Goal: Task Accomplishment & Management: Manage account settings

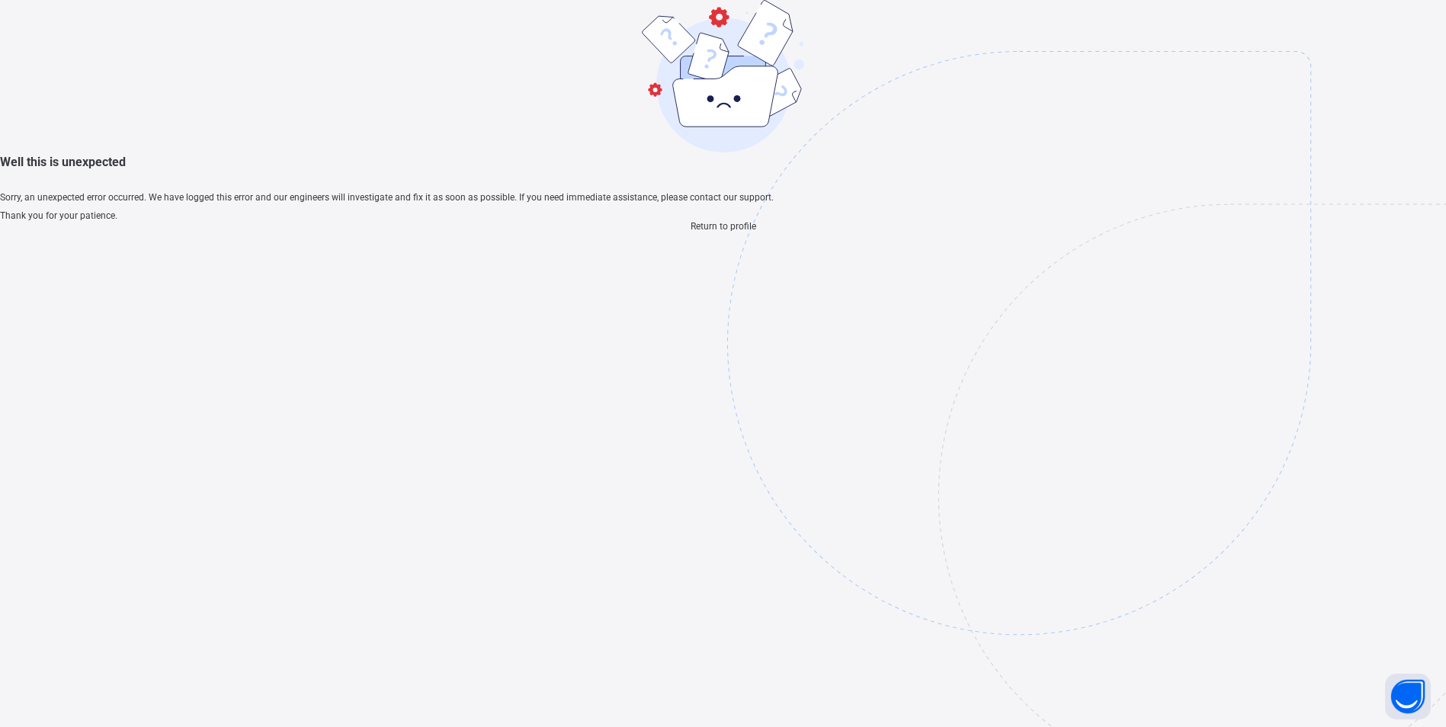
click at [750, 232] on span "Return to profile" at bounding box center [724, 226] width 66 height 11
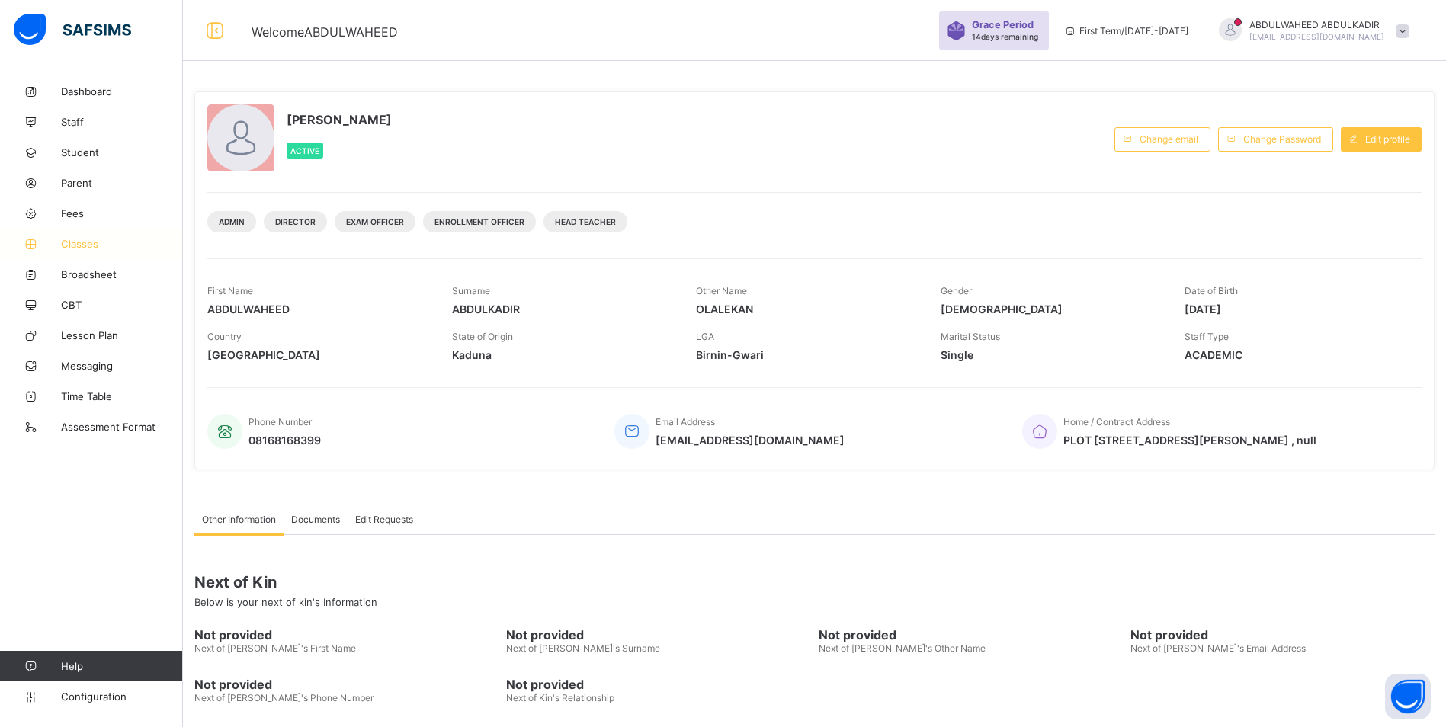
click at [62, 242] on span "Classes" at bounding box center [122, 244] width 122 height 12
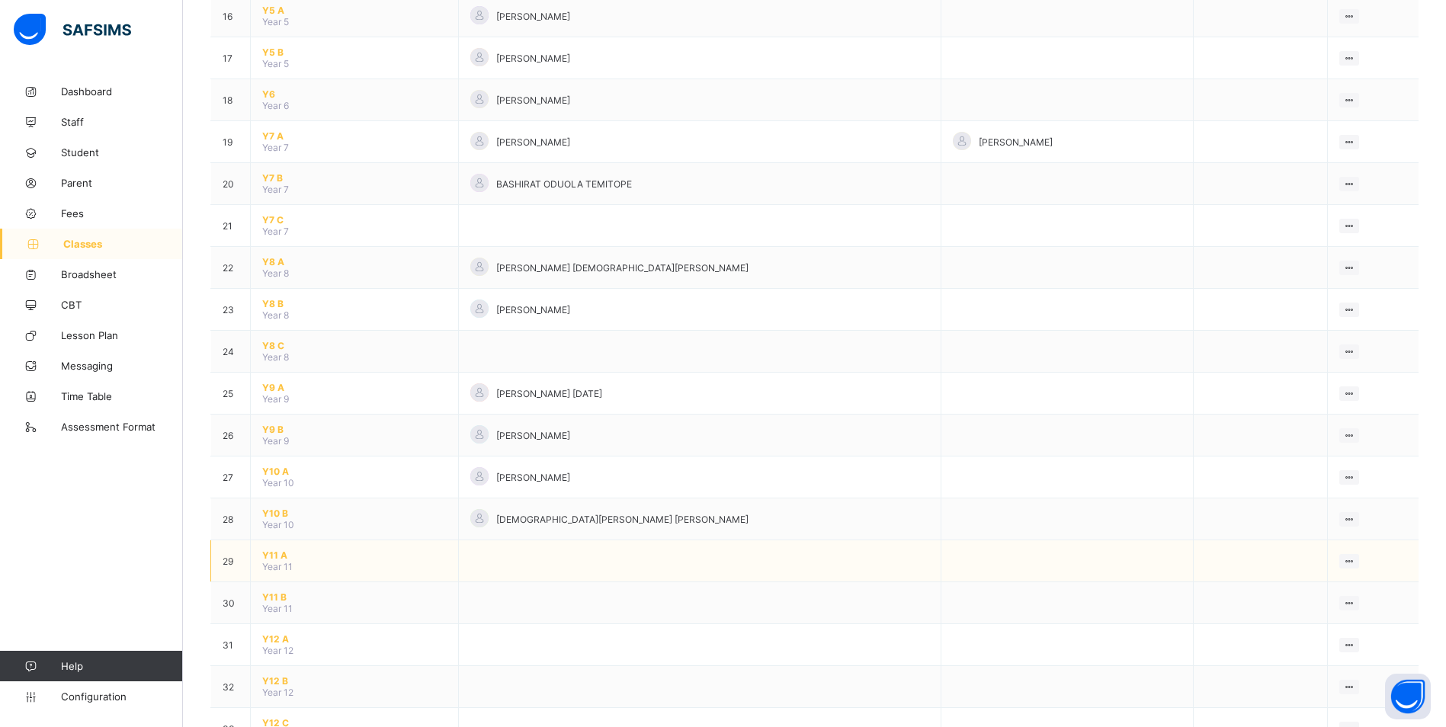
scroll to position [839, 0]
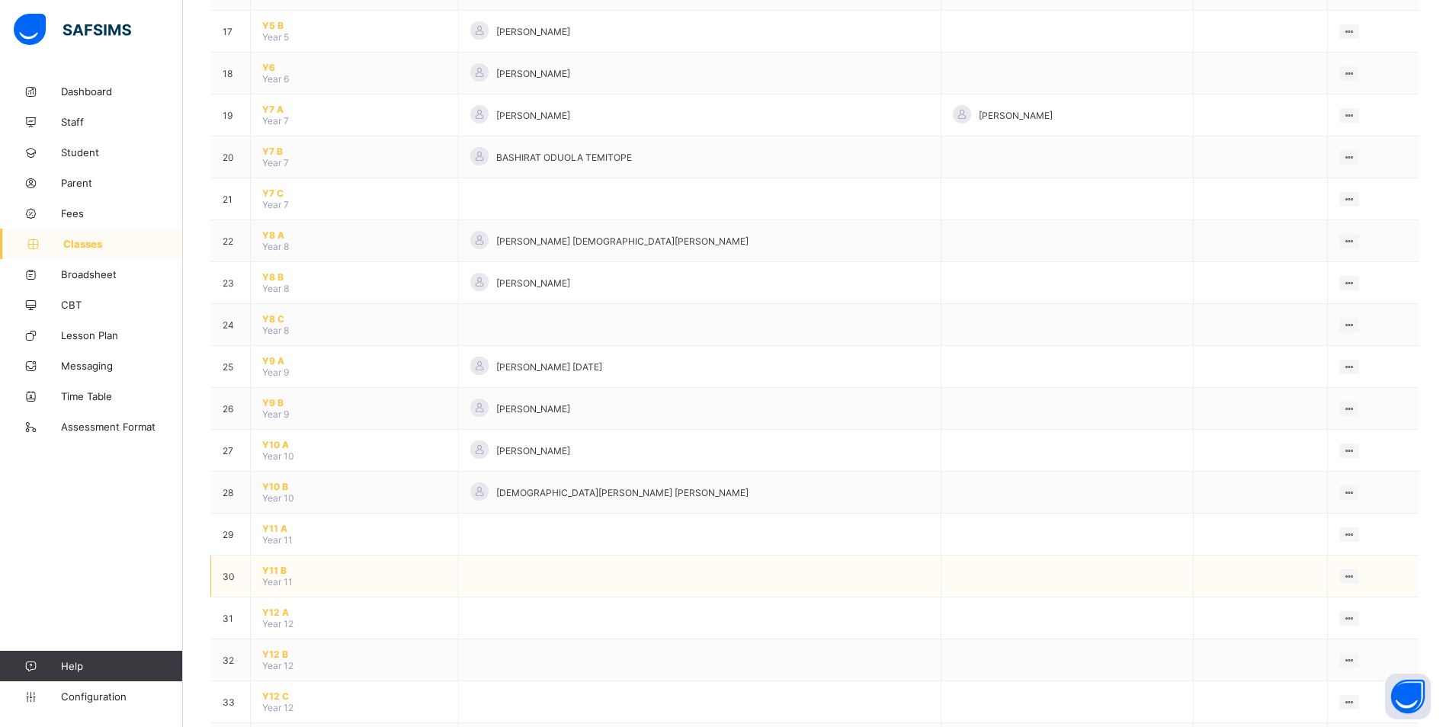
click at [274, 573] on span "Y11 B" at bounding box center [354, 570] width 184 height 11
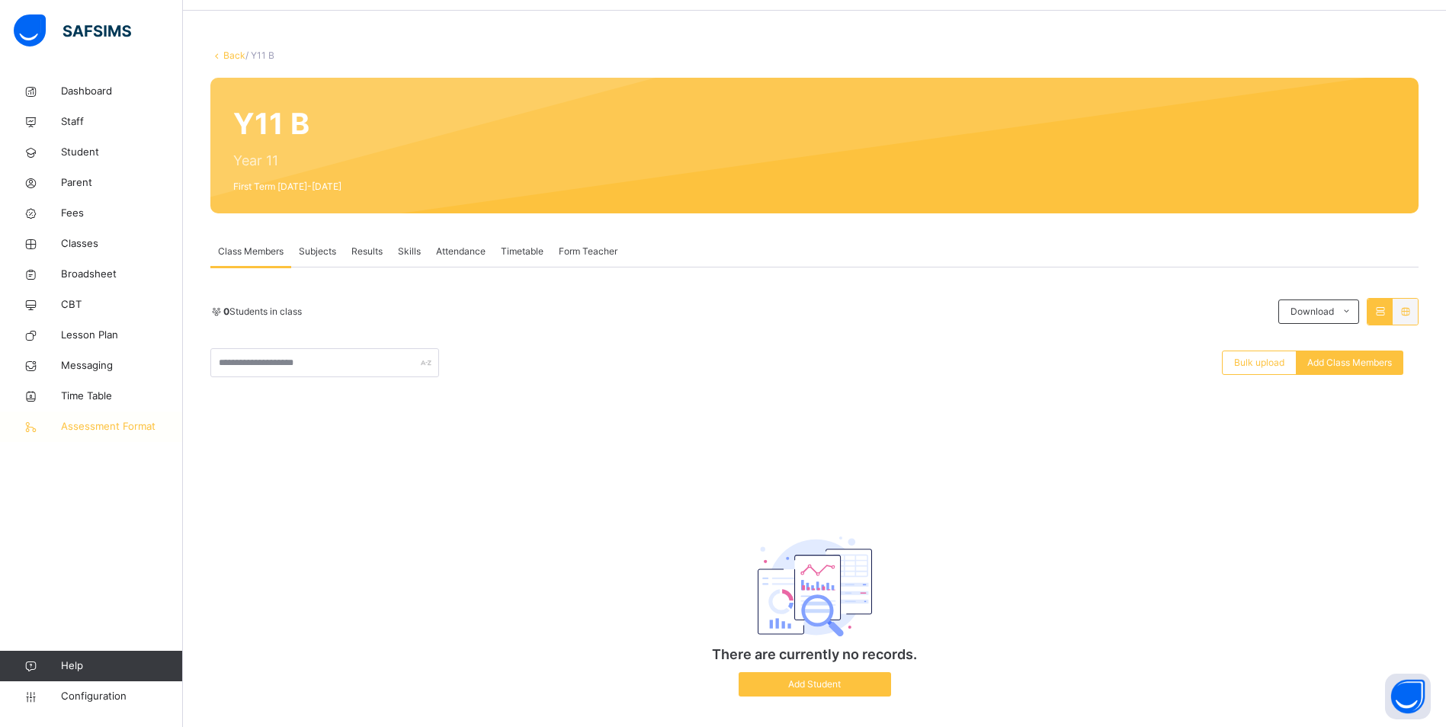
scroll to position [75, 0]
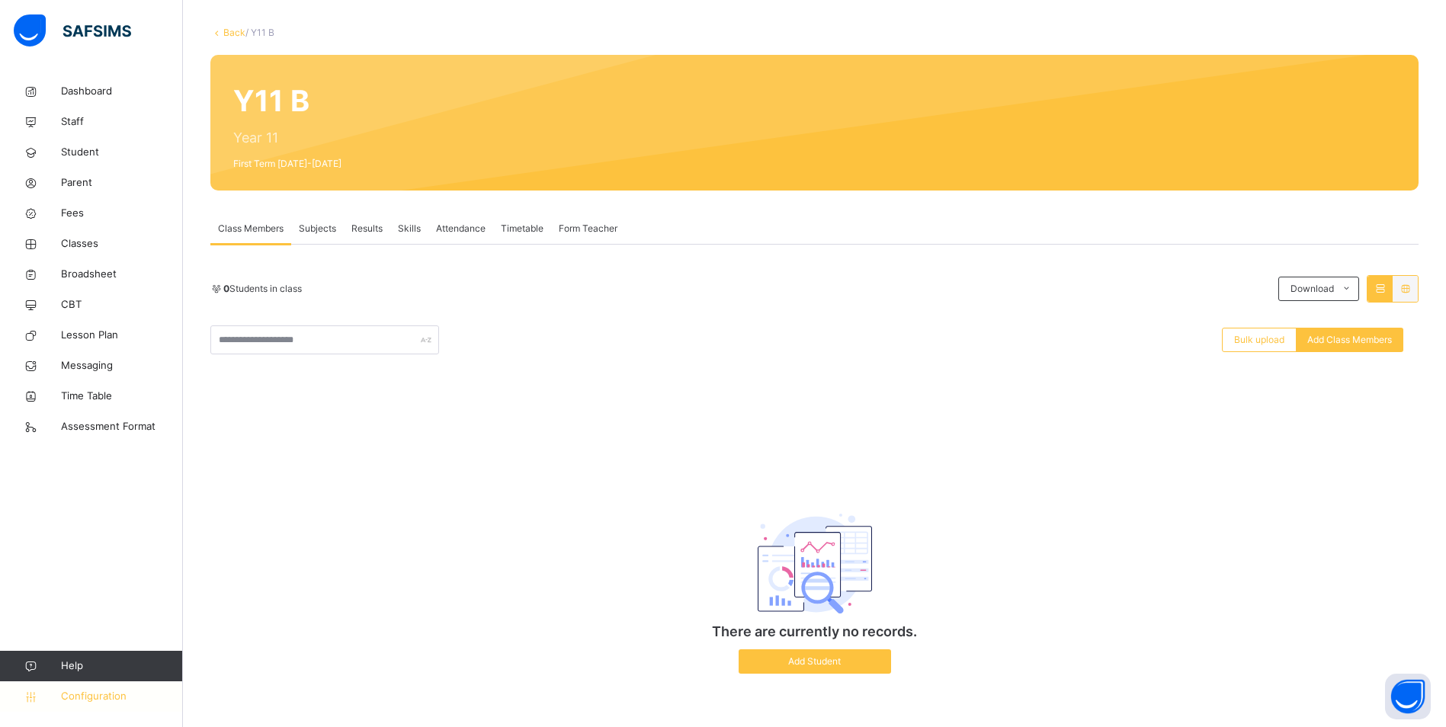
click at [107, 698] on span "Configuration" at bounding box center [121, 696] width 121 height 15
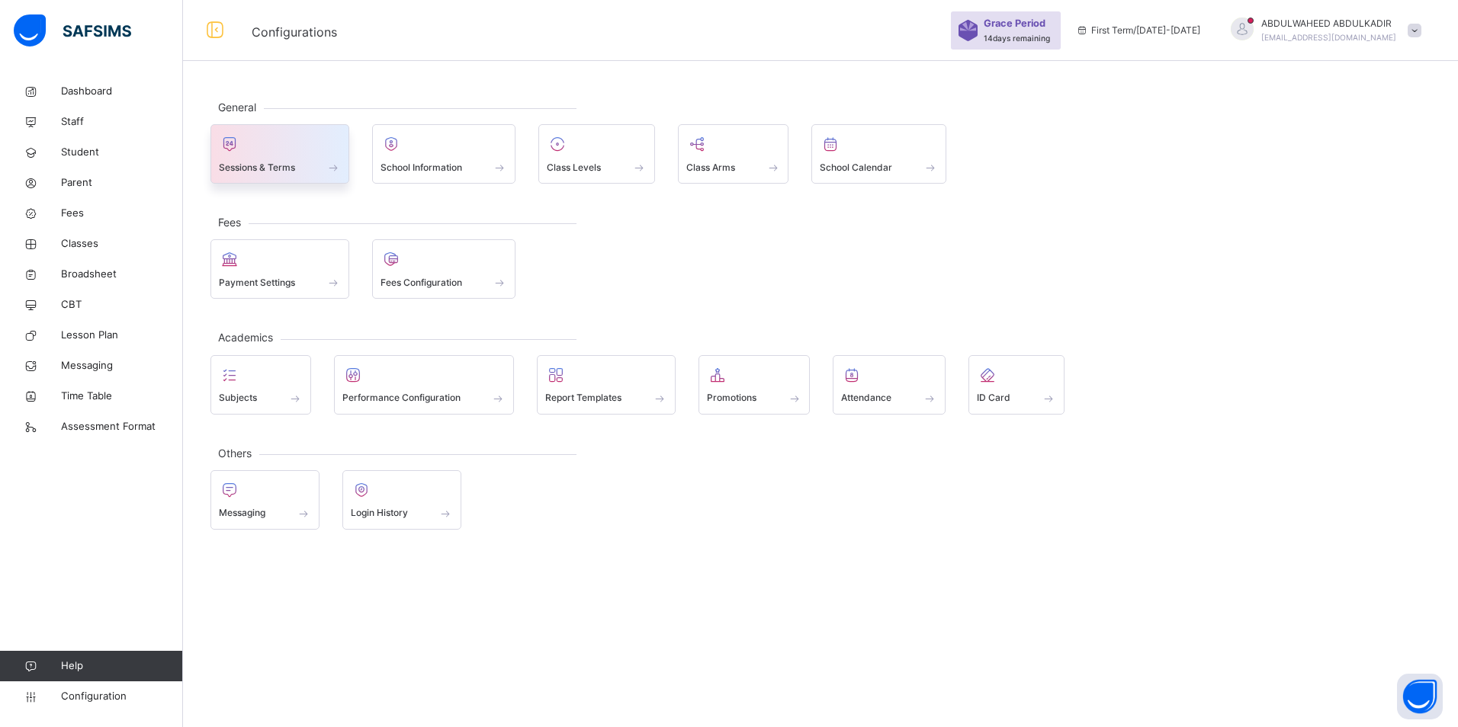
click at [280, 172] on span "Sessions & Terms" at bounding box center [257, 168] width 76 height 14
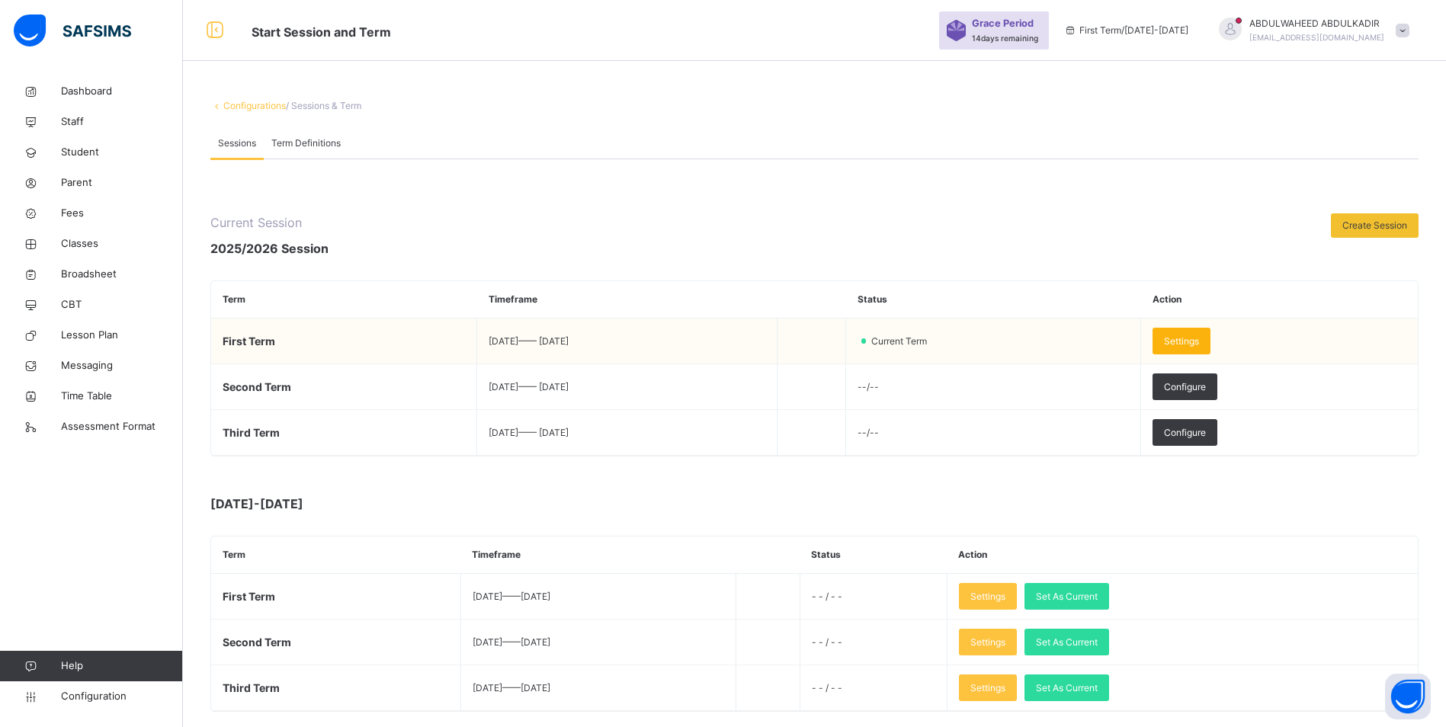
click at [1199, 337] on span "Settings" at bounding box center [1181, 342] width 35 height 14
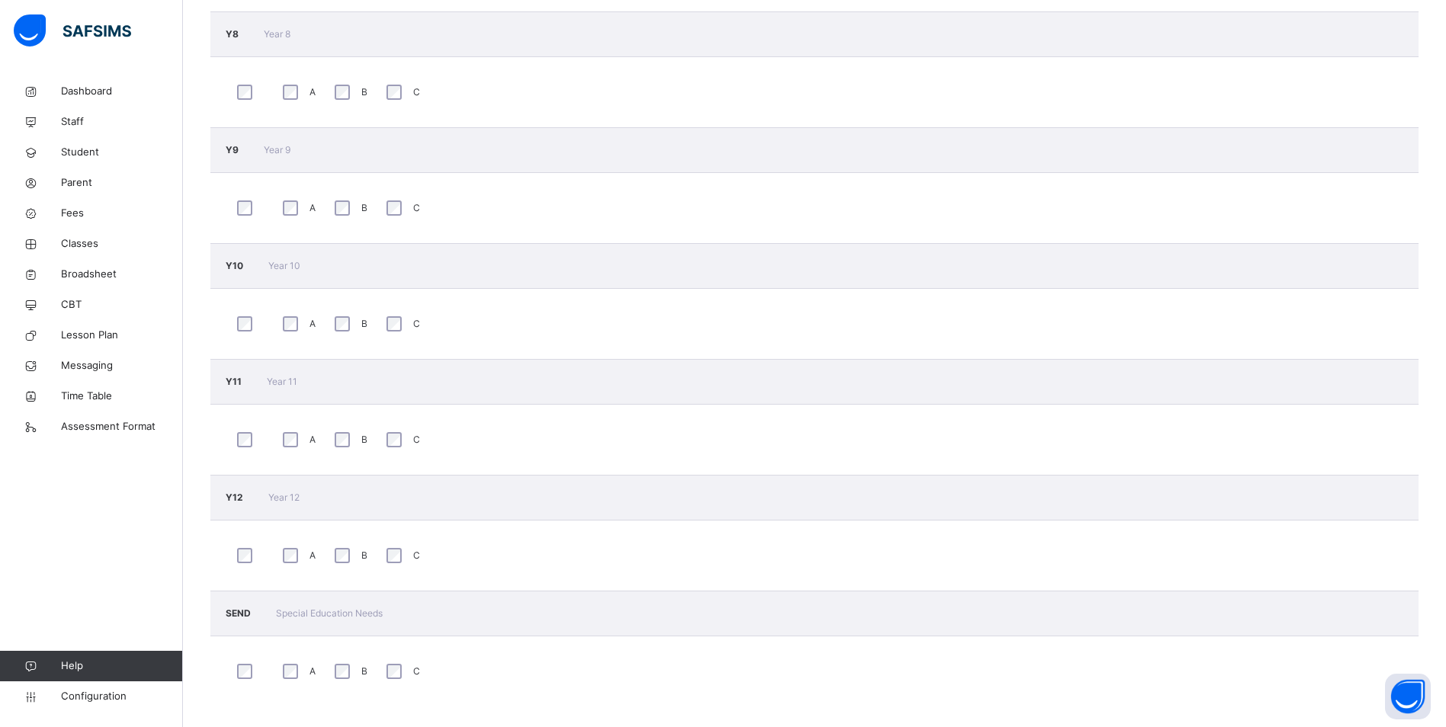
scroll to position [1548, 0]
click at [82, 245] on span "Classes" at bounding box center [122, 243] width 122 height 15
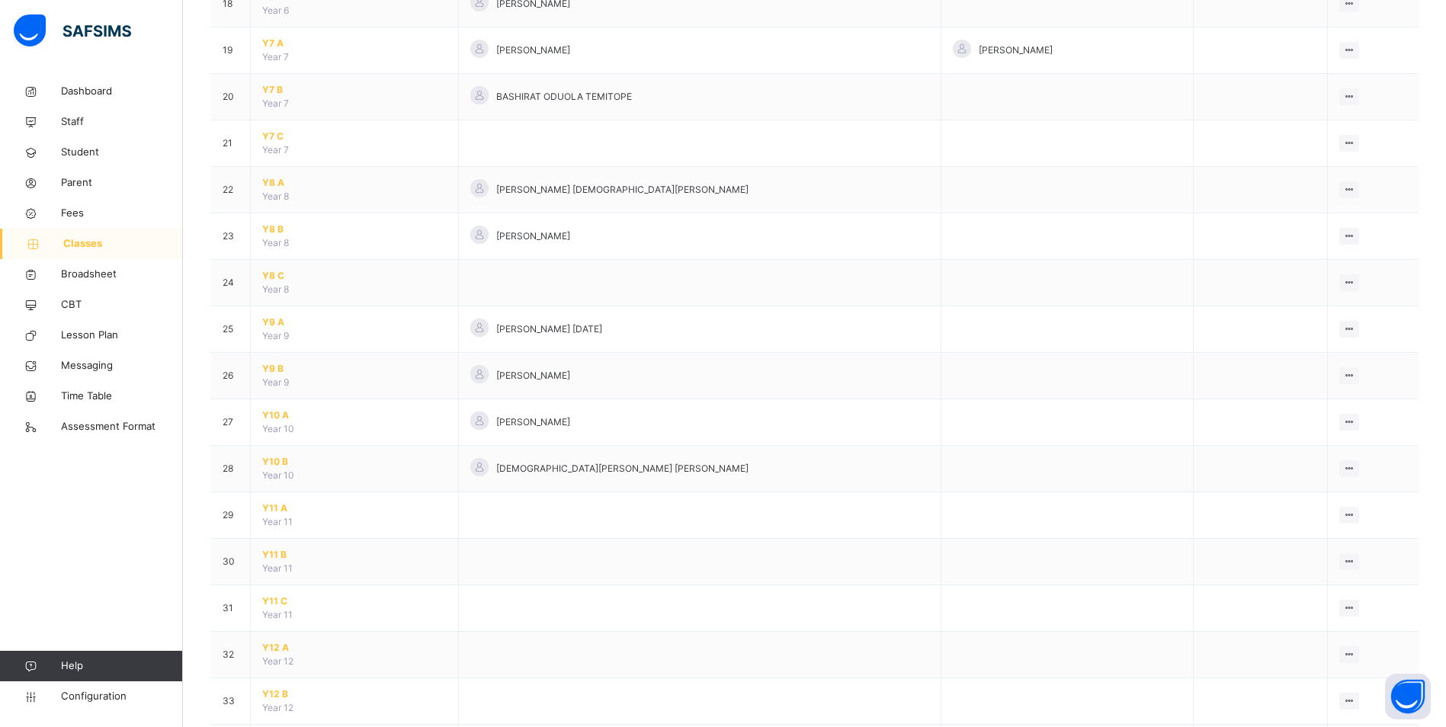
scroll to position [1067, 0]
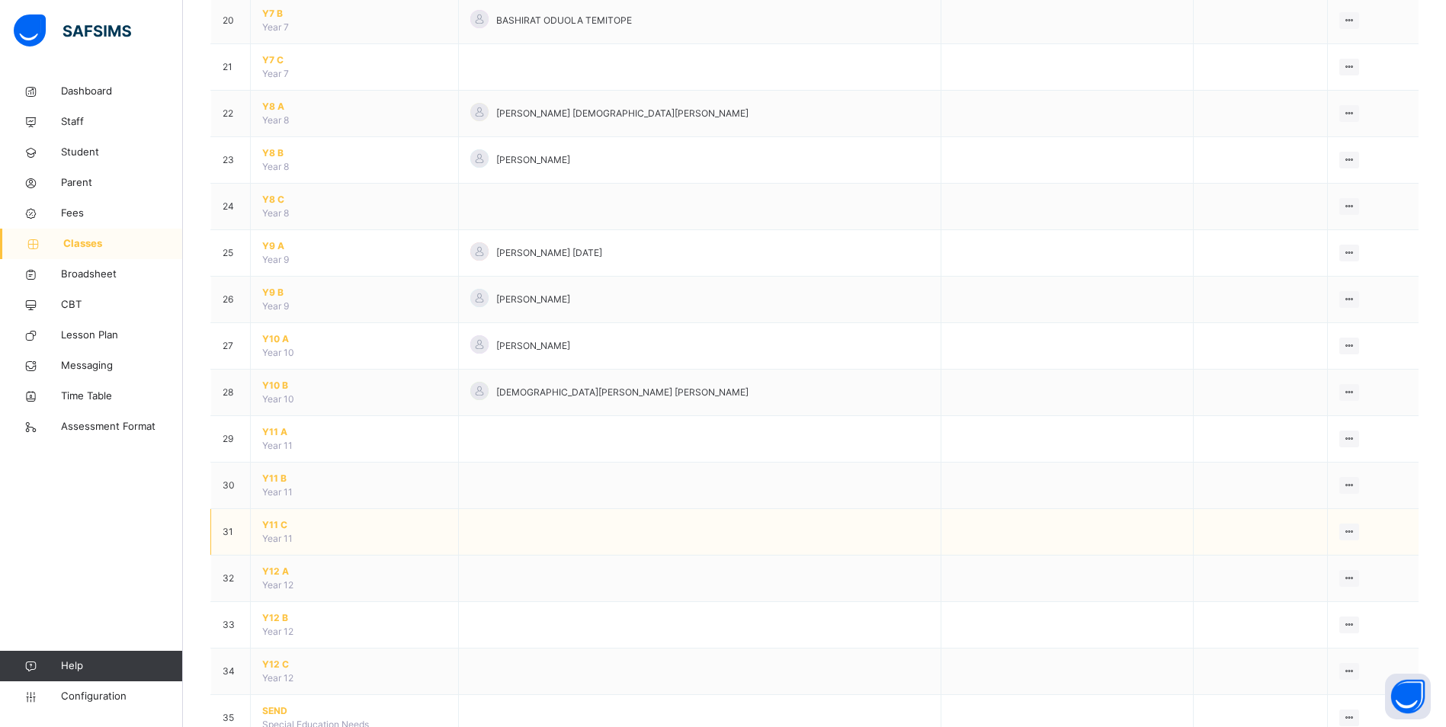
click at [265, 527] on span "Y11 C" at bounding box center [354, 525] width 184 height 14
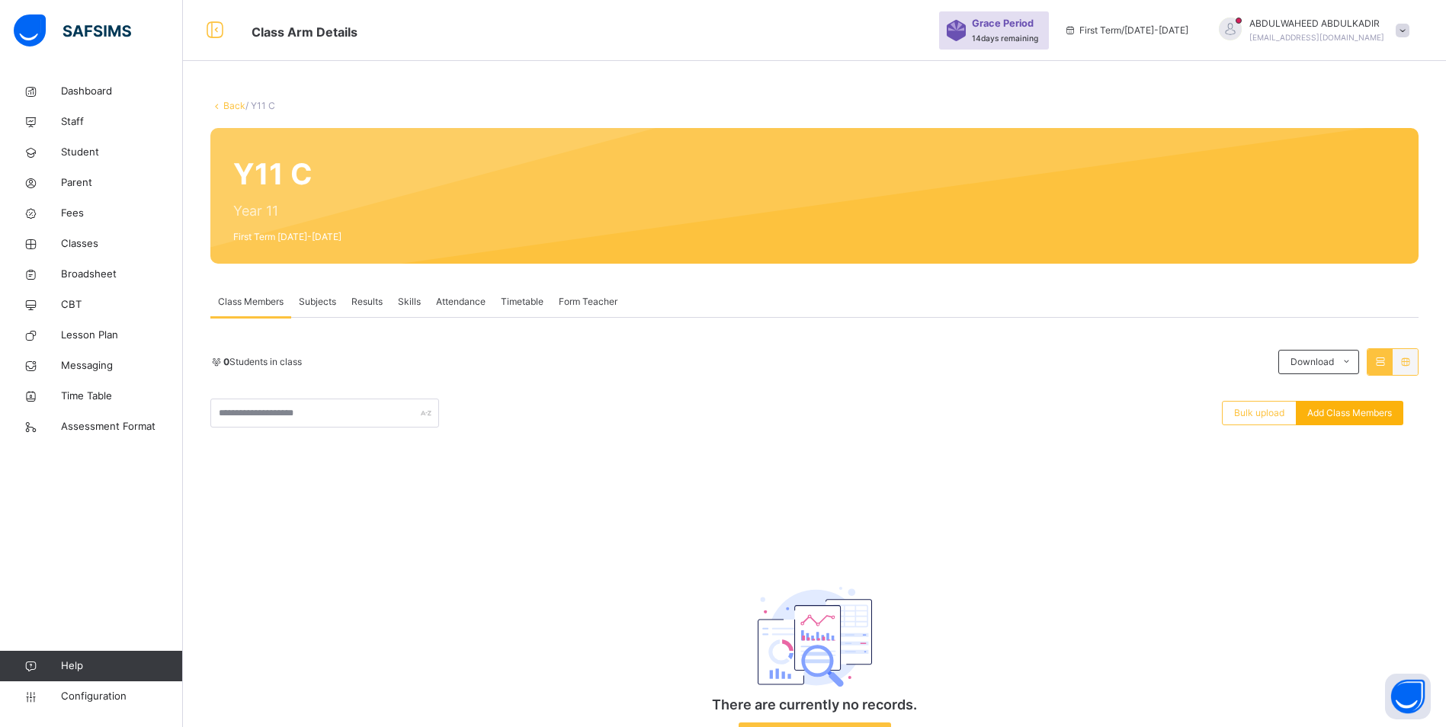
click at [1355, 415] on span "Add Class Members" at bounding box center [1349, 413] width 85 height 14
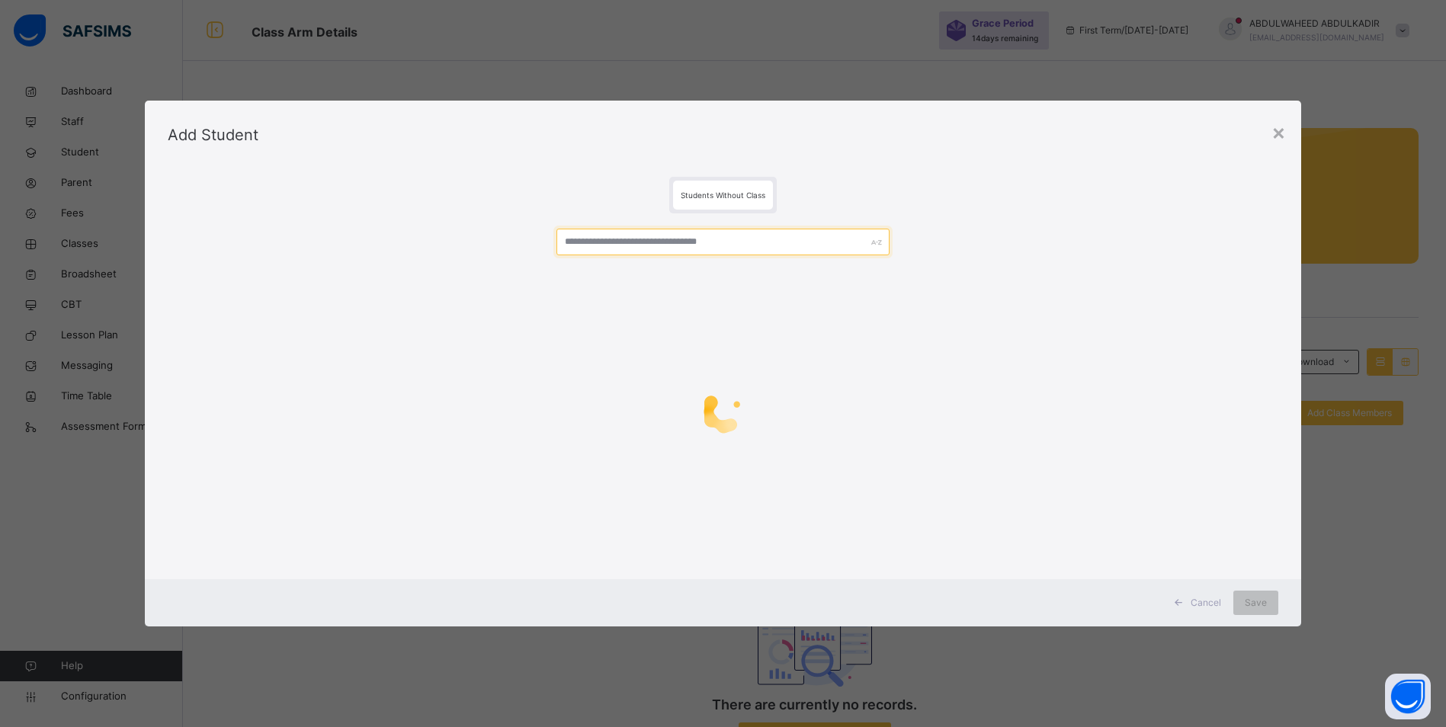
click at [631, 242] on input "text" at bounding box center [722, 242] width 333 height 27
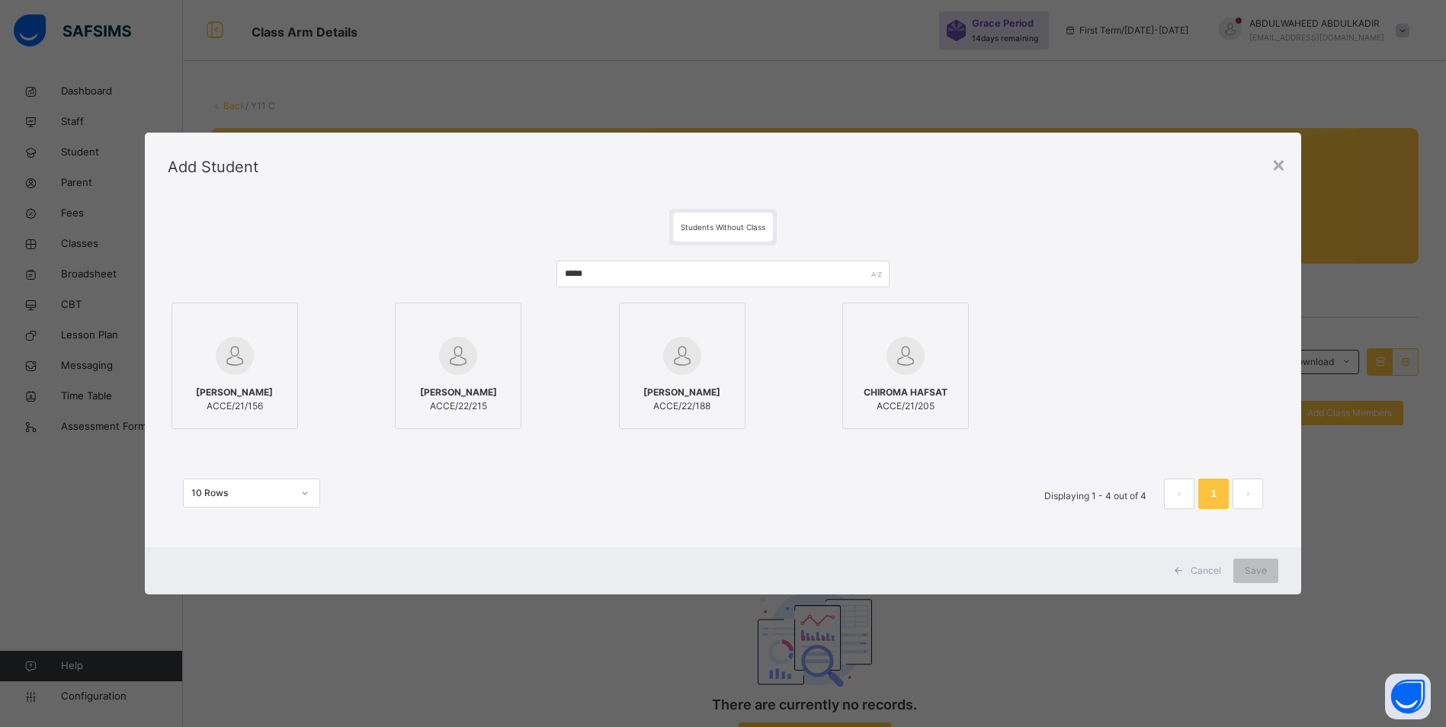
click at [457, 376] on div at bounding box center [458, 356] width 110 height 44
drag, startPoint x: 656, startPoint y: 281, endPoint x: 471, endPoint y: 248, distance: 188.3
click at [471, 248] on div "***** HAFSAT ALI ACCE/21/156 NANA HAFIZ AISHA ACCE/22/215 ABDULHAFIZ ISMAIL MAM…" at bounding box center [728, 392] width 1121 height 294
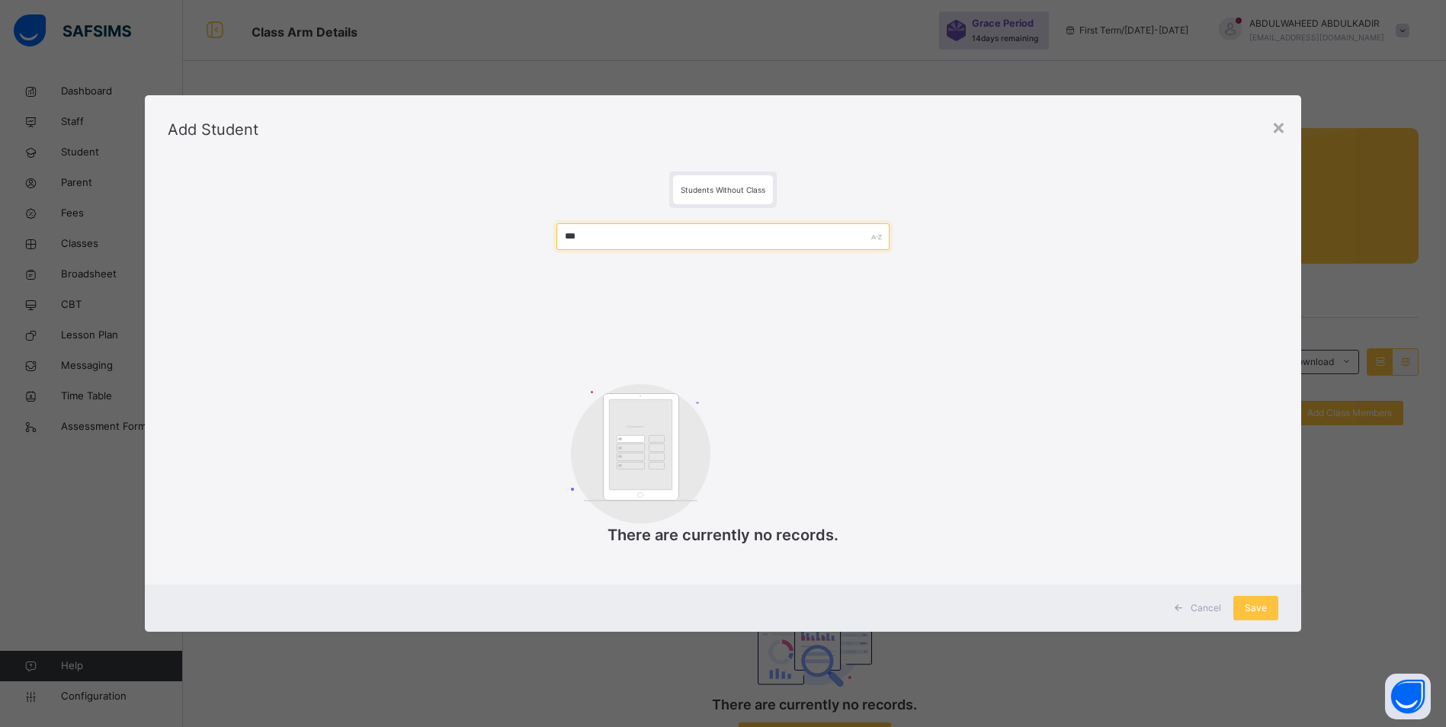
drag, startPoint x: 684, startPoint y: 238, endPoint x: 393, endPoint y: 197, distance: 293.3
click at [393, 197] on div "Students Without Class *** Customers There are currently no records." at bounding box center [723, 374] width 1157 height 421
paste input "********"
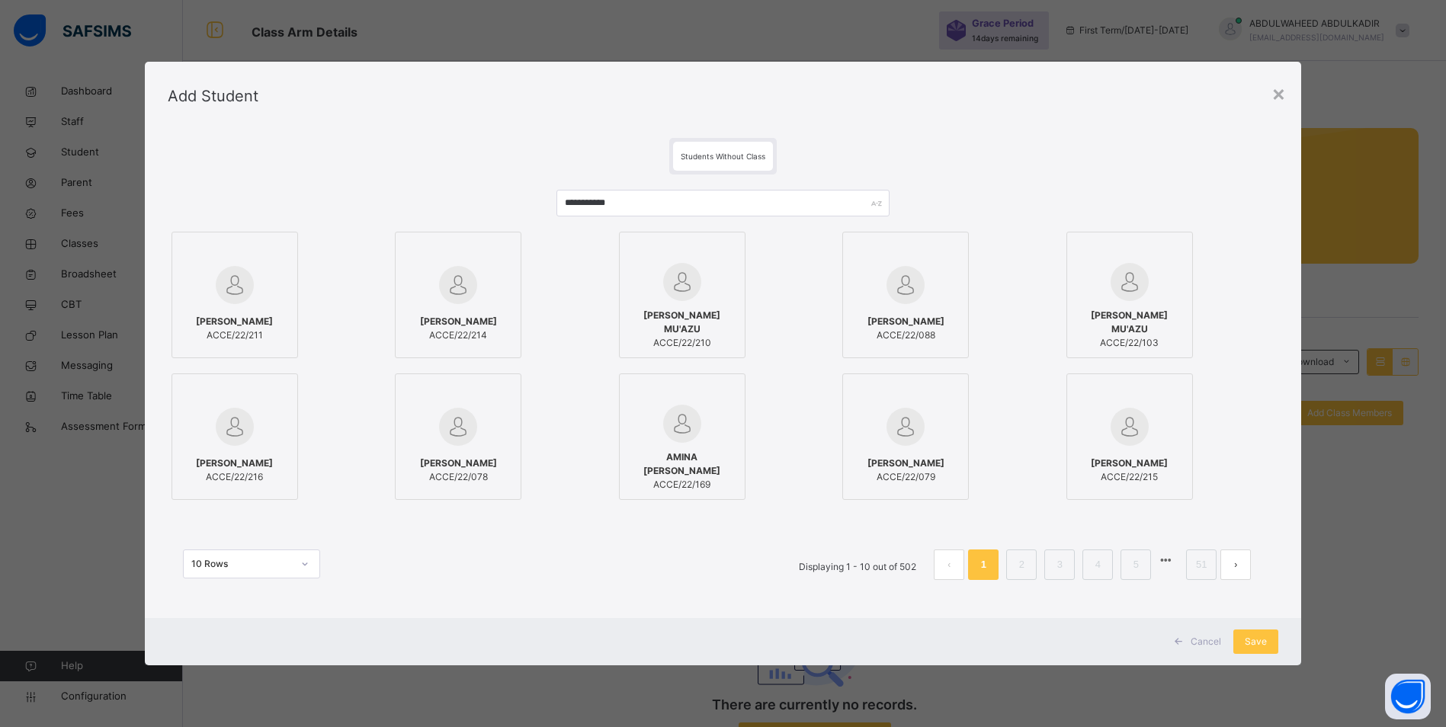
click at [247, 297] on img at bounding box center [235, 285] width 38 height 38
drag, startPoint x: 658, startPoint y: 207, endPoint x: 528, endPoint y: 185, distance: 132.2
click at [528, 185] on div "**********" at bounding box center [728, 393] width 1121 height 436
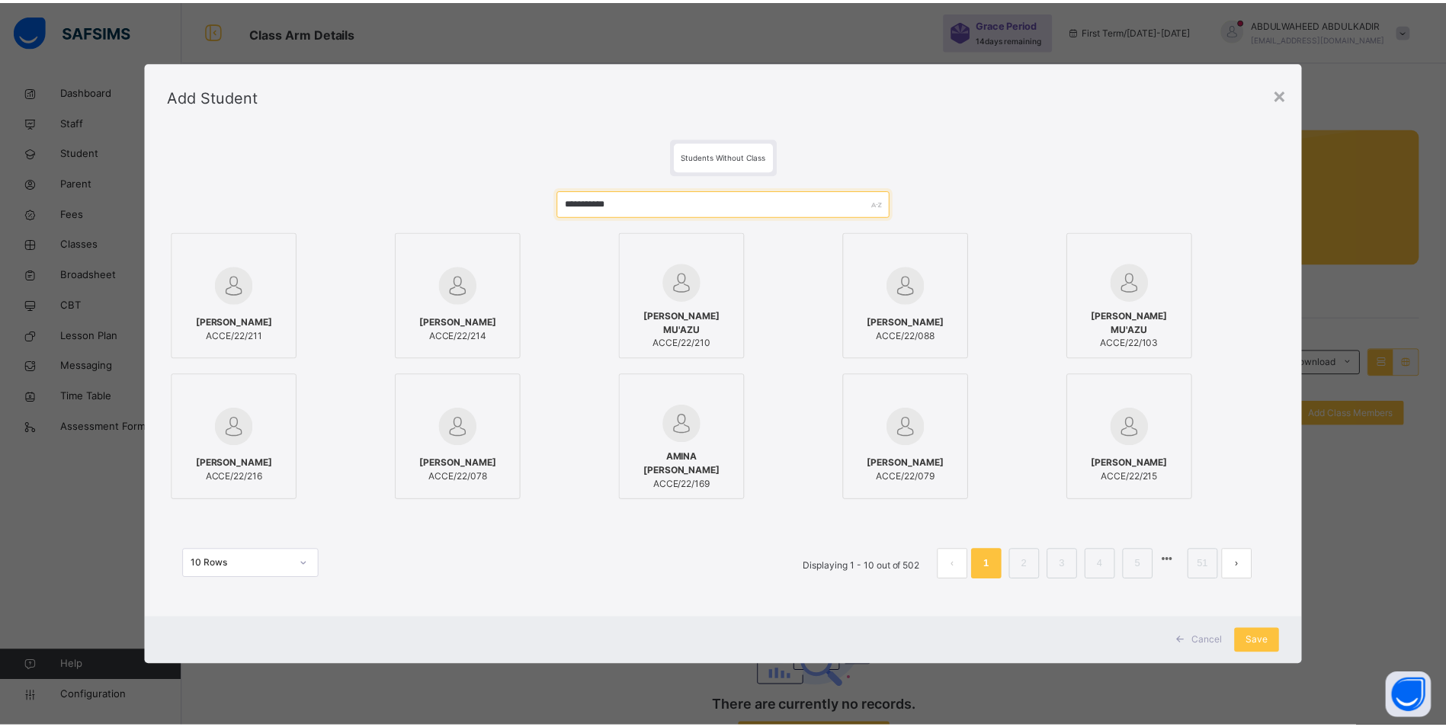
paste input "text"
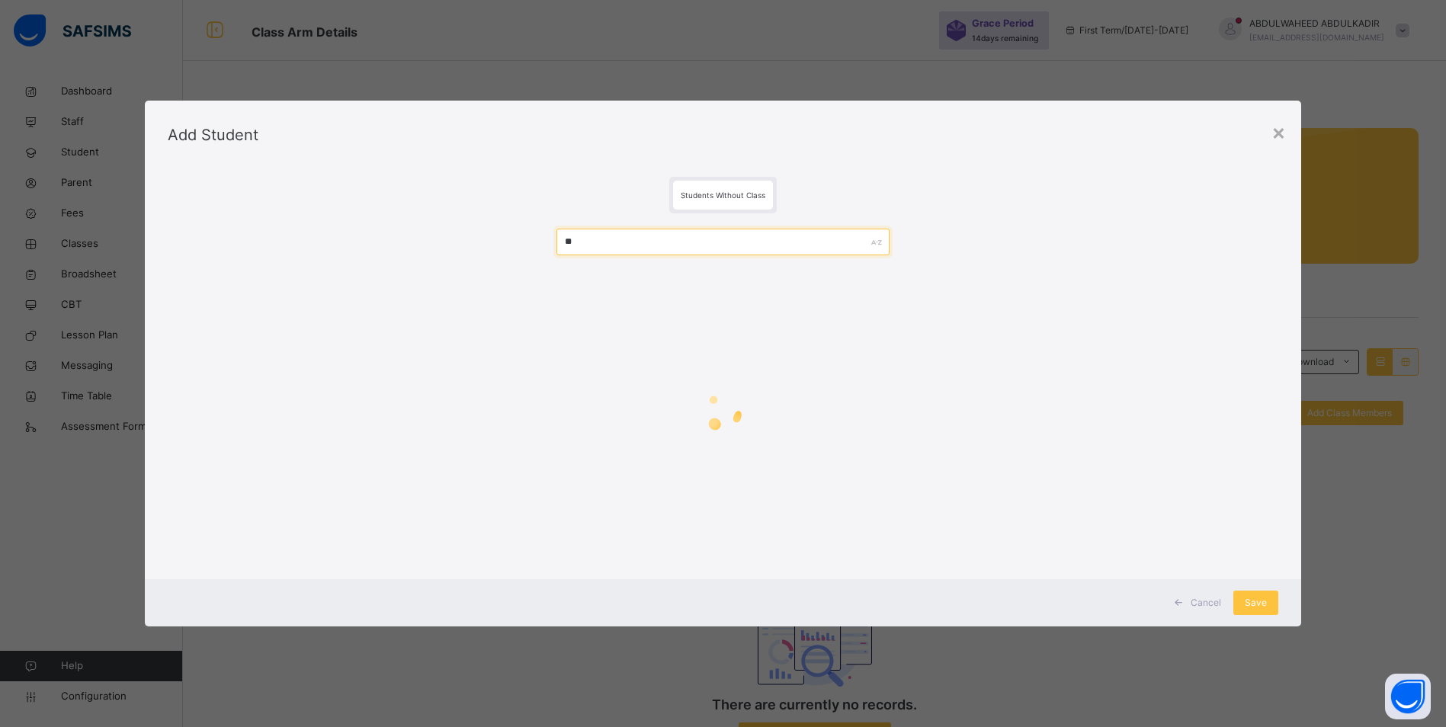
type input "*"
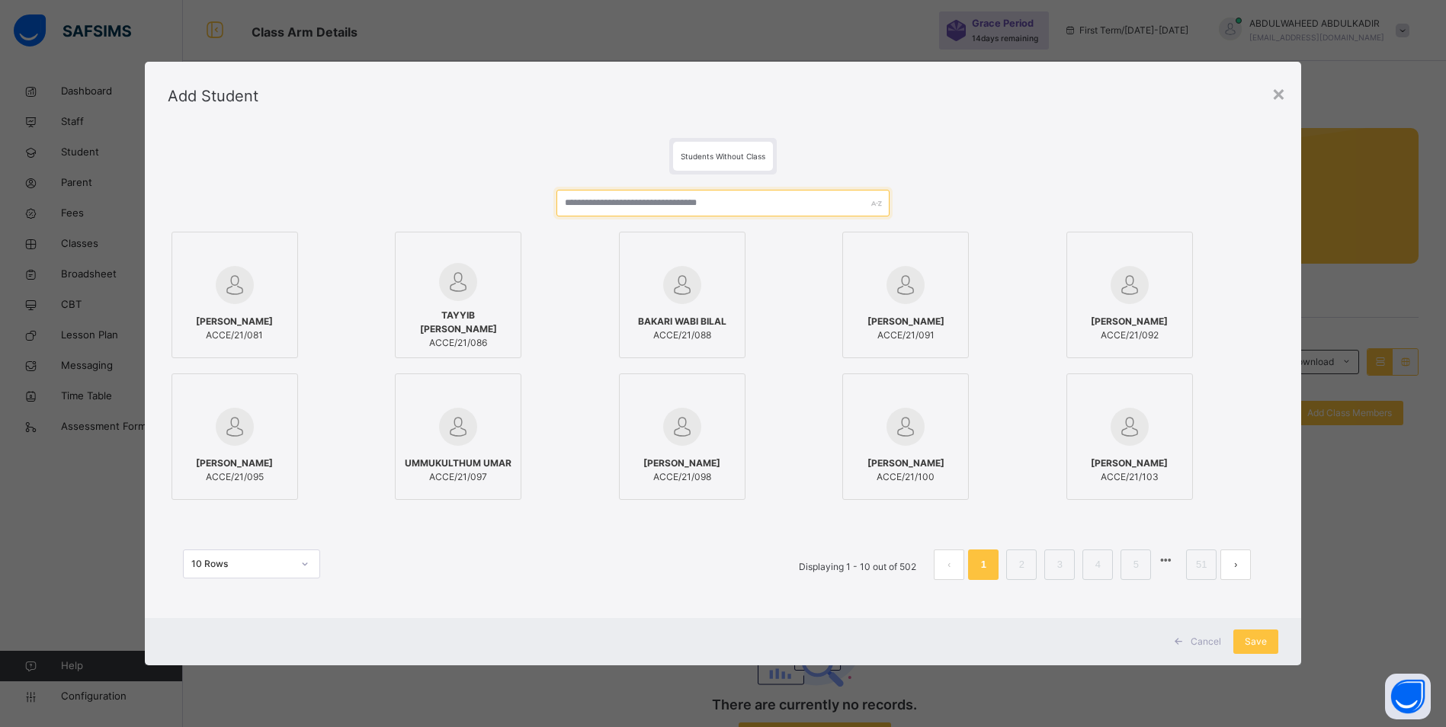
click at [614, 202] on input "text" at bounding box center [722, 203] width 333 height 27
paste input "****"
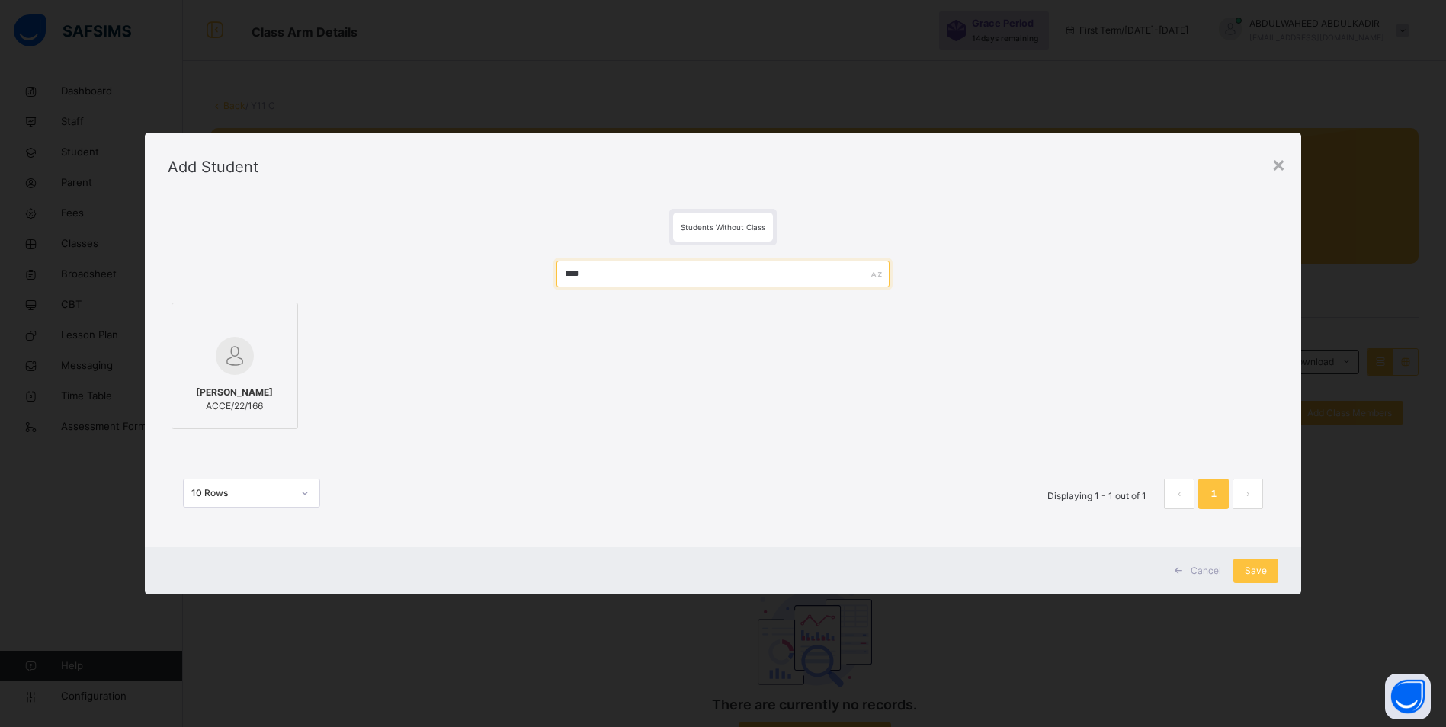
drag, startPoint x: 694, startPoint y: 275, endPoint x: 451, endPoint y: 271, distance: 243.2
click at [451, 271] on div "**** YUSUF ARDO SURAJO ACCE/22/166 10 Rows Displaying 1 - 1 out of 1 1" at bounding box center [723, 392] width 1111 height 294
paste input "*******"
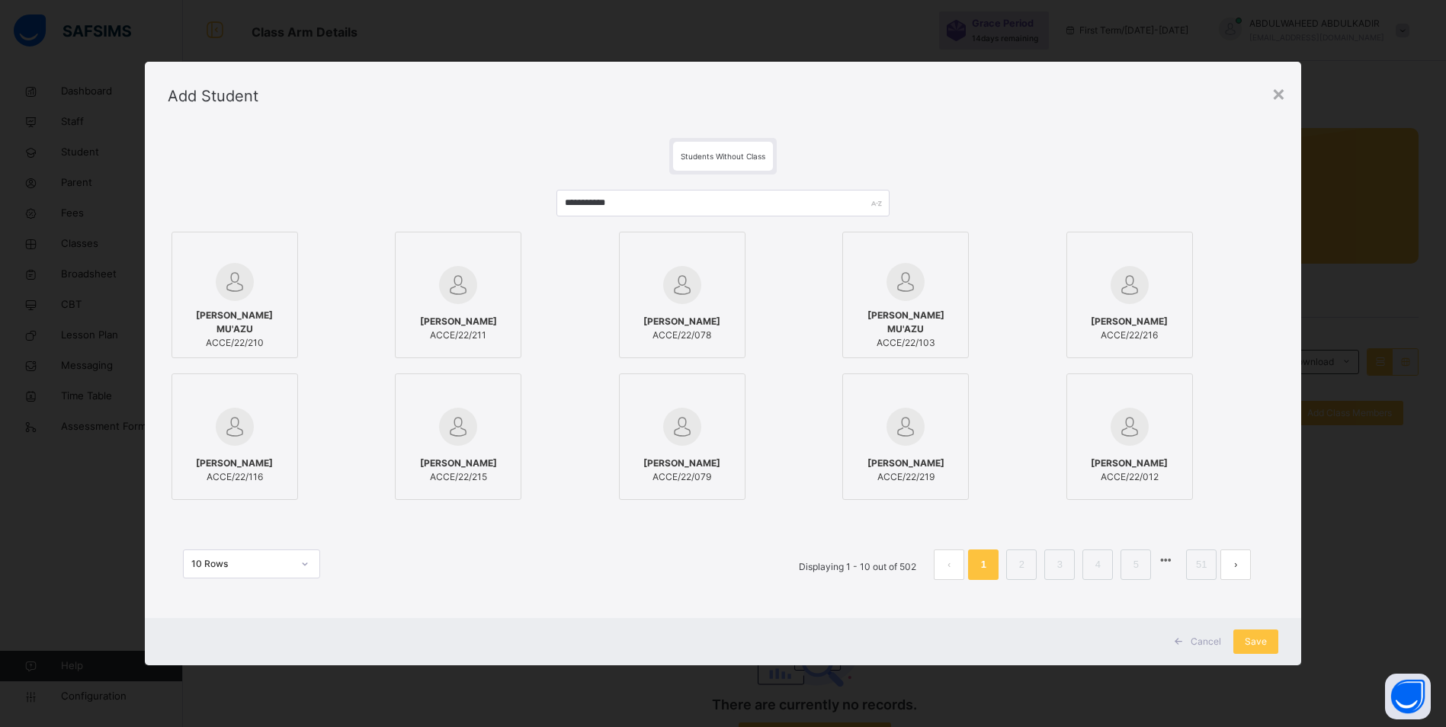
click at [229, 300] on img at bounding box center [235, 282] width 38 height 38
drag, startPoint x: 560, startPoint y: 193, endPoint x: 492, endPoint y: 189, distance: 67.2
click at [493, 190] on div "**********" at bounding box center [728, 393] width 1121 height 436
paste input "text"
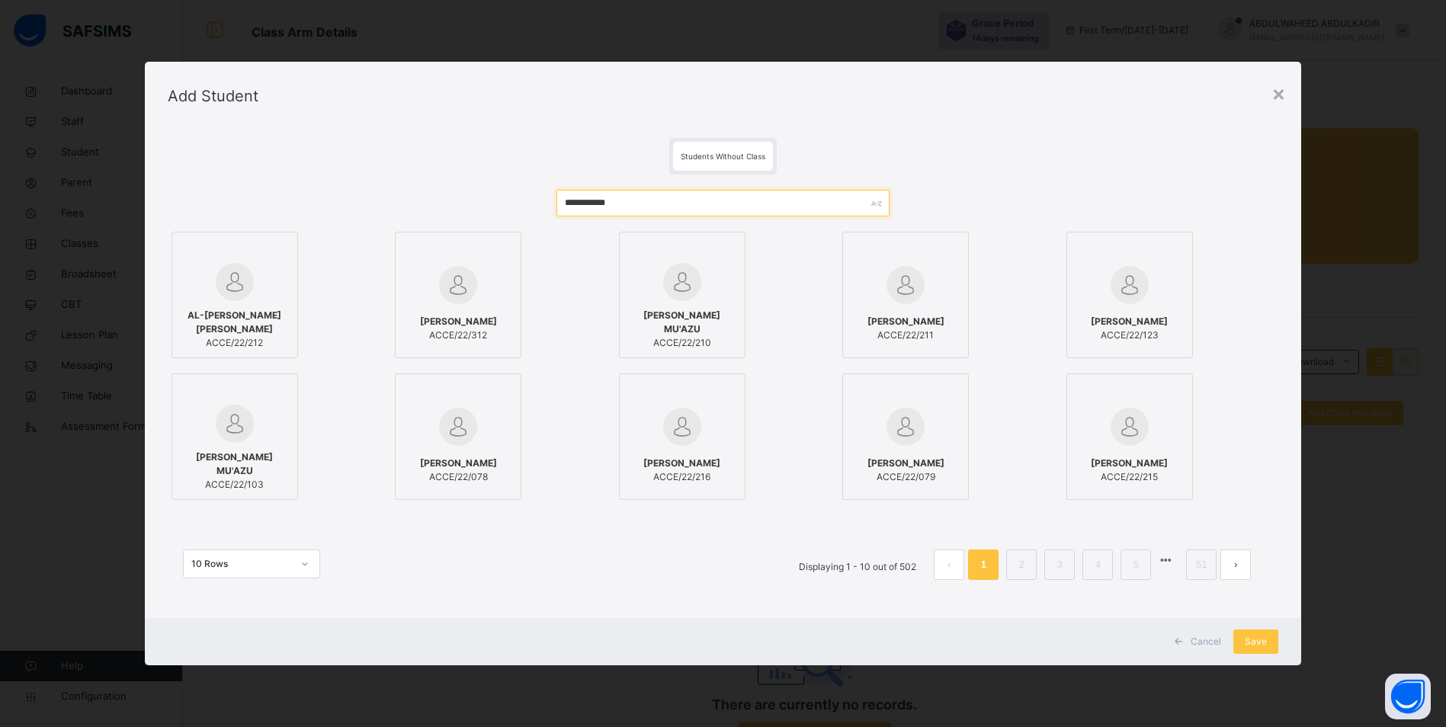
type input "**********"
click at [246, 293] on img at bounding box center [235, 282] width 38 height 38
drag, startPoint x: 633, startPoint y: 207, endPoint x: 479, endPoint y: 199, distance: 155.0
click at [479, 199] on div "**********" at bounding box center [728, 393] width 1121 height 436
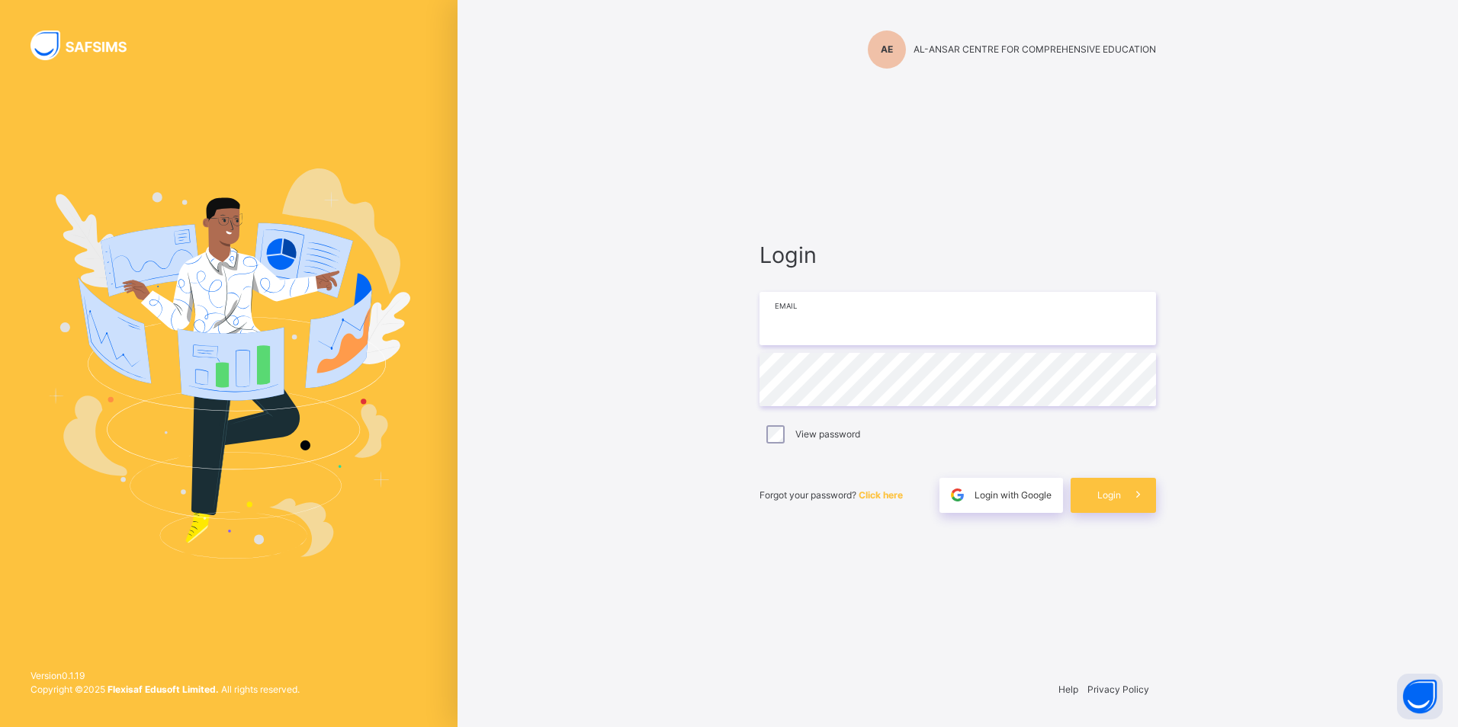
type input "**********"
click at [1103, 489] on span "Login" at bounding box center [1109, 493] width 24 height 11
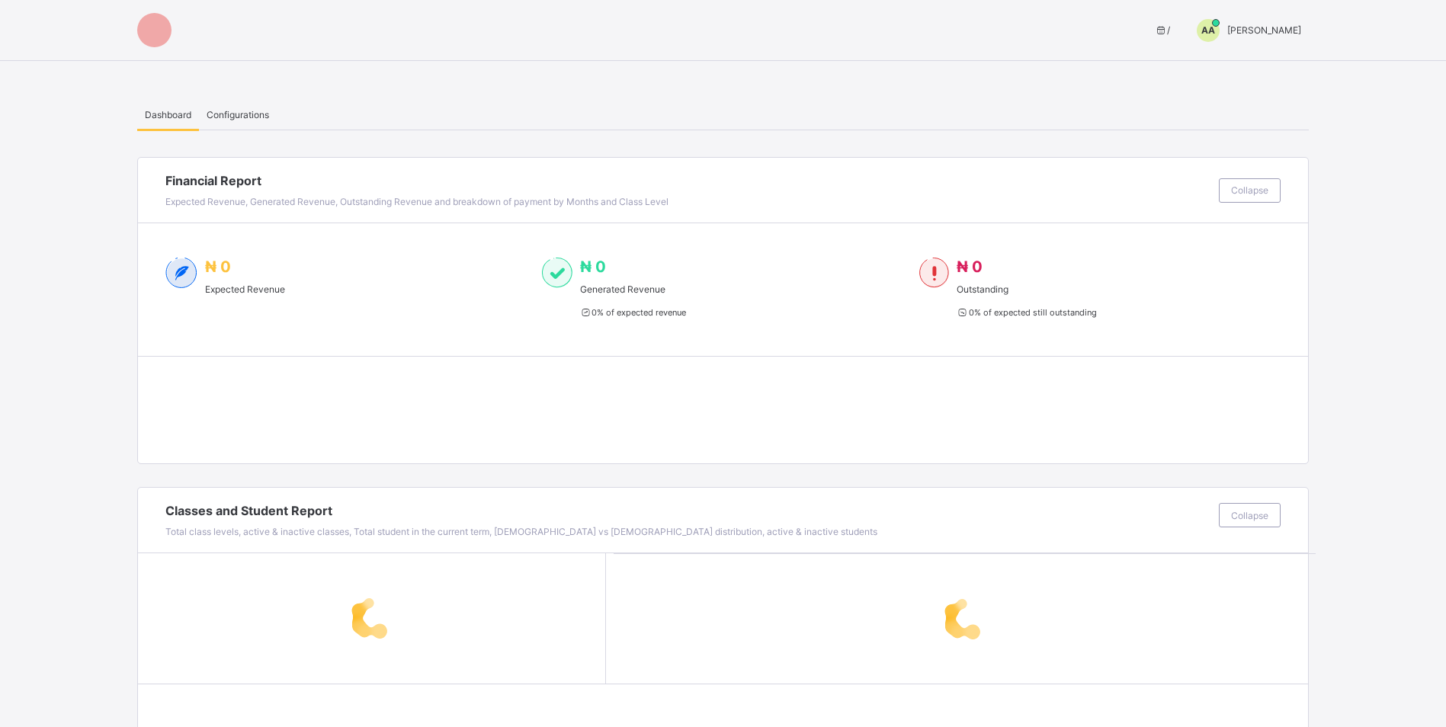
click at [1243, 27] on span "[PERSON_NAME]" at bounding box center [1264, 29] width 74 height 11
click at [1250, 60] on span "Switch to Admin View" at bounding box center [1244, 65] width 116 height 18
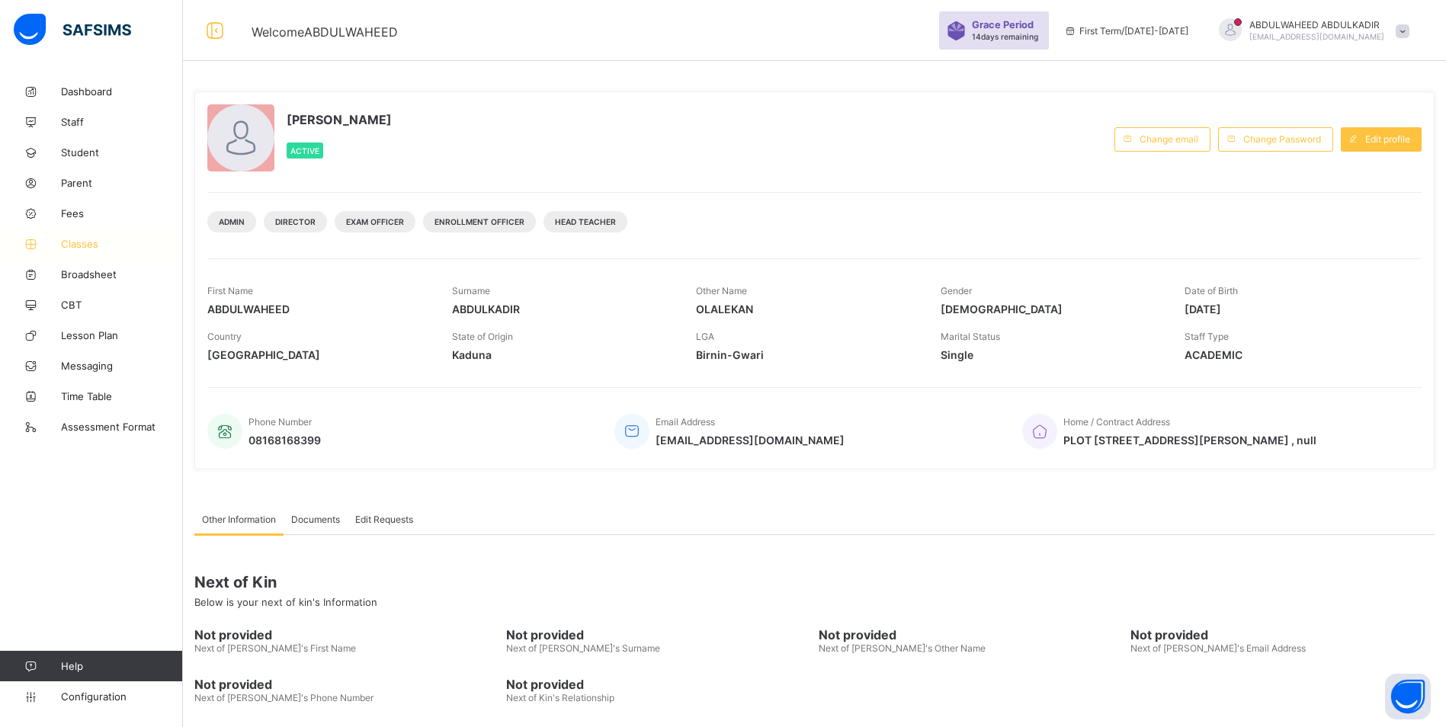
click at [98, 242] on span "Classes" at bounding box center [122, 244] width 122 height 12
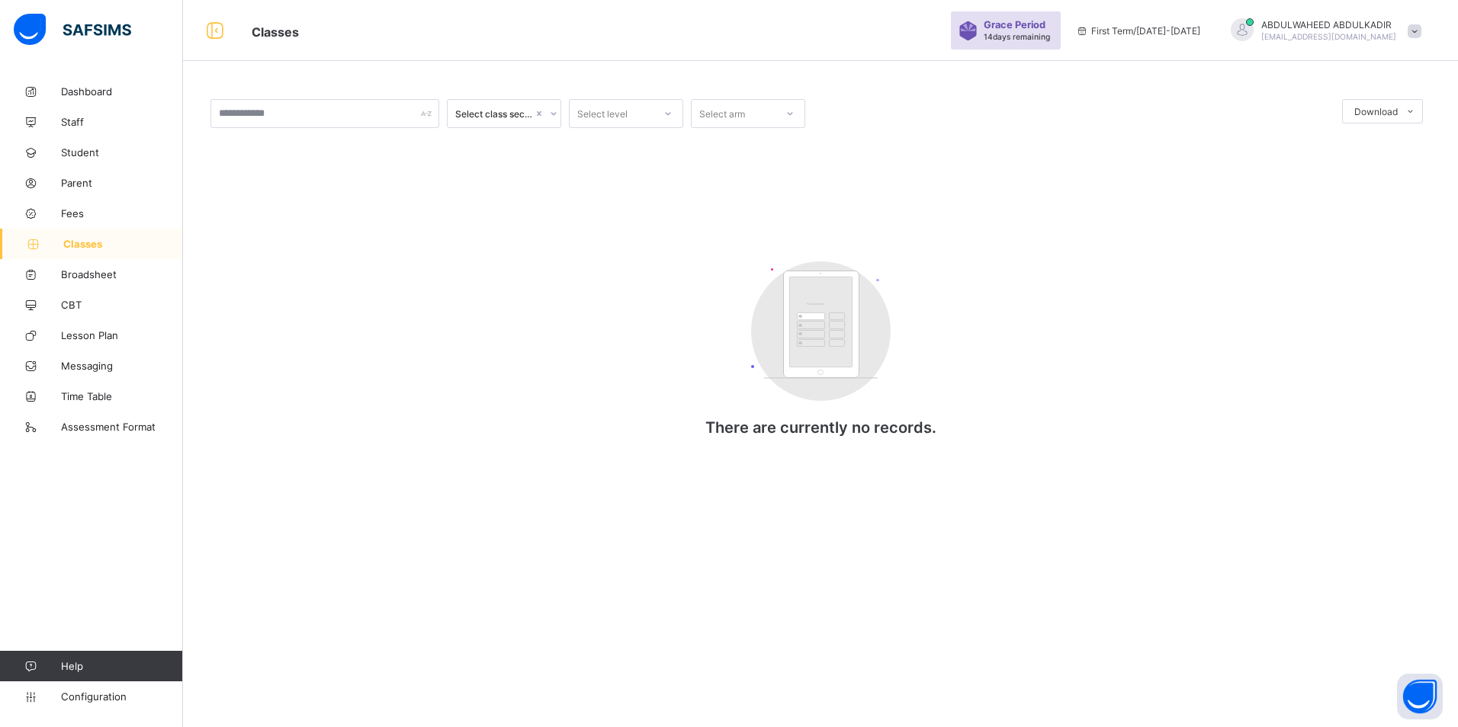
click at [85, 245] on span "Classes" at bounding box center [123, 244] width 120 height 12
click at [30, 245] on icon at bounding box center [32, 244] width 61 height 11
click at [80, 181] on span "Parent" at bounding box center [122, 183] width 122 height 12
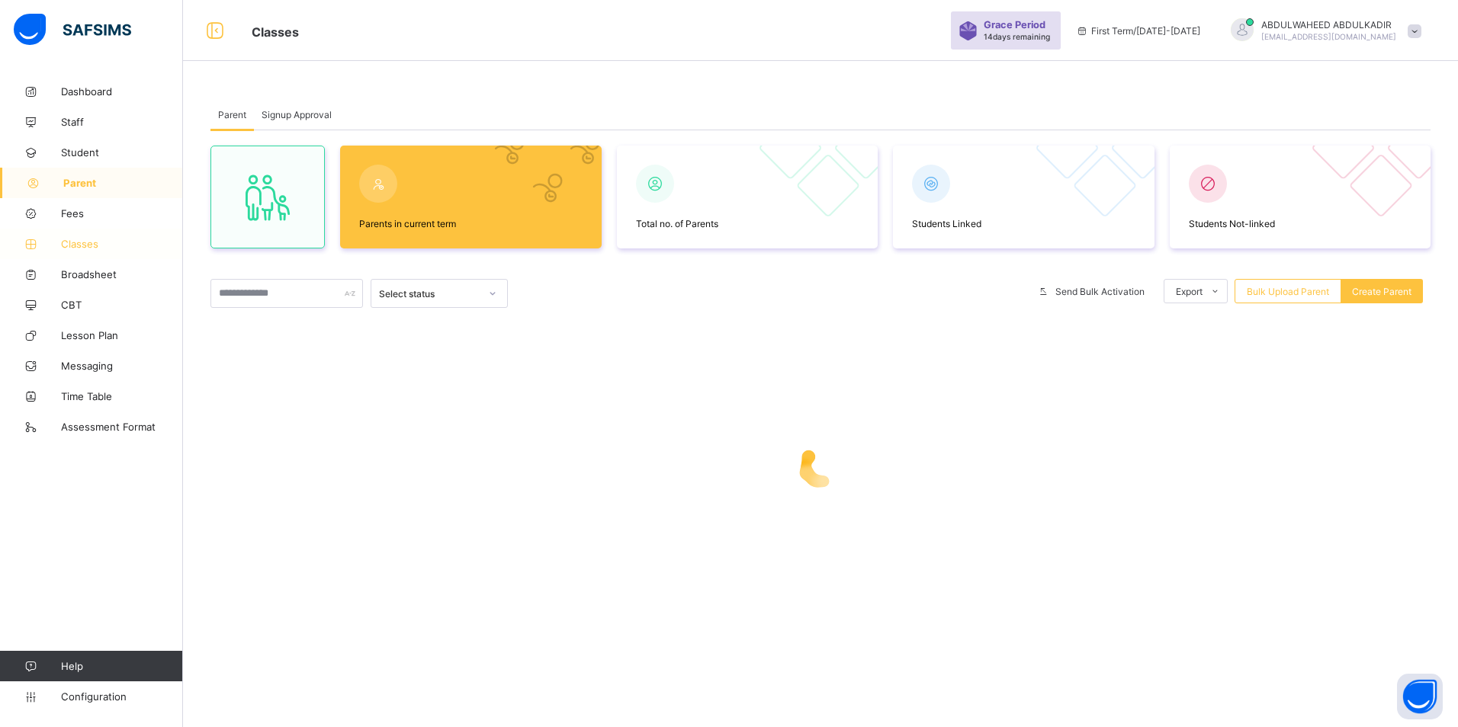
click at [83, 242] on span "Classes" at bounding box center [122, 244] width 122 height 12
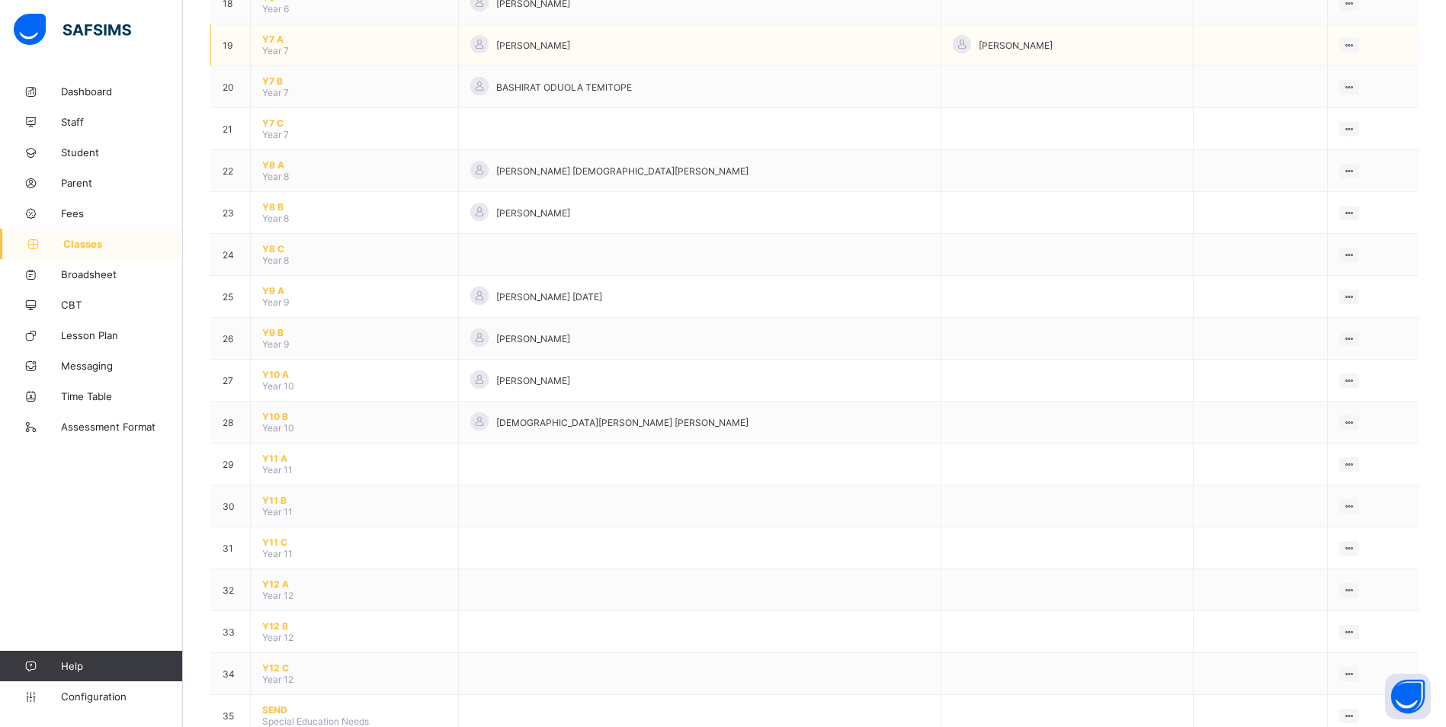
scroll to position [915, 0]
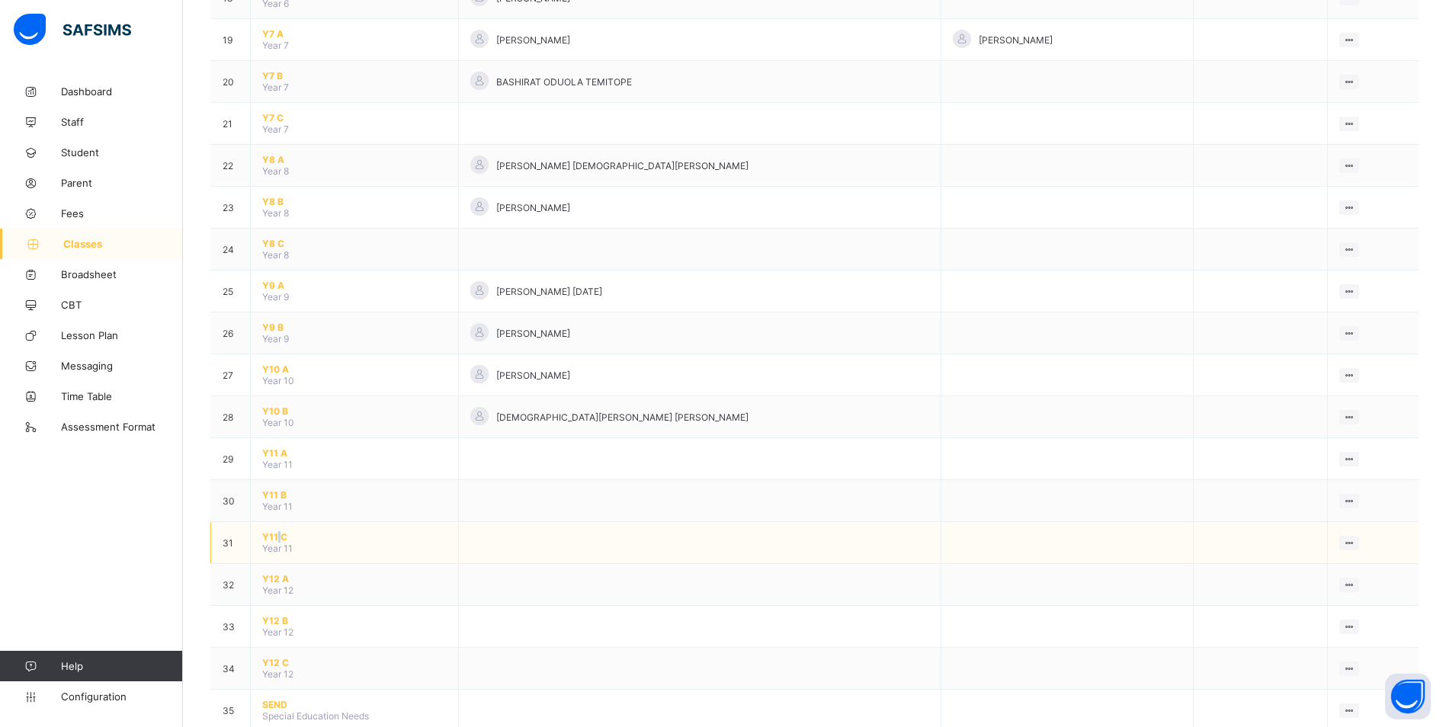
click at [279, 540] on span "Y11 C" at bounding box center [354, 536] width 184 height 11
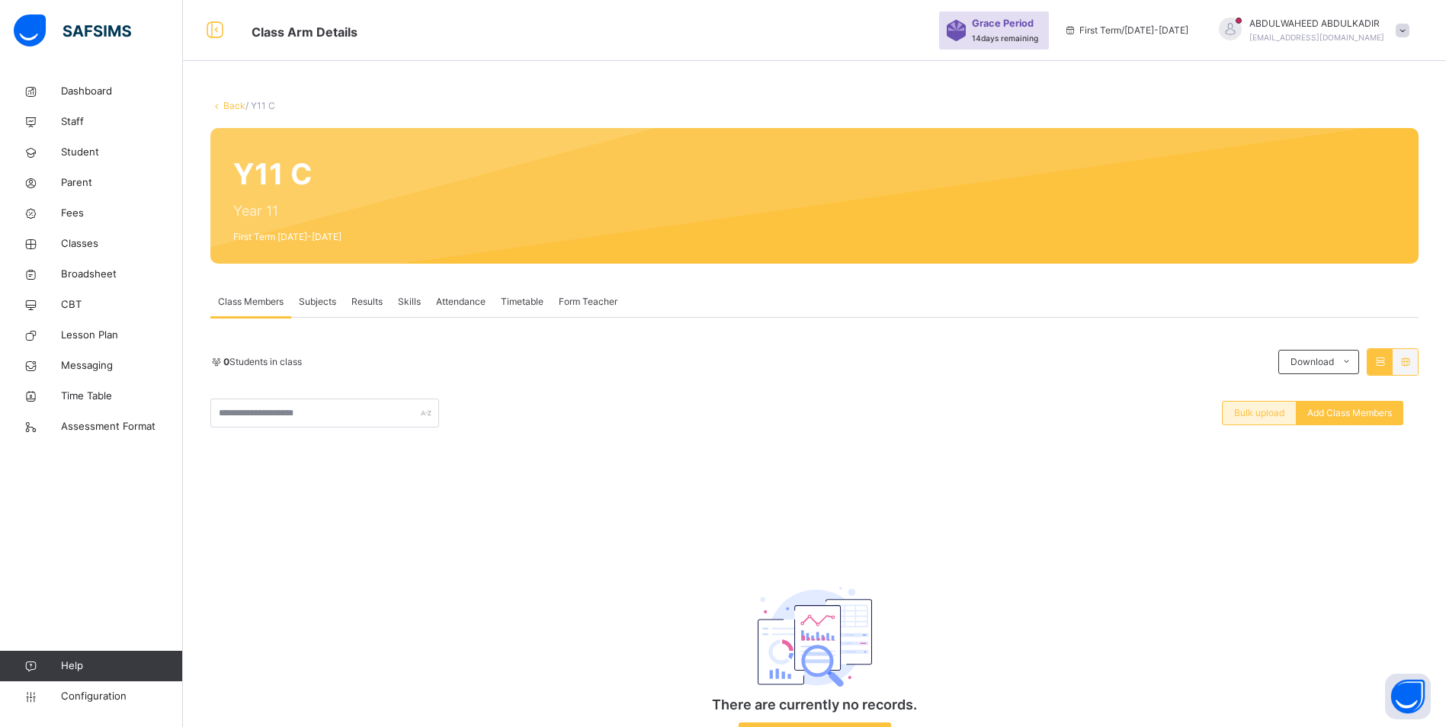
click at [1260, 413] on span "Bulk upload" at bounding box center [1259, 413] width 50 height 14
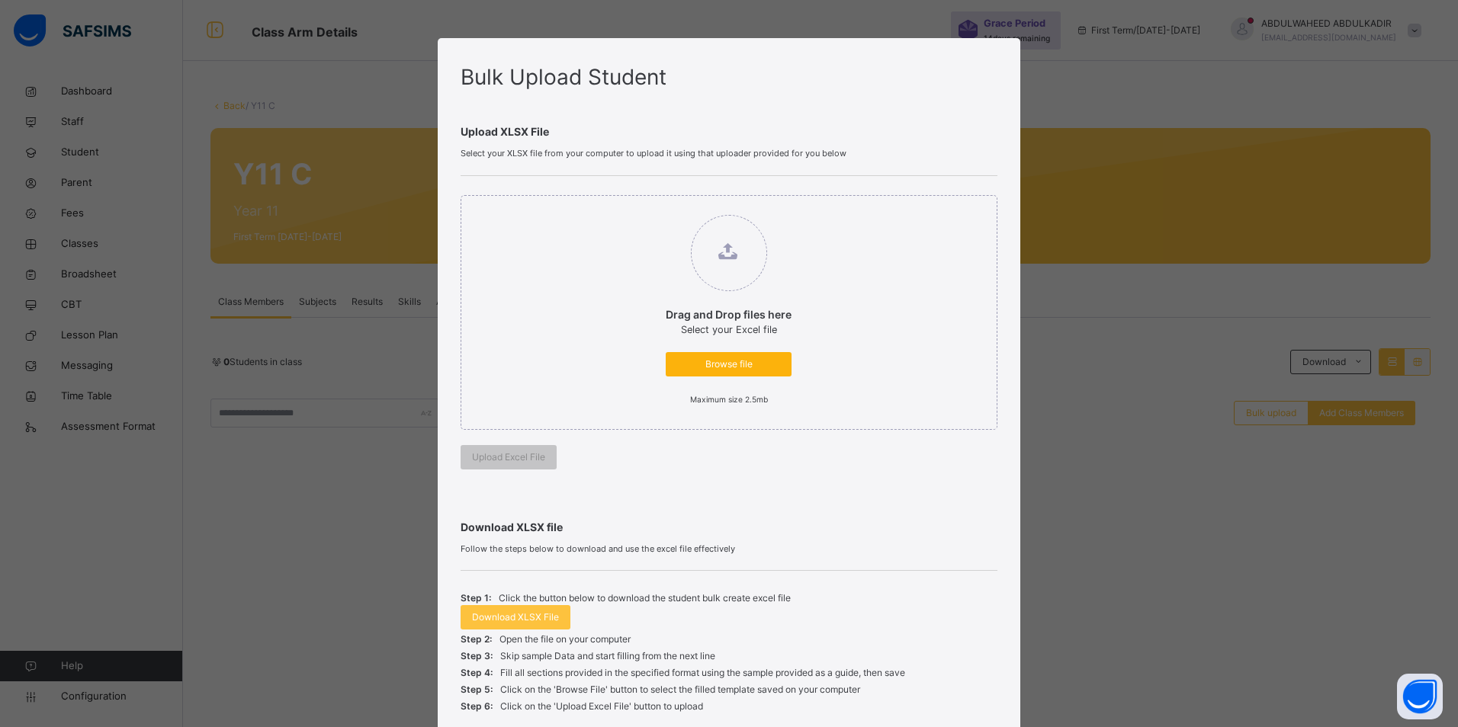
click at [747, 367] on span "Browse file" at bounding box center [728, 365] width 103 height 14
click at [650, 207] on input "Drag and Drop files here Select your Excel file Browse file Maximum size 2.5mb" at bounding box center [650, 207] width 0 height 0
type input "**********"
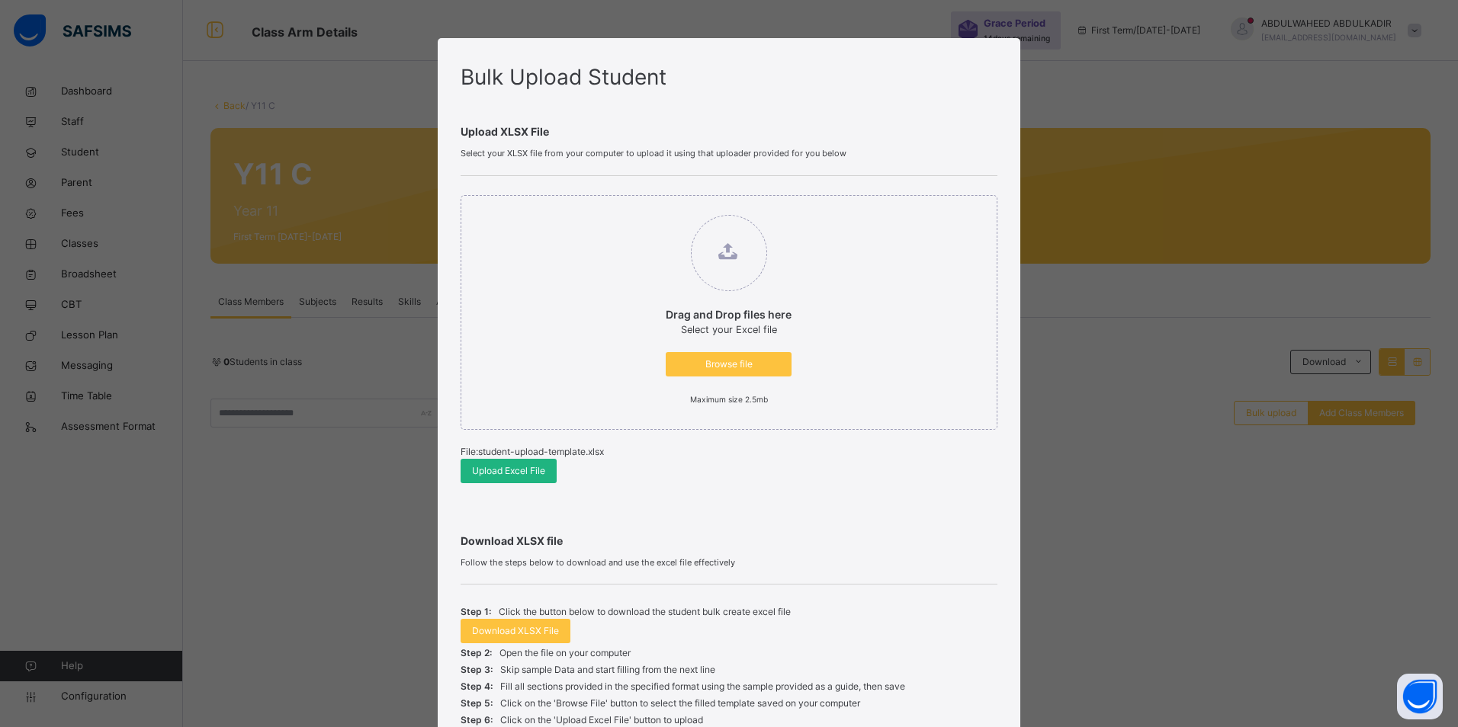
click at [510, 471] on span "Upload Excel File" at bounding box center [508, 471] width 73 height 14
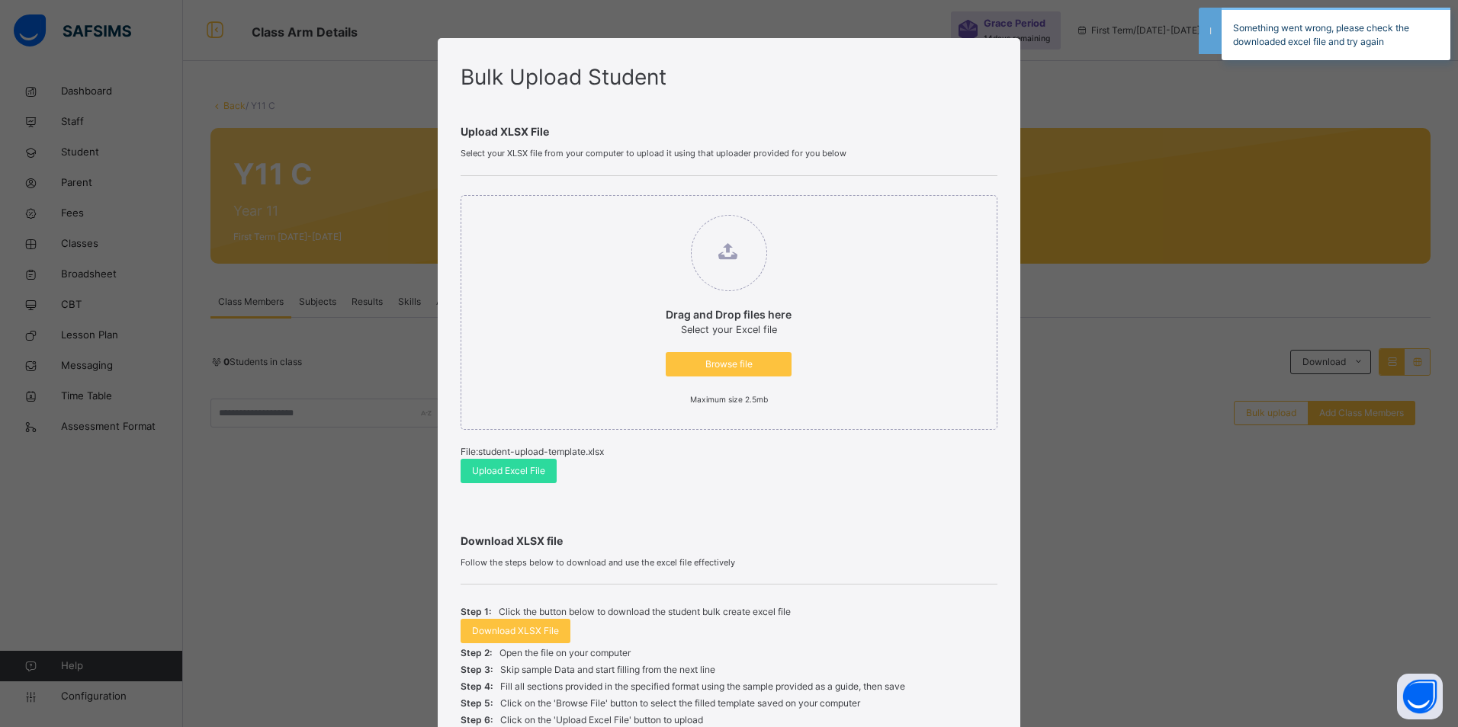
click at [1397, 47] on div "Something went wrong, please check the downloaded excel file and try again" at bounding box center [1335, 34] width 229 height 53
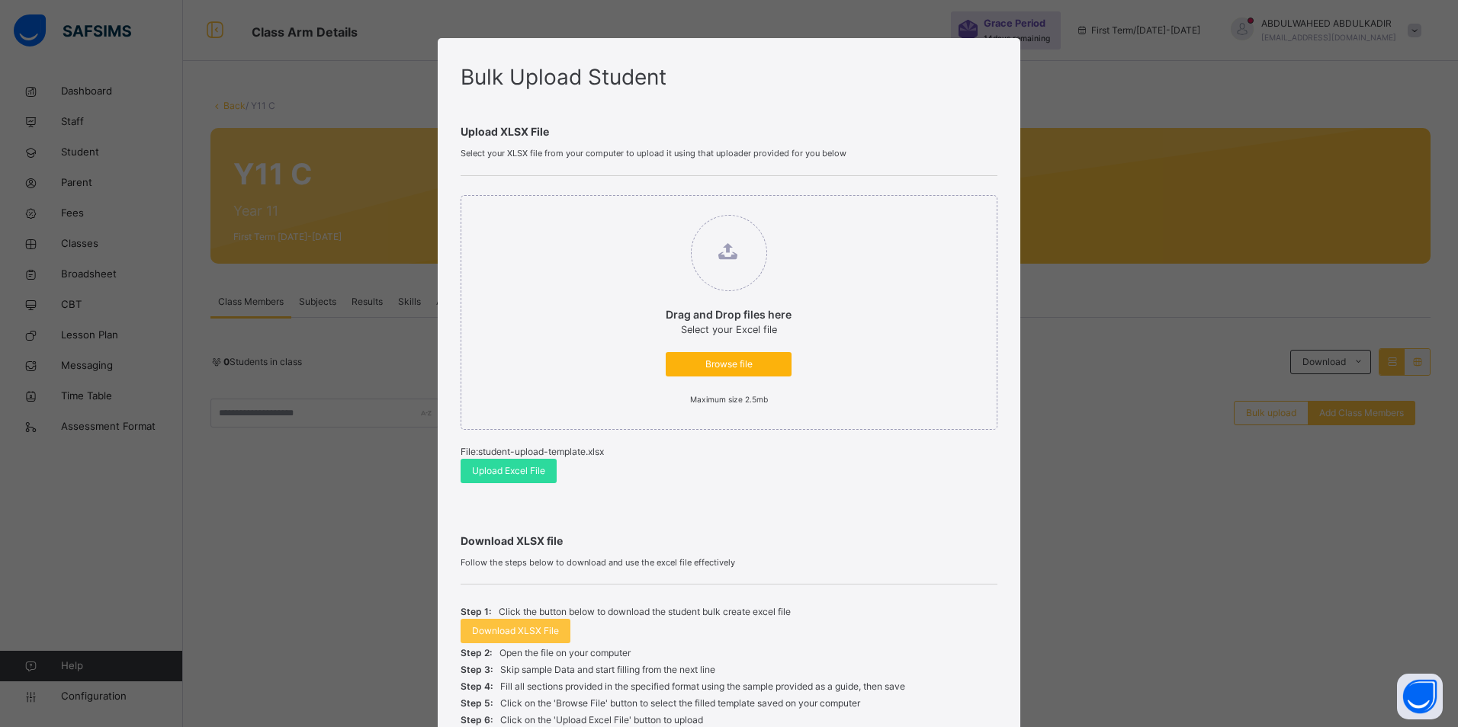
click at [724, 364] on span "Browse file" at bounding box center [728, 365] width 103 height 14
click at [650, 207] on input "Drag and Drop files here Select your Excel file Browse file Maximum size 2.5mb" at bounding box center [650, 207] width 0 height 0
click at [512, 474] on span "Upload Excel File" at bounding box center [508, 471] width 73 height 14
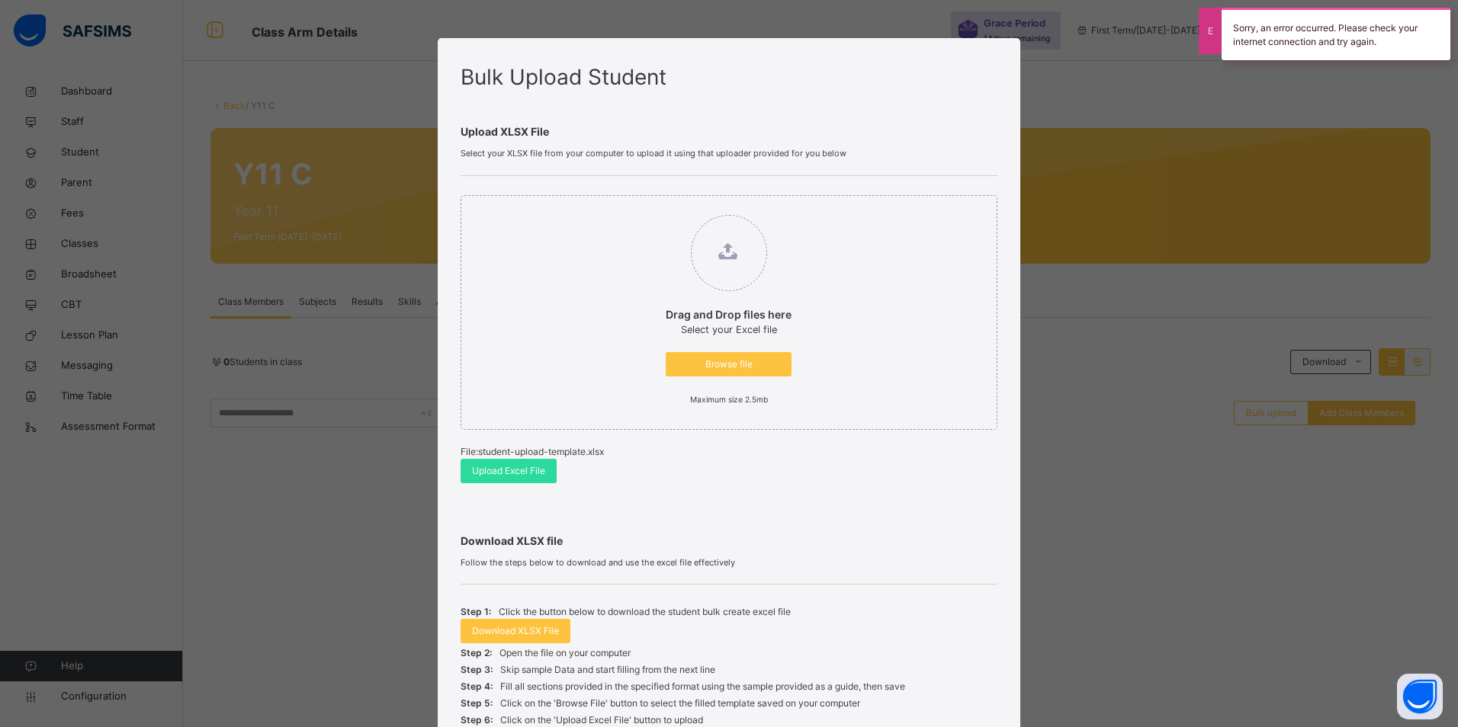
scroll to position [136, 0]
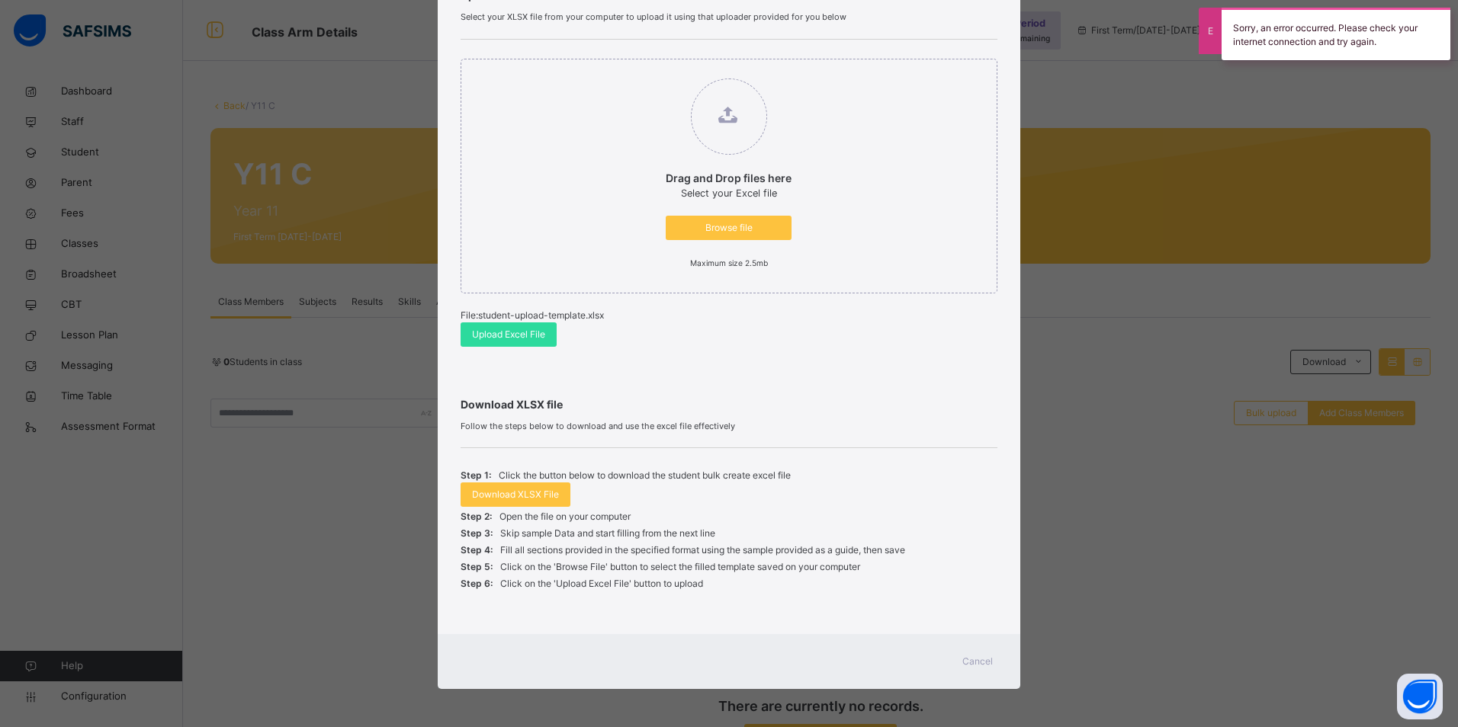
click at [979, 662] on span "Cancel" at bounding box center [977, 662] width 30 height 14
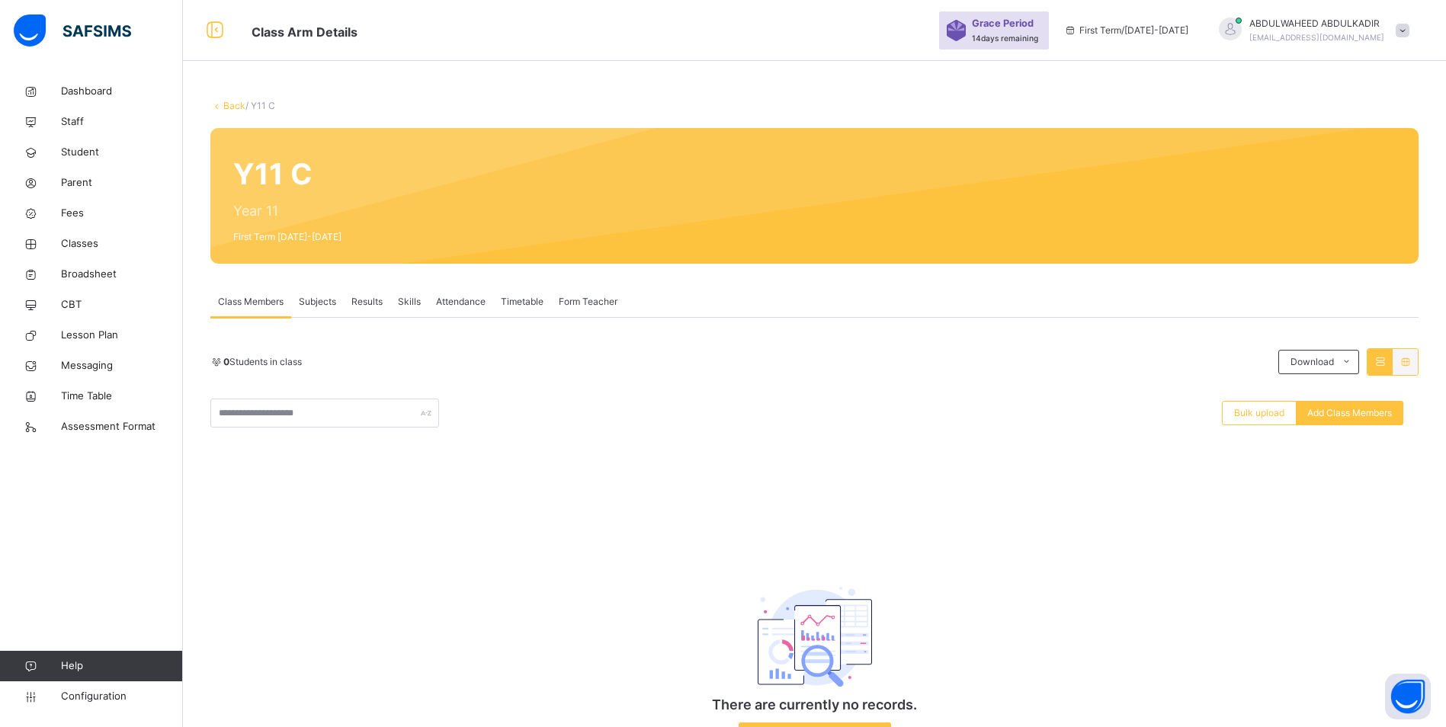
click at [1262, 417] on span "Bulk upload" at bounding box center [1259, 413] width 50 height 14
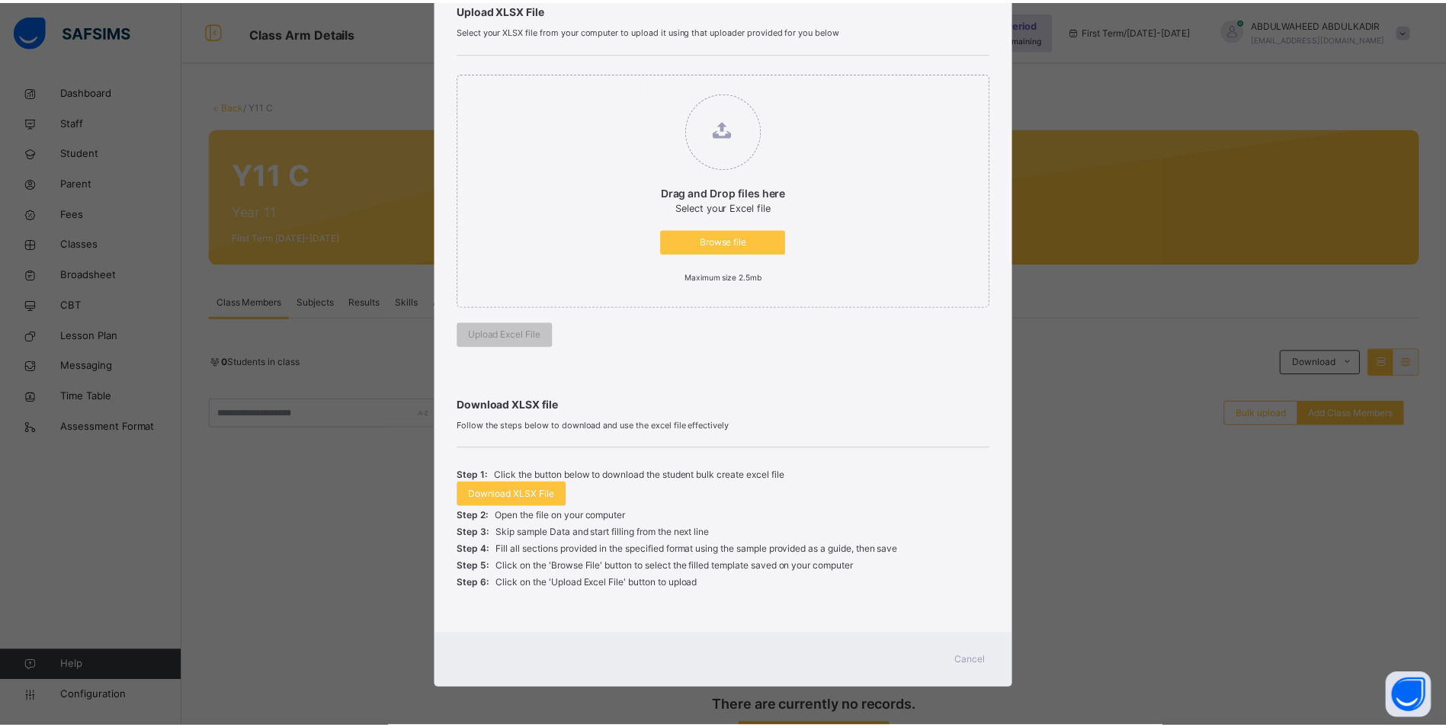
scroll to position [123, 0]
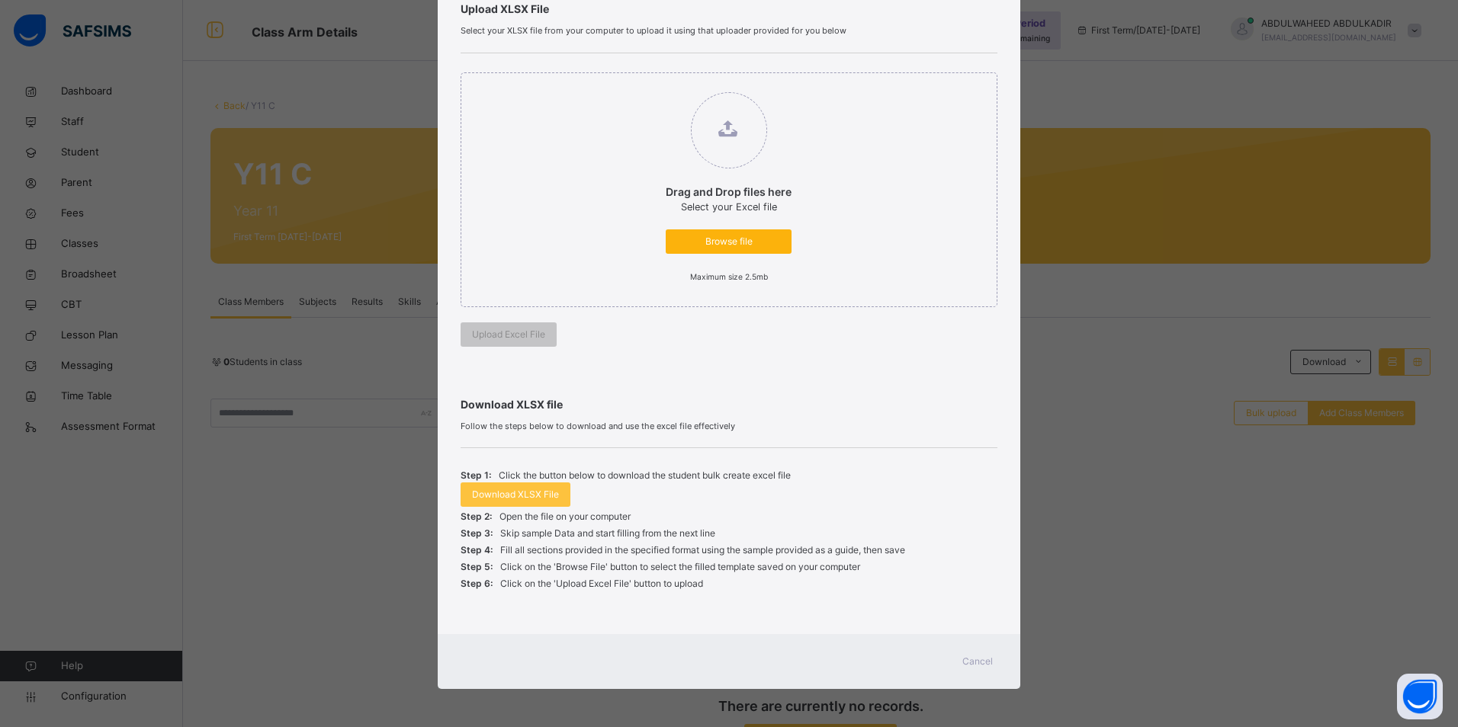
click at [749, 240] on span "Browse file" at bounding box center [728, 242] width 103 height 14
click at [650, 85] on input "Drag and Drop files here Select your Excel file Browse file Maximum size 2.5mb" at bounding box center [650, 85] width 0 height 0
click at [983, 661] on span "Cancel" at bounding box center [977, 662] width 30 height 14
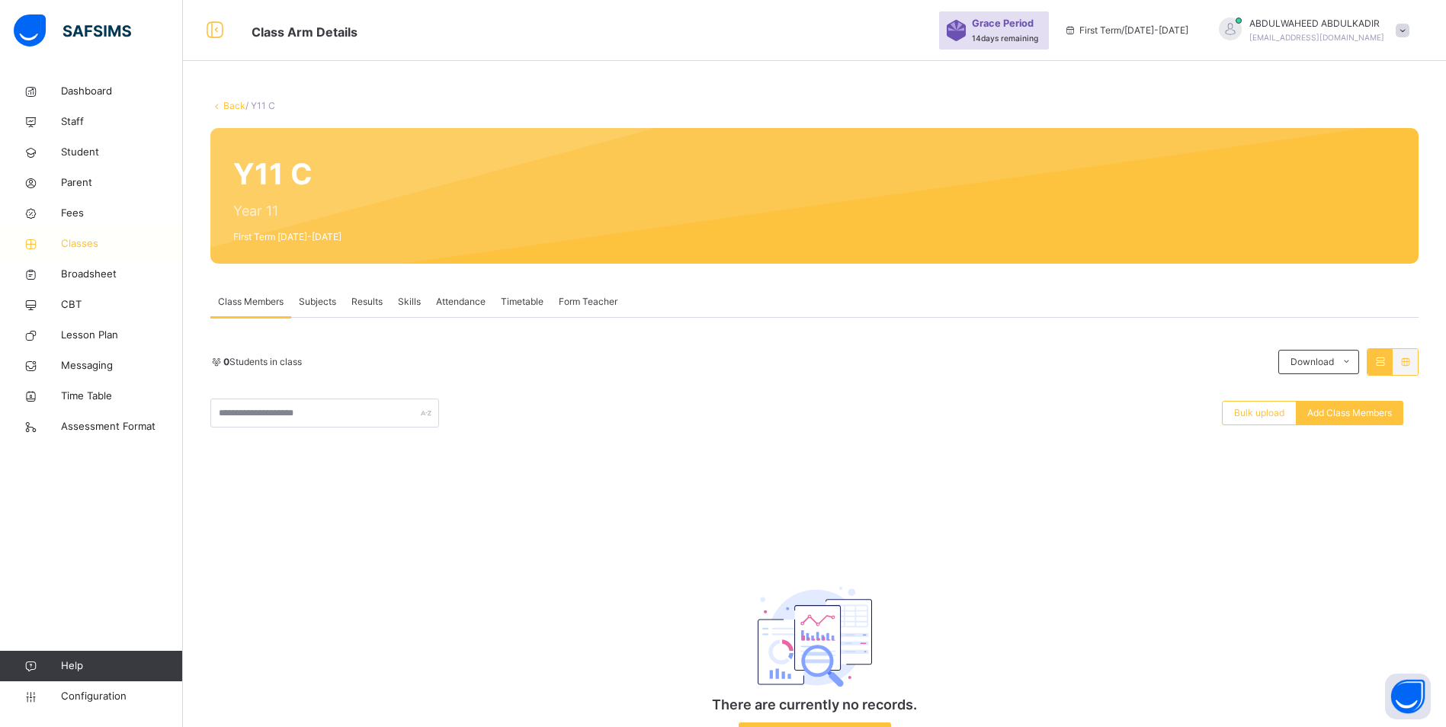
click at [82, 244] on span "Classes" at bounding box center [122, 243] width 122 height 15
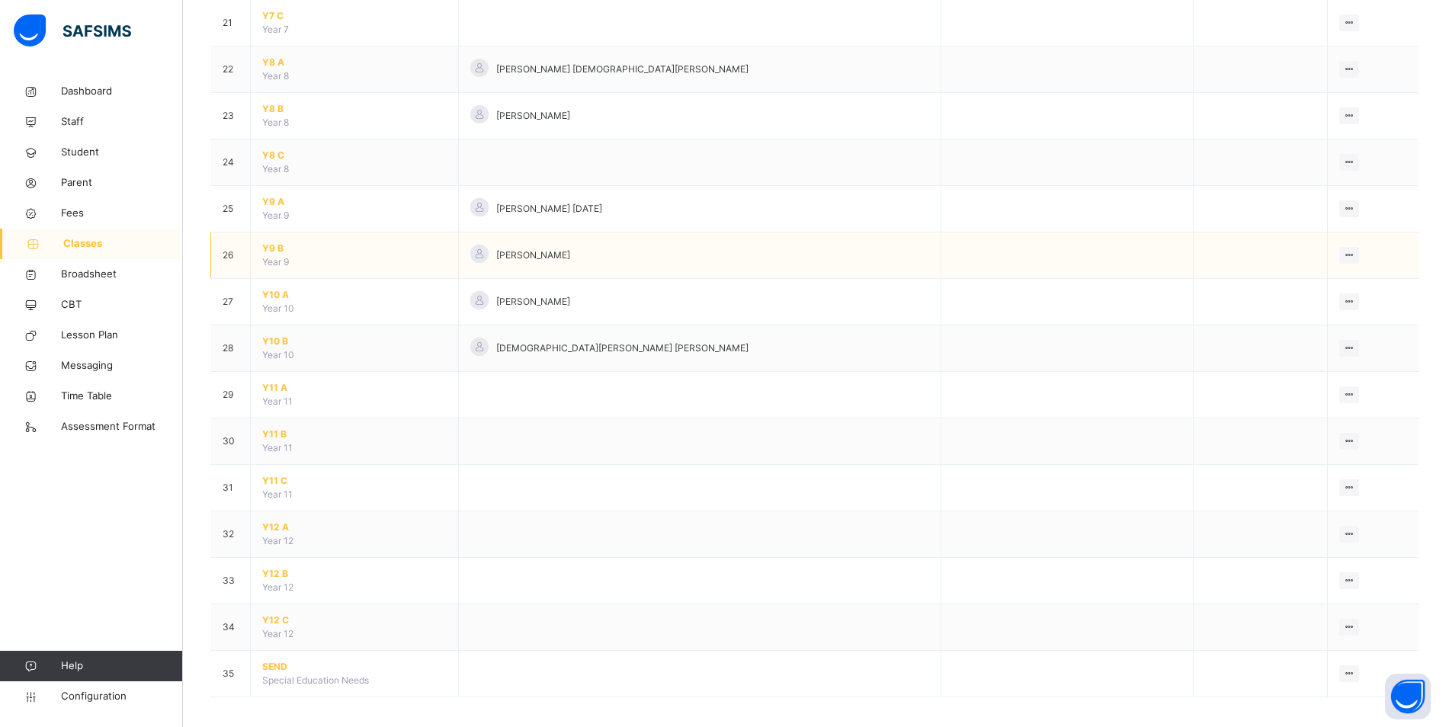
scroll to position [1120, 0]
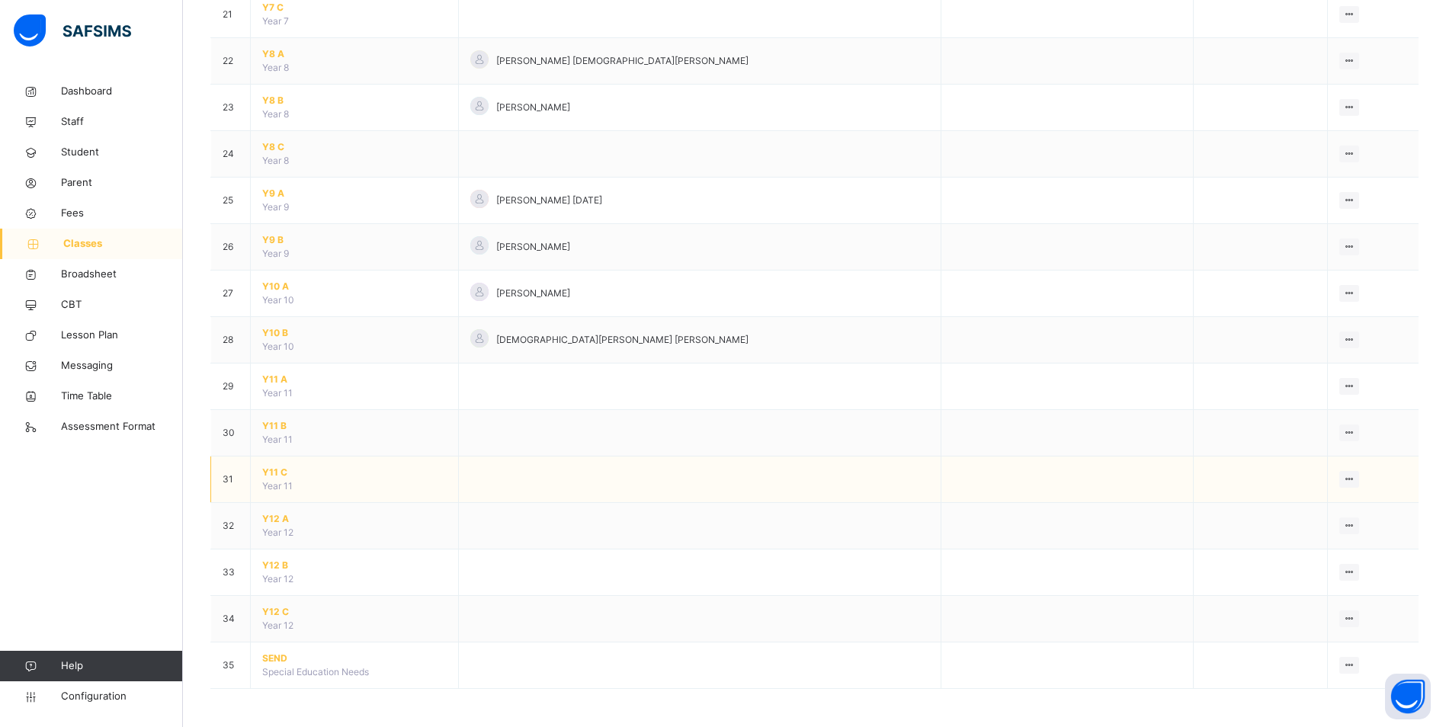
click at [271, 472] on span "Y11 C" at bounding box center [354, 473] width 184 height 14
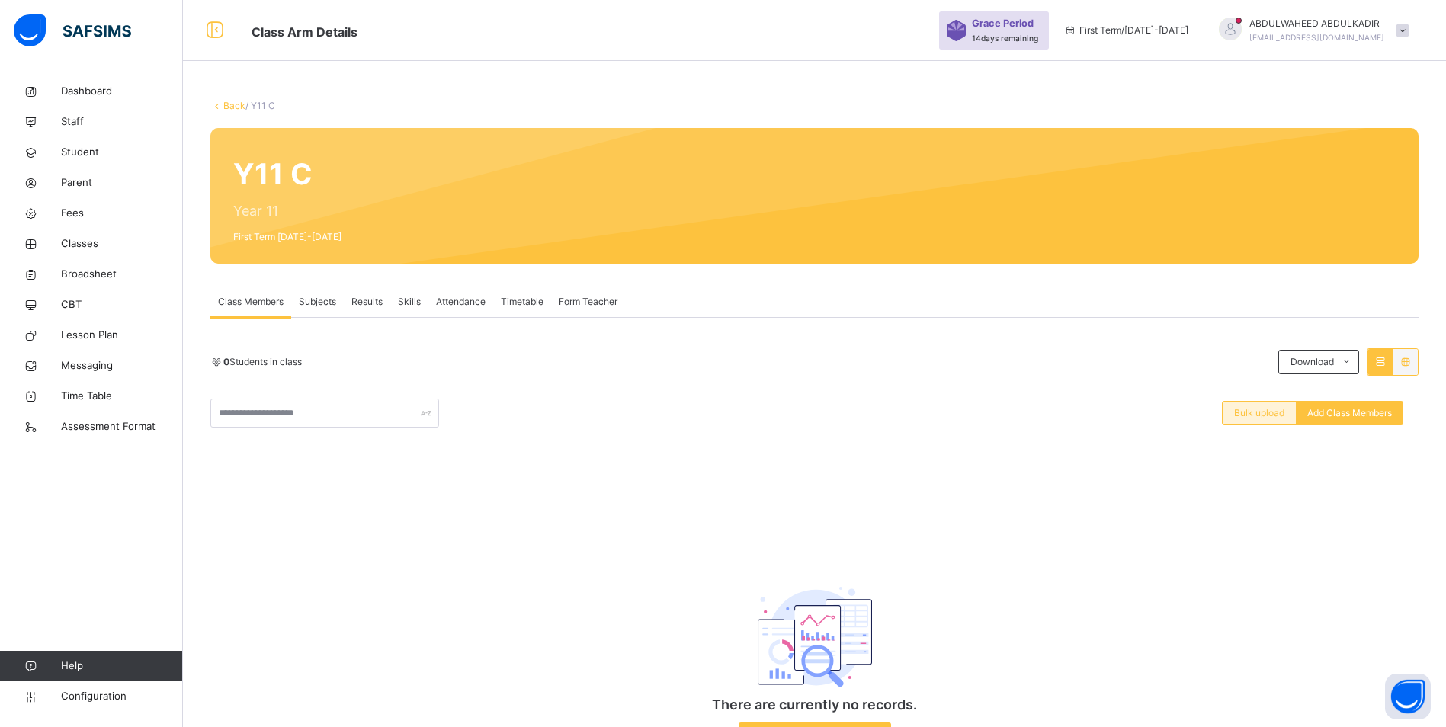
click at [1255, 414] on span "Bulk upload" at bounding box center [1259, 413] width 50 height 14
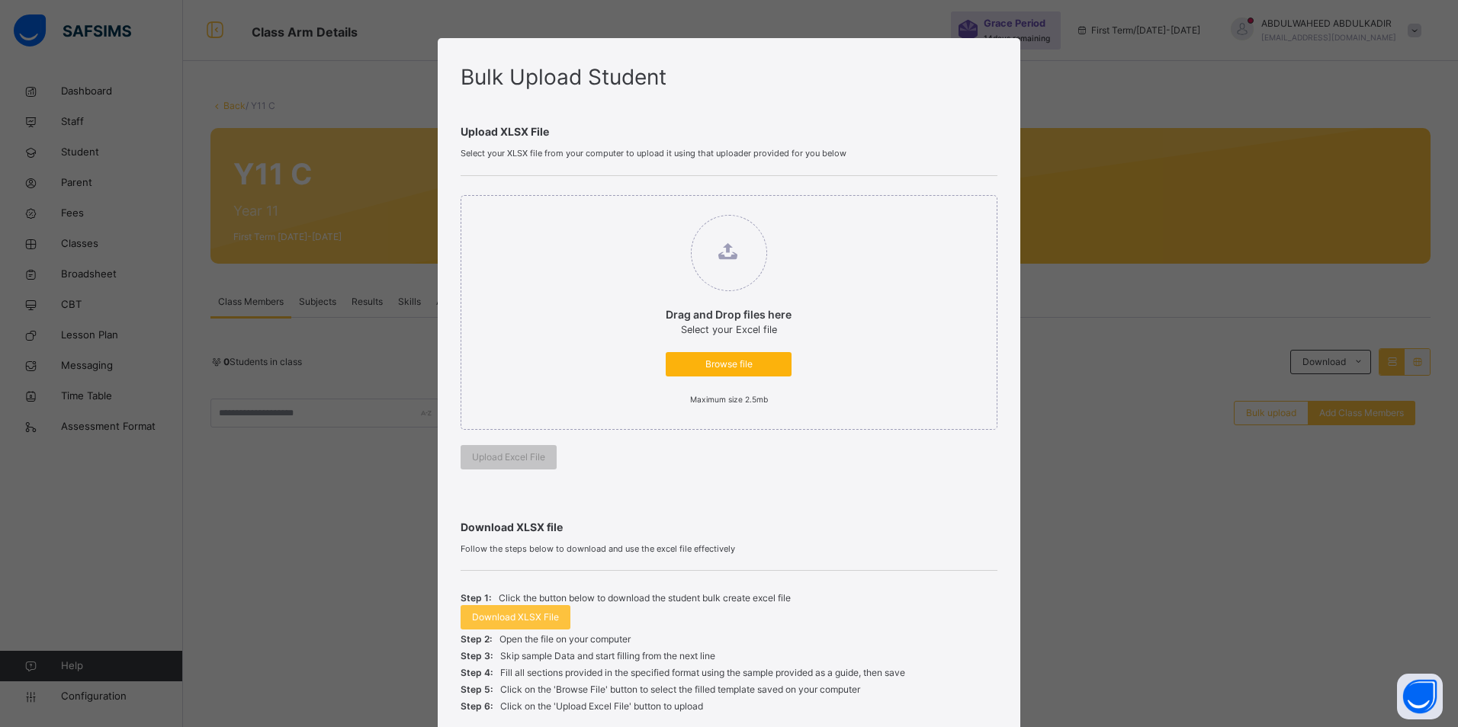
click at [713, 360] on span "Browse file" at bounding box center [728, 365] width 103 height 14
click at [650, 207] on input "Drag and Drop files here Select your Excel file Browse file Maximum size 2.5mb" at bounding box center [650, 207] width 0 height 0
type input "**********"
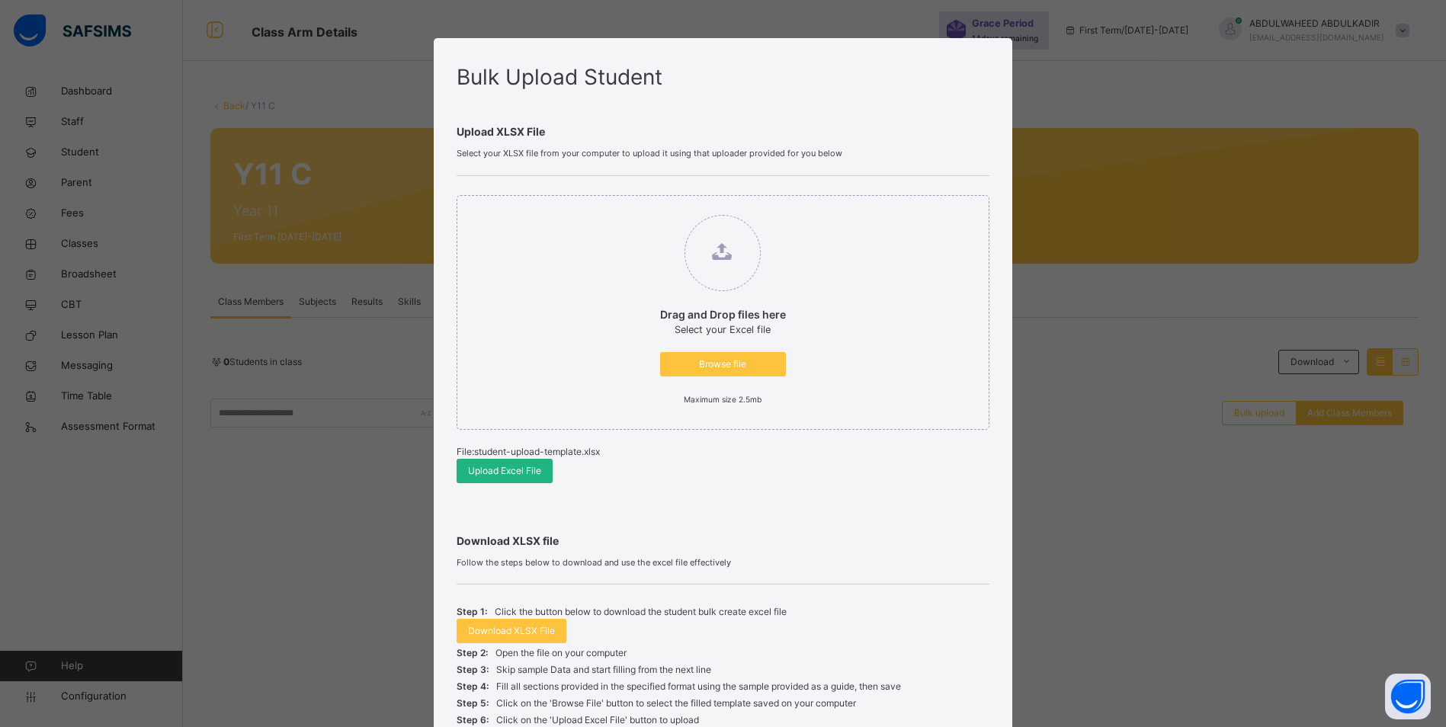
click at [501, 470] on span "Upload Excel File" at bounding box center [504, 471] width 73 height 14
click at [744, 368] on span "Browse file" at bounding box center [723, 365] width 103 height 14
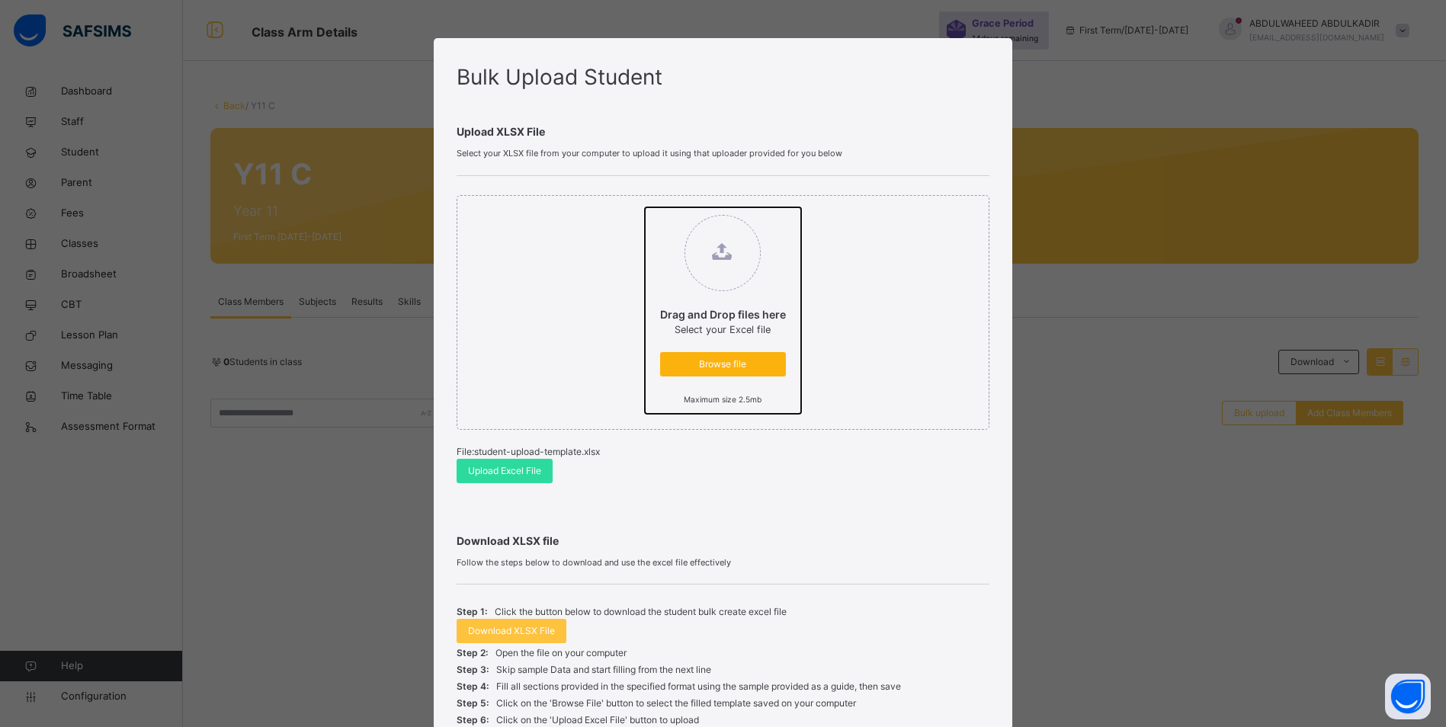
click at [645, 207] on input "Drag and Drop files here Select your Excel file Browse file Maximum size 2.5mb" at bounding box center [645, 207] width 0 height 0
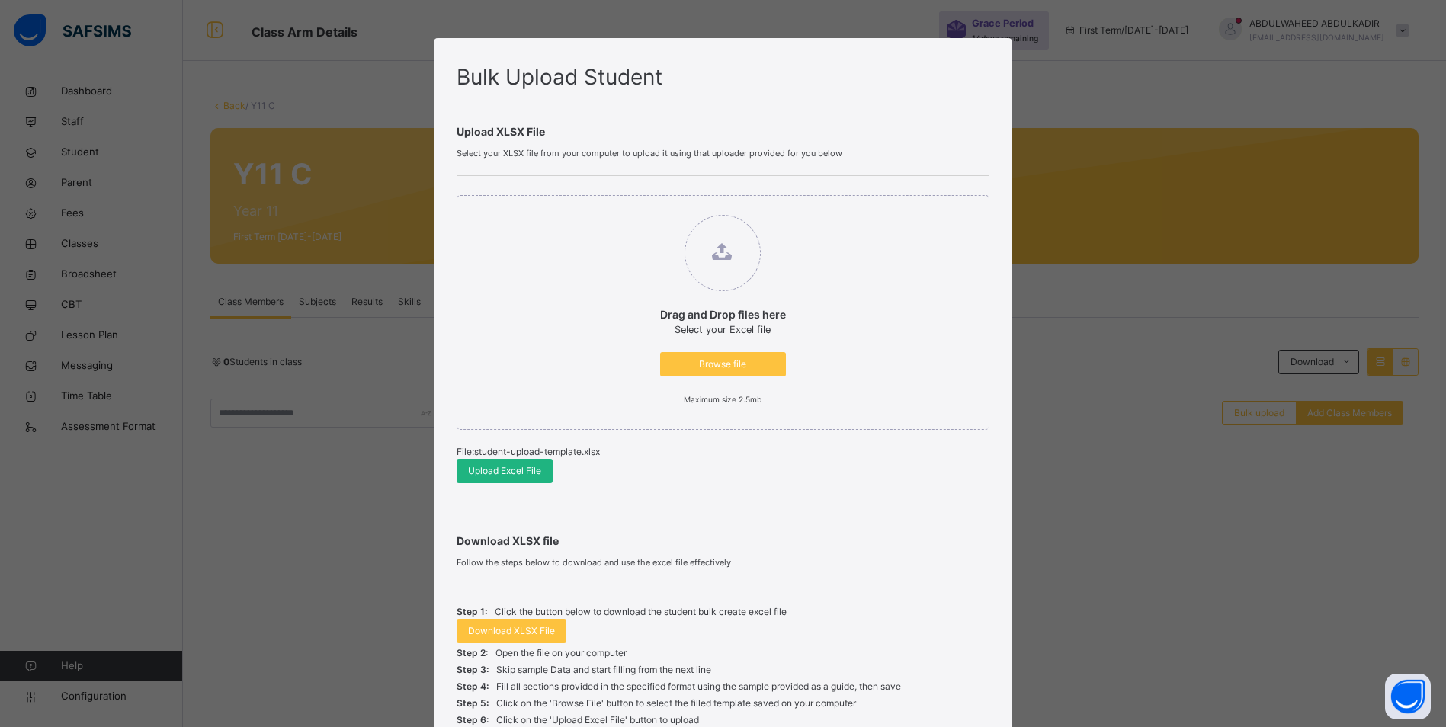
click at [518, 471] on span "Upload Excel File" at bounding box center [504, 471] width 73 height 14
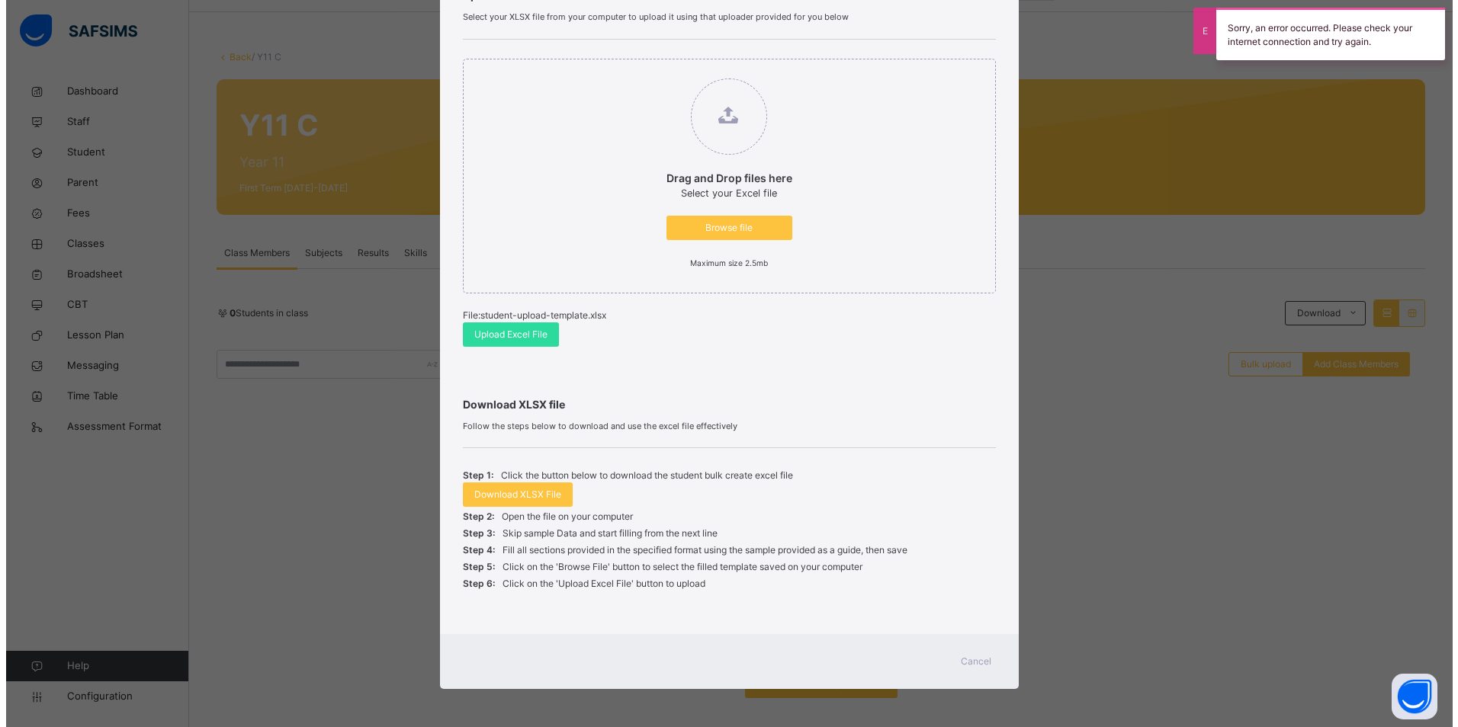
scroll to position [75, 0]
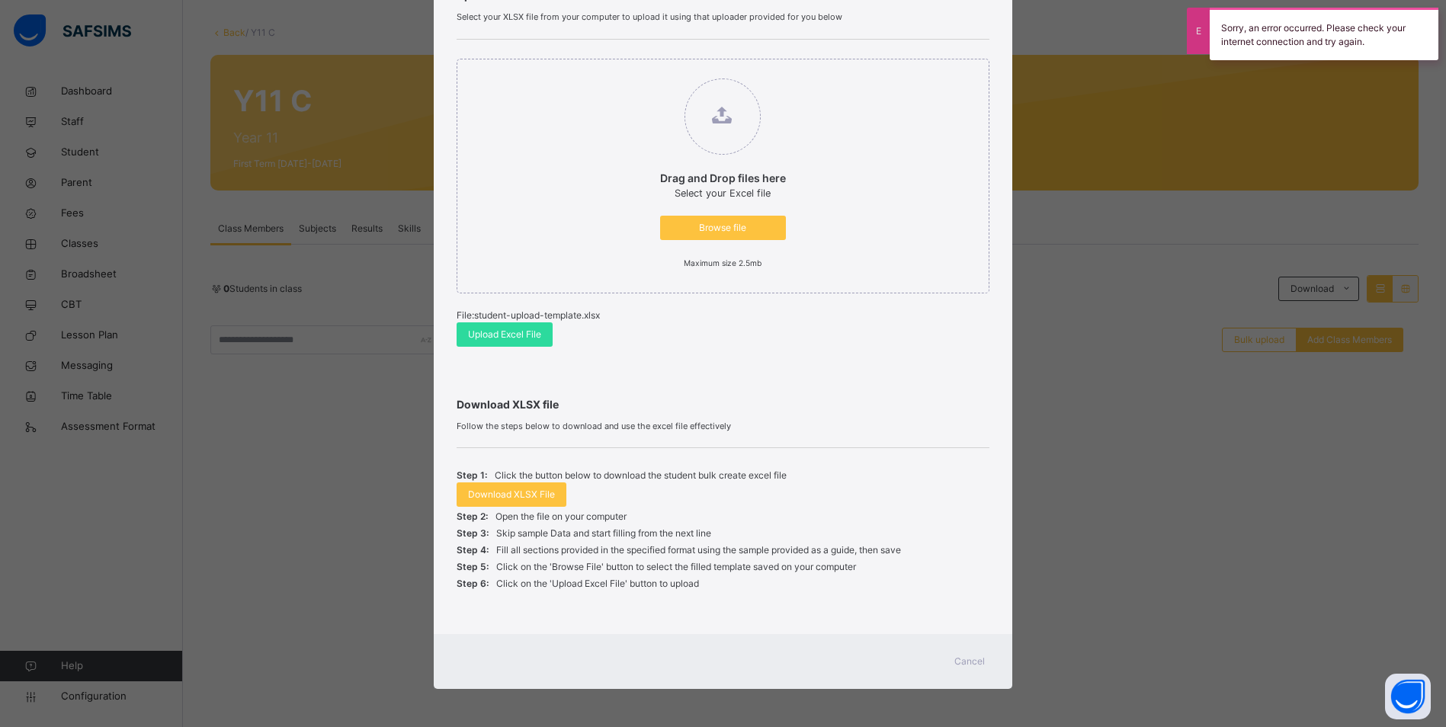
click at [966, 661] on span "Cancel" at bounding box center [969, 662] width 30 height 14
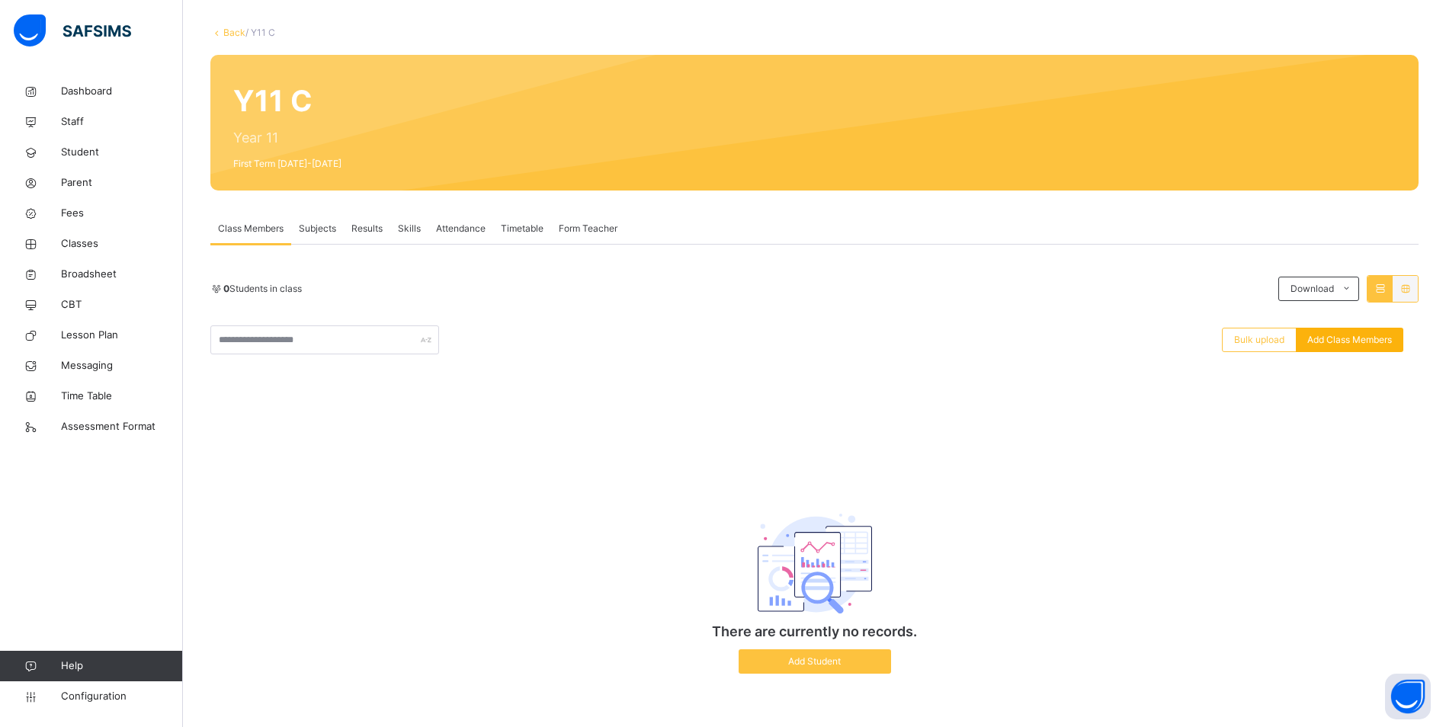
click at [1358, 341] on span "Add Class Members" at bounding box center [1349, 340] width 85 height 14
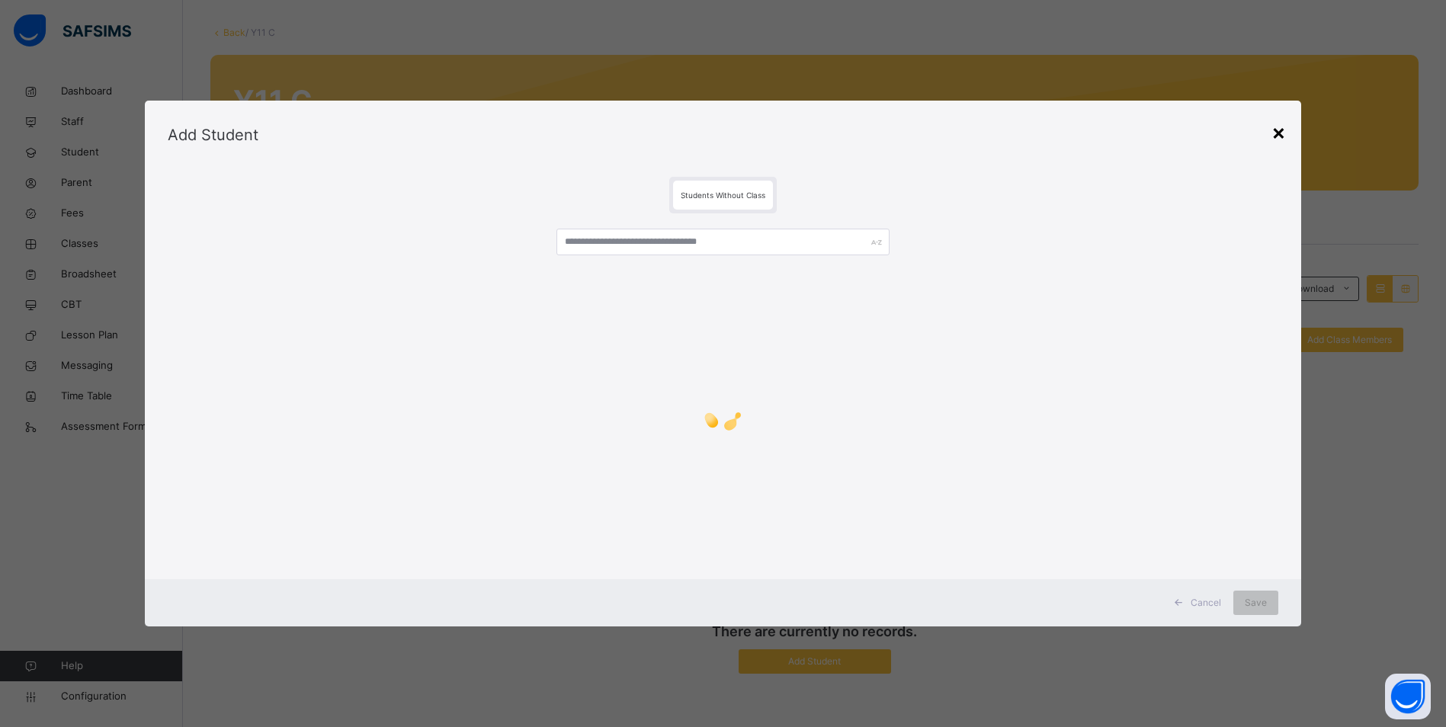
click at [1286, 130] on div "×" at bounding box center [1279, 132] width 14 height 32
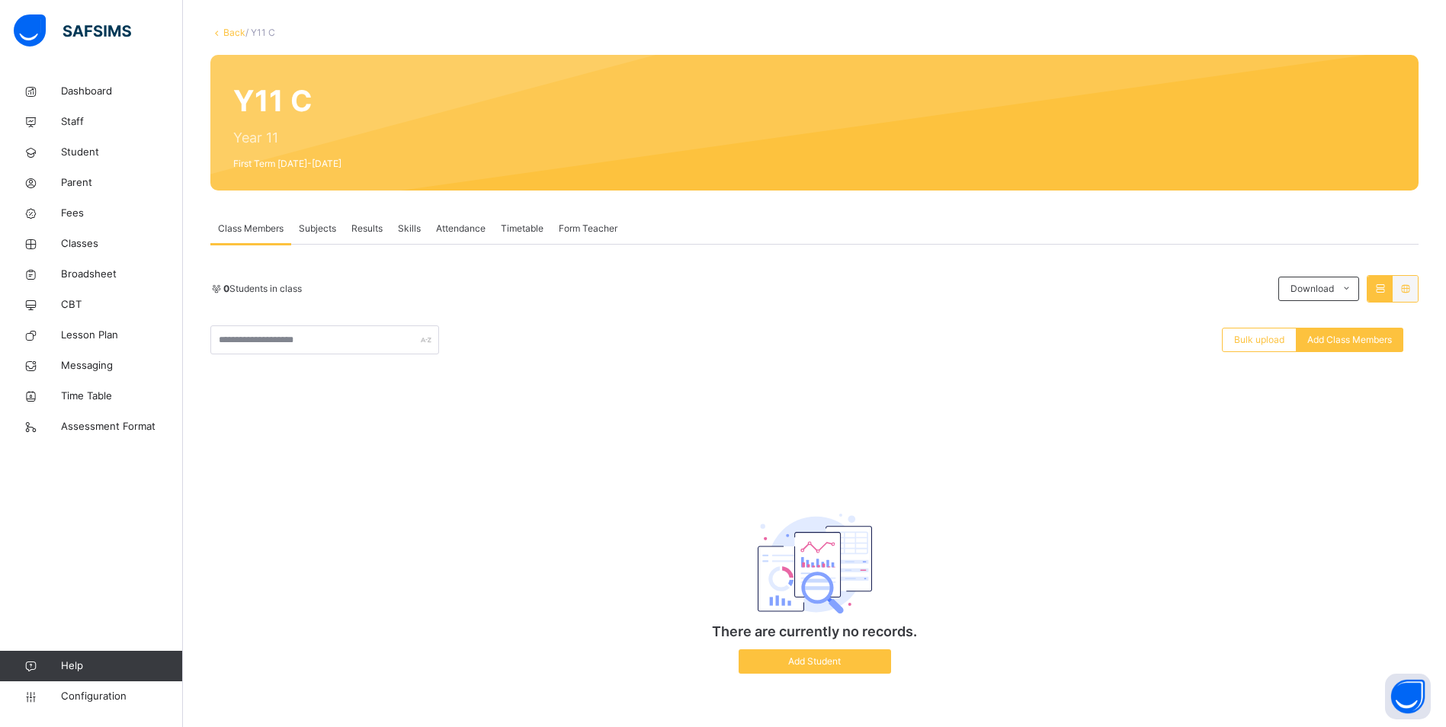
click at [1267, 337] on span "Bulk upload" at bounding box center [1259, 340] width 50 height 14
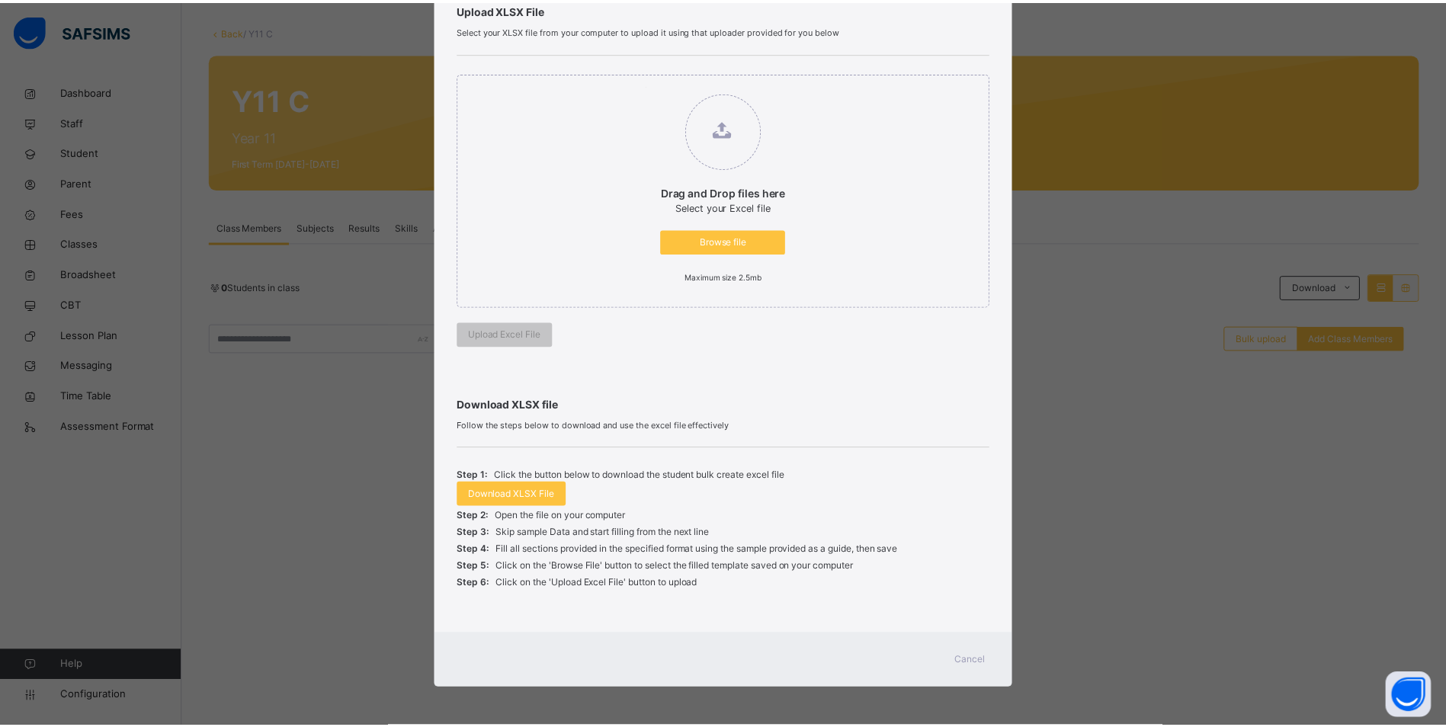
scroll to position [123, 0]
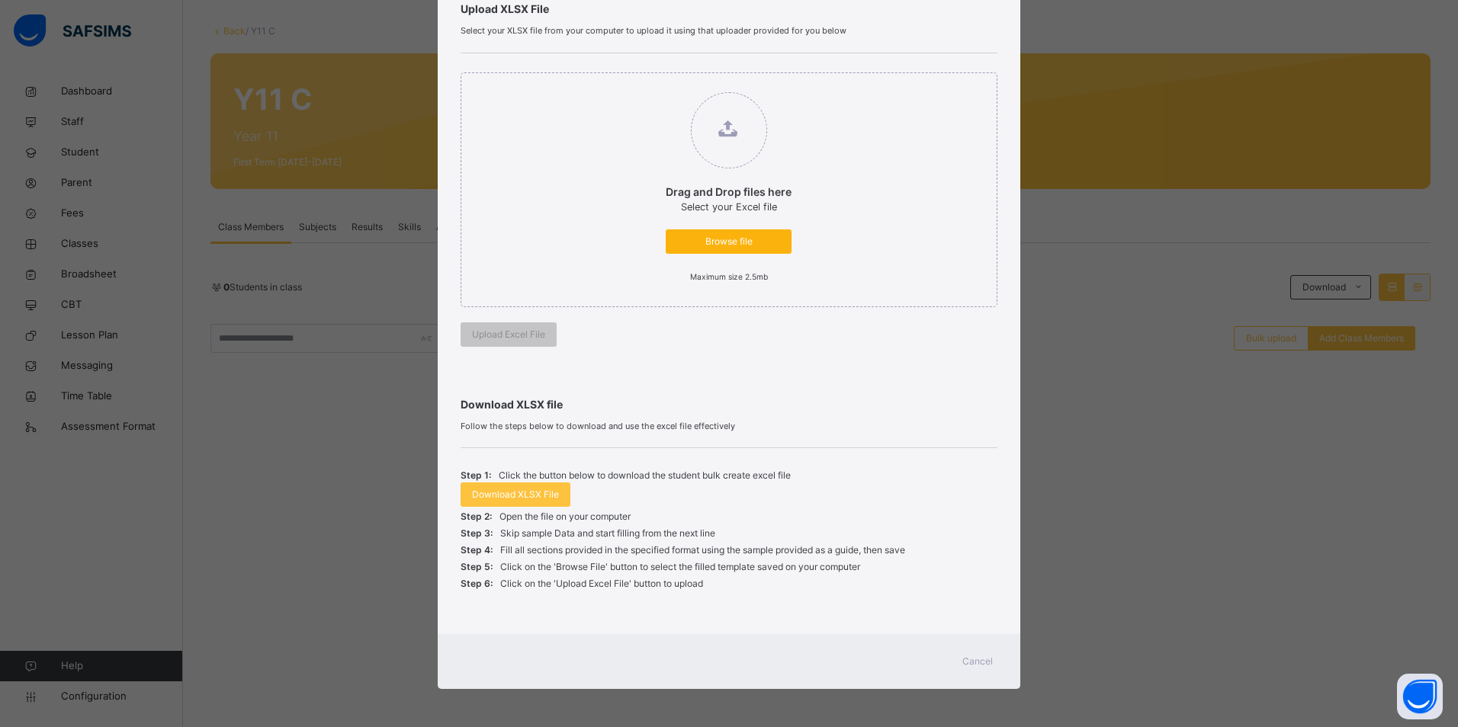
click at [738, 243] on span "Browse file" at bounding box center [728, 242] width 103 height 14
click at [650, 85] on input "Drag and Drop files here Select your Excel file Browse file Maximum size 2.5mb" at bounding box center [650, 85] width 0 height 0
click at [982, 666] on span "Cancel" at bounding box center [977, 662] width 30 height 14
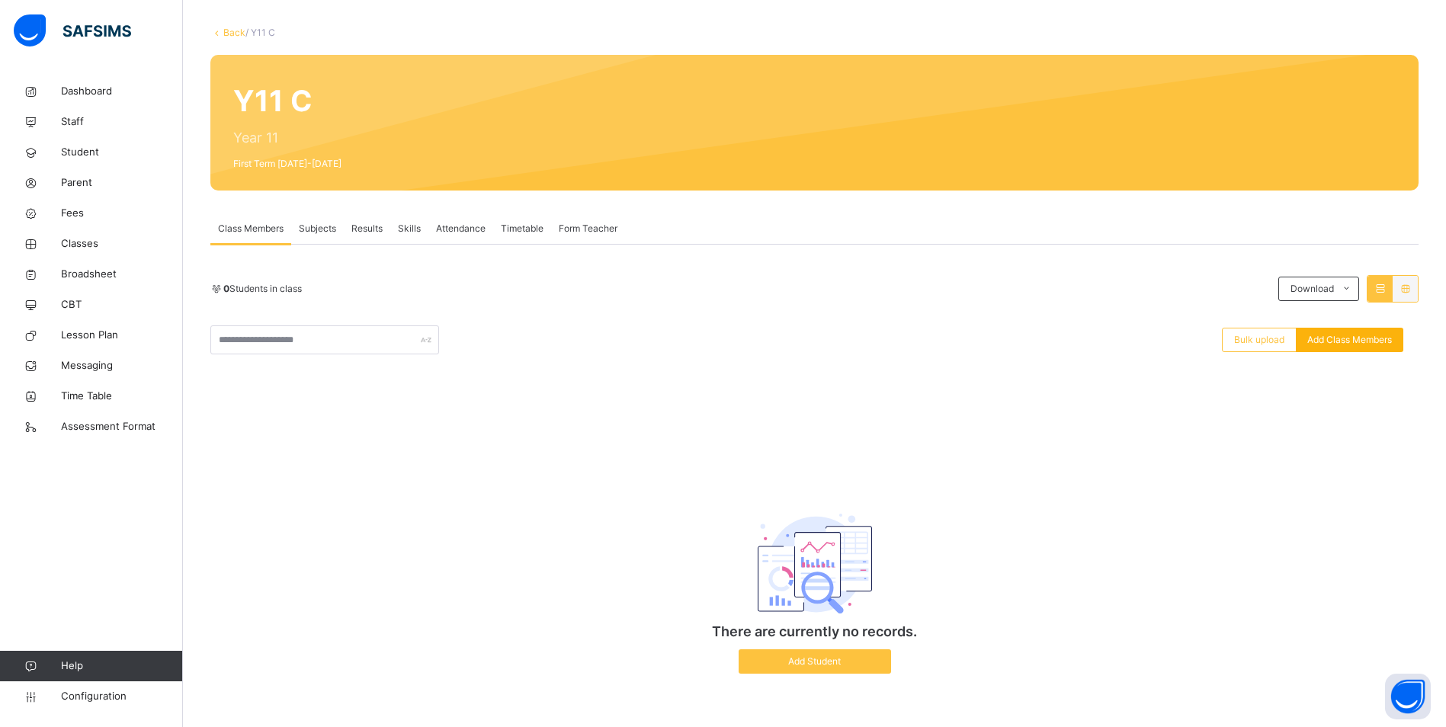
click at [1355, 338] on span "Add Class Members" at bounding box center [1349, 340] width 85 height 14
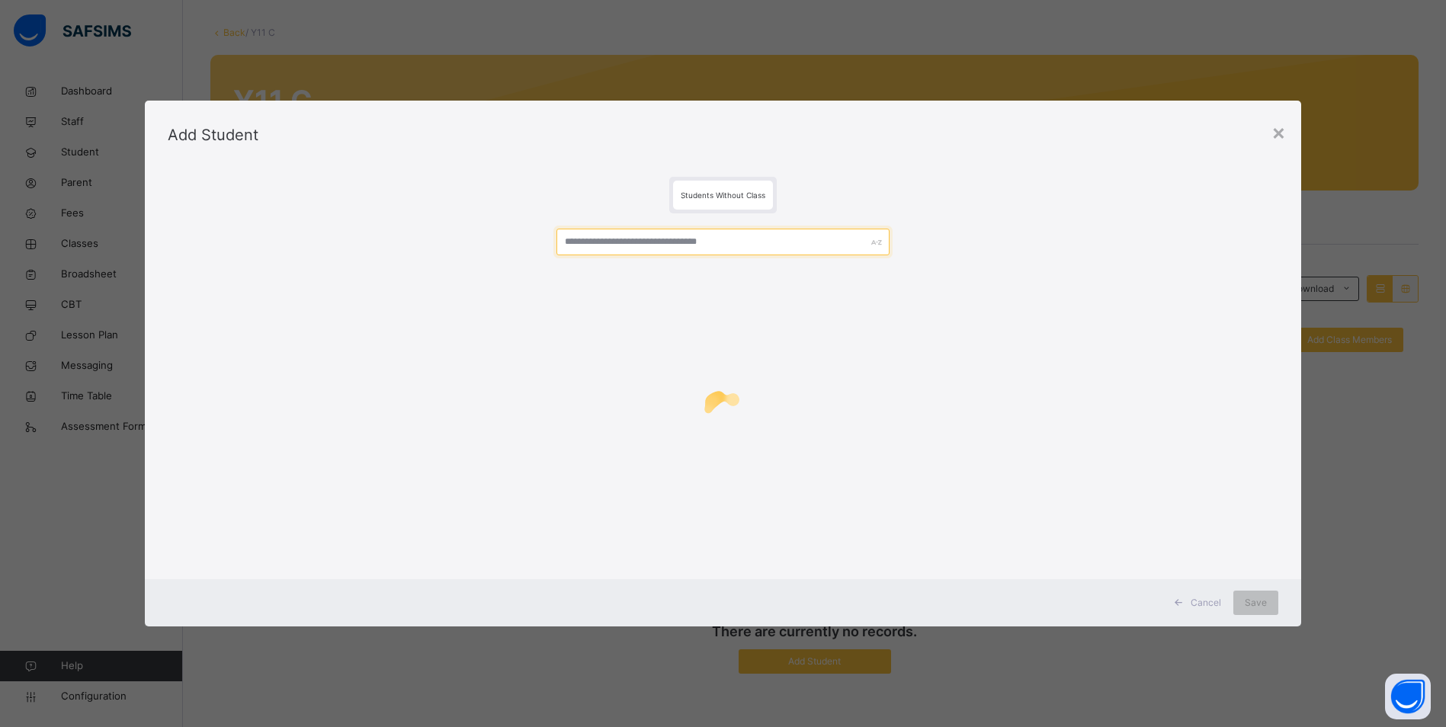
click at [773, 245] on input "text" at bounding box center [722, 242] width 333 height 27
type input "*"
type input "**********"
click at [1291, 132] on div "×" at bounding box center [1289, 132] width 14 height 32
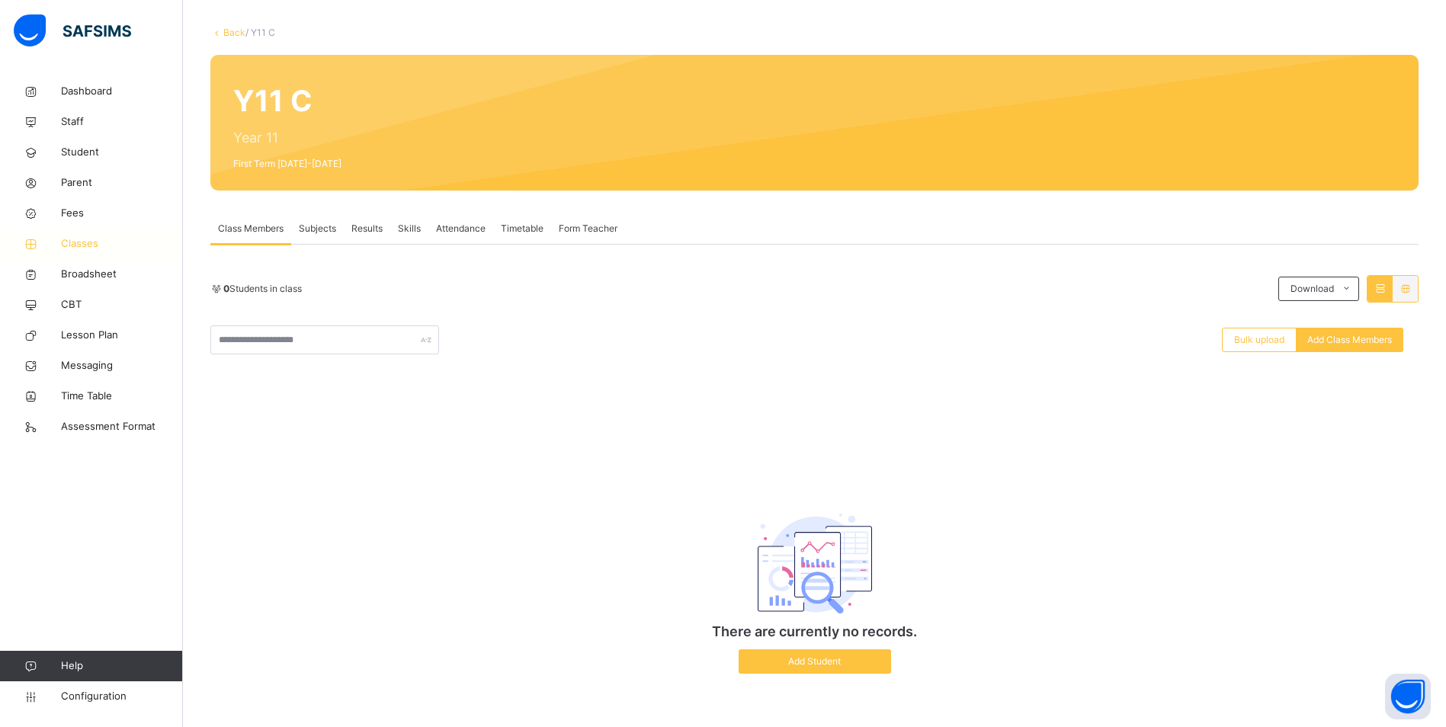
click at [90, 236] on link "Classes" at bounding box center [91, 244] width 183 height 30
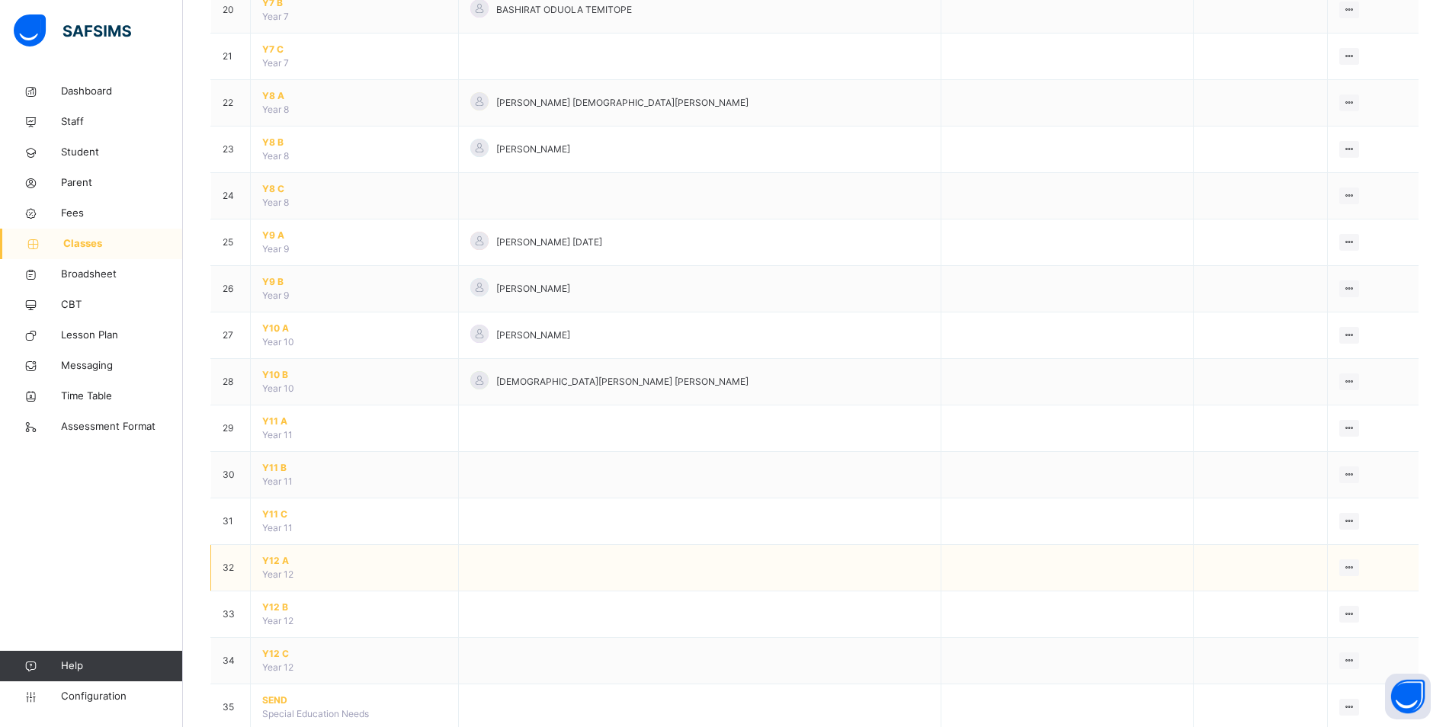
scroll to position [1120, 0]
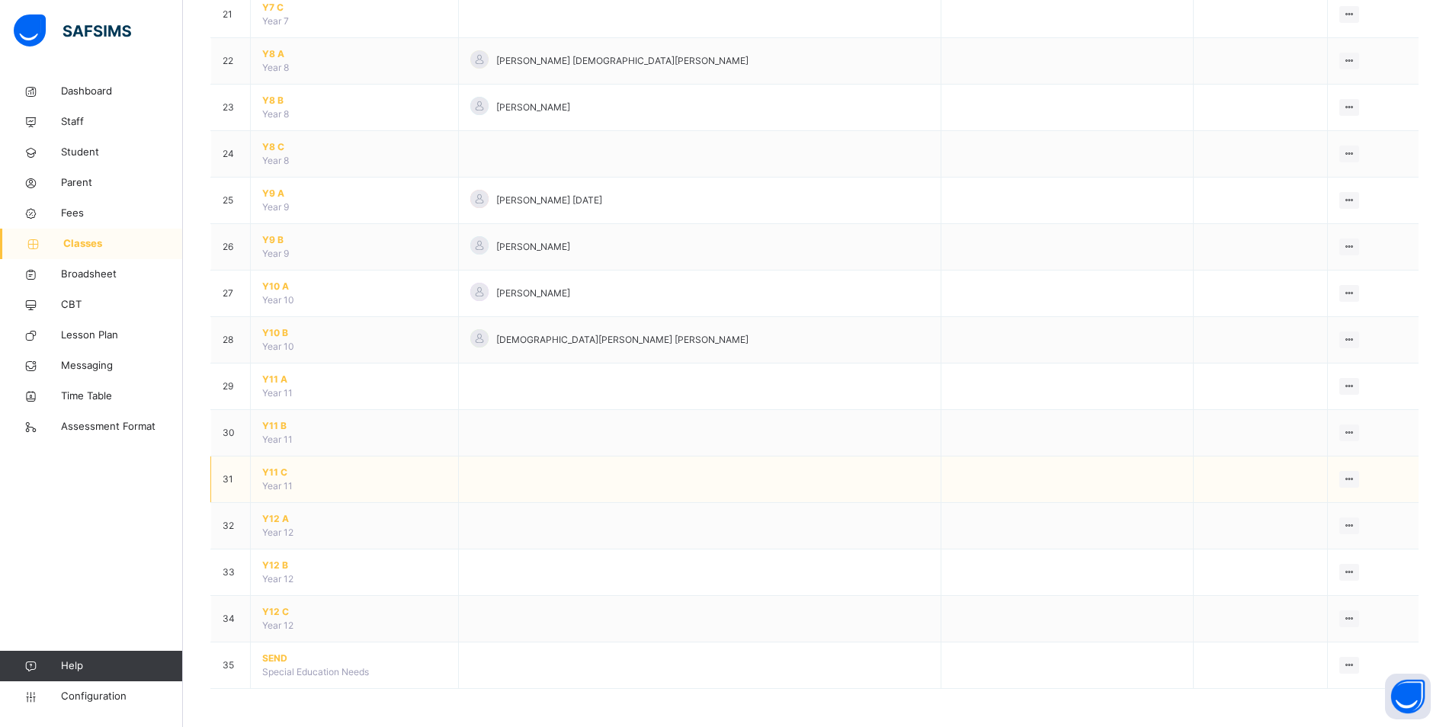
click at [274, 470] on span "Y11 C" at bounding box center [354, 473] width 184 height 14
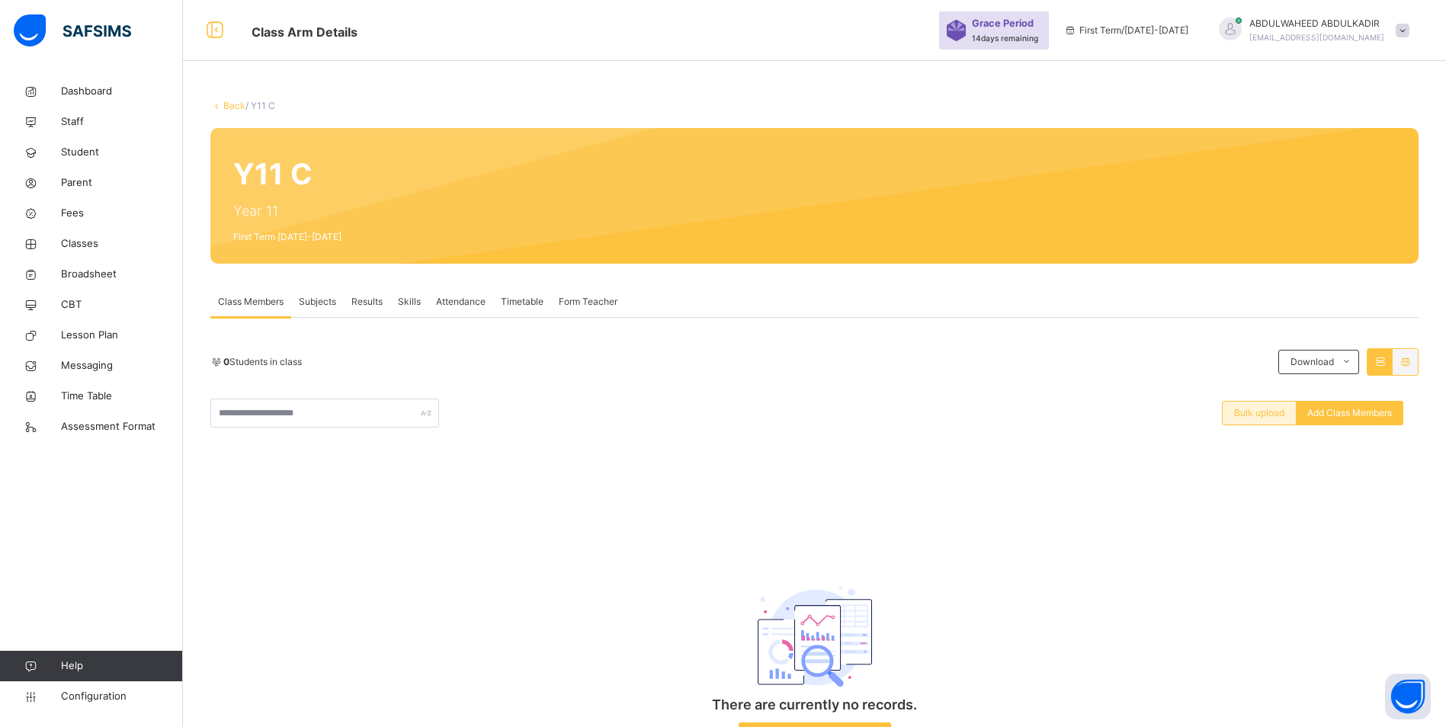
click at [1268, 418] on span "Bulk upload" at bounding box center [1259, 413] width 50 height 14
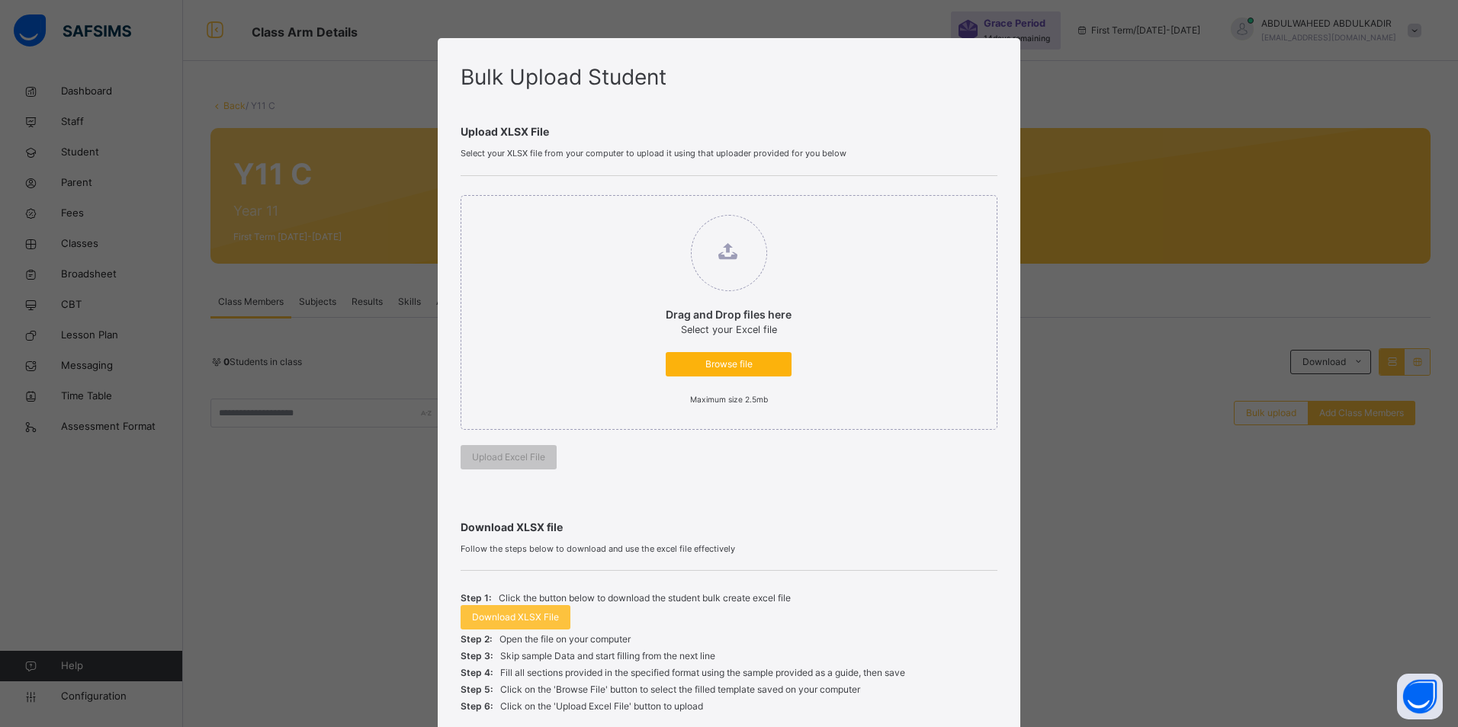
click at [722, 359] on span "Browse file" at bounding box center [728, 365] width 103 height 14
click at [650, 207] on input "Drag and Drop files here Select your Excel file Browse file Maximum size 2.5mb" at bounding box center [650, 207] width 0 height 0
type input "**********"
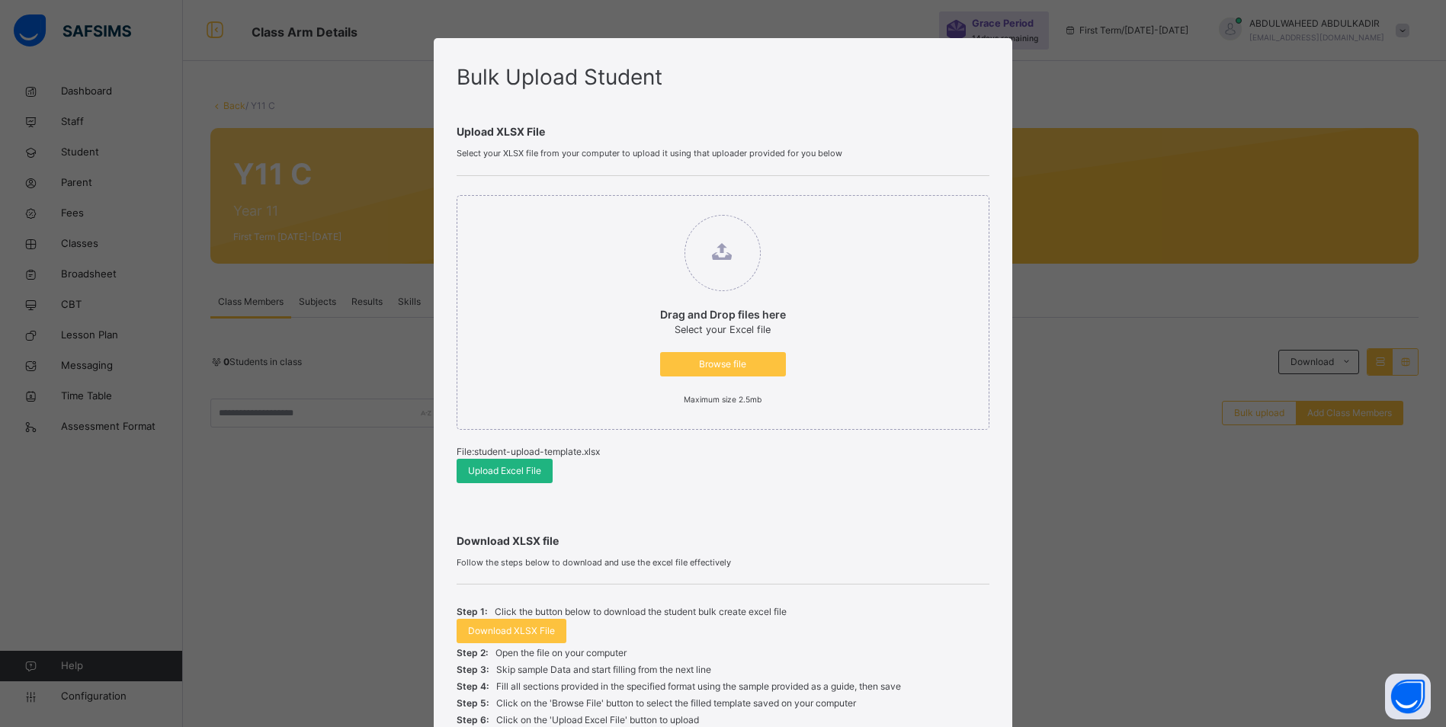
click at [508, 473] on span "Upload Excel File" at bounding box center [504, 471] width 73 height 14
click at [519, 472] on span "Upload Excel File" at bounding box center [504, 471] width 73 height 14
click at [256, 470] on div "Bulk Upload Student Upload XLSX File Select your XLSX file from your computer t…" at bounding box center [723, 363] width 1446 height 727
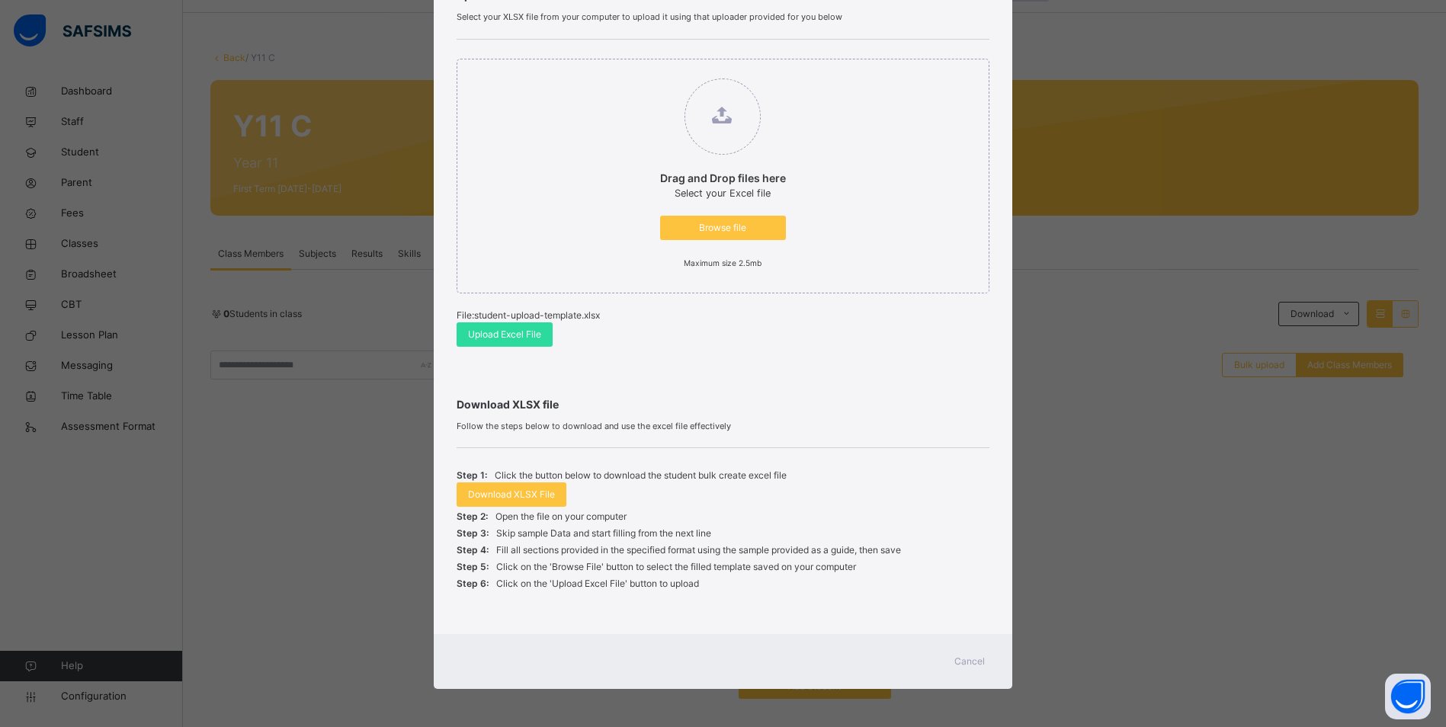
scroll to position [75, 0]
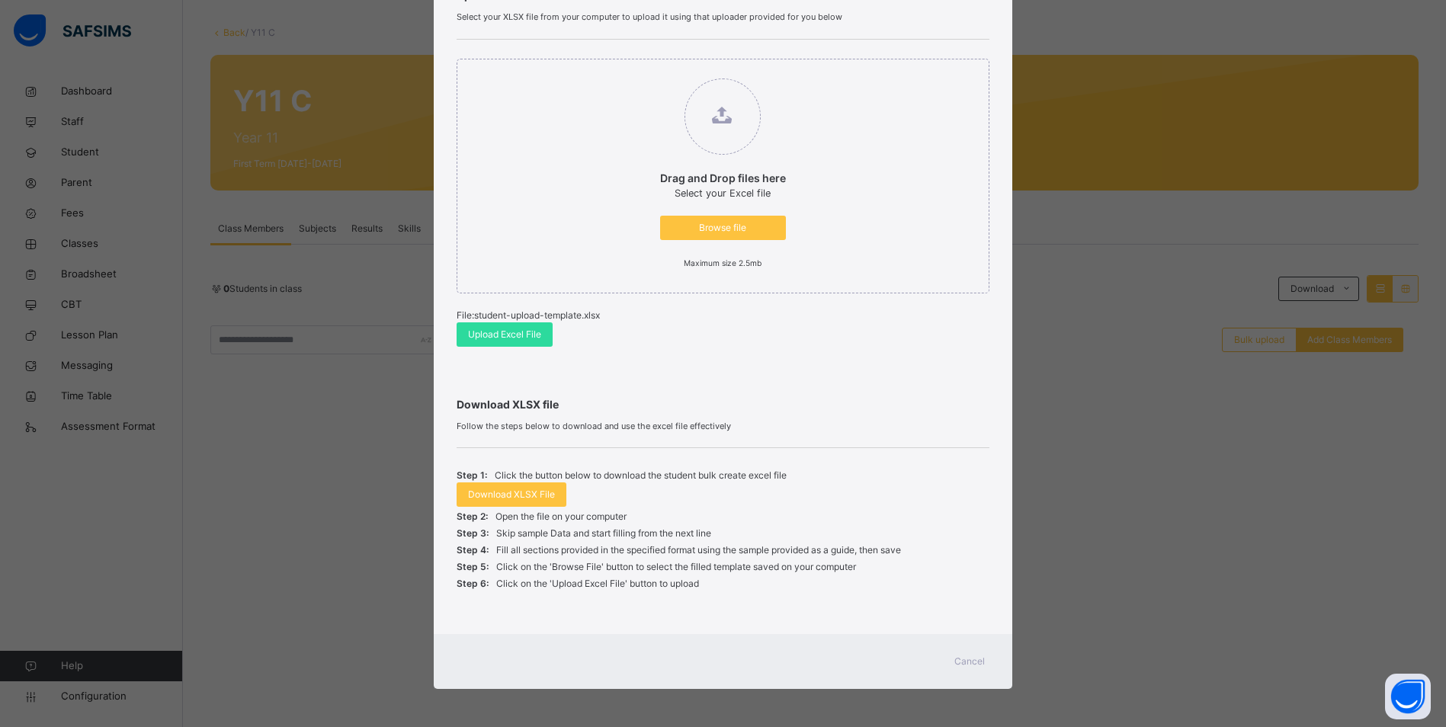
click at [964, 662] on span "Cancel" at bounding box center [969, 662] width 30 height 14
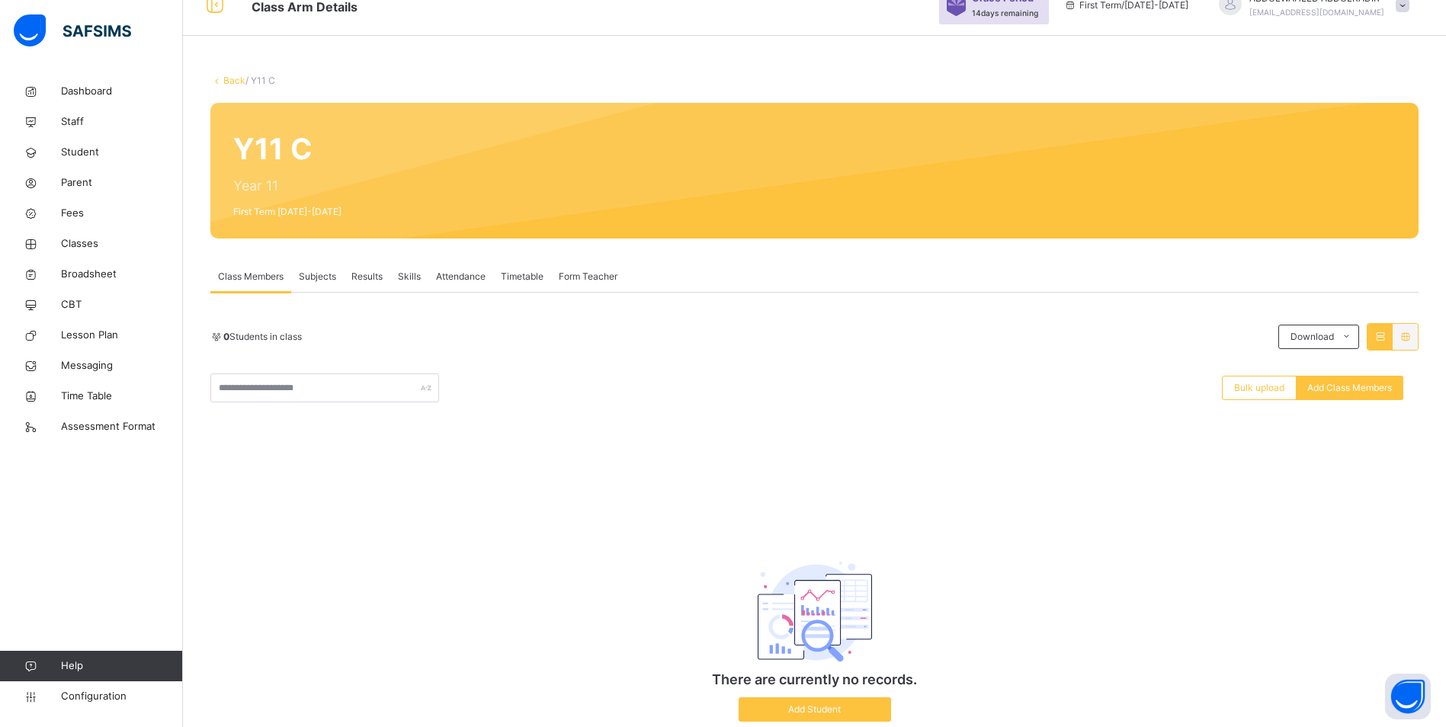
scroll to position [0, 0]
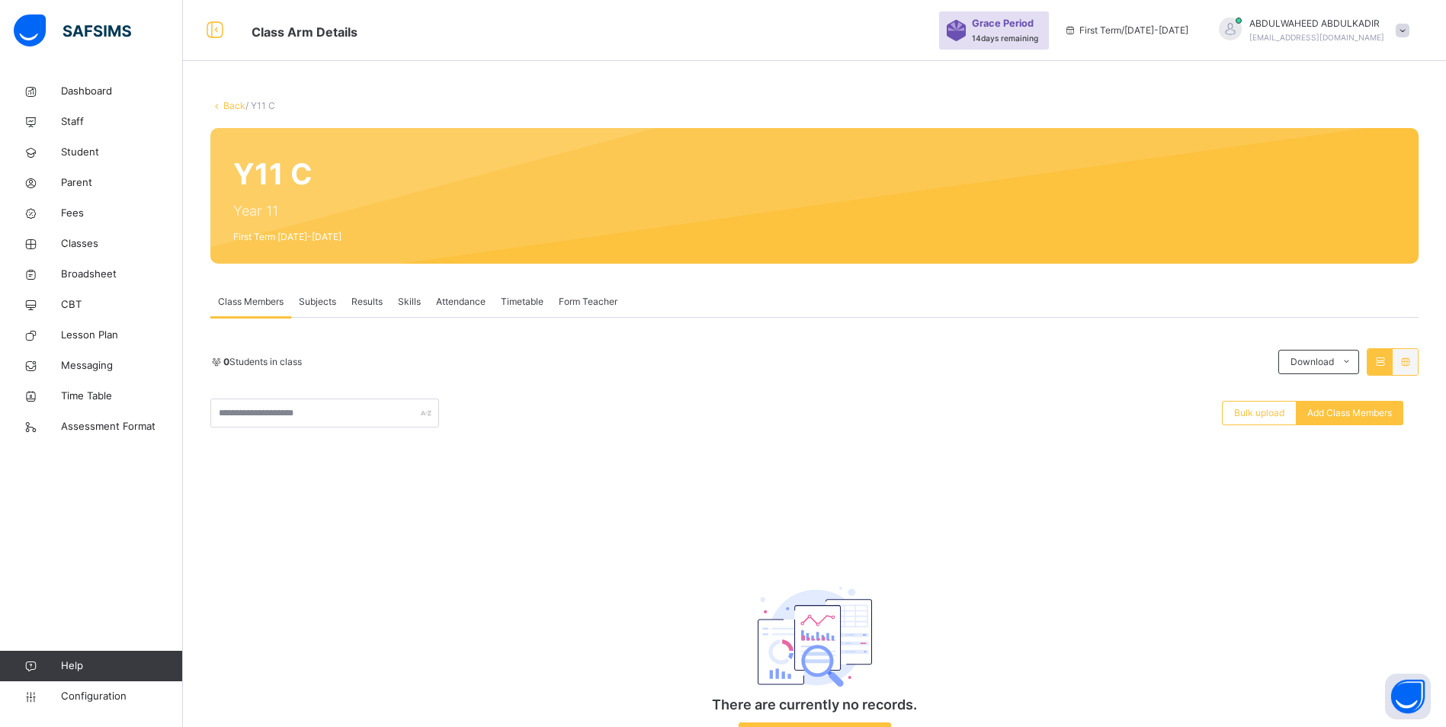
click at [226, 104] on link "Back" at bounding box center [234, 105] width 22 height 11
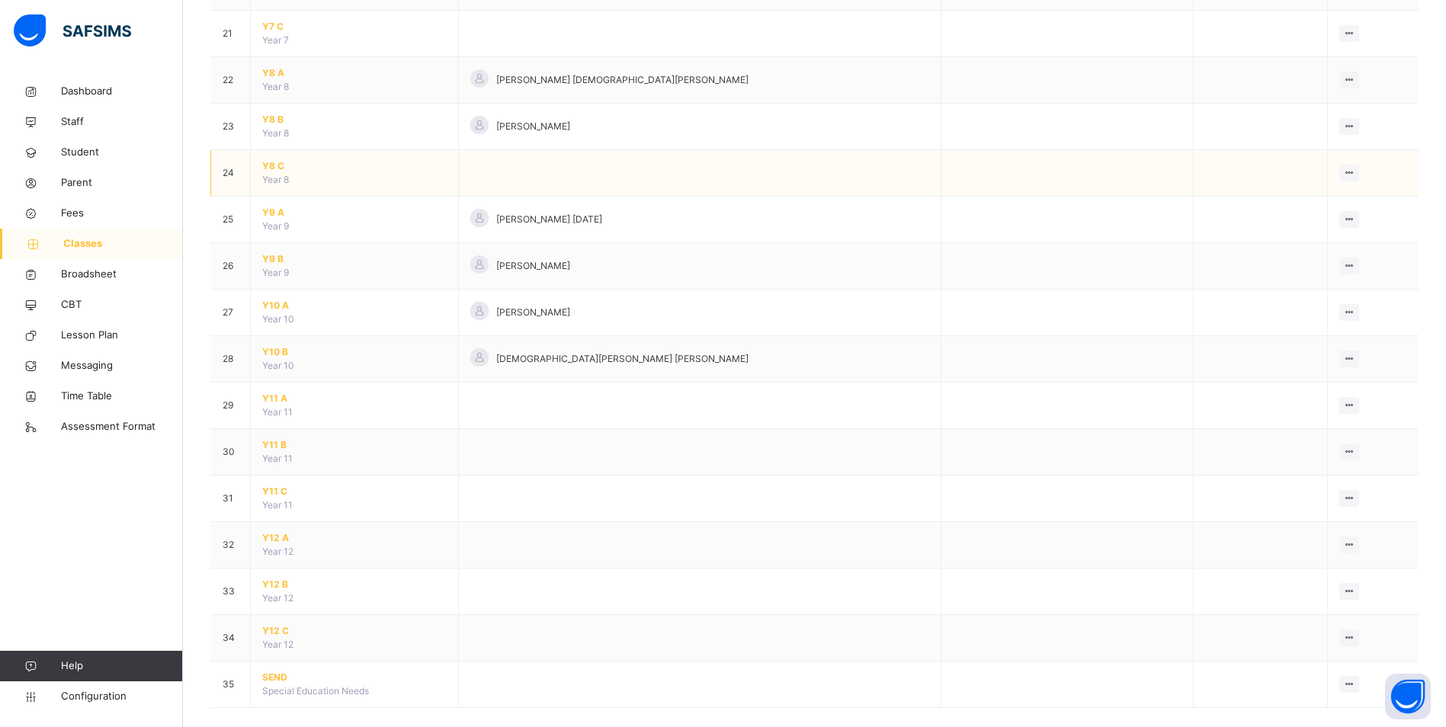
scroll to position [1120, 0]
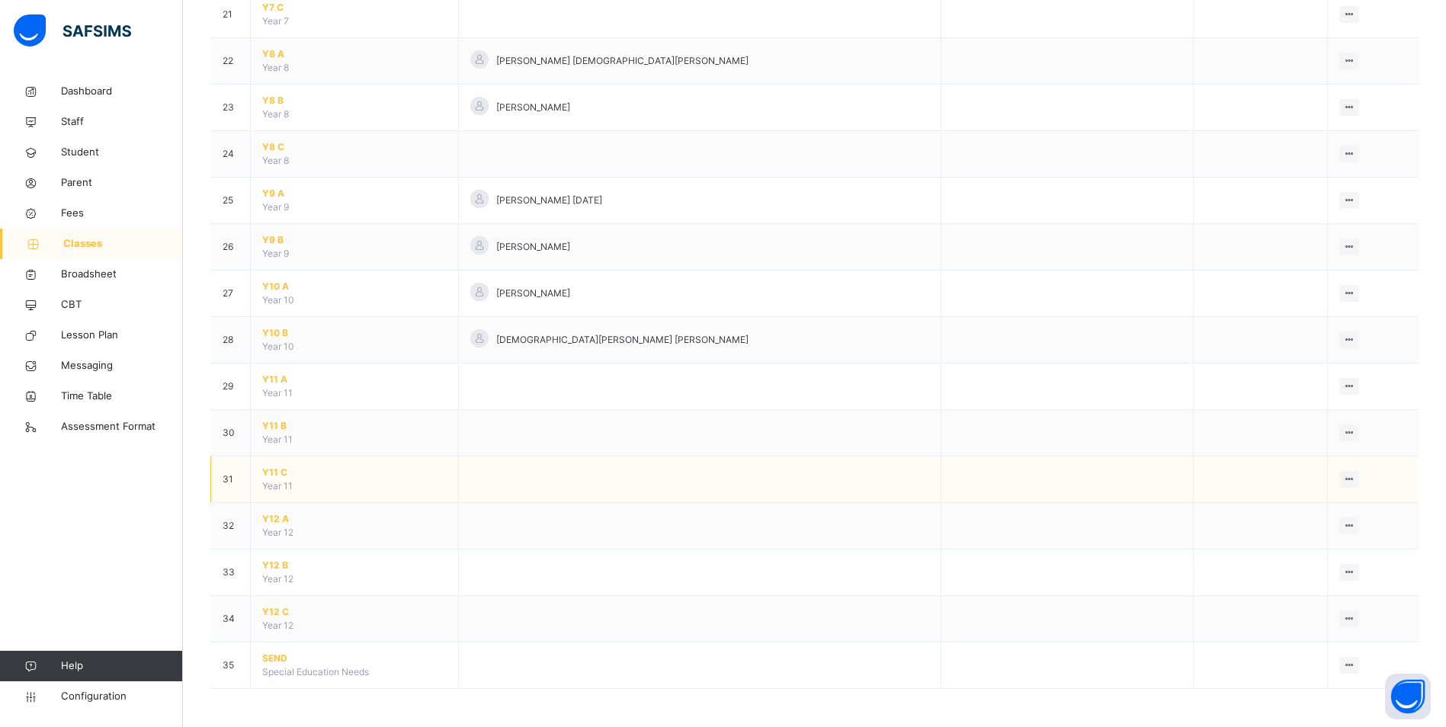
click at [271, 473] on span "Y11 C" at bounding box center [354, 473] width 184 height 14
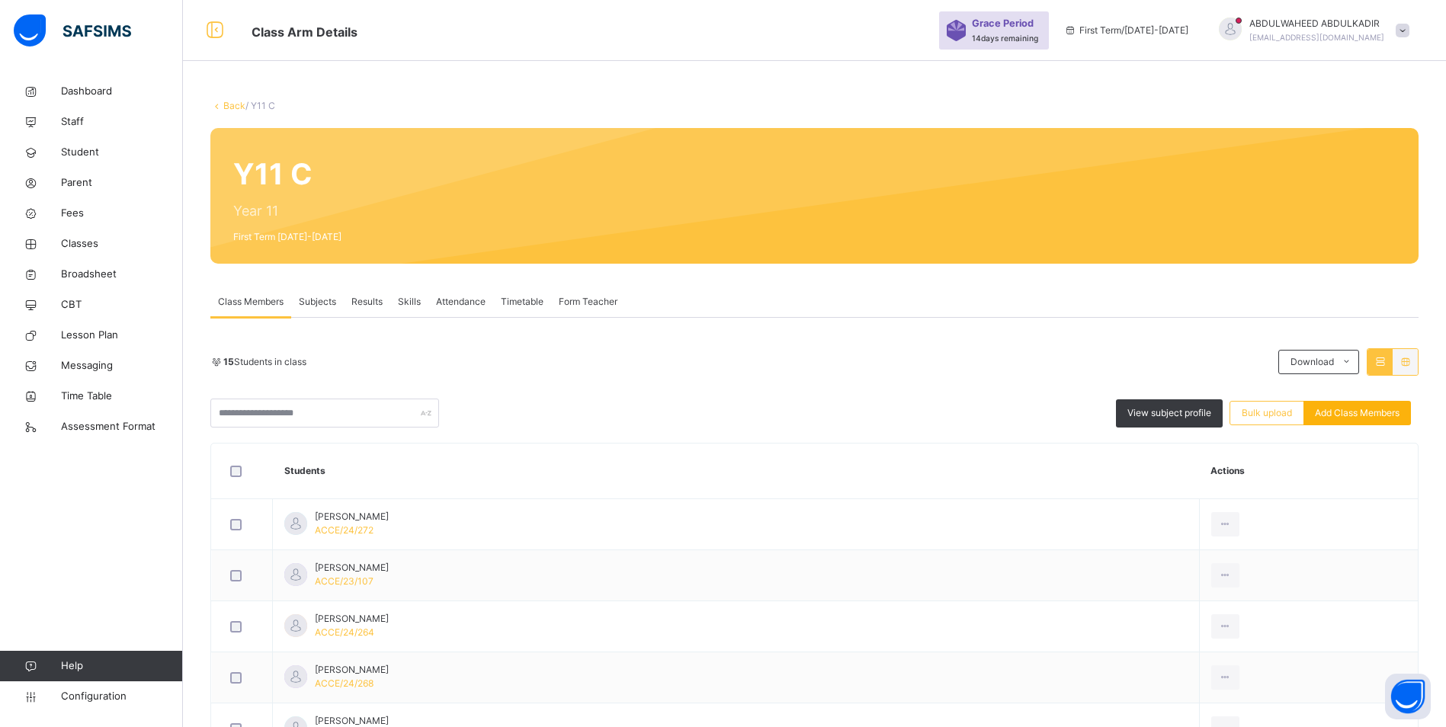
click at [1355, 412] on span "Add Class Members" at bounding box center [1357, 413] width 85 height 14
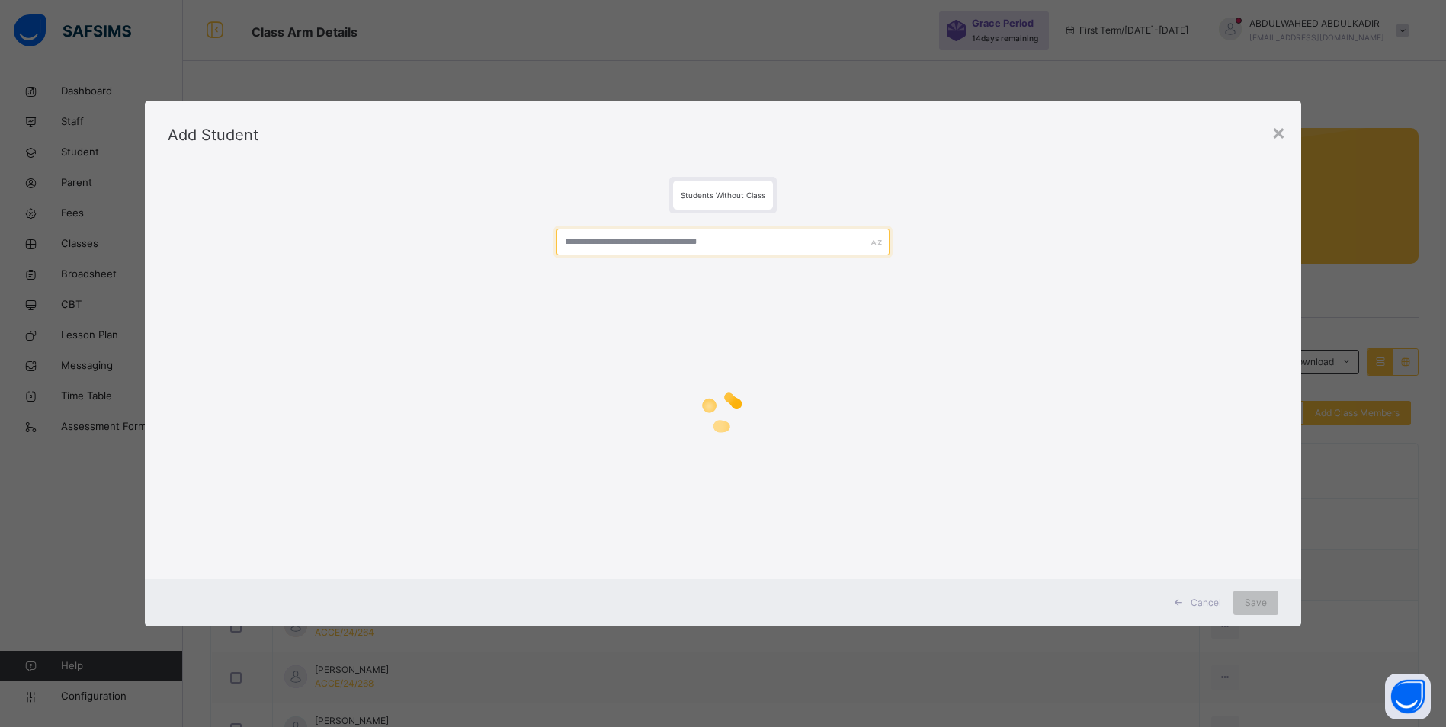
click at [720, 249] on input "text" at bounding box center [722, 242] width 333 height 27
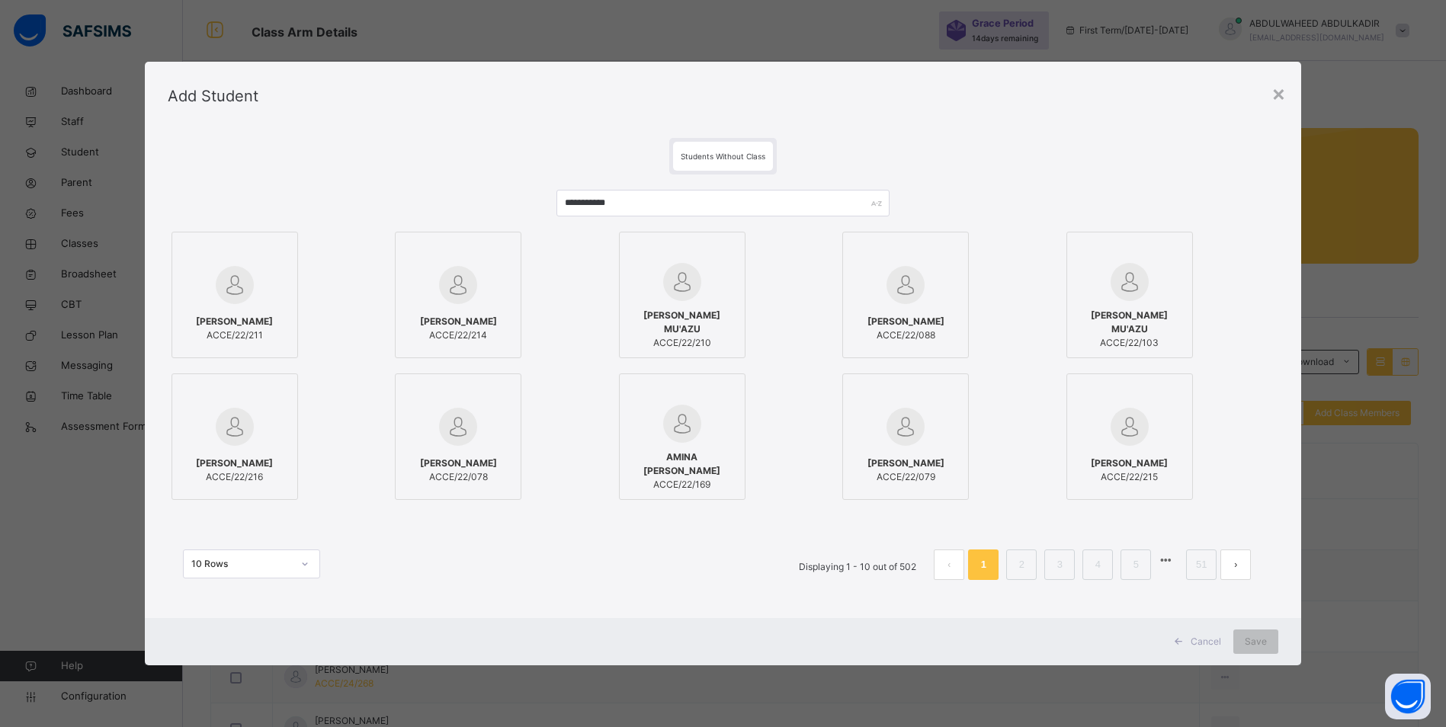
click at [252, 310] on div "AMIRA MOHAMMED ACCE/22/211" at bounding box center [235, 328] width 110 height 43
click at [667, 196] on input "**********" at bounding box center [729, 203] width 336 height 27
click at [221, 301] on img at bounding box center [235, 285] width 38 height 38
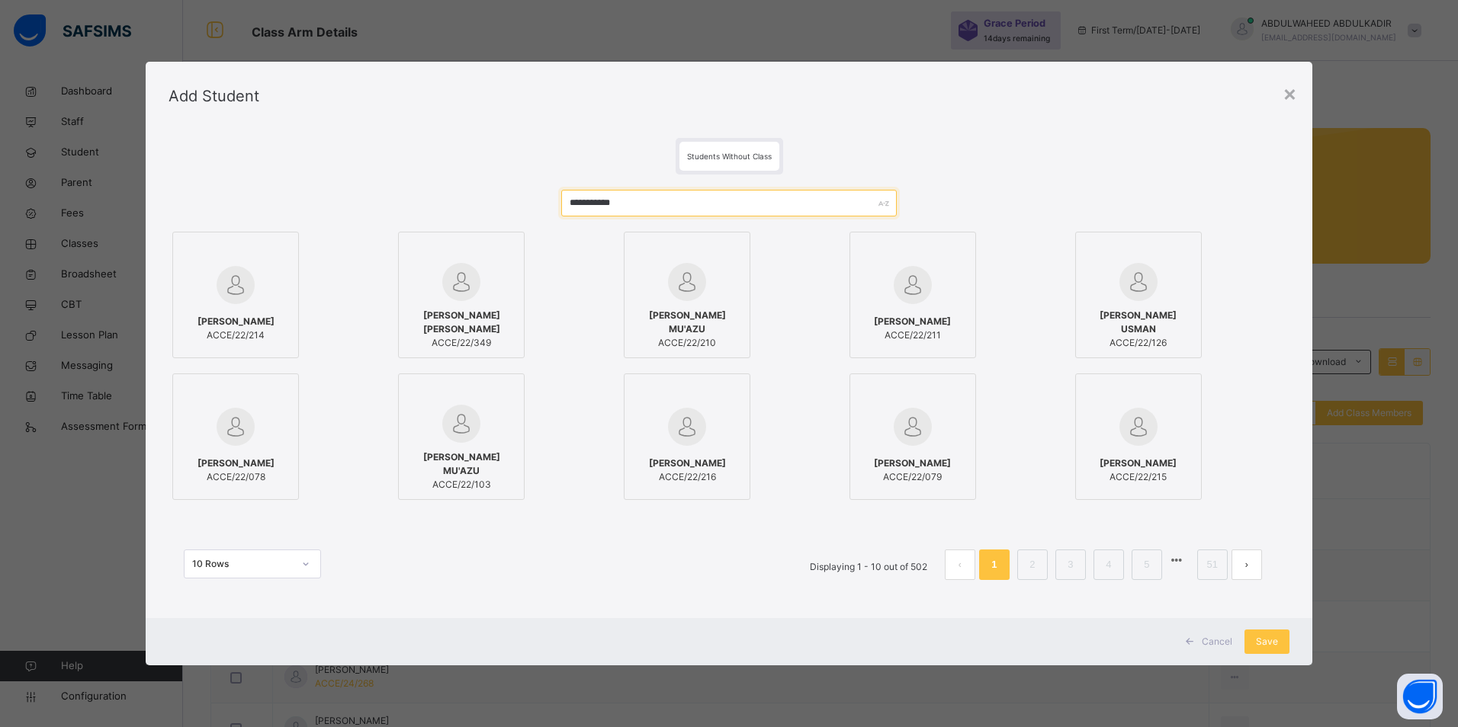
drag, startPoint x: 668, startPoint y: 205, endPoint x: 537, endPoint y: 186, distance: 132.5
click at [540, 197] on div "**********" at bounding box center [728, 393] width 1121 height 436
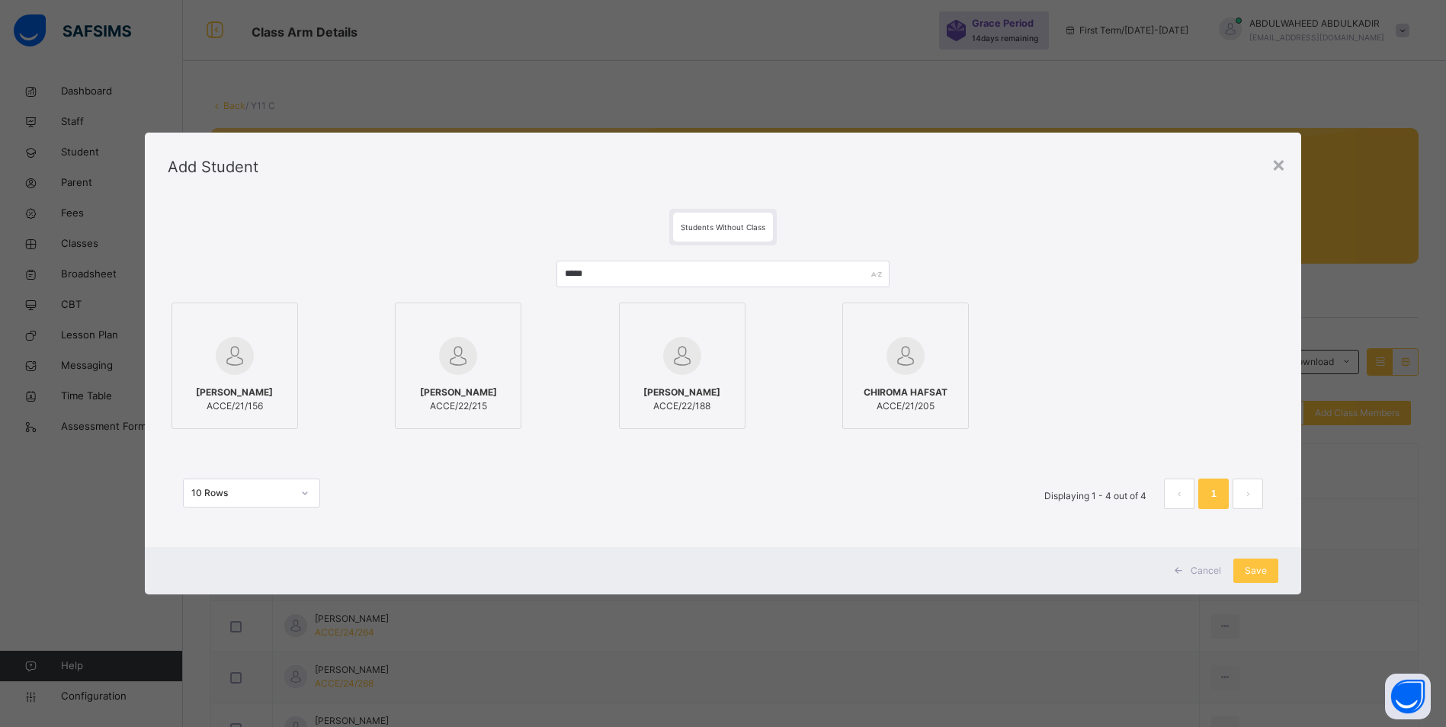
click at [492, 374] on div at bounding box center [458, 356] width 110 height 44
click at [700, 274] on input "*****" at bounding box center [729, 274] width 336 height 27
drag, startPoint x: 562, startPoint y: 267, endPoint x: 512, endPoint y: 259, distance: 50.9
click at [512, 259] on div "***** HAFSAT ALI ACCE/21/156 NANA HAFIZ AISHA ACCE/22/215 ABDULHAFIZ ISMAIL MAM…" at bounding box center [723, 392] width 1111 height 294
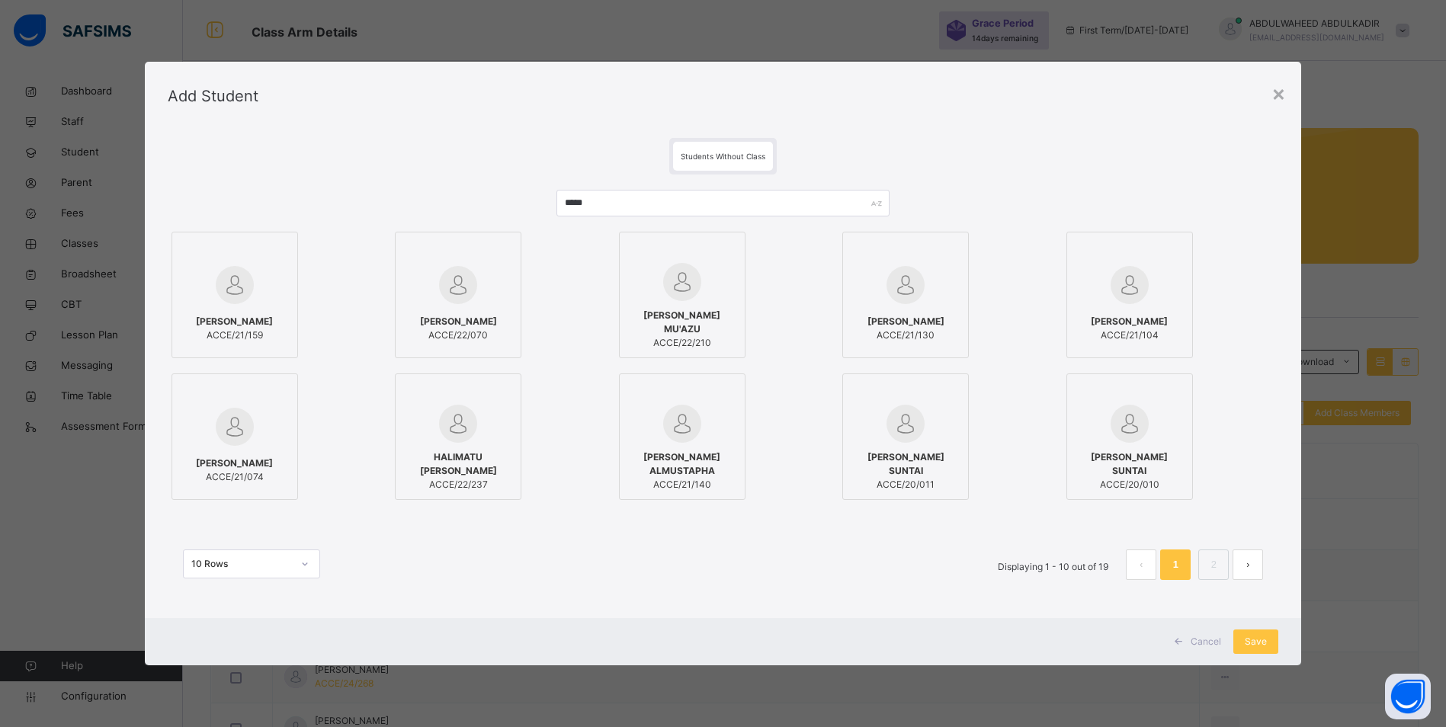
click at [683, 313] on span "HAUWA HAMZA MU'AZU" at bounding box center [682, 322] width 110 height 27
drag, startPoint x: 640, startPoint y: 203, endPoint x: 438, endPoint y: 183, distance: 203.0
click at [438, 183] on div "***** HAUWA FAKAI SULAIMAN ACCE/21/159 HAUWA'U ABDULLAHI NAZIFI ACCE/22/070 HAU…" at bounding box center [728, 393] width 1121 height 436
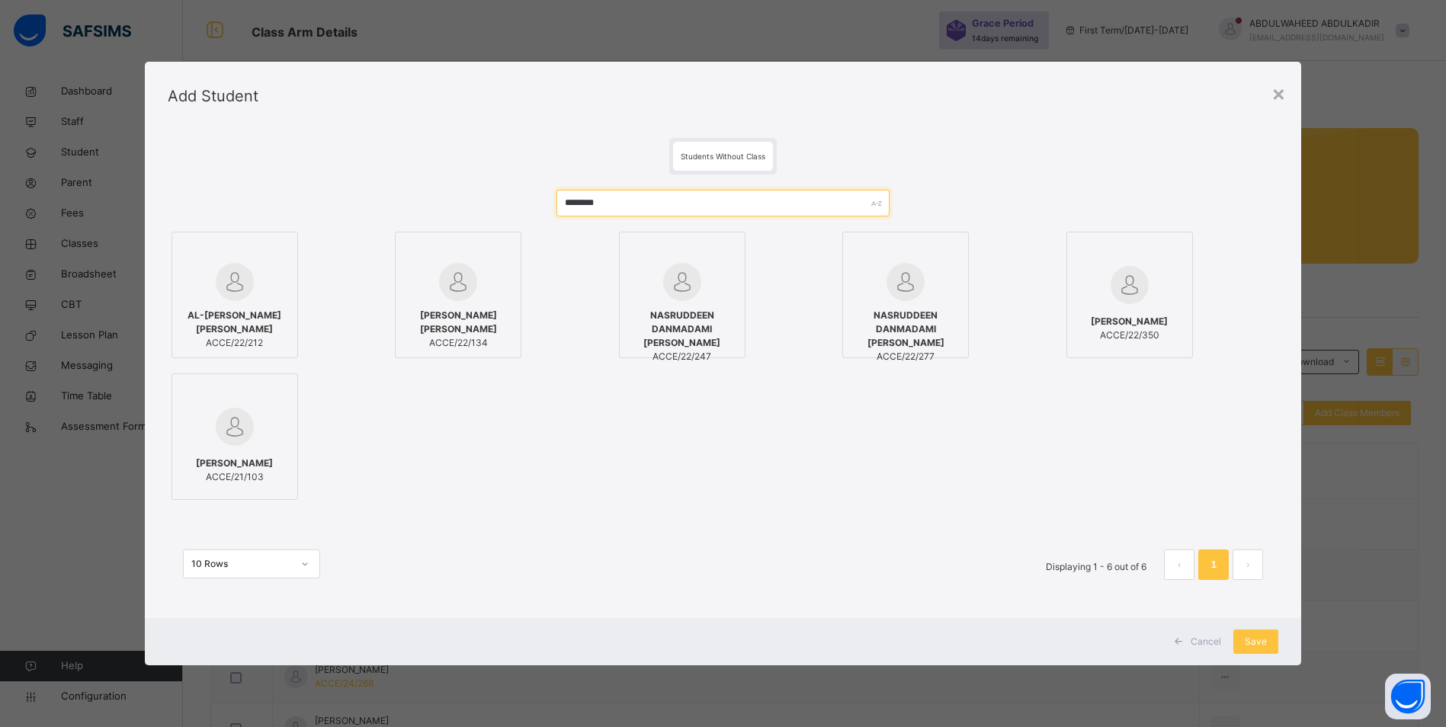
type input "********"
click at [252, 305] on div "AL-AMIN MOHAMMED NURUDEEN ACCE/22/212" at bounding box center [235, 329] width 110 height 56
click at [1268, 643] on span "Save" at bounding box center [1267, 642] width 22 height 14
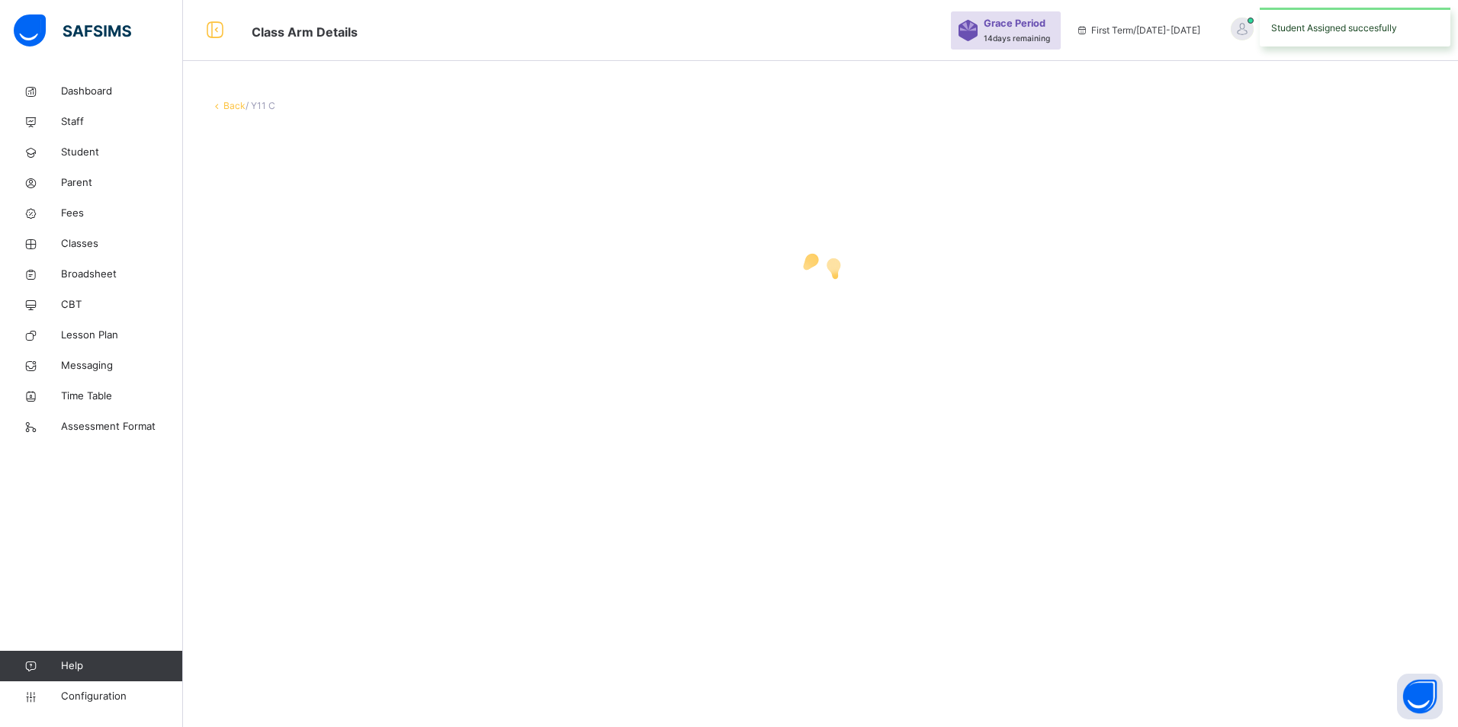
click at [1263, 642] on div "Back / Y11 C" at bounding box center [820, 363] width 1275 height 727
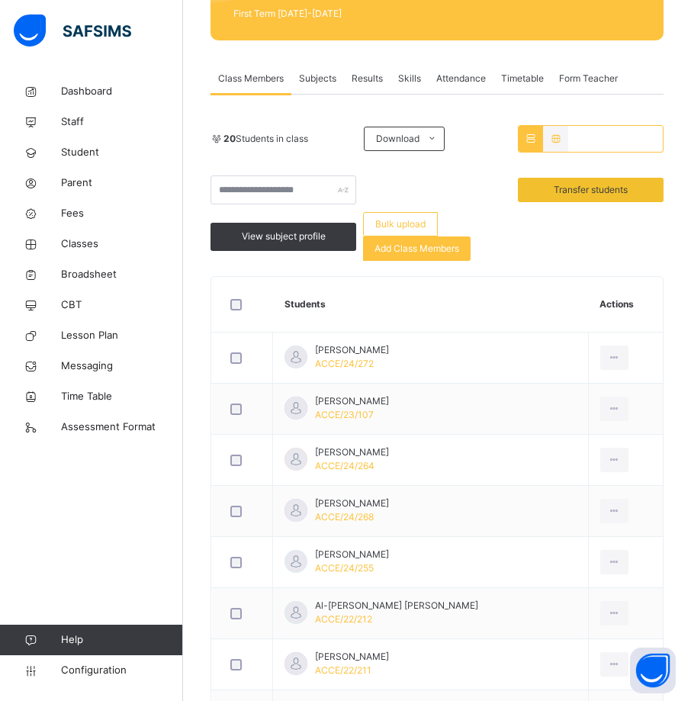
scroll to position [198, 0]
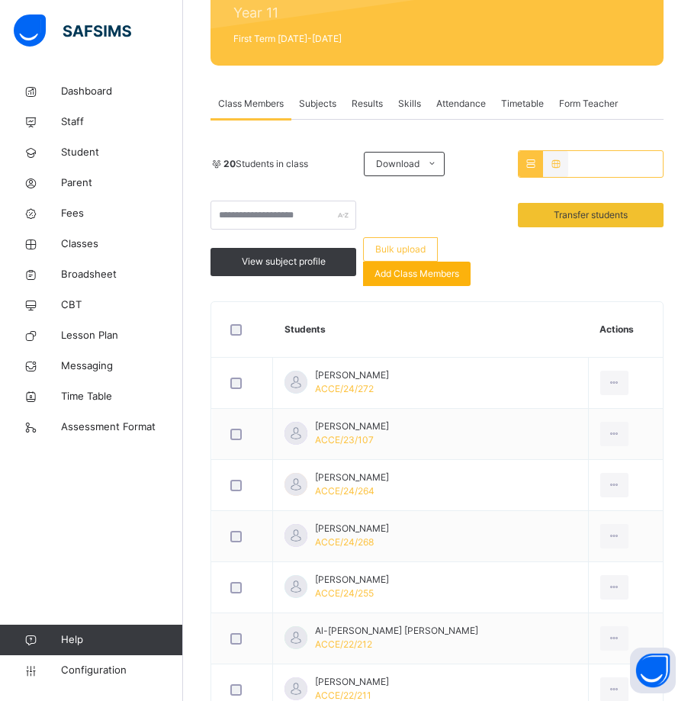
click at [447, 277] on span "Add Class Members" at bounding box center [416, 274] width 85 height 14
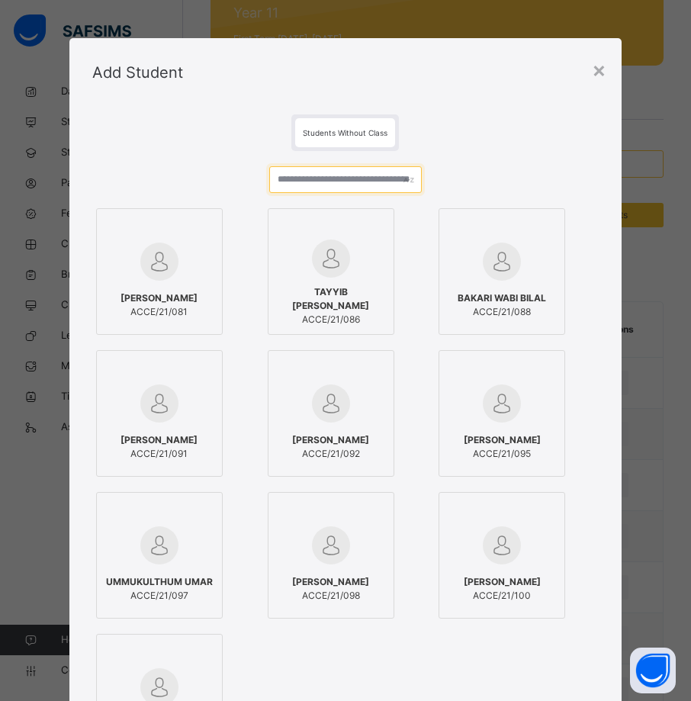
click at [345, 176] on input "text" at bounding box center [345, 179] width 152 height 27
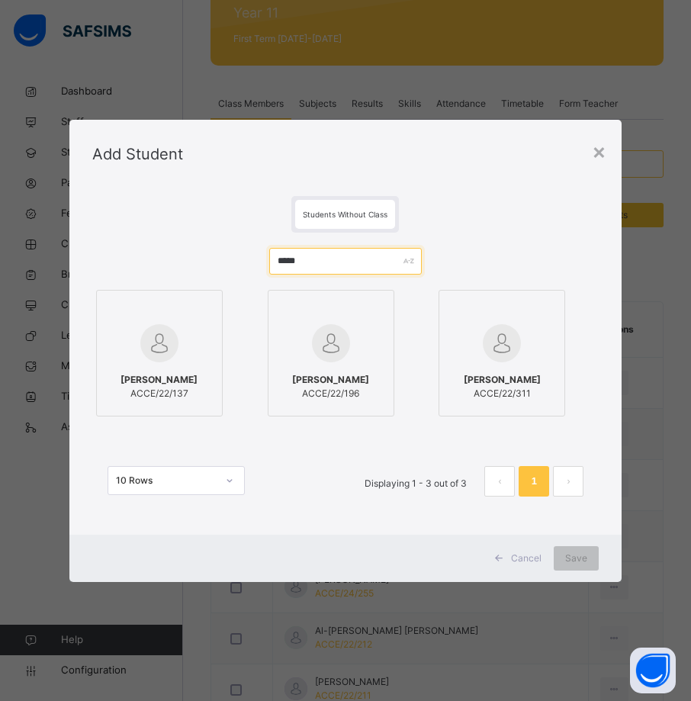
type input "*****"
click at [354, 365] on div "FAROUQ UMAR BARMA ACCE/22/196" at bounding box center [331, 386] width 110 height 43
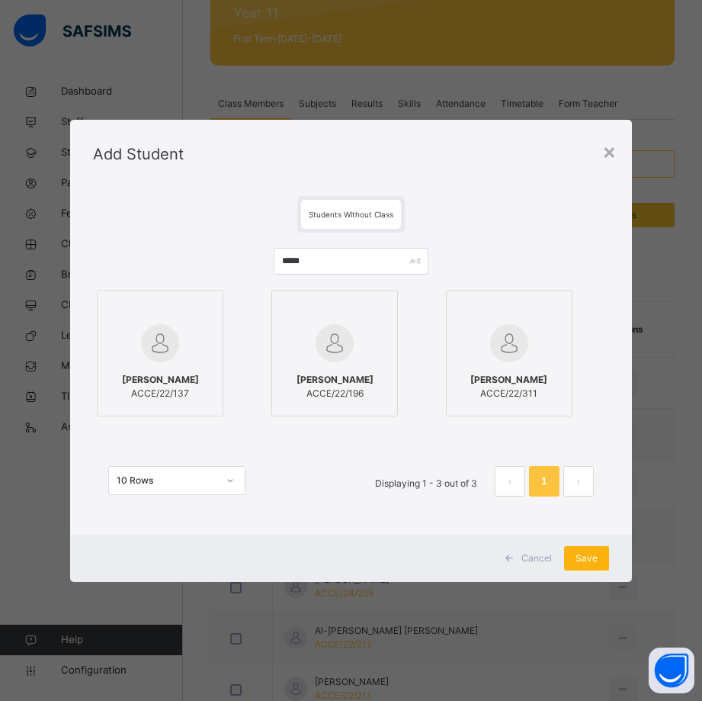
click at [585, 564] on div "Save" at bounding box center [586, 558] width 45 height 24
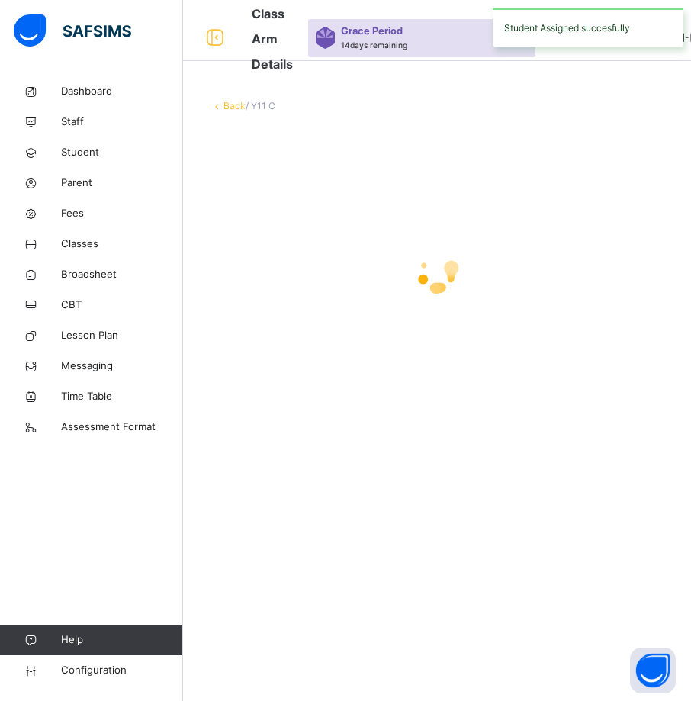
scroll to position [0, 0]
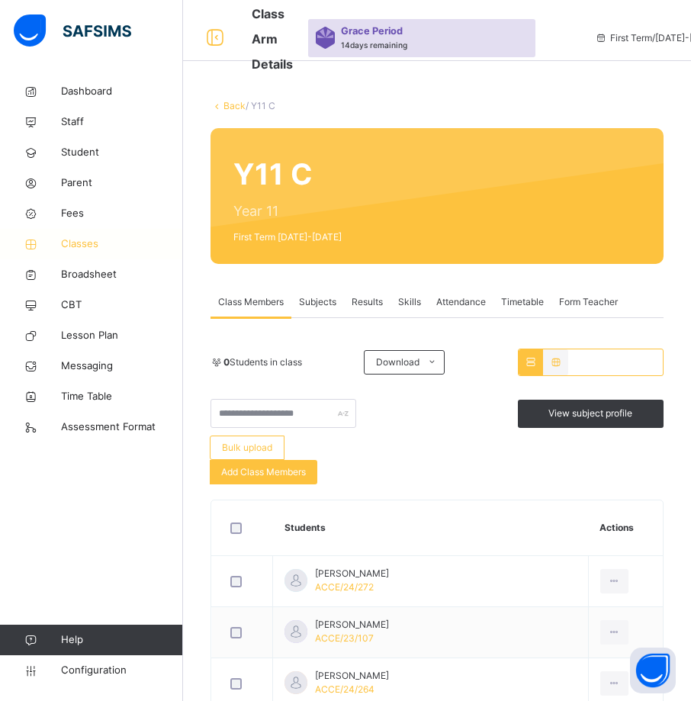
click at [80, 239] on span "Classes" at bounding box center [122, 243] width 122 height 15
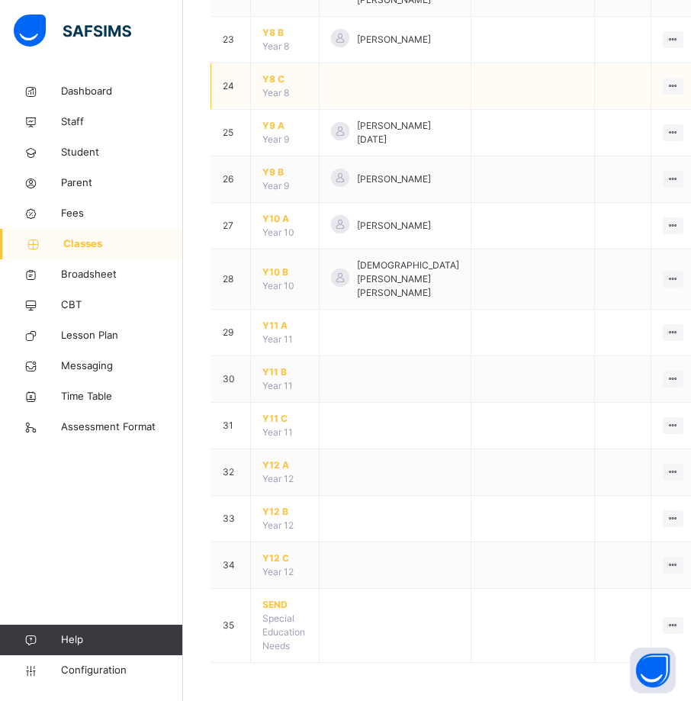
scroll to position [1389, 0]
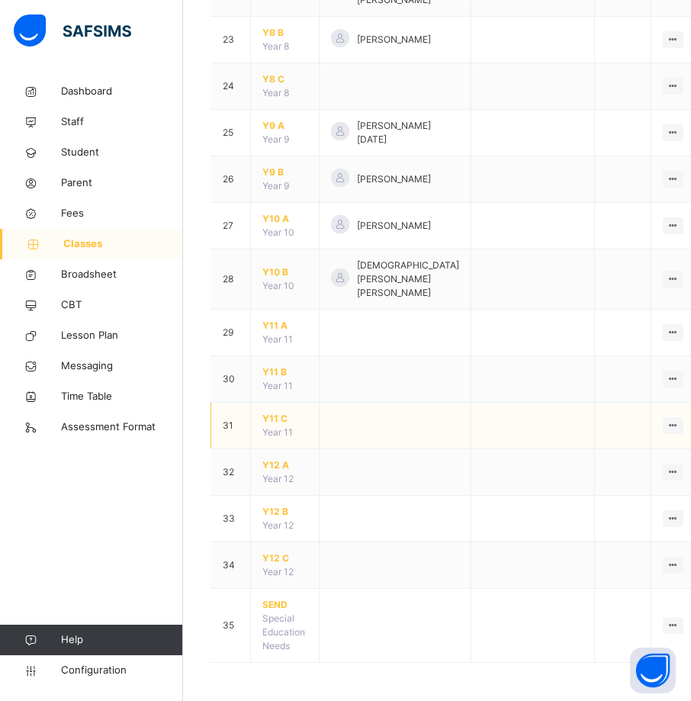
click at [278, 419] on span "Y11 C" at bounding box center [284, 419] width 45 height 14
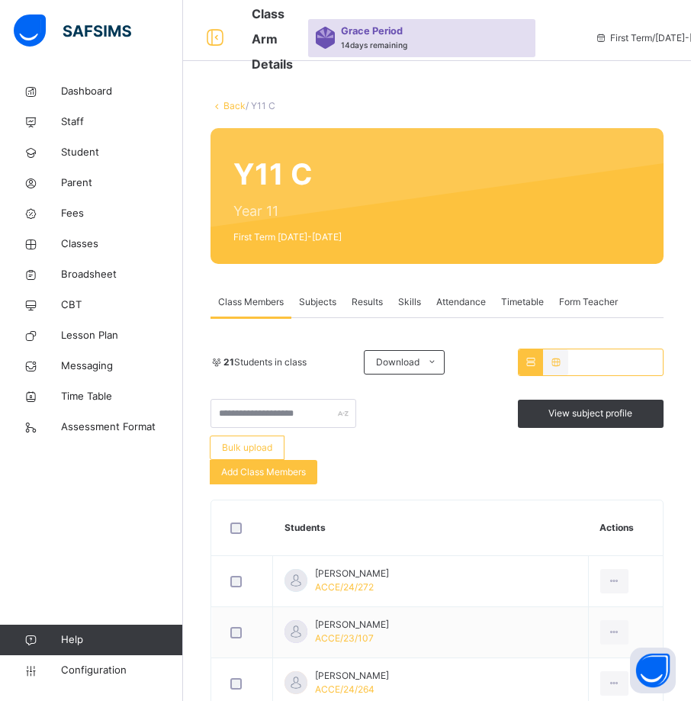
click at [236, 106] on link "Back" at bounding box center [234, 105] width 22 height 11
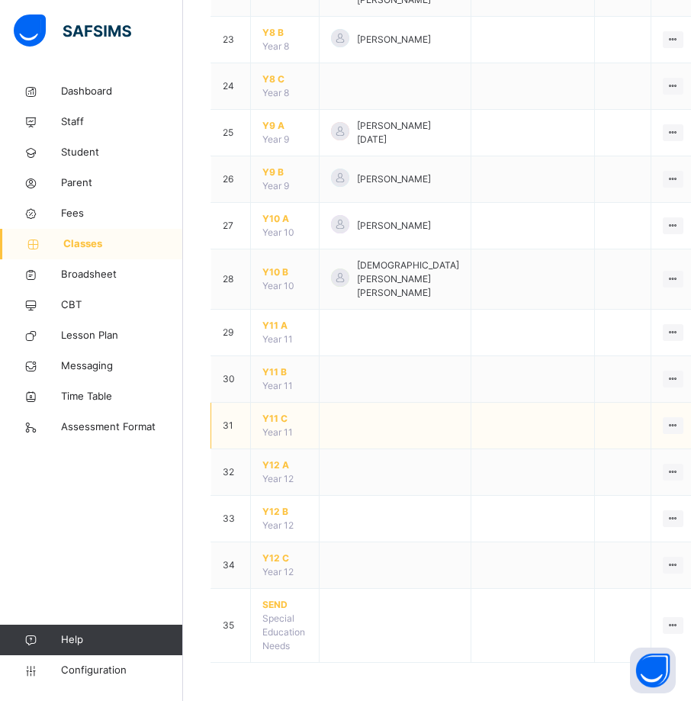
scroll to position [1389, 0]
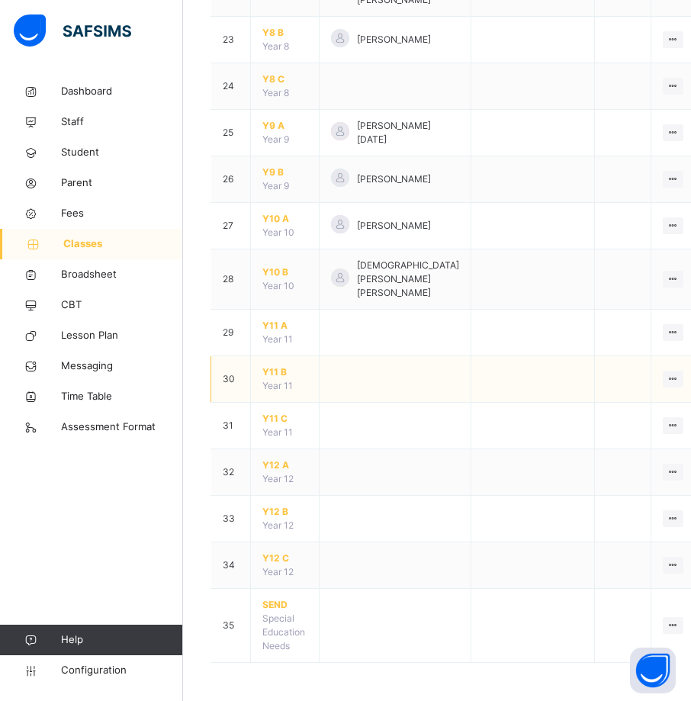
click at [269, 371] on span "Y11 B" at bounding box center [284, 372] width 45 height 14
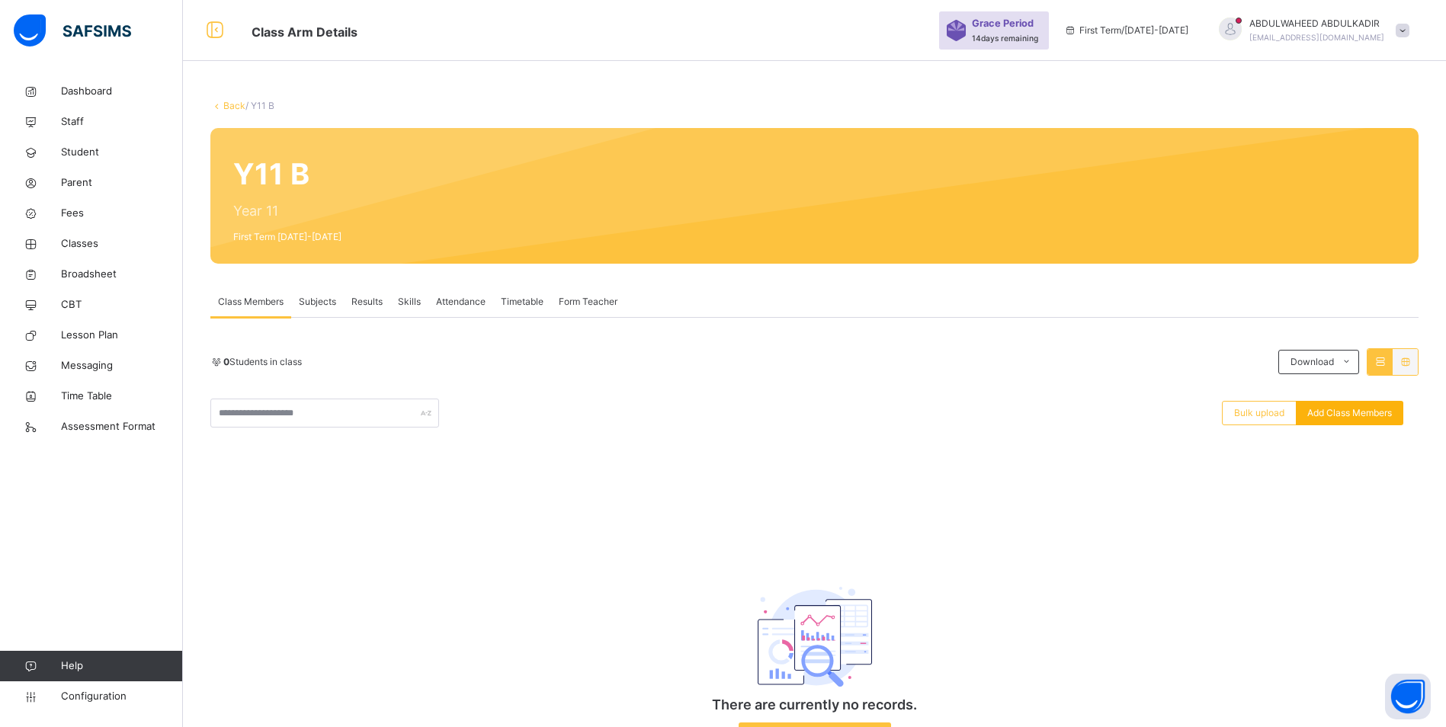
click at [1364, 415] on span "Add Class Members" at bounding box center [1349, 413] width 85 height 14
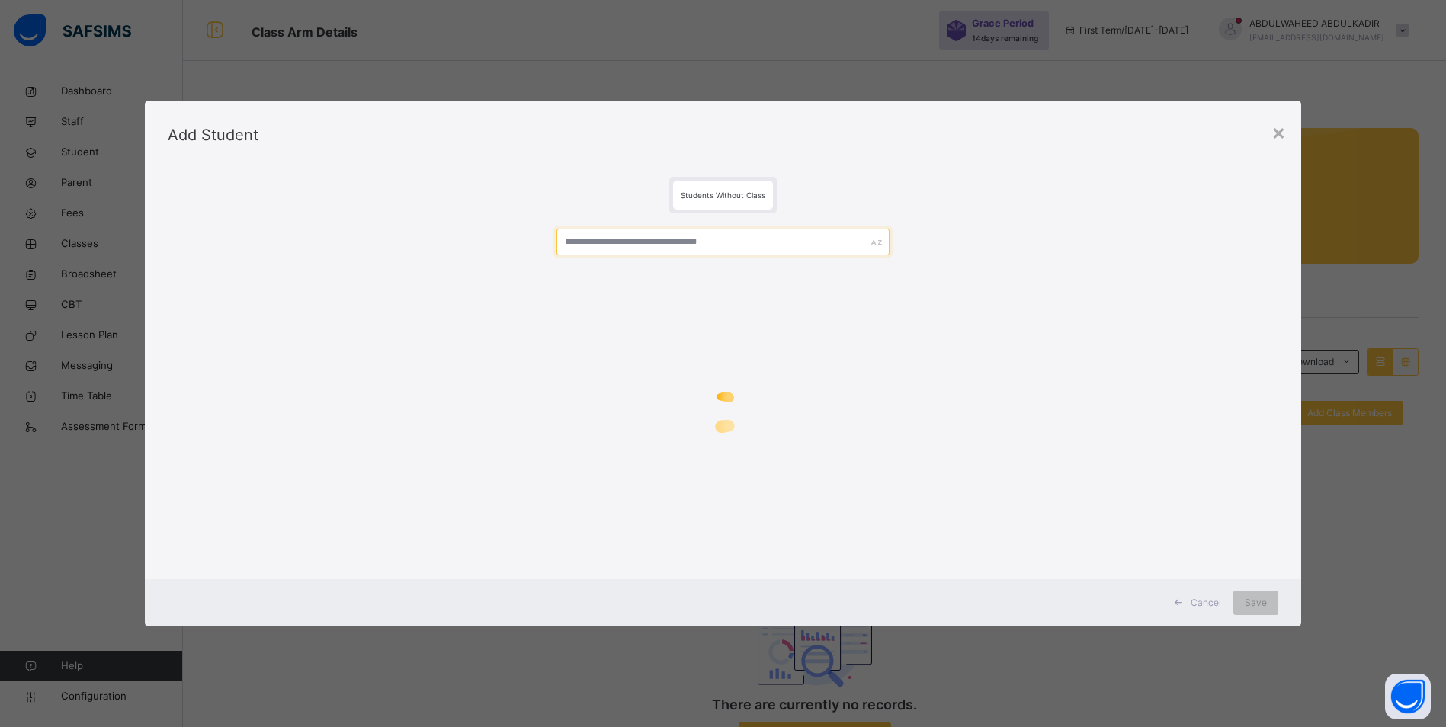
click at [642, 240] on input "text" at bounding box center [722, 242] width 333 height 27
paste input "**********"
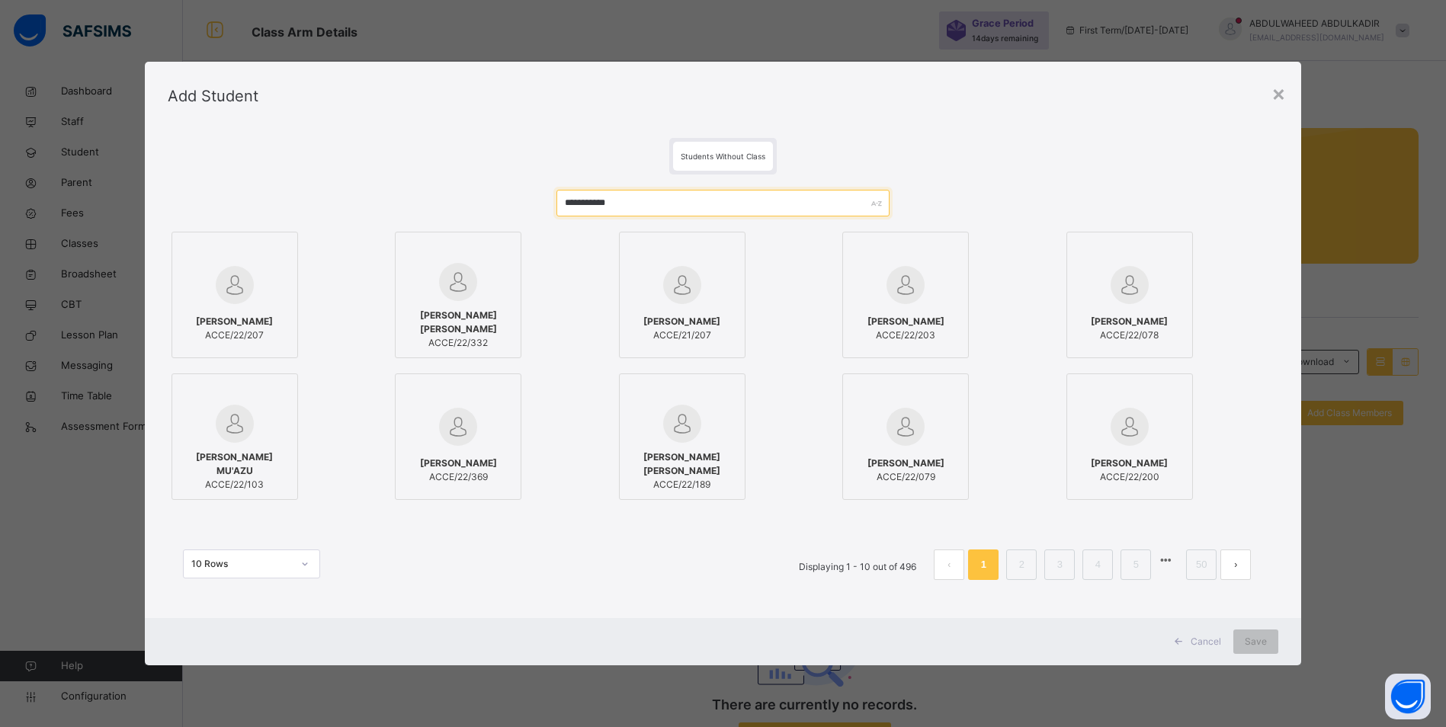
type input "**********"
click at [242, 305] on div at bounding box center [235, 285] width 110 height 44
click at [1274, 645] on span "Save" at bounding box center [1267, 642] width 22 height 14
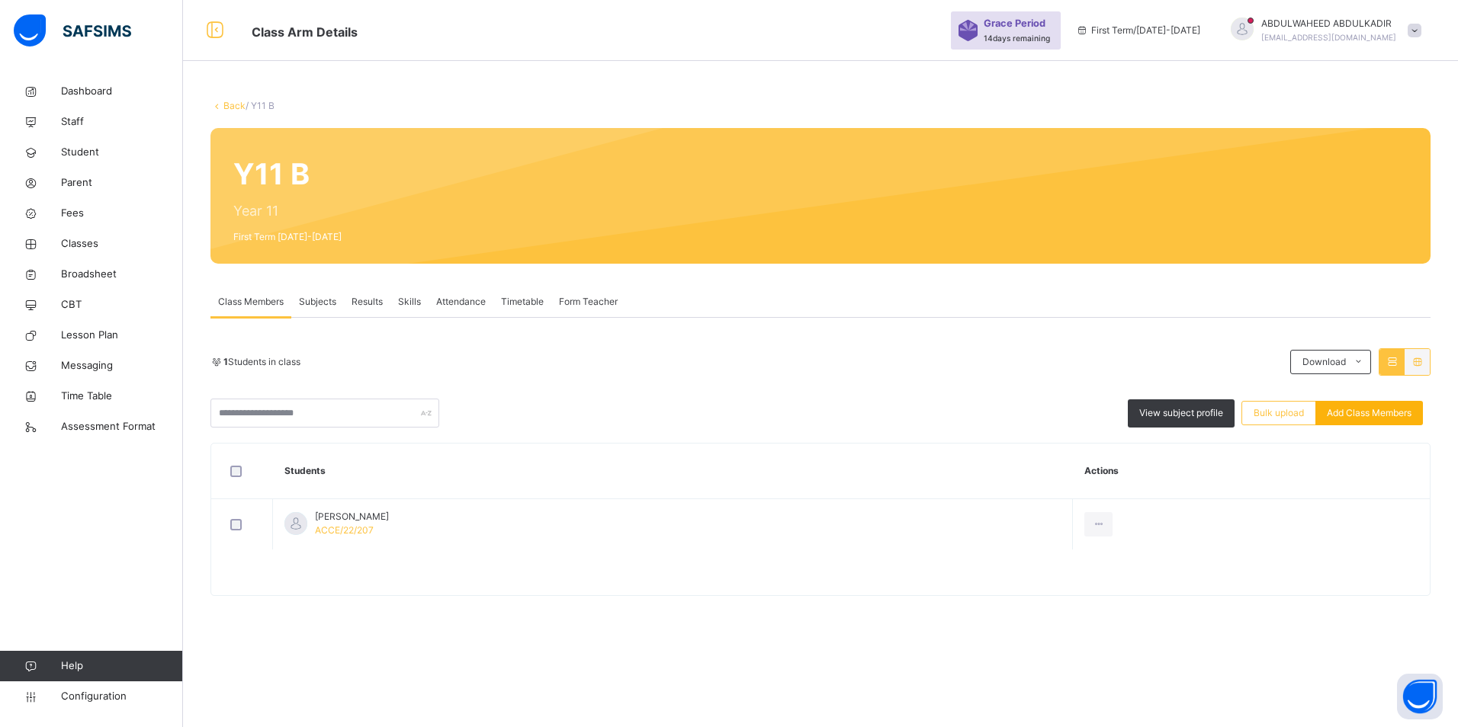
click at [1367, 412] on span "Add Class Members" at bounding box center [1368, 413] width 85 height 14
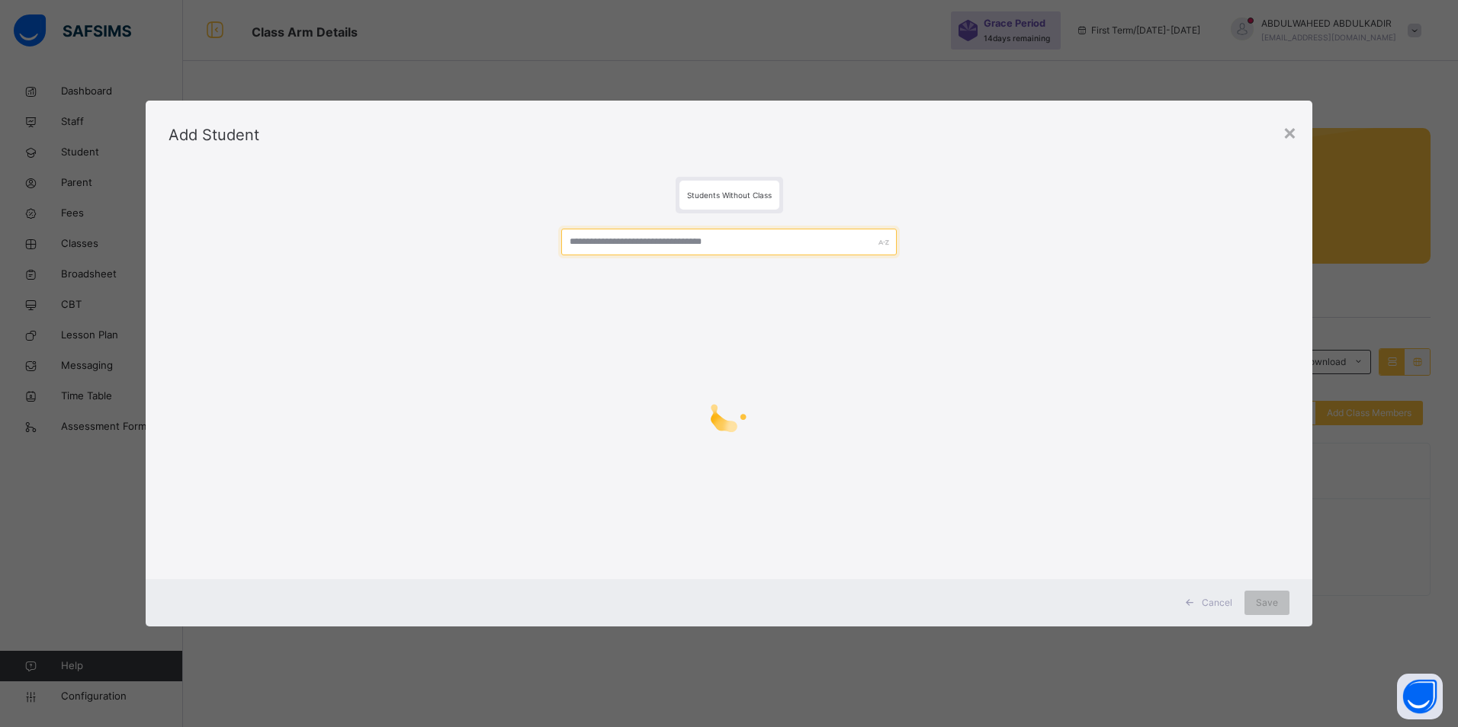
click at [634, 238] on div at bounding box center [728, 392] width 1121 height 358
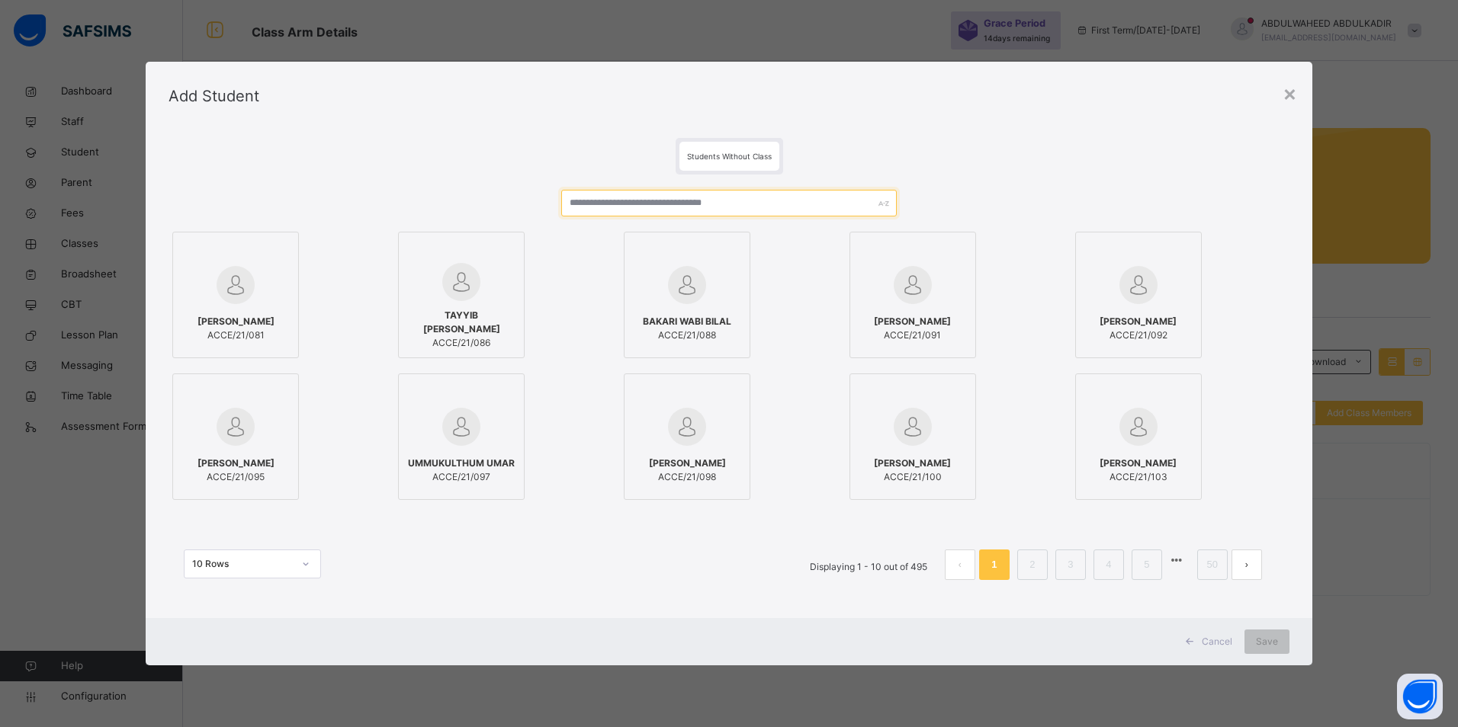
paste input "**********"
type input "**********"
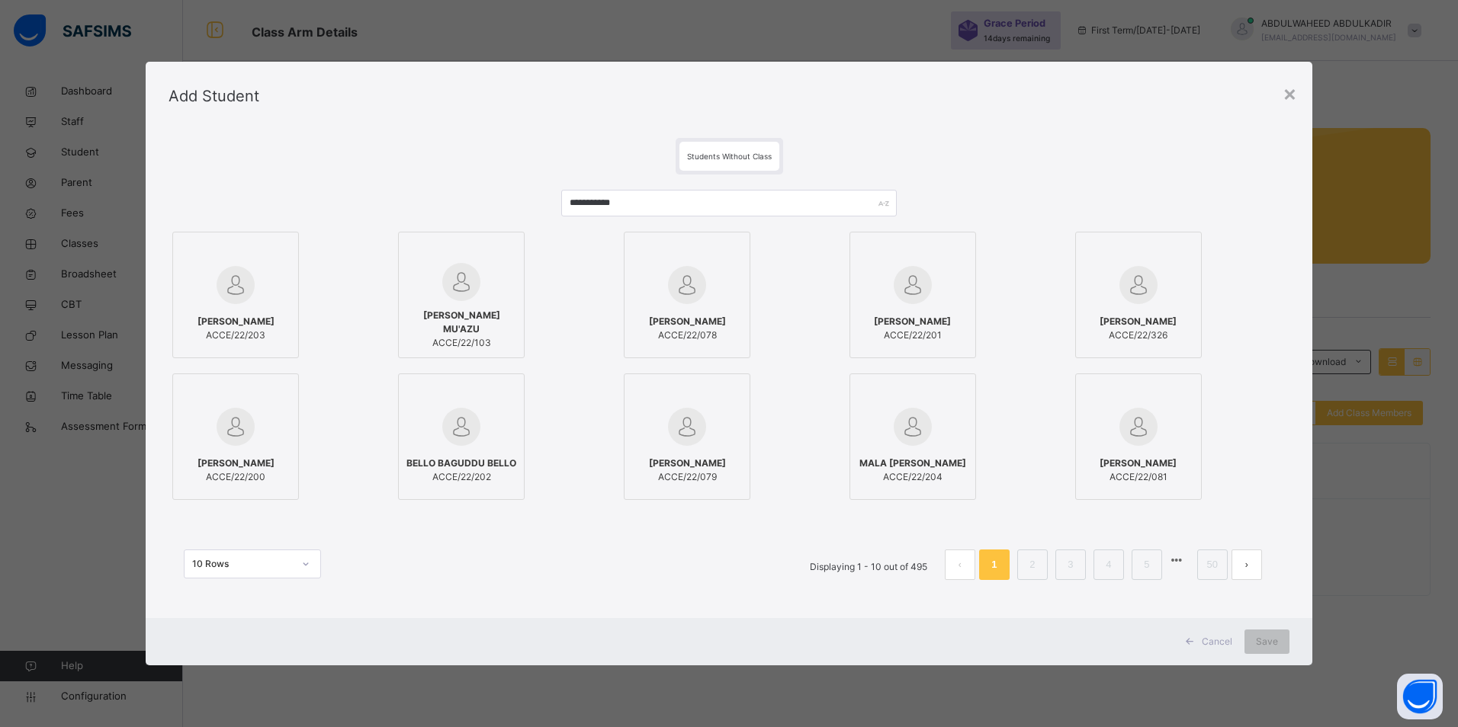
click at [242, 298] on img at bounding box center [235, 285] width 38 height 38
click at [1254, 643] on div "Save" at bounding box center [1266, 642] width 45 height 24
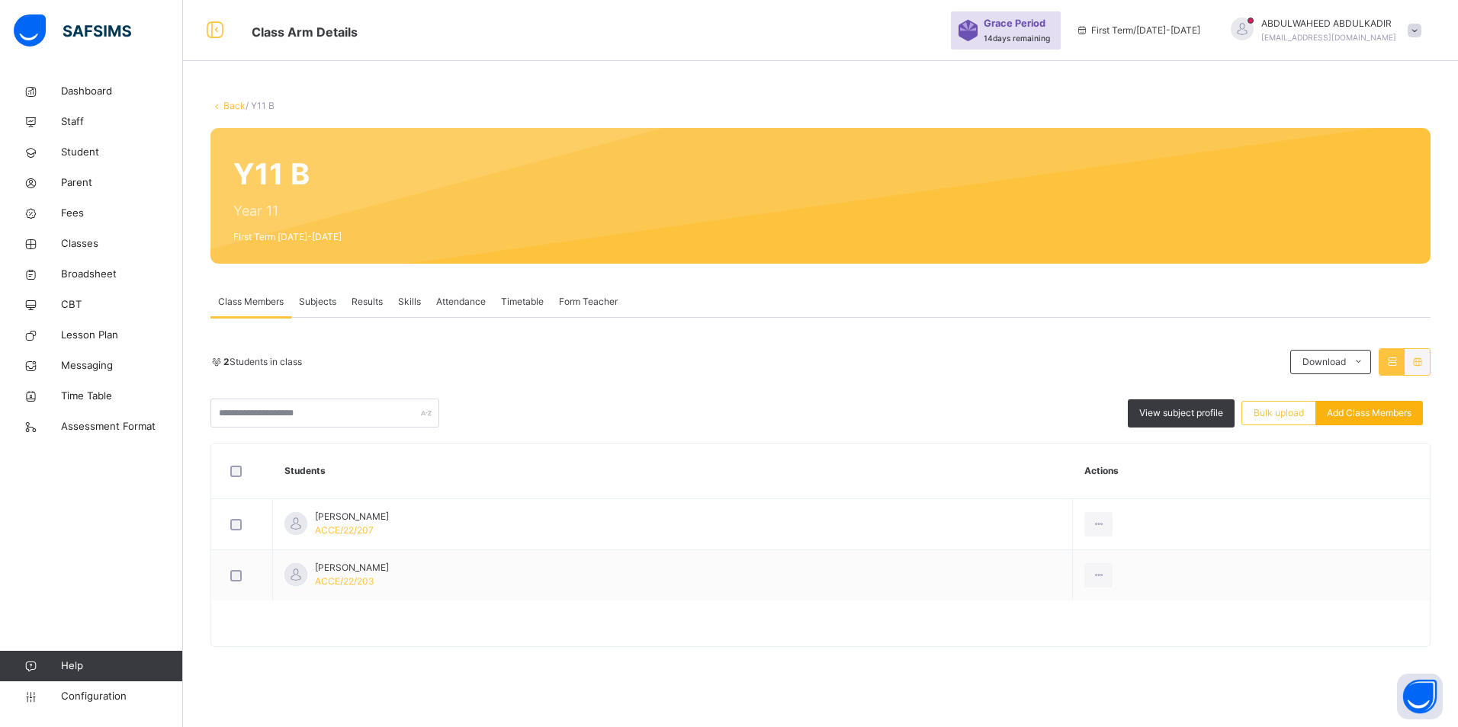
click at [1359, 419] on span "Add Class Members" at bounding box center [1368, 413] width 85 height 14
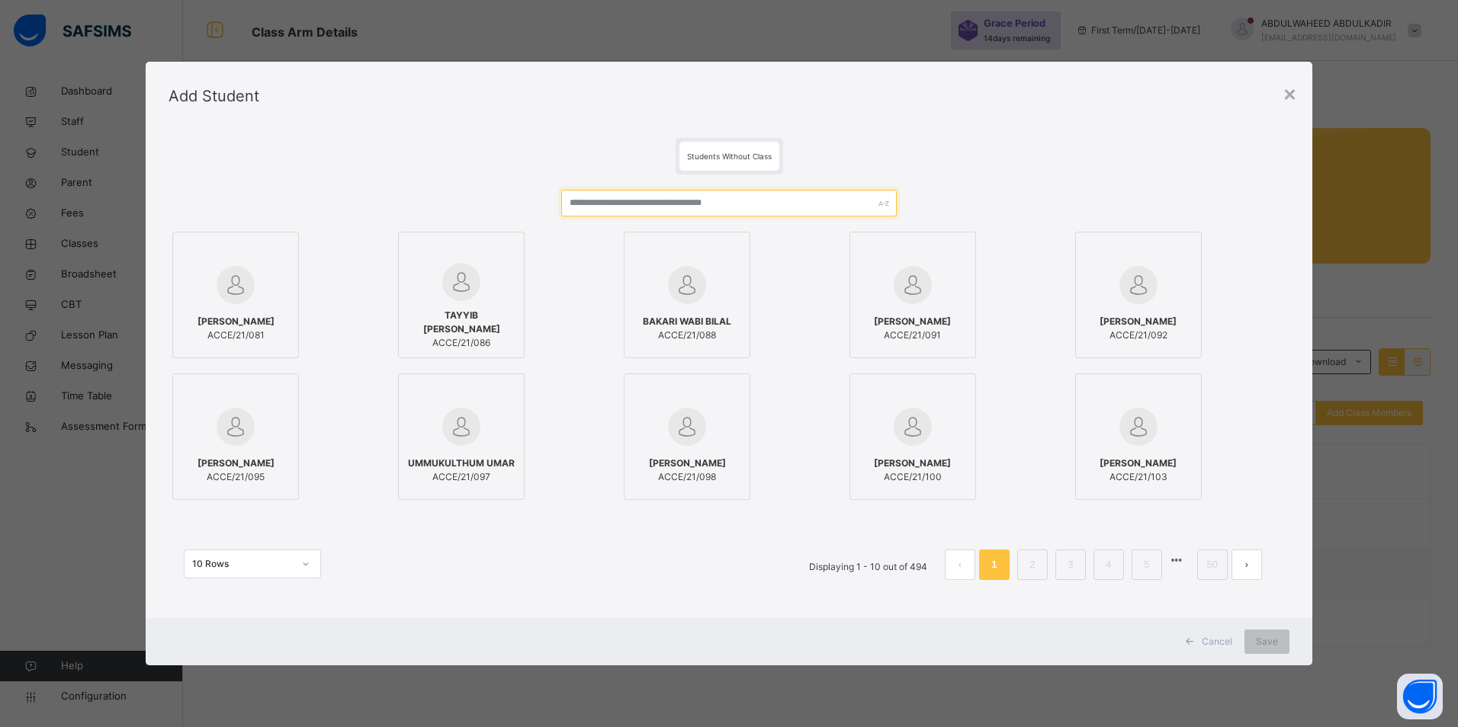
click at [739, 197] on input "text" at bounding box center [729, 203] width 336 height 27
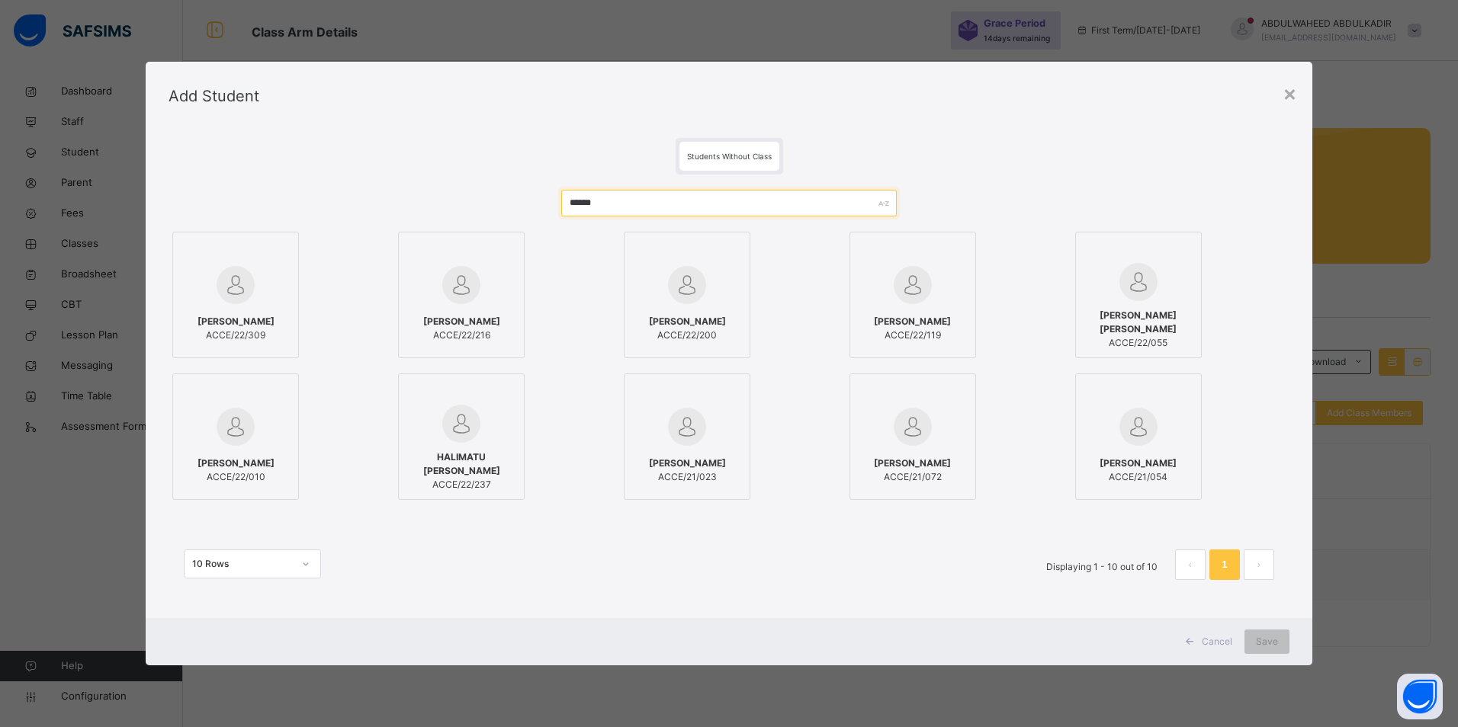
type input "******"
click at [694, 435] on img at bounding box center [687, 427] width 38 height 38
click at [1268, 642] on span "Save" at bounding box center [1267, 642] width 22 height 14
click at [1261, 643] on span "Save" at bounding box center [1267, 642] width 22 height 14
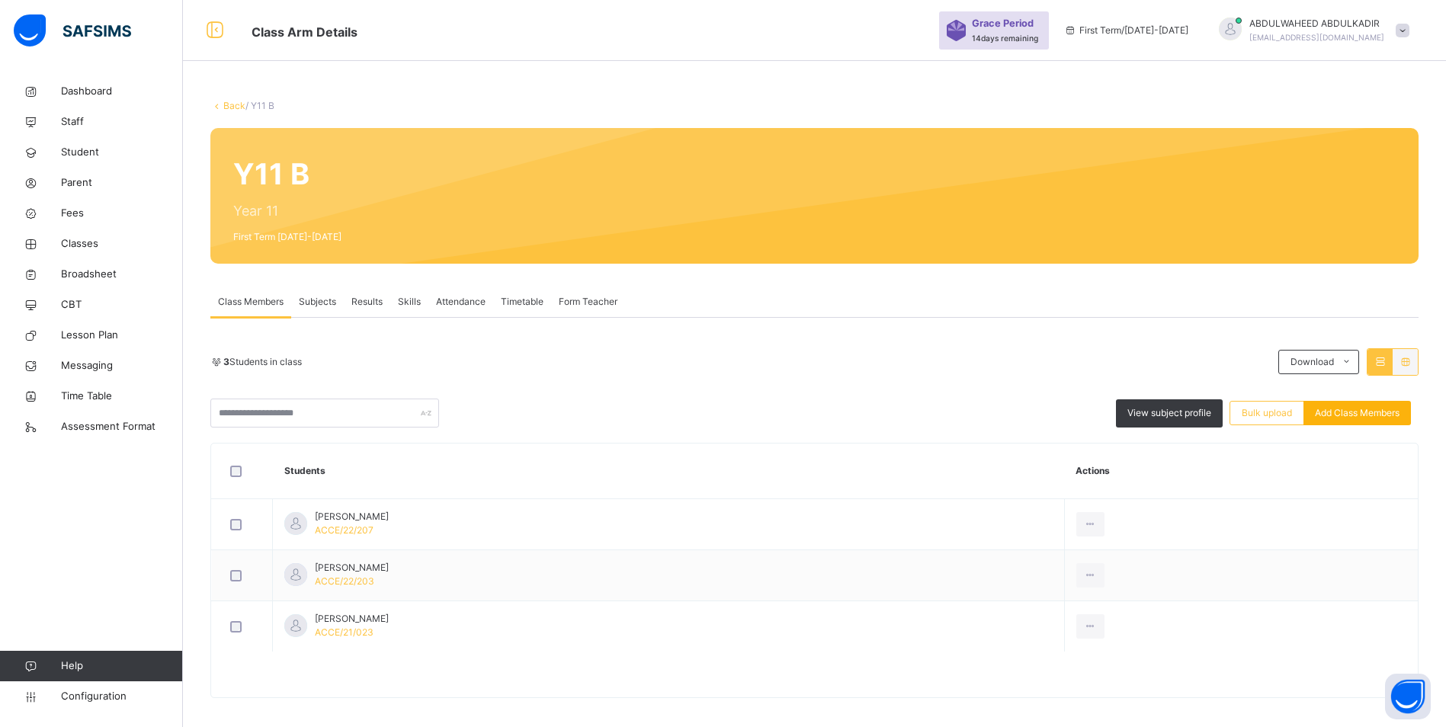
click at [1365, 415] on span "Add Class Members" at bounding box center [1357, 413] width 85 height 14
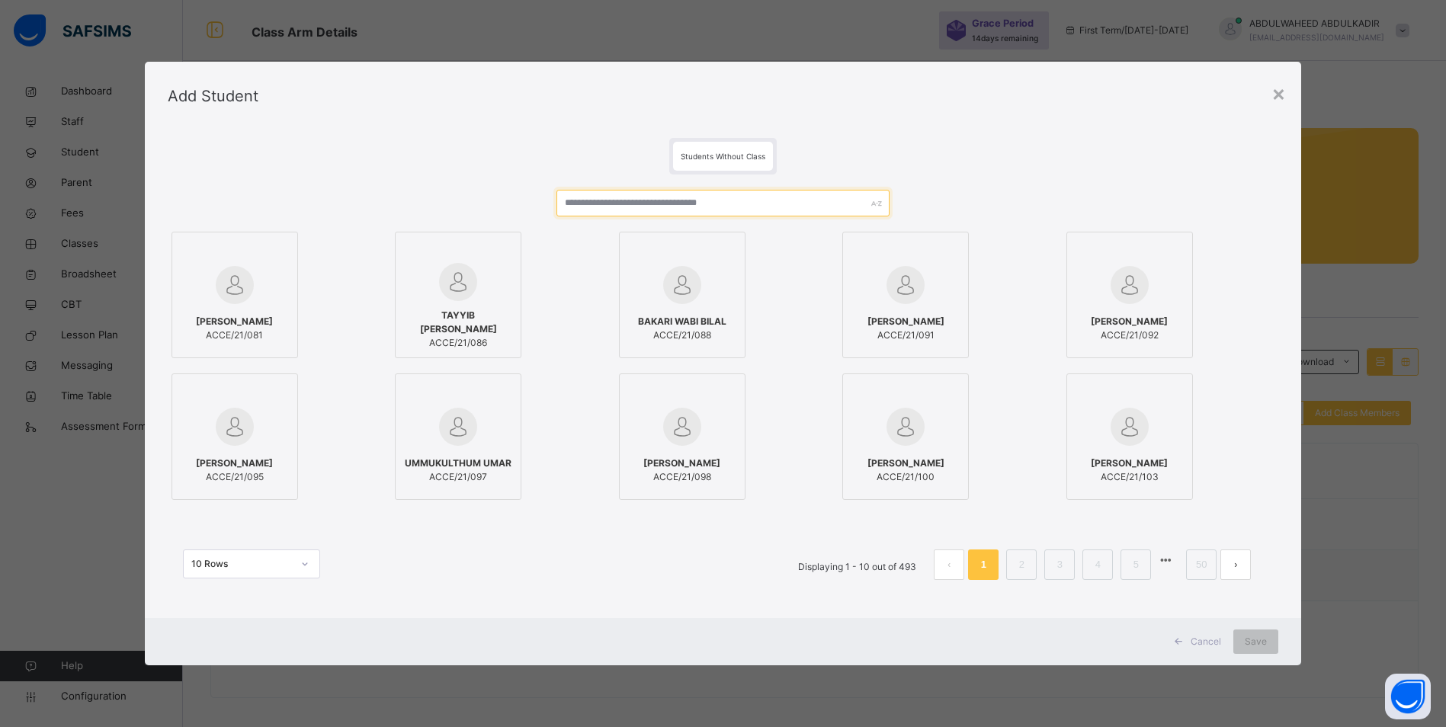
click at [674, 200] on input "text" at bounding box center [722, 203] width 333 height 27
paste input "**********"
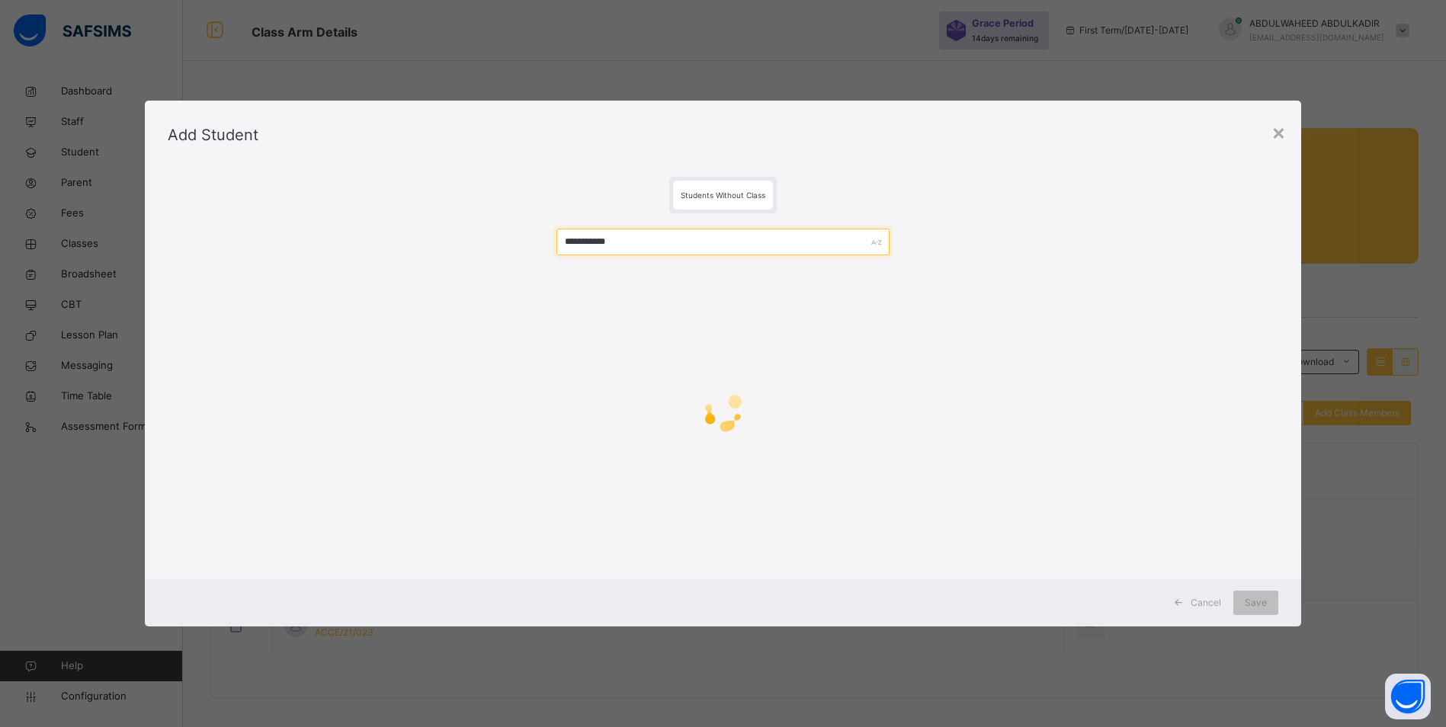
type input "**********"
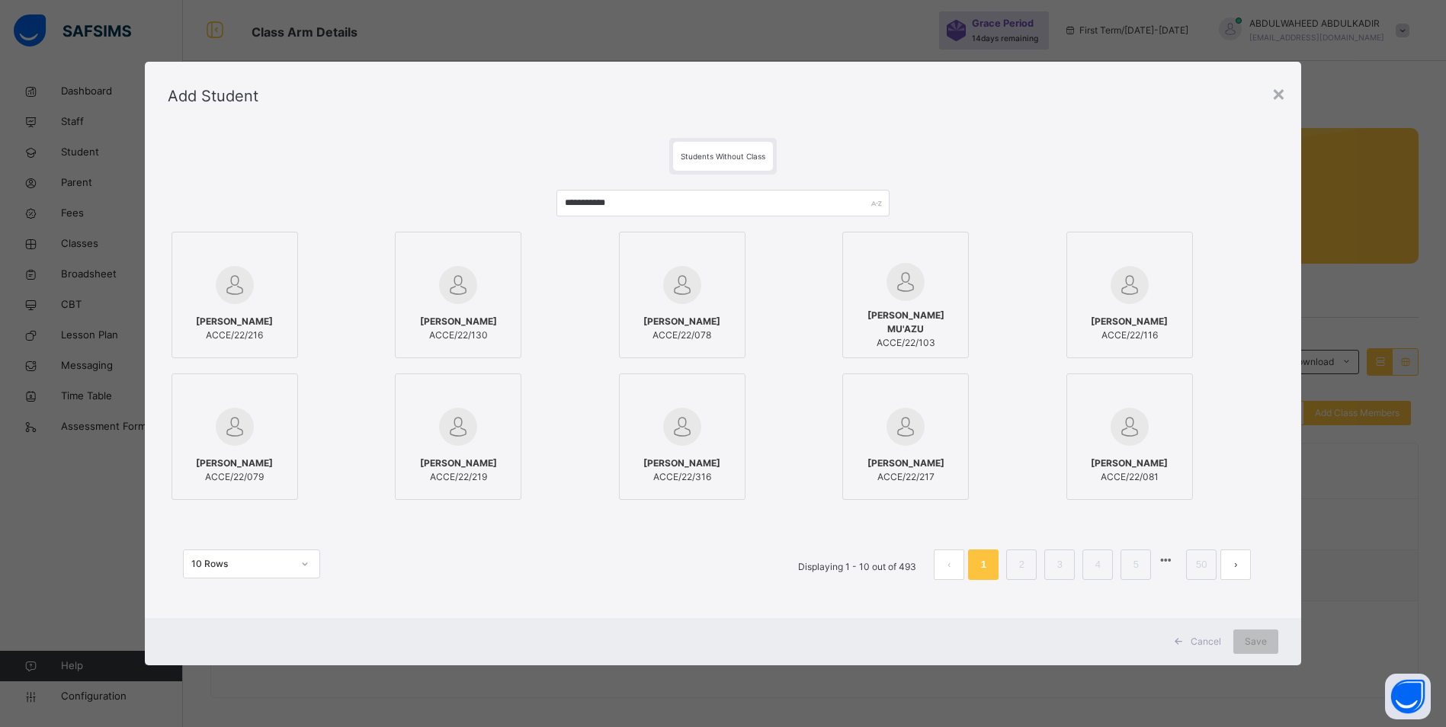
click at [243, 307] on div "HALIMA MANSUR DABO ACCE/22/216" at bounding box center [235, 328] width 110 height 43
click at [1261, 639] on span "Save" at bounding box center [1267, 642] width 22 height 14
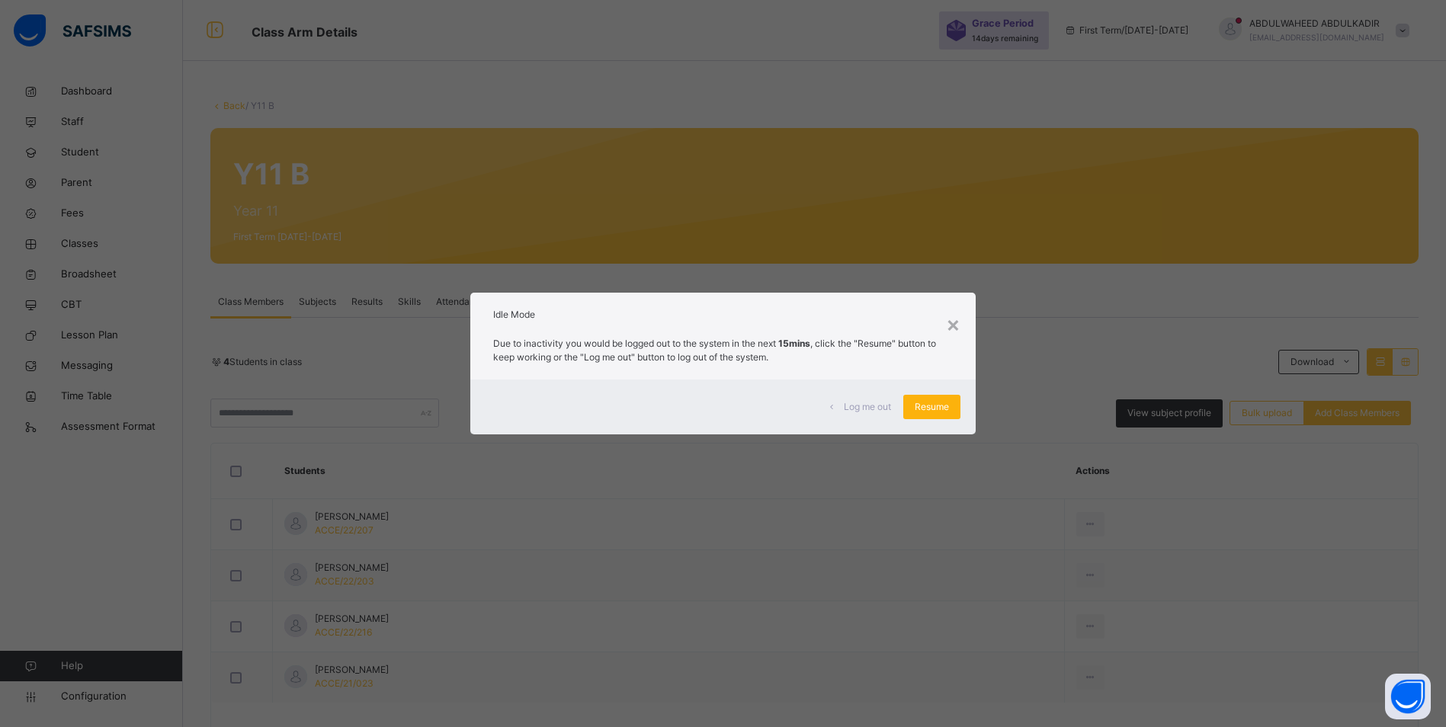
click at [927, 409] on span "Resume" at bounding box center [932, 407] width 34 height 14
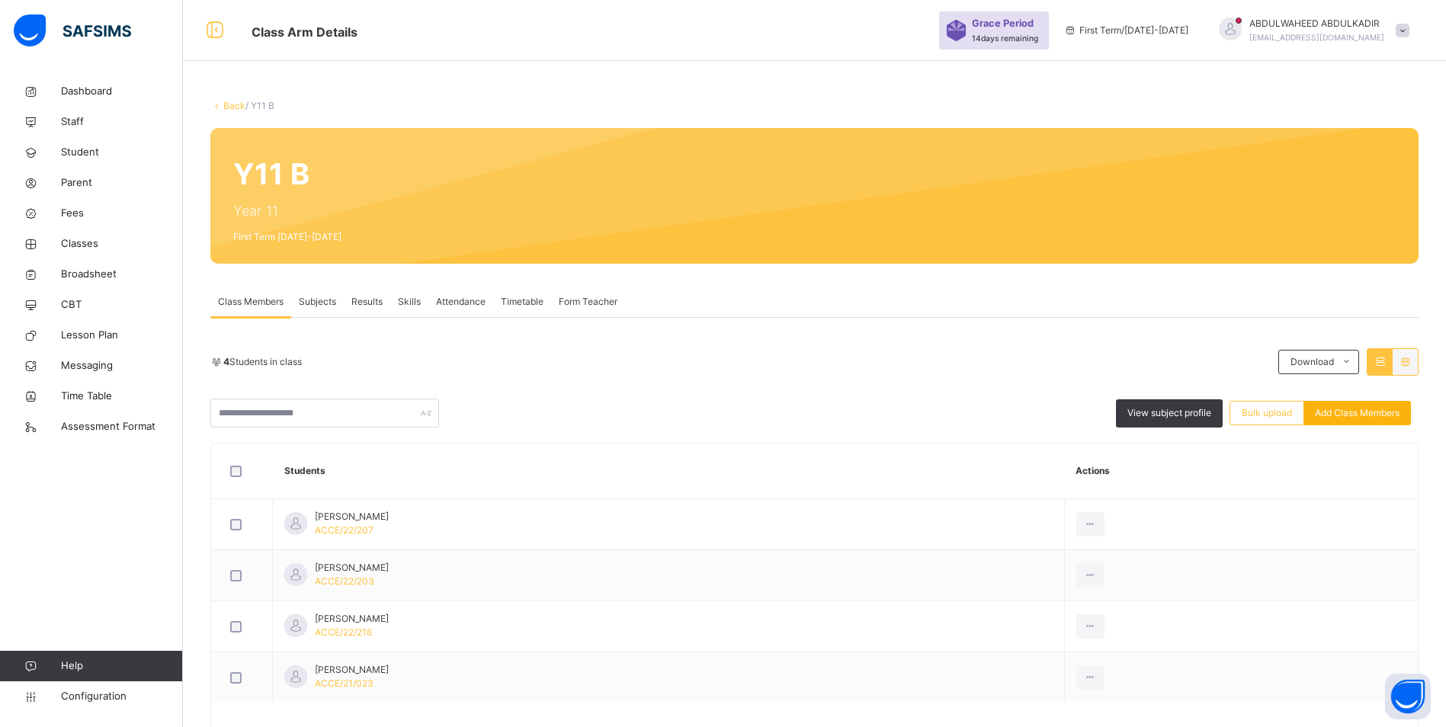
click at [1372, 419] on span "Add Class Members" at bounding box center [1357, 413] width 85 height 14
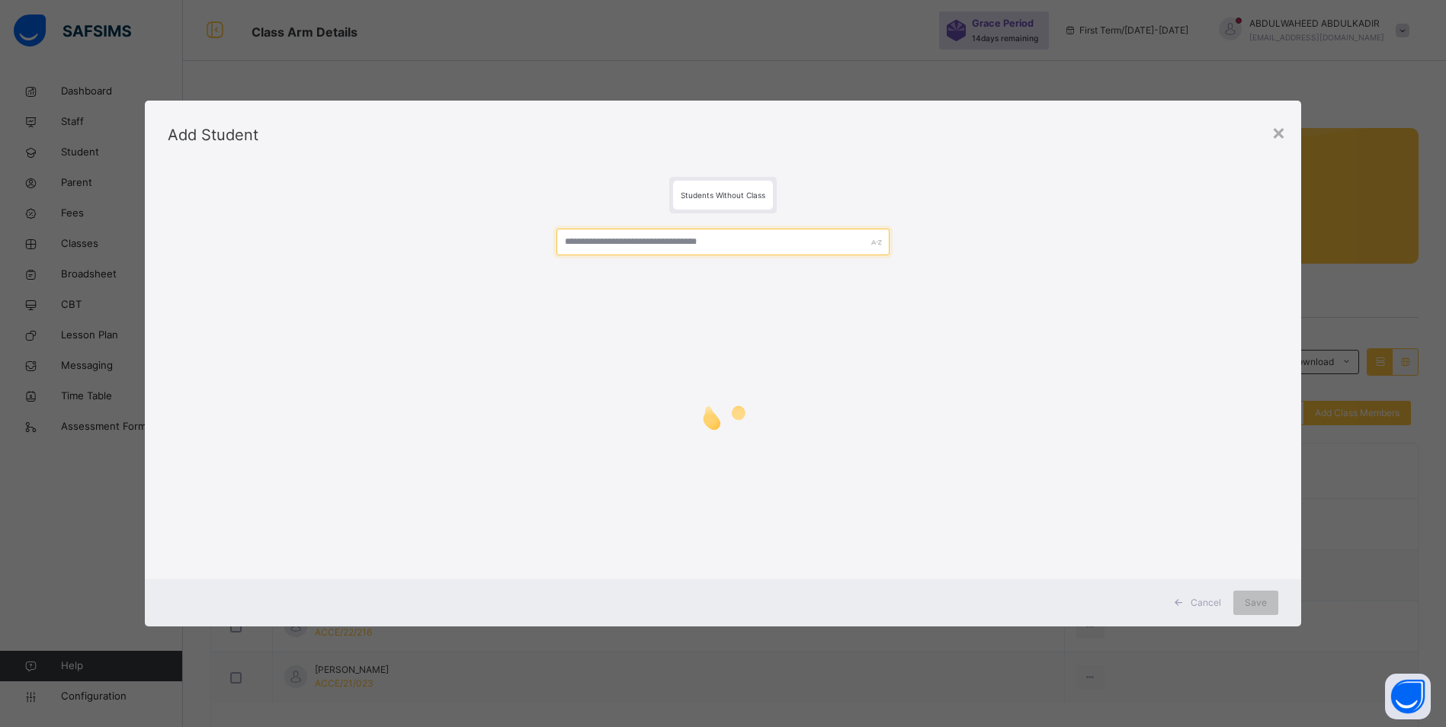
click at [673, 241] on input "text" at bounding box center [722, 242] width 333 height 27
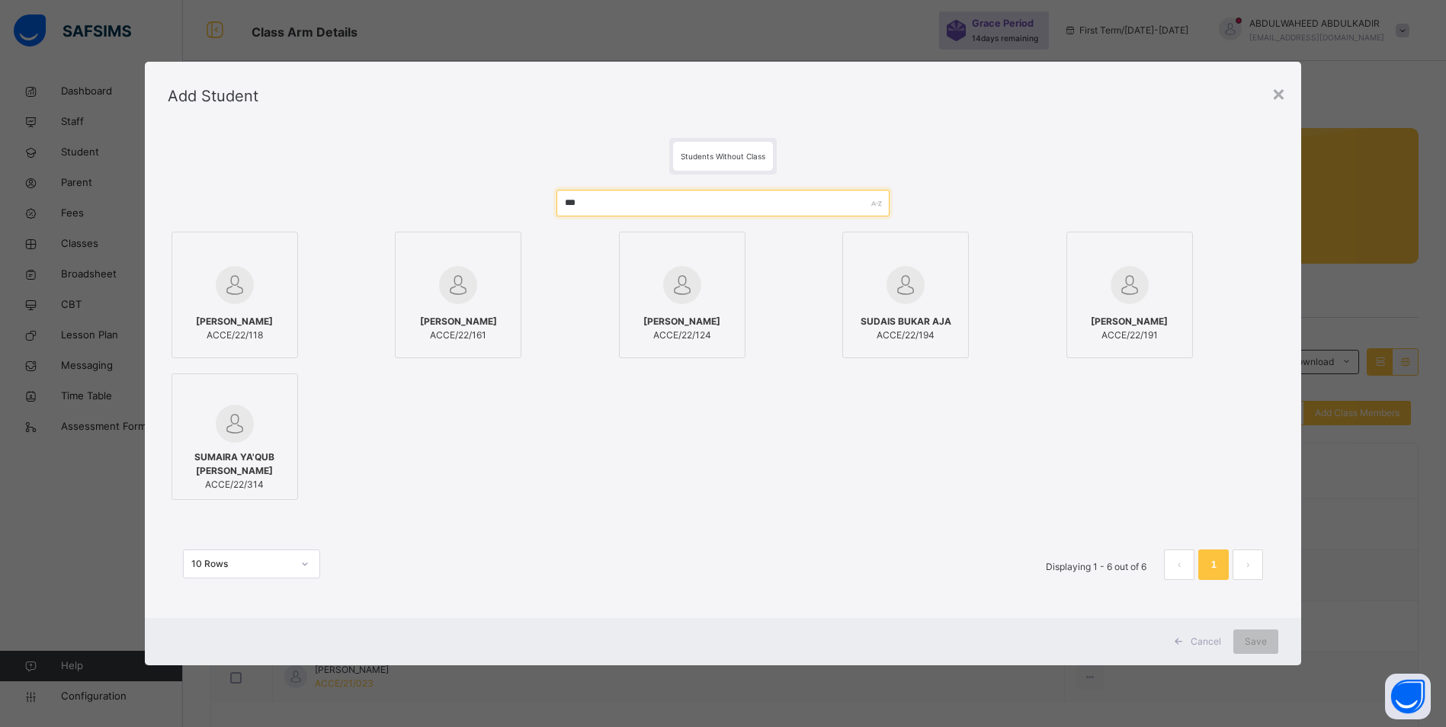
type input "***"
click at [453, 310] on div "KASHIM BUKAR AJA ACCE/22/161" at bounding box center [458, 328] width 110 height 43
click at [1270, 644] on span "Save" at bounding box center [1267, 642] width 22 height 14
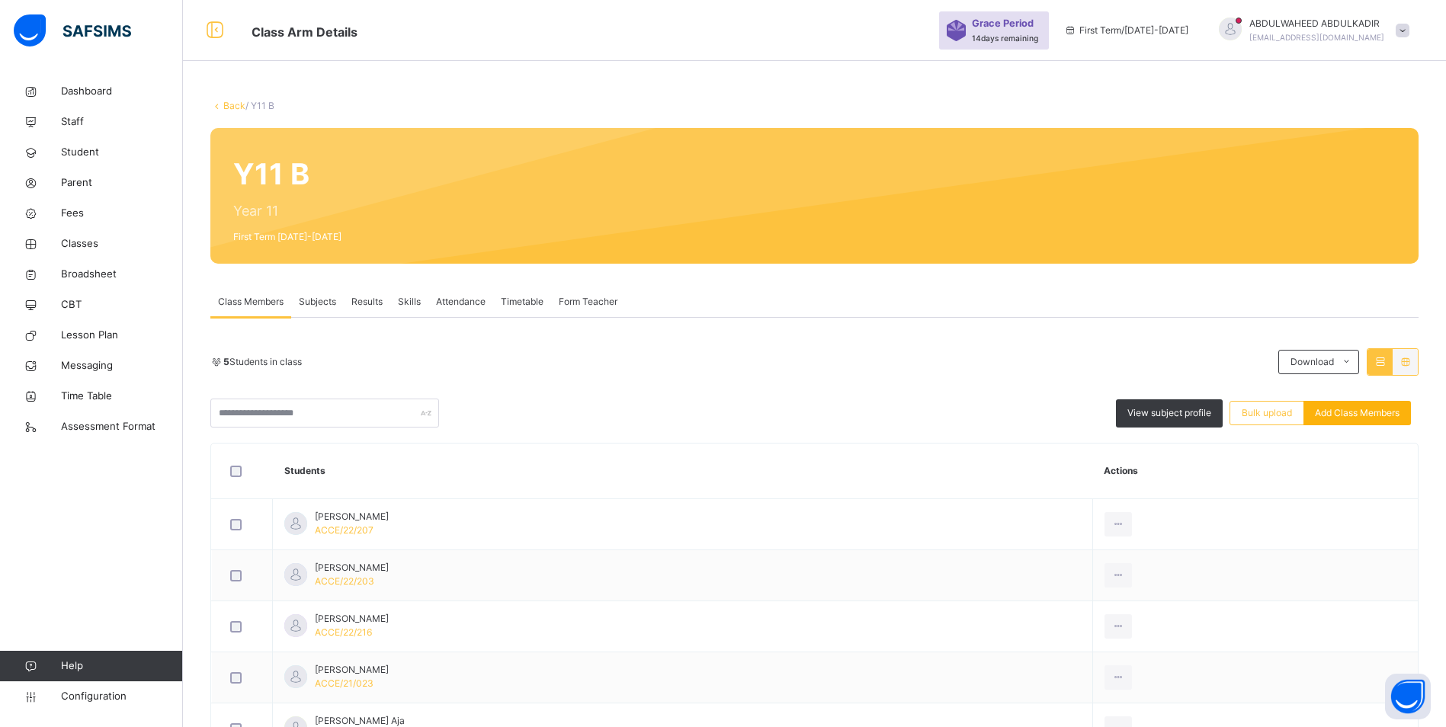
click at [1380, 412] on span "Add Class Members" at bounding box center [1357, 413] width 85 height 14
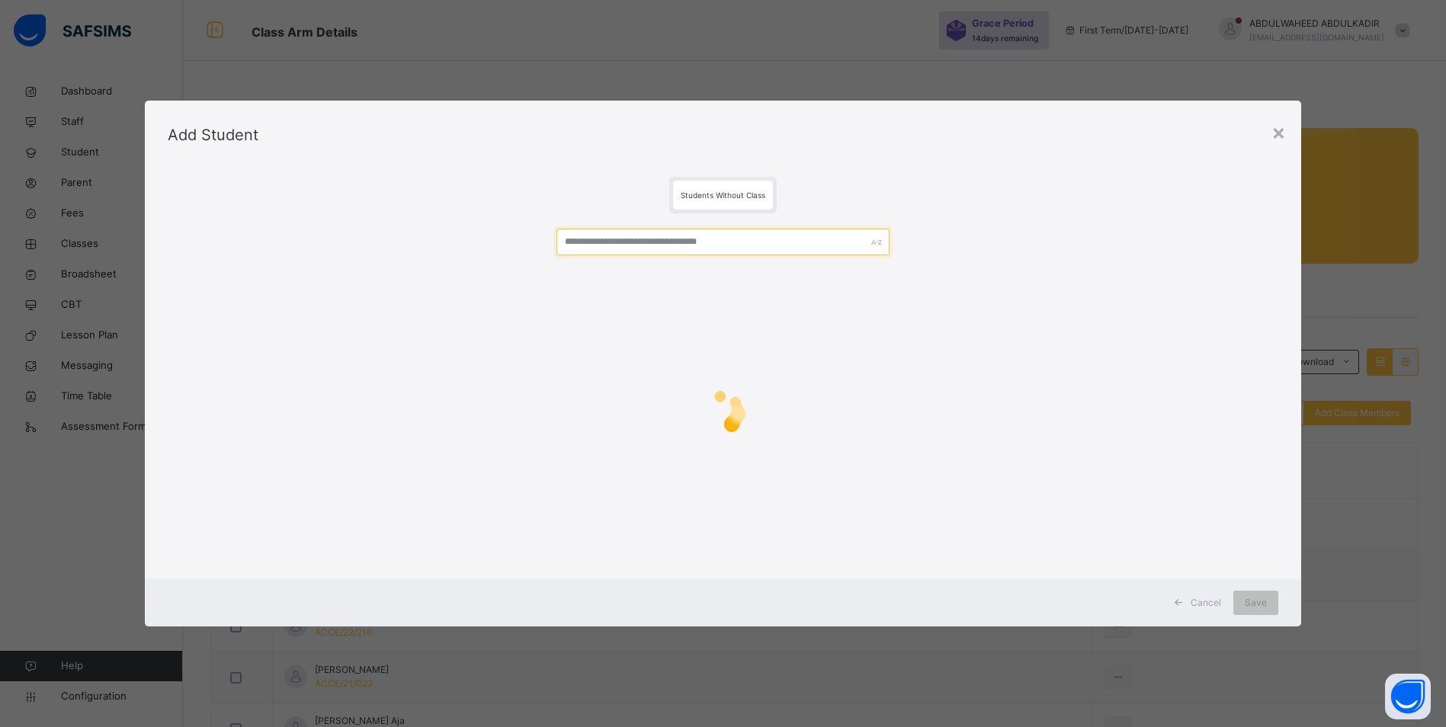
click at [714, 244] on div at bounding box center [723, 392] width 1111 height 358
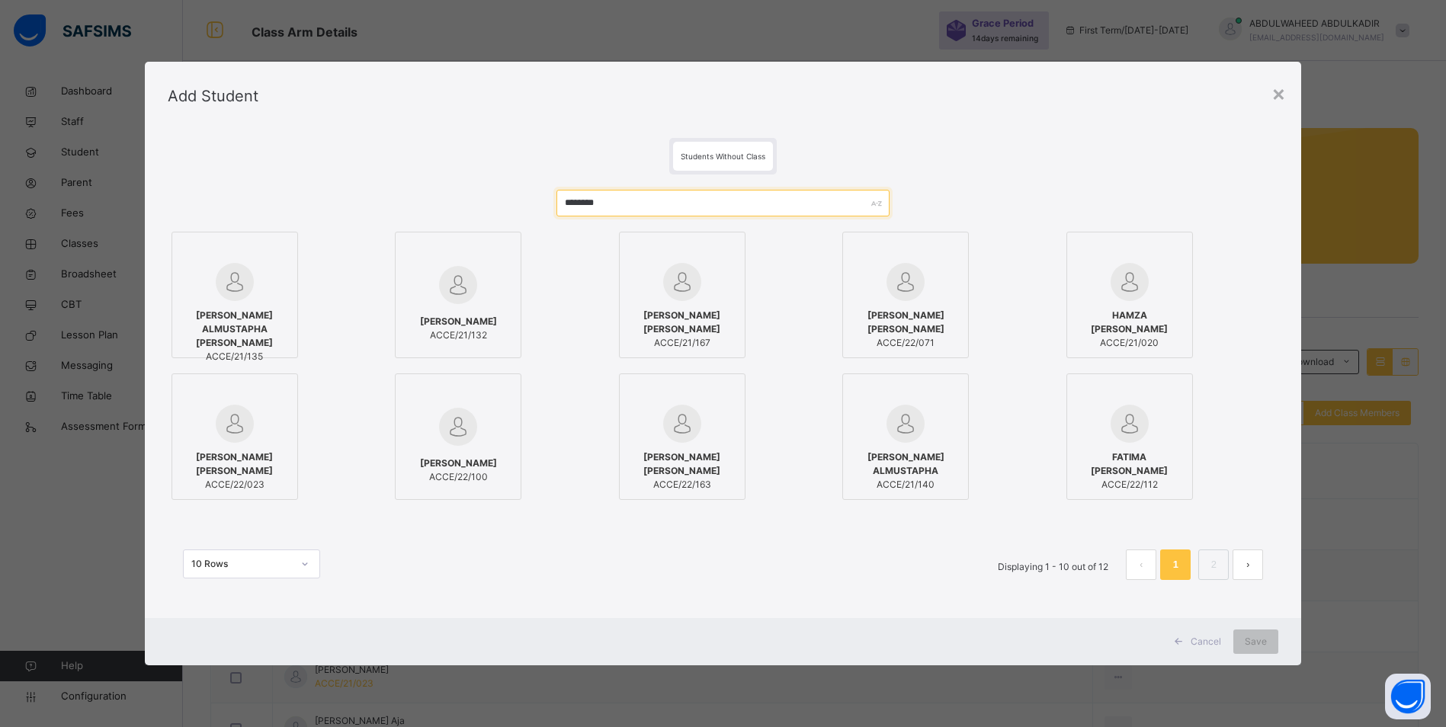
type input "********"
click at [654, 312] on span "MUSTAPHA JAMIL MUHAMMAD" at bounding box center [682, 322] width 110 height 27
click at [1275, 645] on span "Save" at bounding box center [1267, 642] width 22 height 14
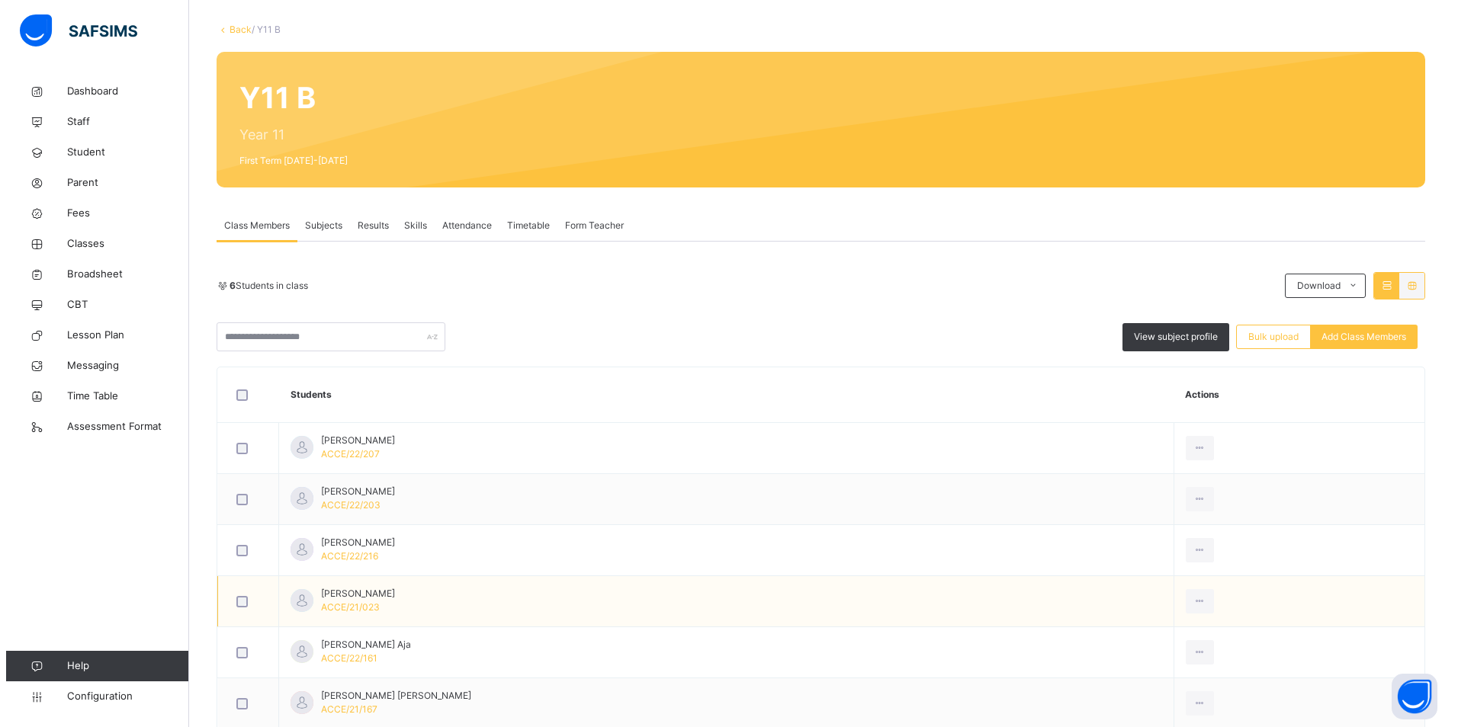
scroll to position [152, 0]
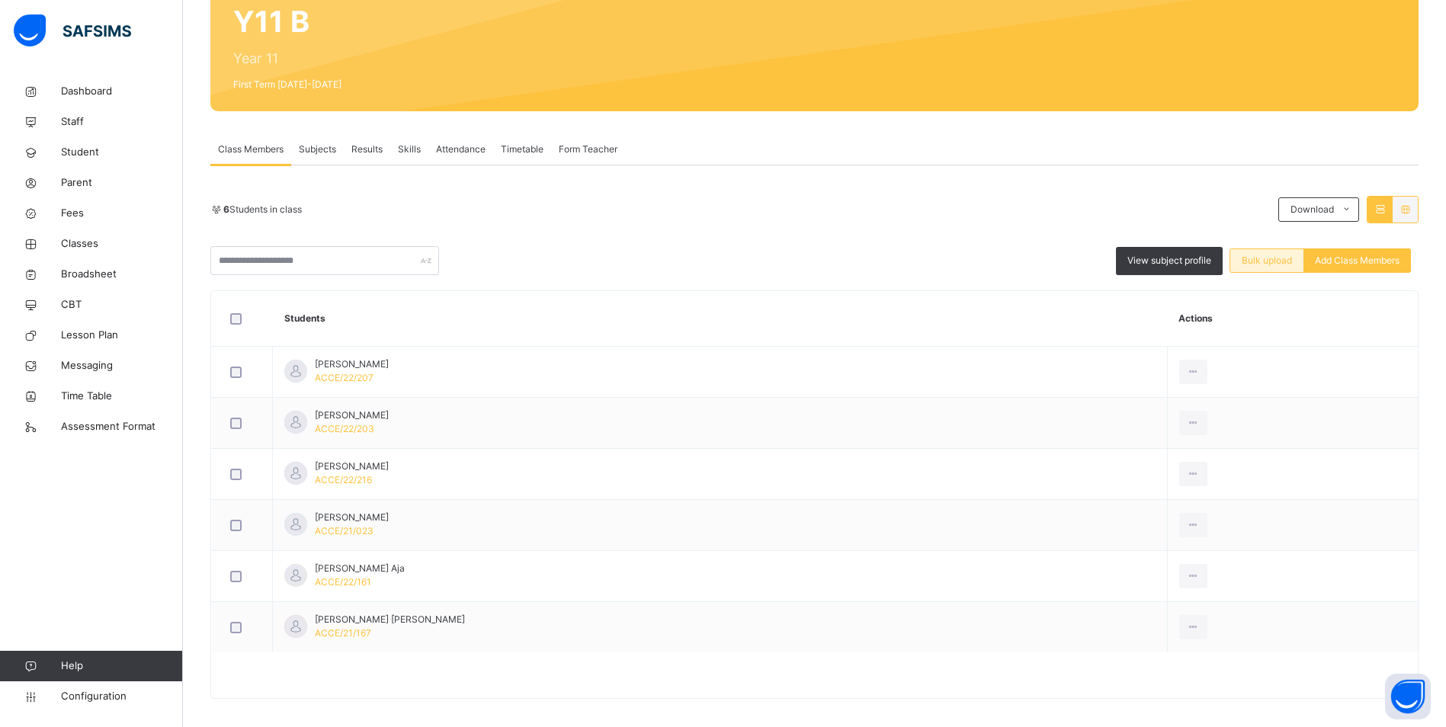
click at [1283, 258] on span "Bulk upload" at bounding box center [1267, 261] width 50 height 14
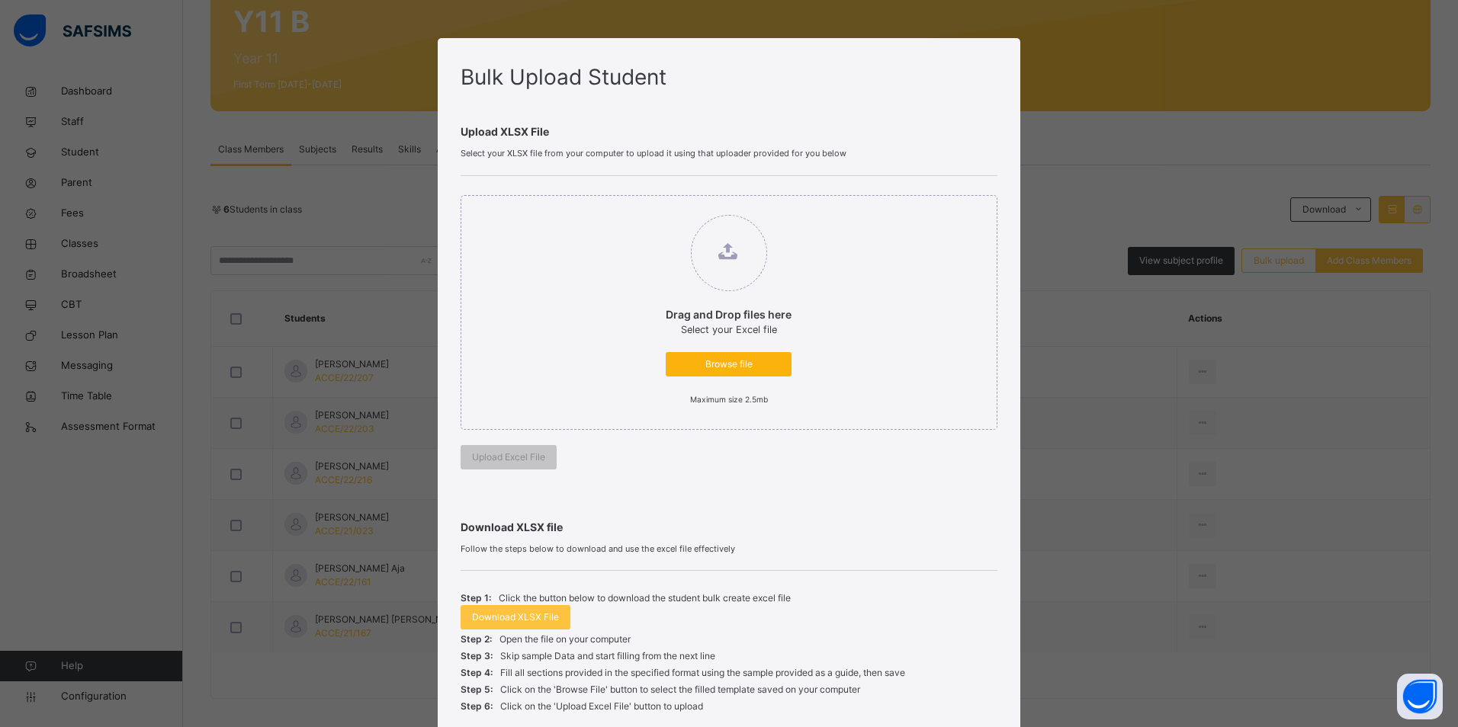
click at [766, 370] on span "Browse file" at bounding box center [728, 365] width 103 height 14
click at [650, 207] on input "Drag and Drop files here Select your Excel file Browse file Maximum size 2.5mb" at bounding box center [650, 207] width 0 height 0
type input "**********"
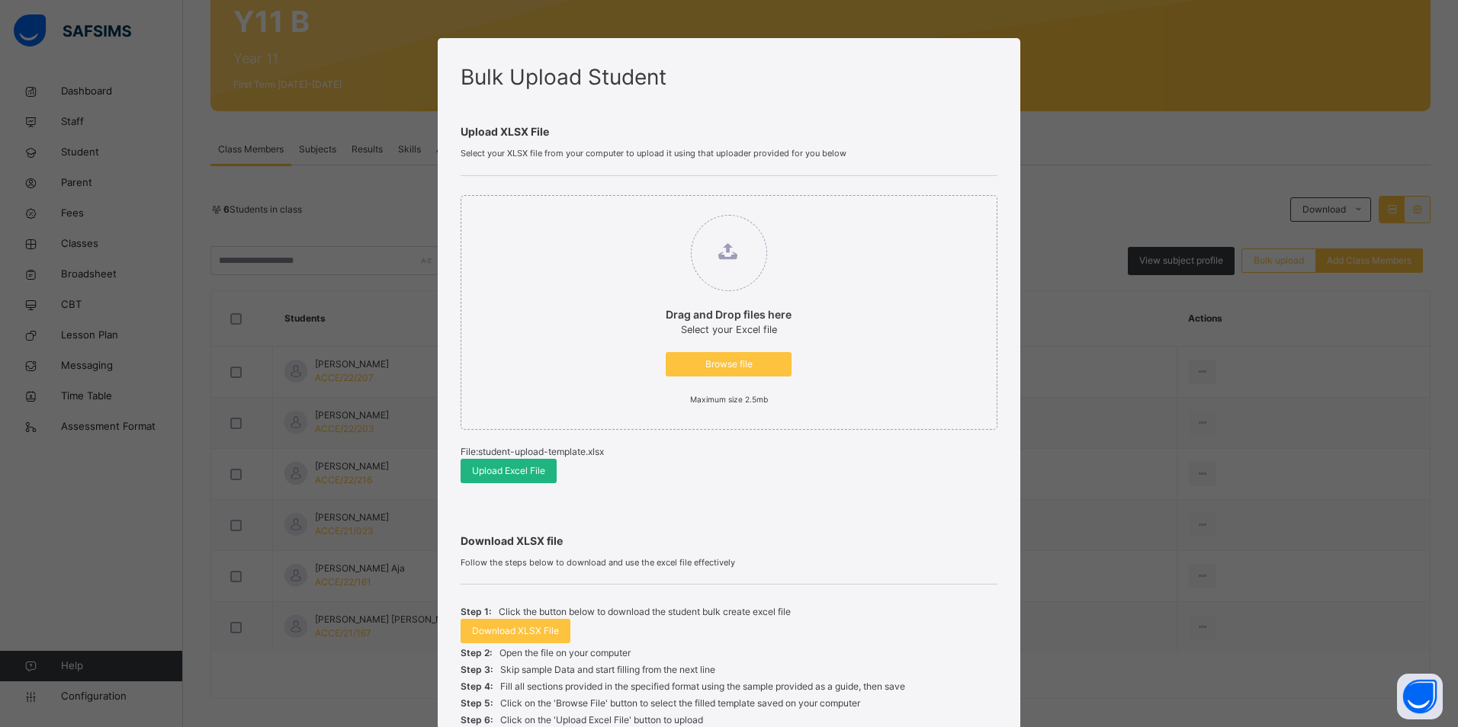
click at [518, 476] on span "Upload Excel File" at bounding box center [508, 471] width 73 height 14
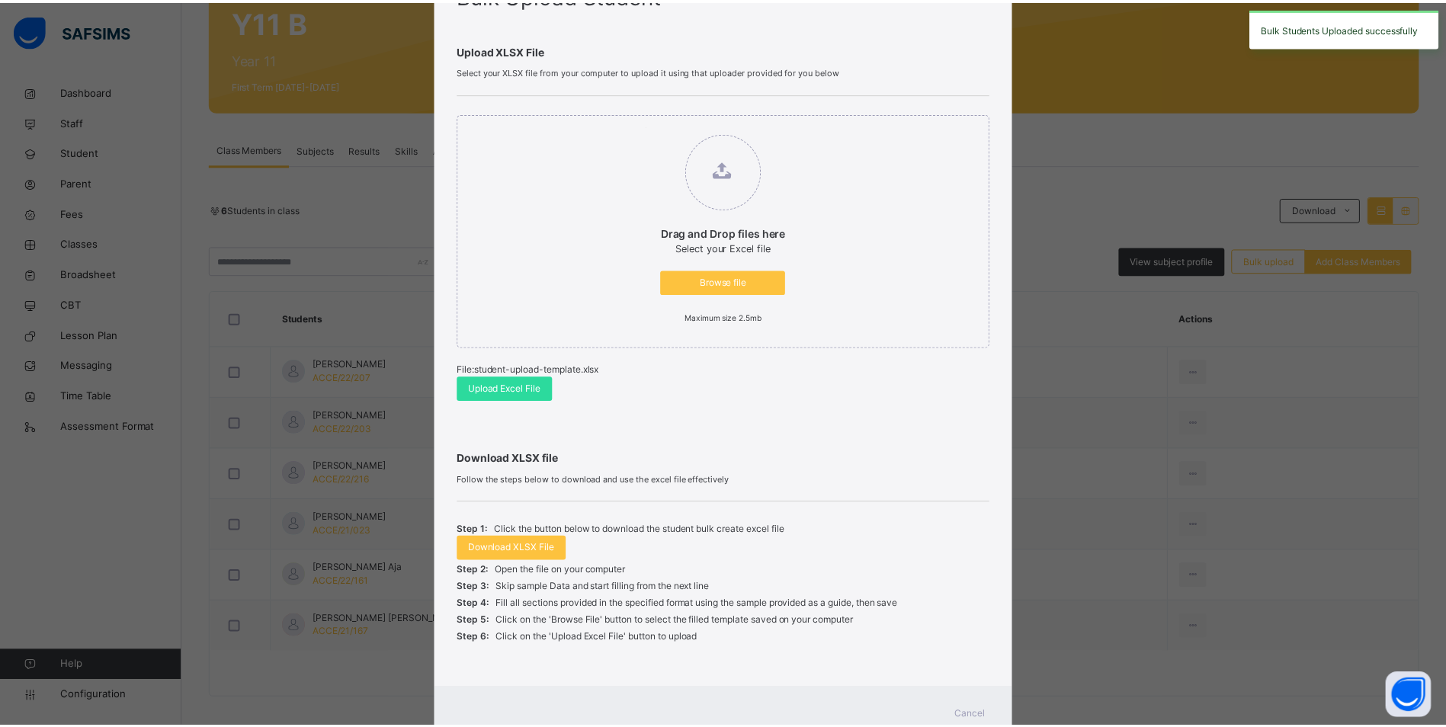
scroll to position [136, 0]
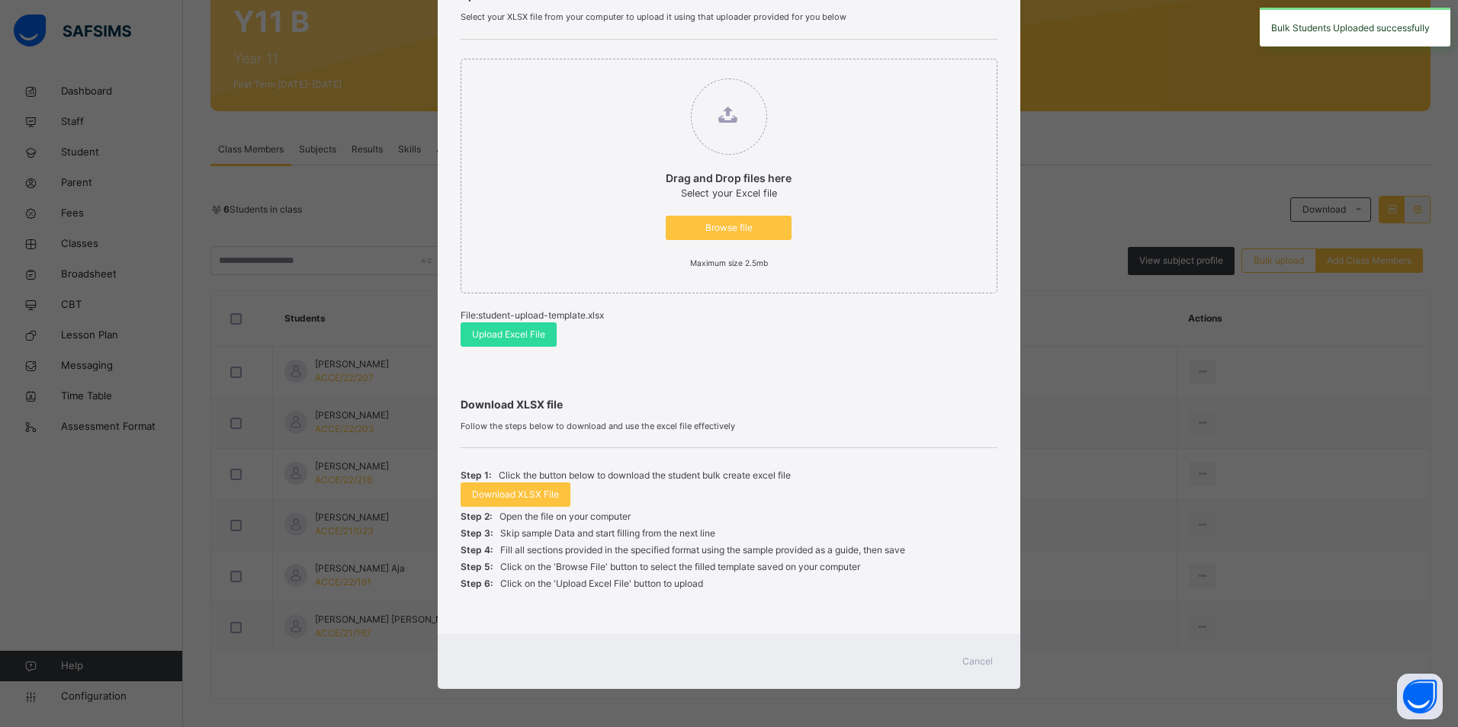
click at [970, 659] on span "Cancel" at bounding box center [977, 662] width 30 height 14
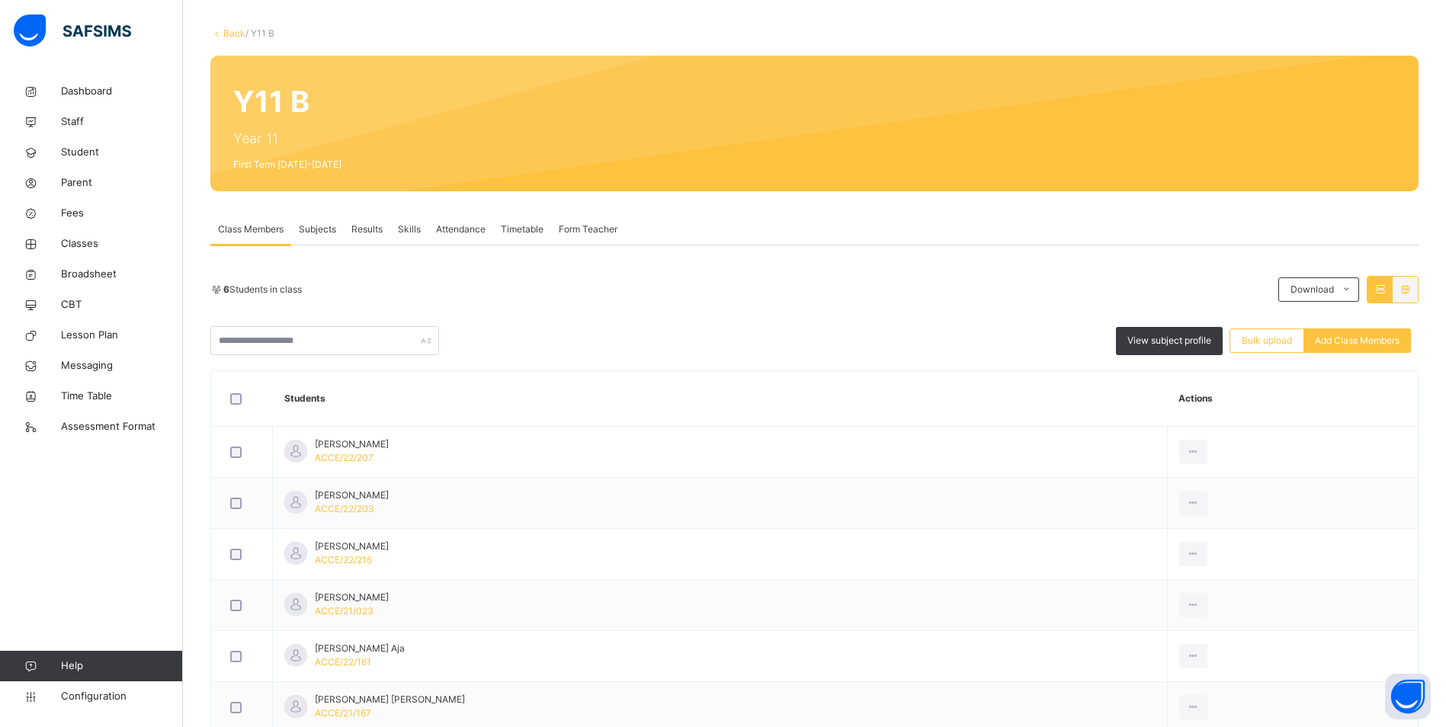
scroll to position [0, 0]
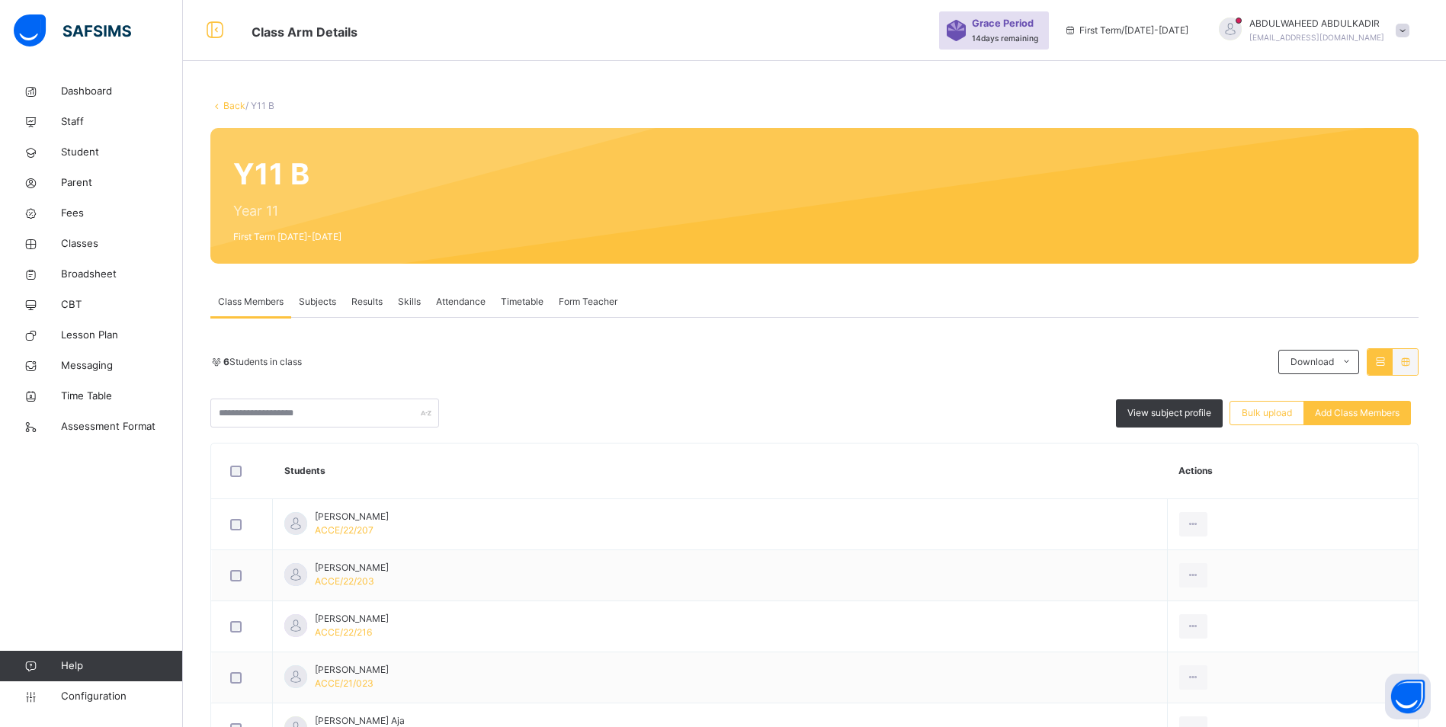
click at [240, 104] on link "Back" at bounding box center [234, 105] width 22 height 11
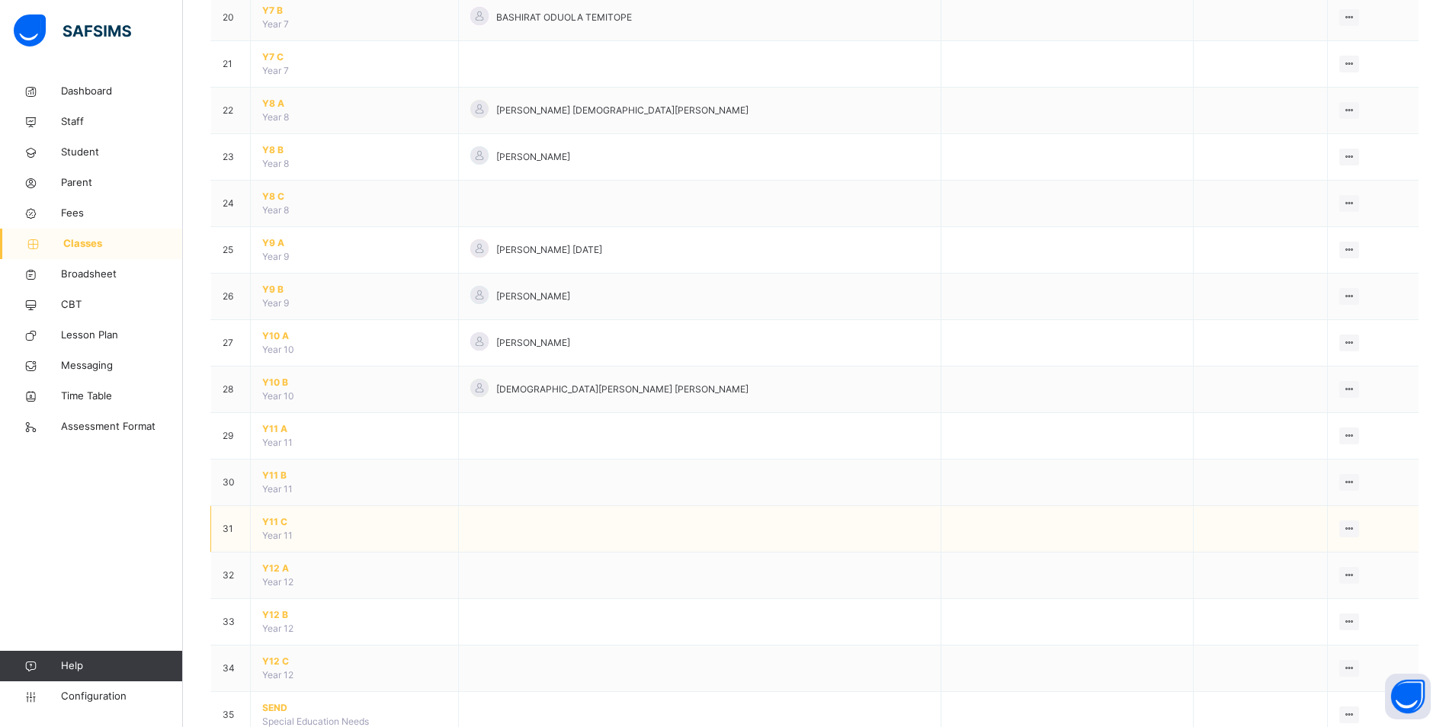
scroll to position [1044, 0]
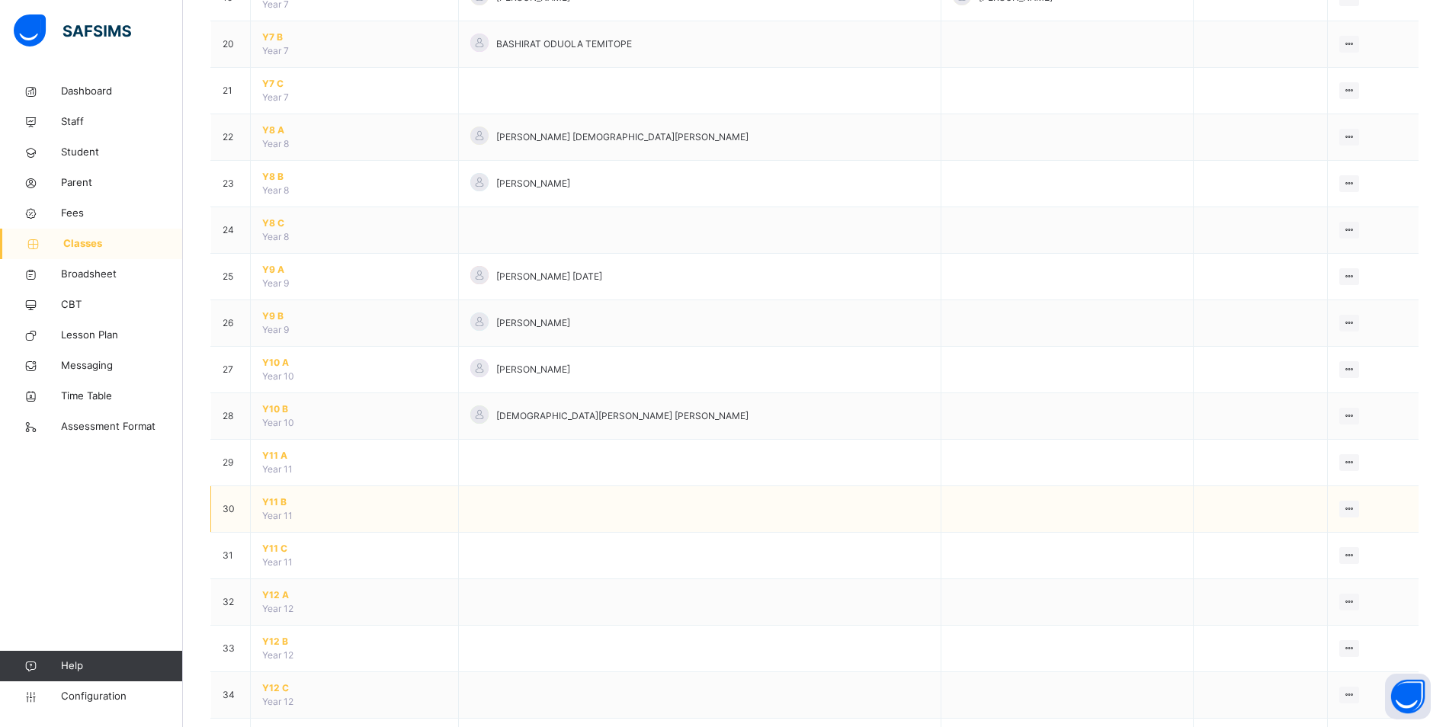
click at [272, 501] on span "Y11 B" at bounding box center [354, 503] width 184 height 14
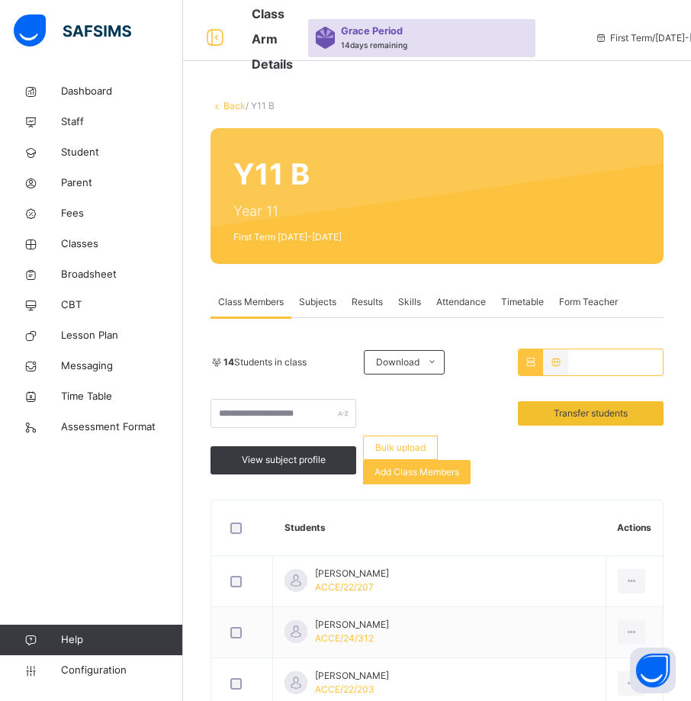
click at [230, 107] on link "Back" at bounding box center [234, 105] width 22 height 11
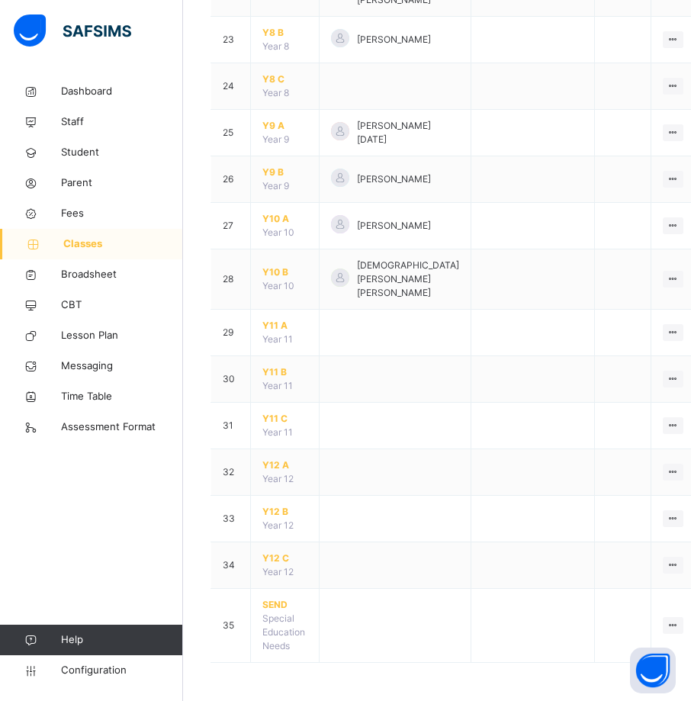
scroll to position [1296, 0]
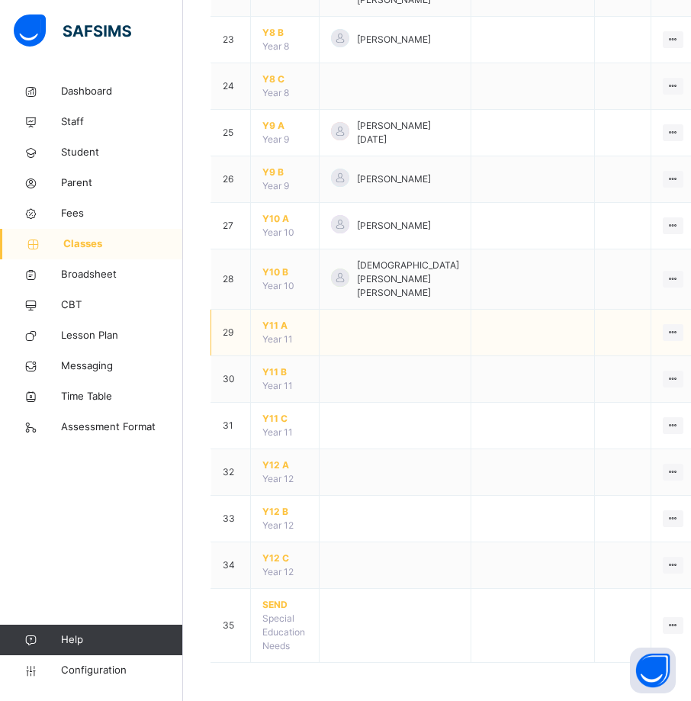
click at [275, 332] on span "Y11 A" at bounding box center [284, 326] width 45 height 14
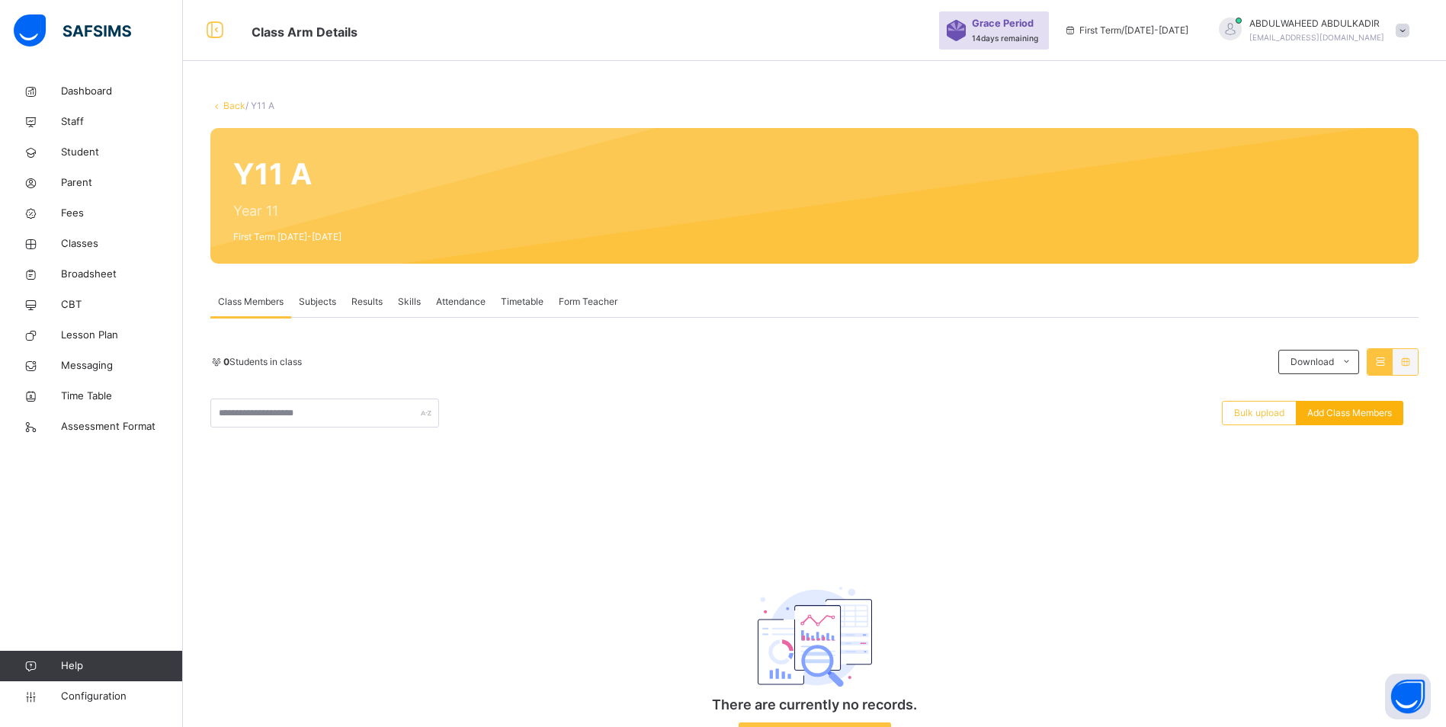
click at [1370, 417] on span "Add Class Members" at bounding box center [1349, 413] width 85 height 14
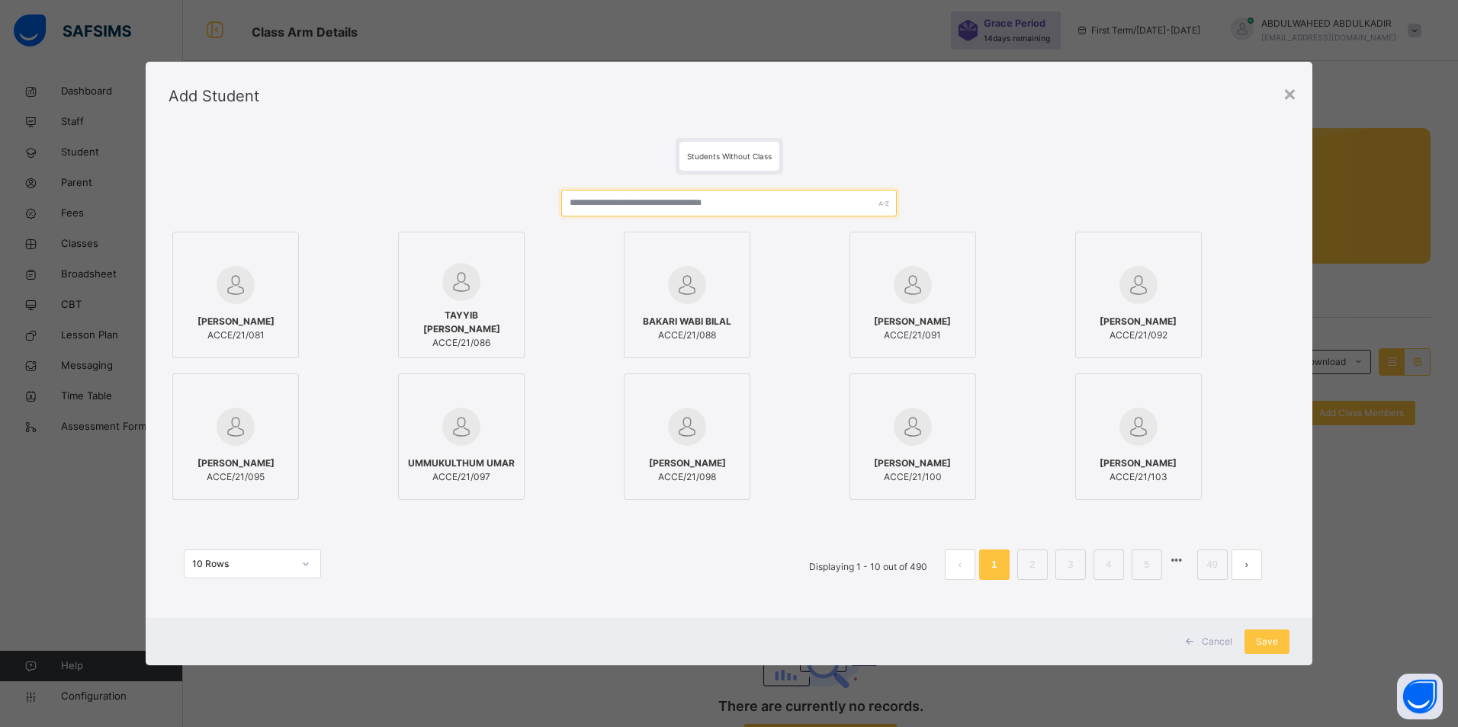
click at [674, 200] on input "text" at bounding box center [729, 203] width 336 height 27
click at [724, 275] on div at bounding box center [687, 285] width 110 height 44
click at [656, 204] on input "text" at bounding box center [729, 203] width 336 height 27
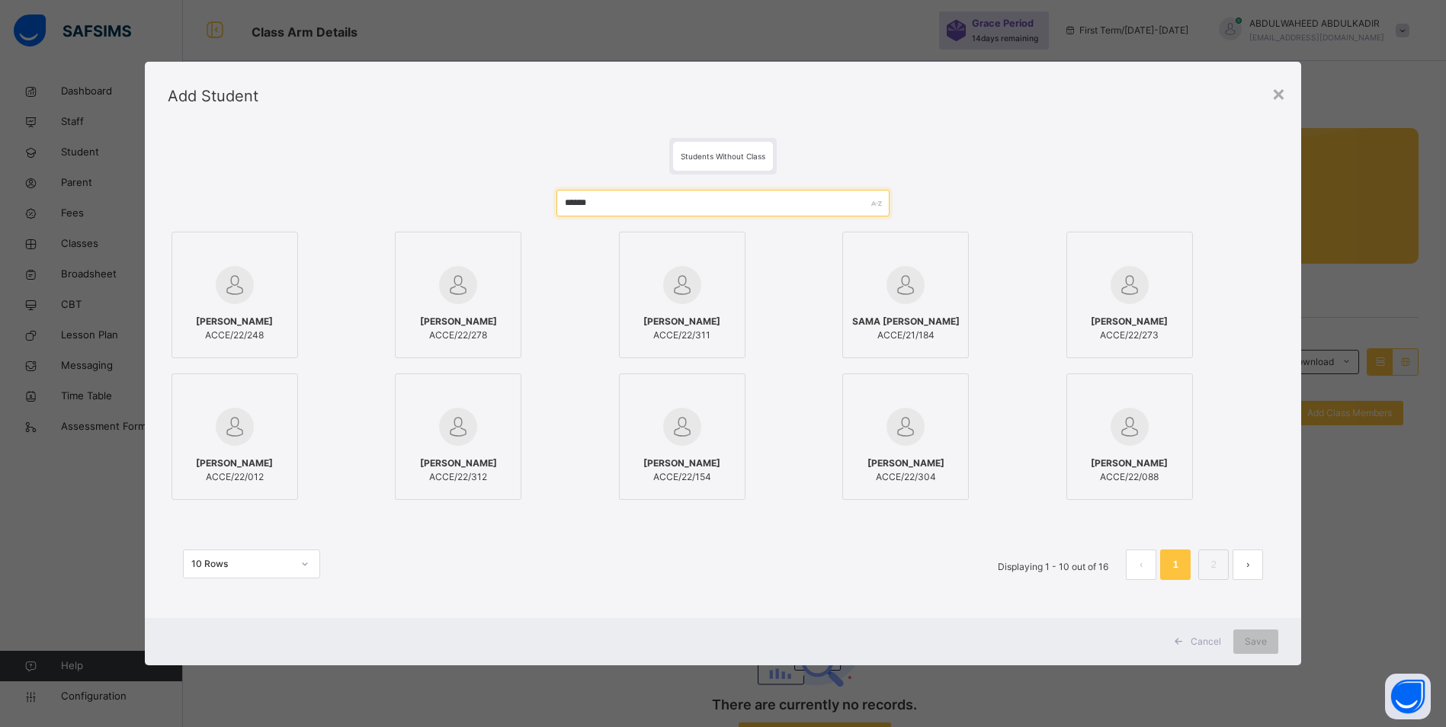
type input "******"
click at [575, 609] on div "****** ANAS YUSUF AMINU ACCE/22/248 ANAS YUSUF AMINU ACCE/22/278 FATIMA BARAU S…" at bounding box center [723, 393] width 1111 height 436
click at [689, 300] on img at bounding box center [682, 285] width 38 height 38
click at [1266, 642] on span "Save" at bounding box center [1267, 642] width 22 height 14
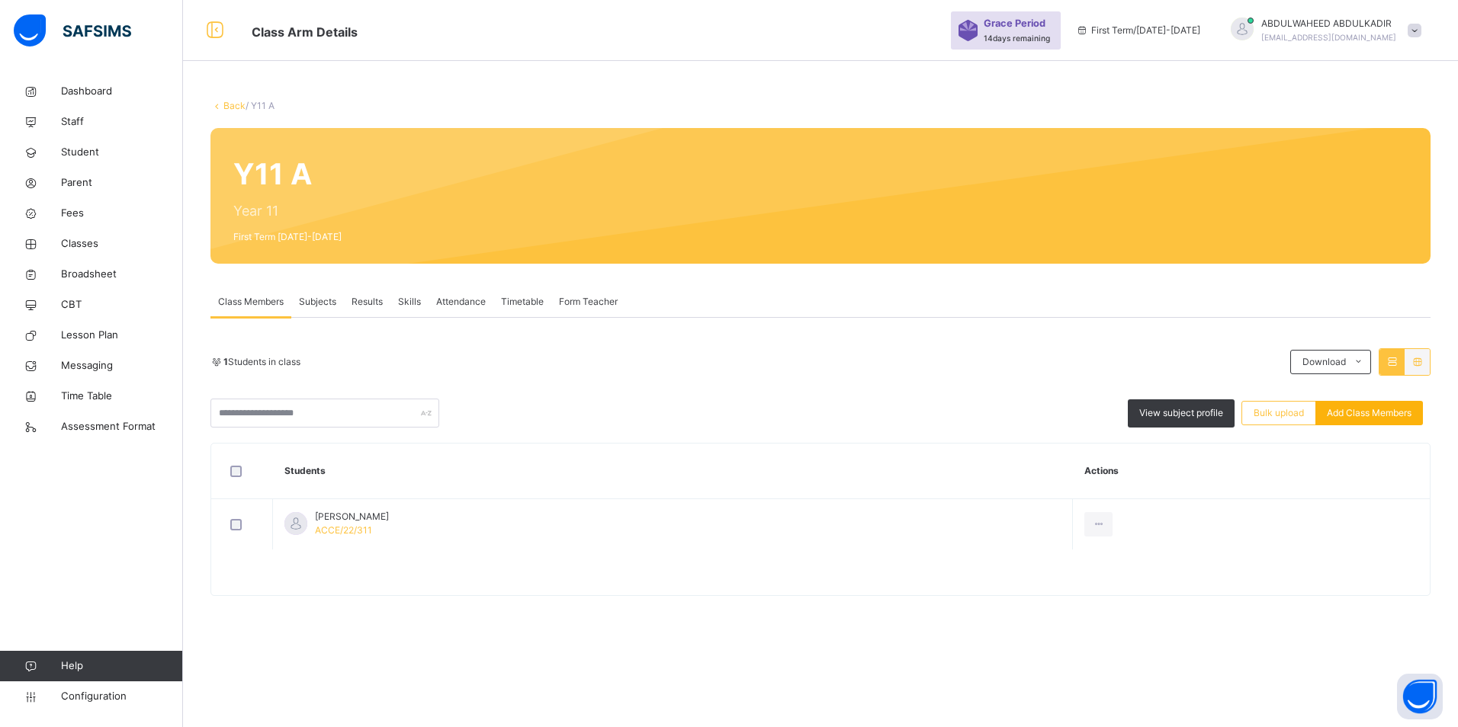
click at [1391, 408] on span "Add Class Members" at bounding box center [1368, 413] width 85 height 14
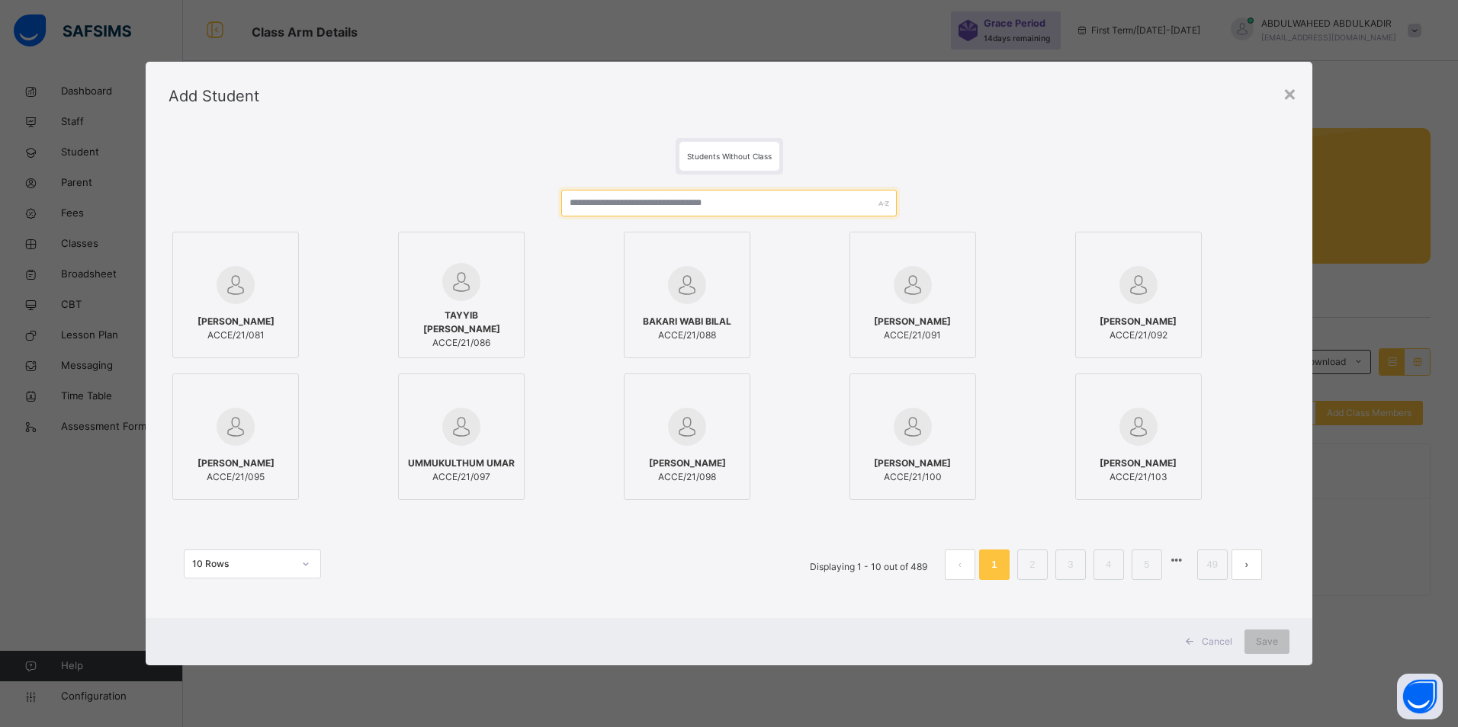
click at [691, 244] on div "MUHAMMED BASHIR JAZULI ACCE/21/081 TAYYIB FAGBEMI OLAMIPOSI ACCE/21/086 BAKARI …" at bounding box center [728, 393] width 1121 height 436
paste input "**********"
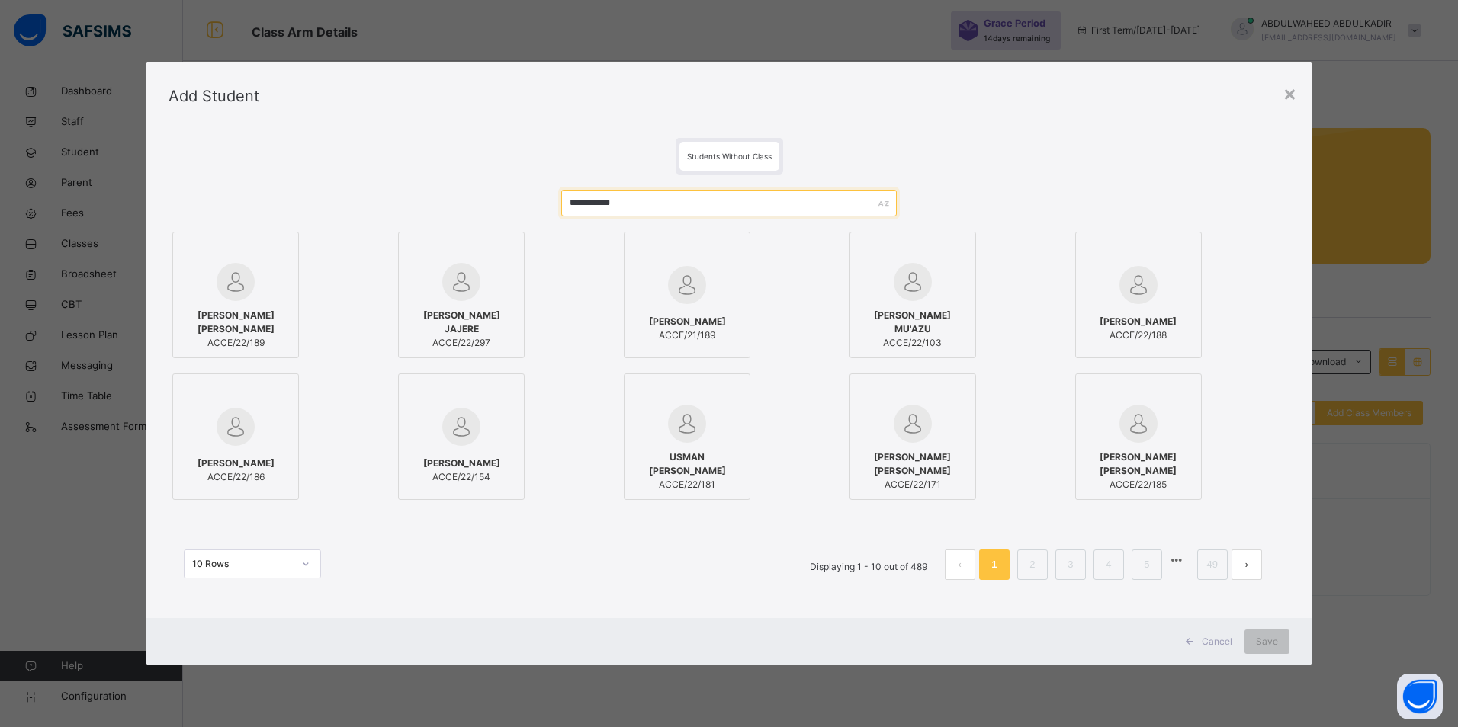
type input "**********"
click at [239, 297] on img at bounding box center [235, 282] width 38 height 38
click at [1272, 640] on span "Save" at bounding box center [1267, 642] width 22 height 14
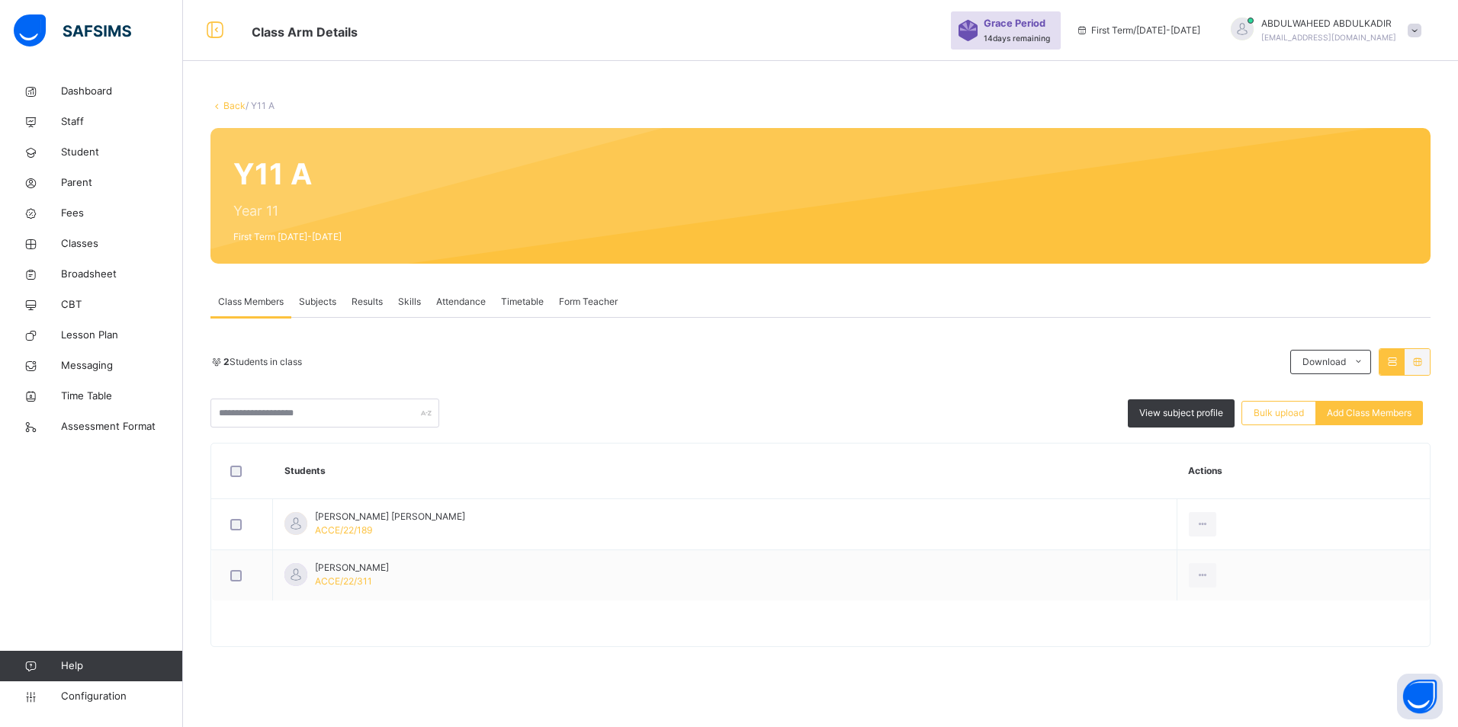
click at [601, 351] on div "2 Students in class Download Pdf Report Excel Report" at bounding box center [820, 361] width 1220 height 27
click at [1349, 412] on span "Add Class Members" at bounding box center [1368, 413] width 85 height 14
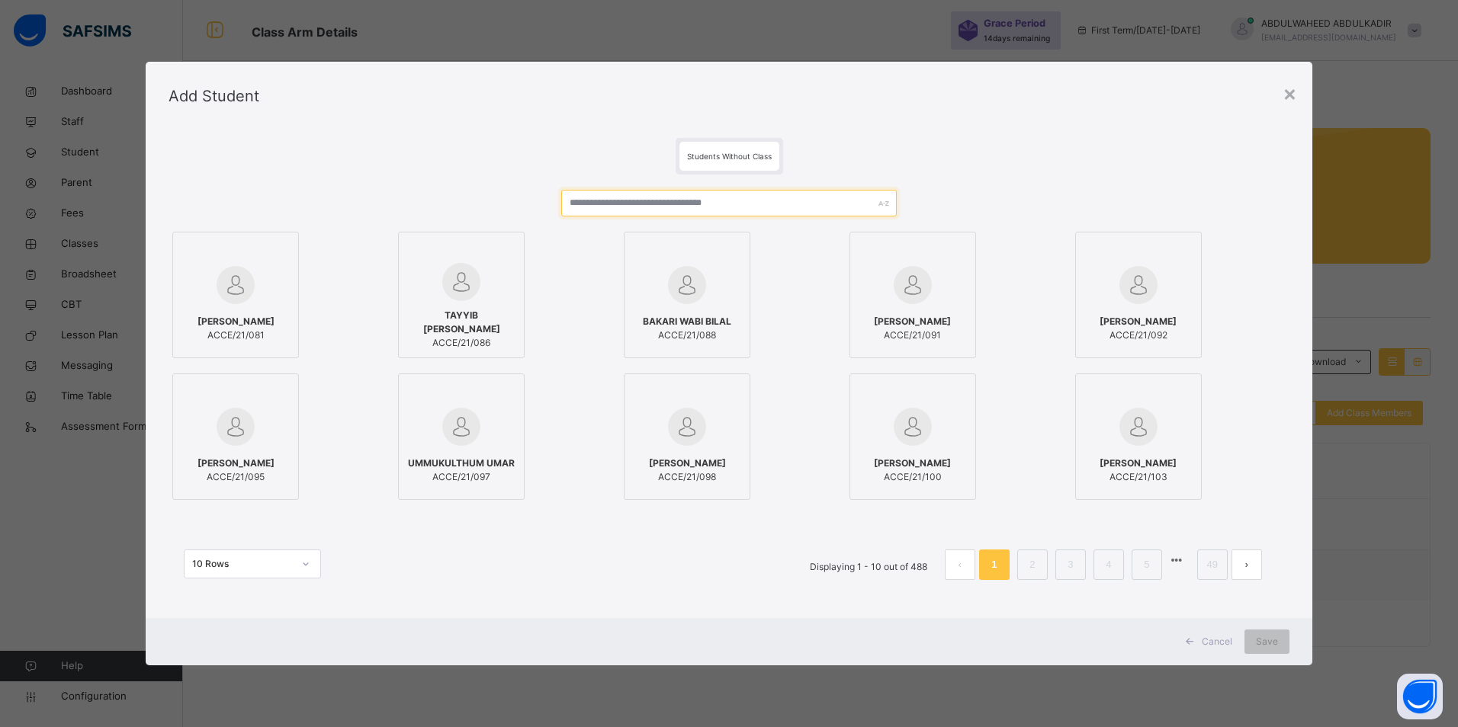
click at [645, 207] on input "text" at bounding box center [729, 203] width 336 height 27
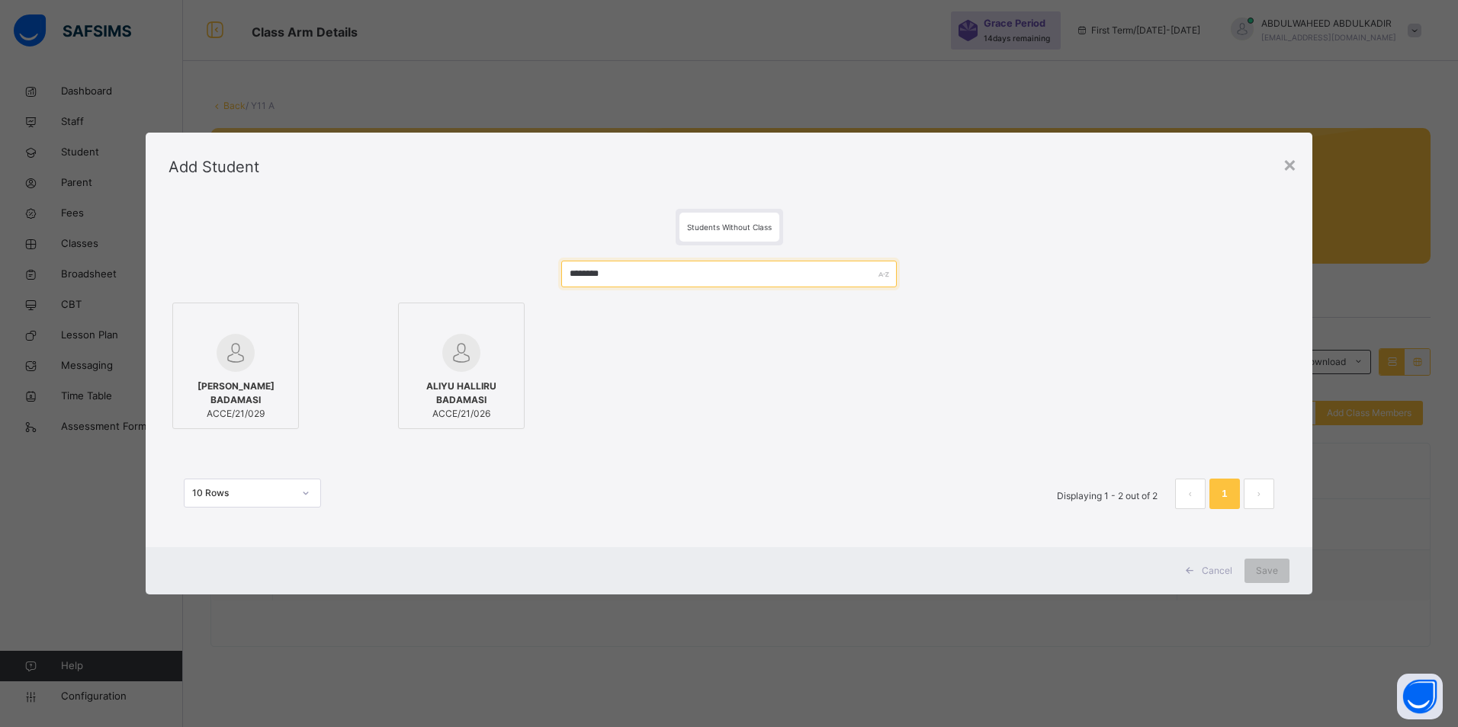
type input "********"
click at [472, 364] on img at bounding box center [461, 353] width 38 height 38
click at [1265, 569] on span "Save" at bounding box center [1267, 571] width 22 height 14
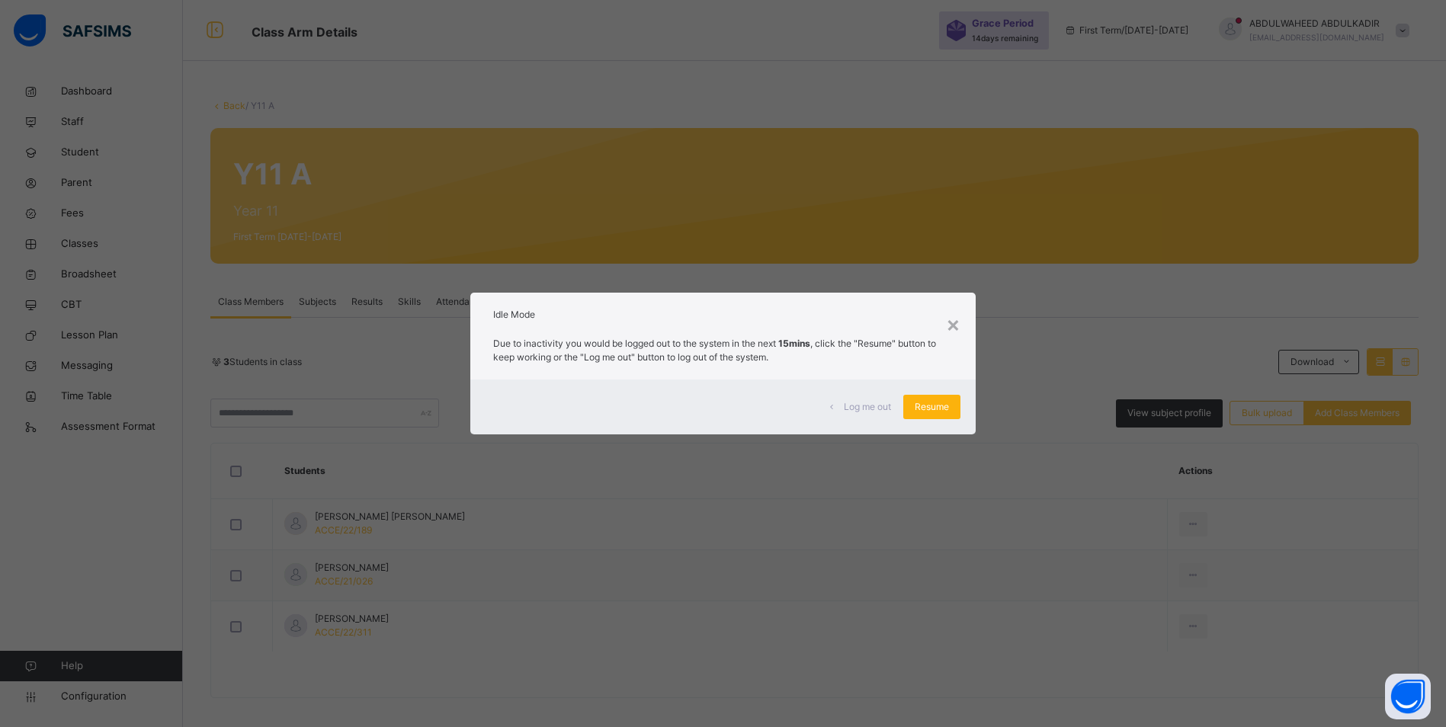
click at [938, 405] on span "Resume" at bounding box center [932, 407] width 34 height 14
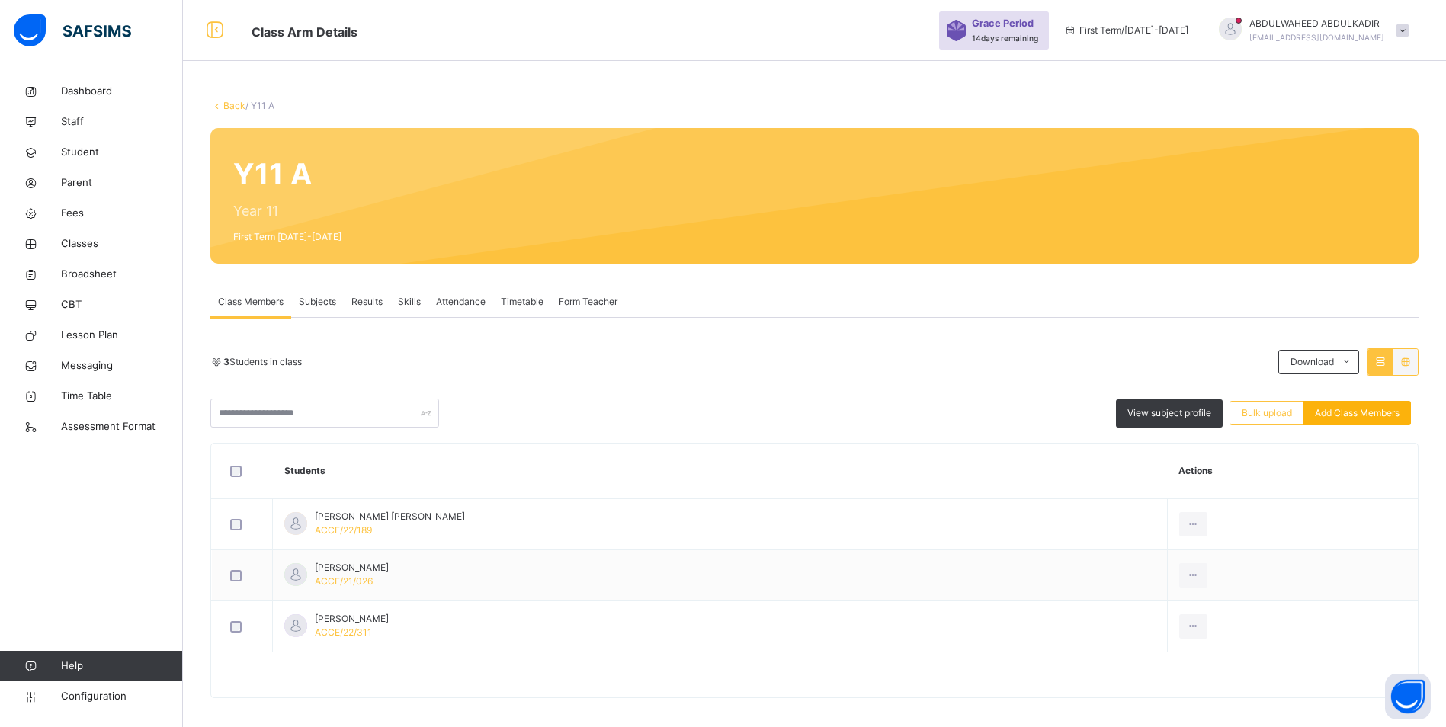
click at [1411, 418] on div "Add Class Members" at bounding box center [1357, 413] width 107 height 24
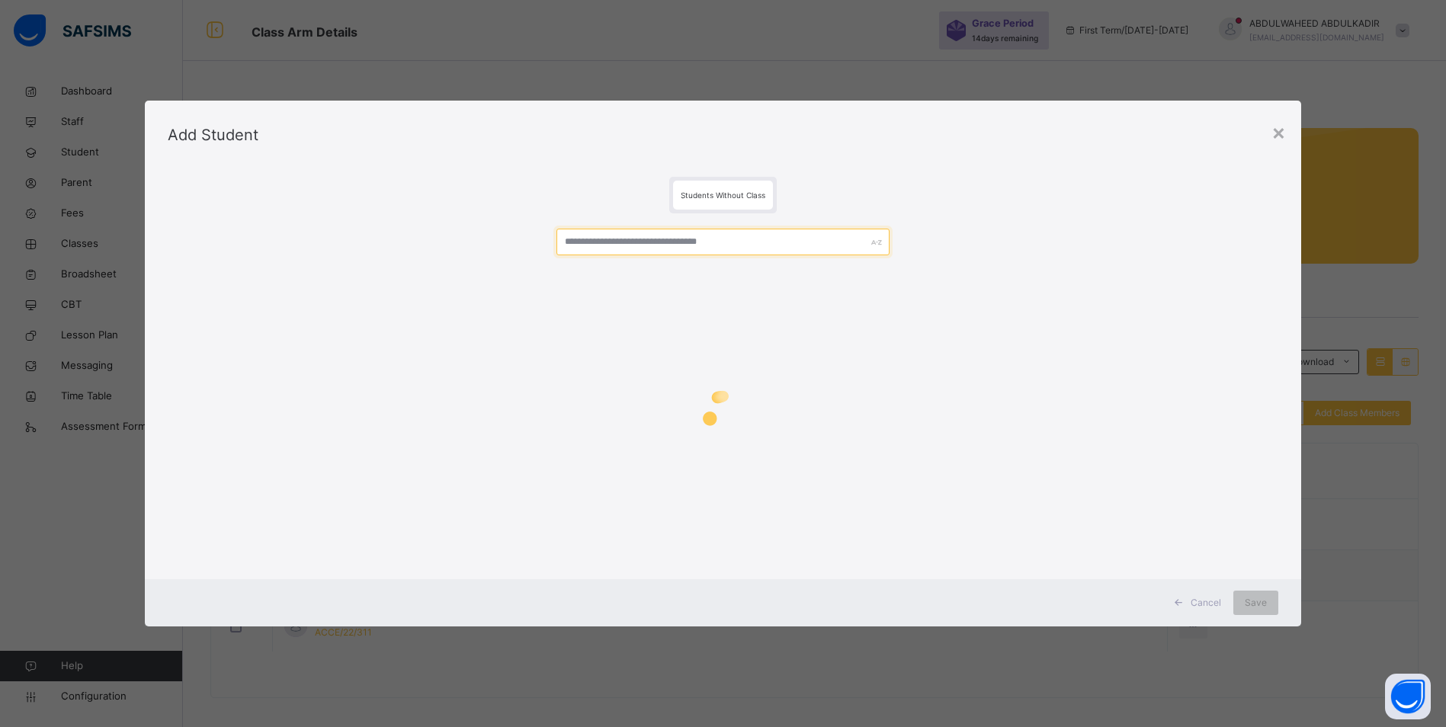
click at [653, 233] on input "text" at bounding box center [722, 242] width 333 height 27
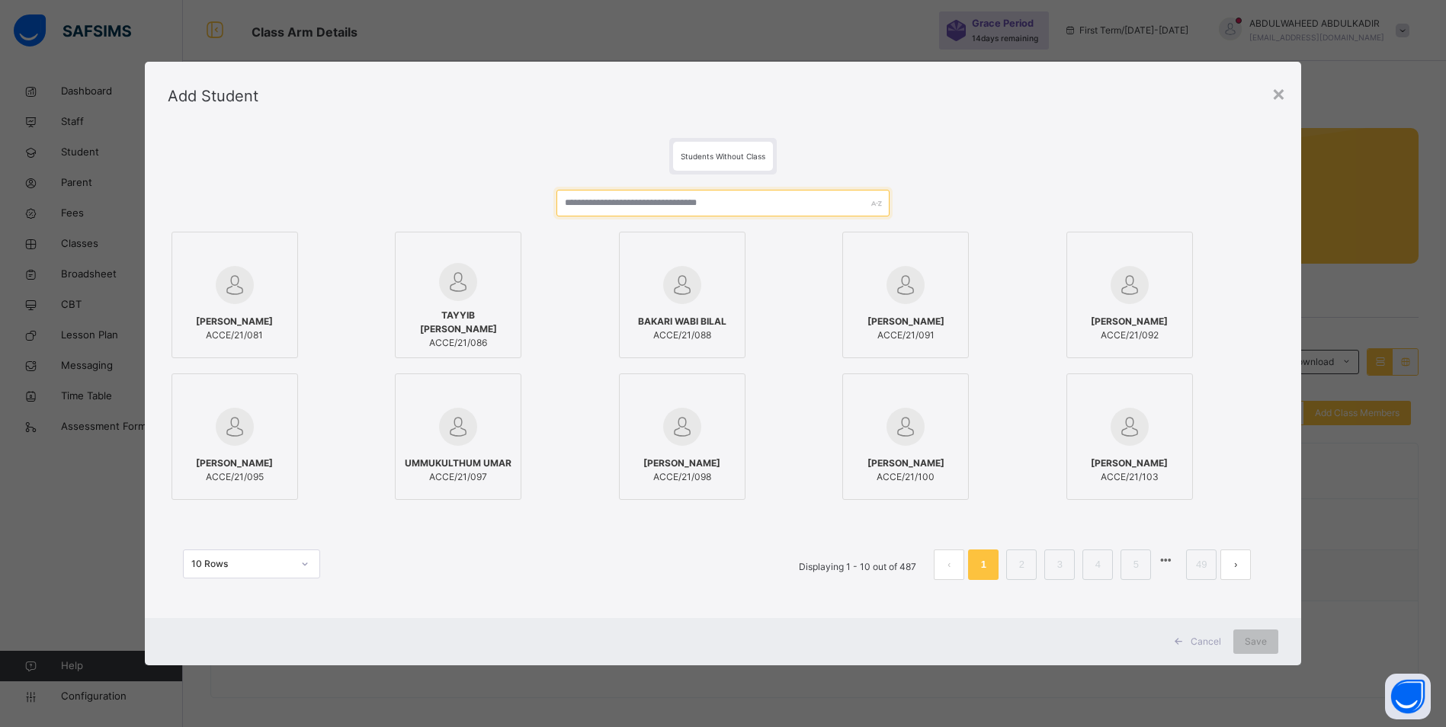
paste input "**********"
type input "**********"
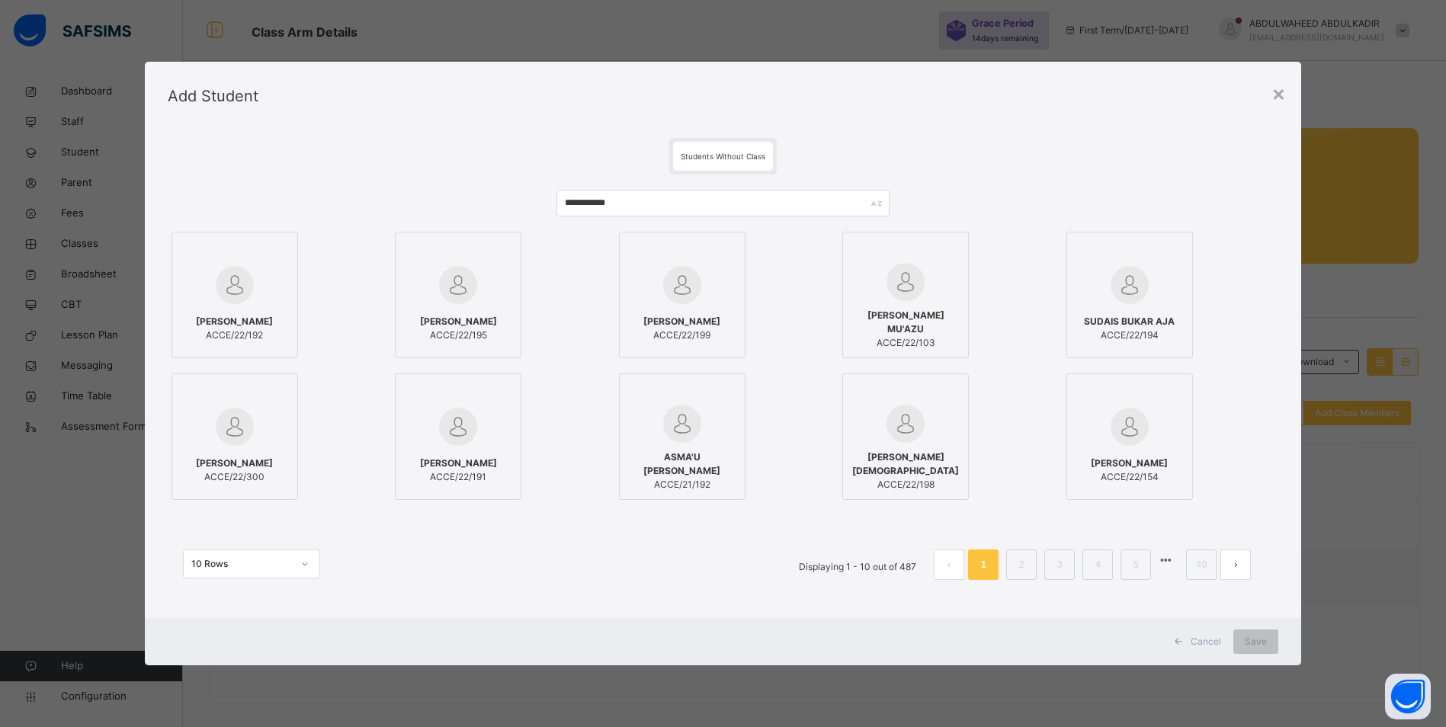
click at [209, 300] on div at bounding box center [235, 285] width 110 height 44
click at [1249, 640] on div "Save" at bounding box center [1266, 642] width 45 height 24
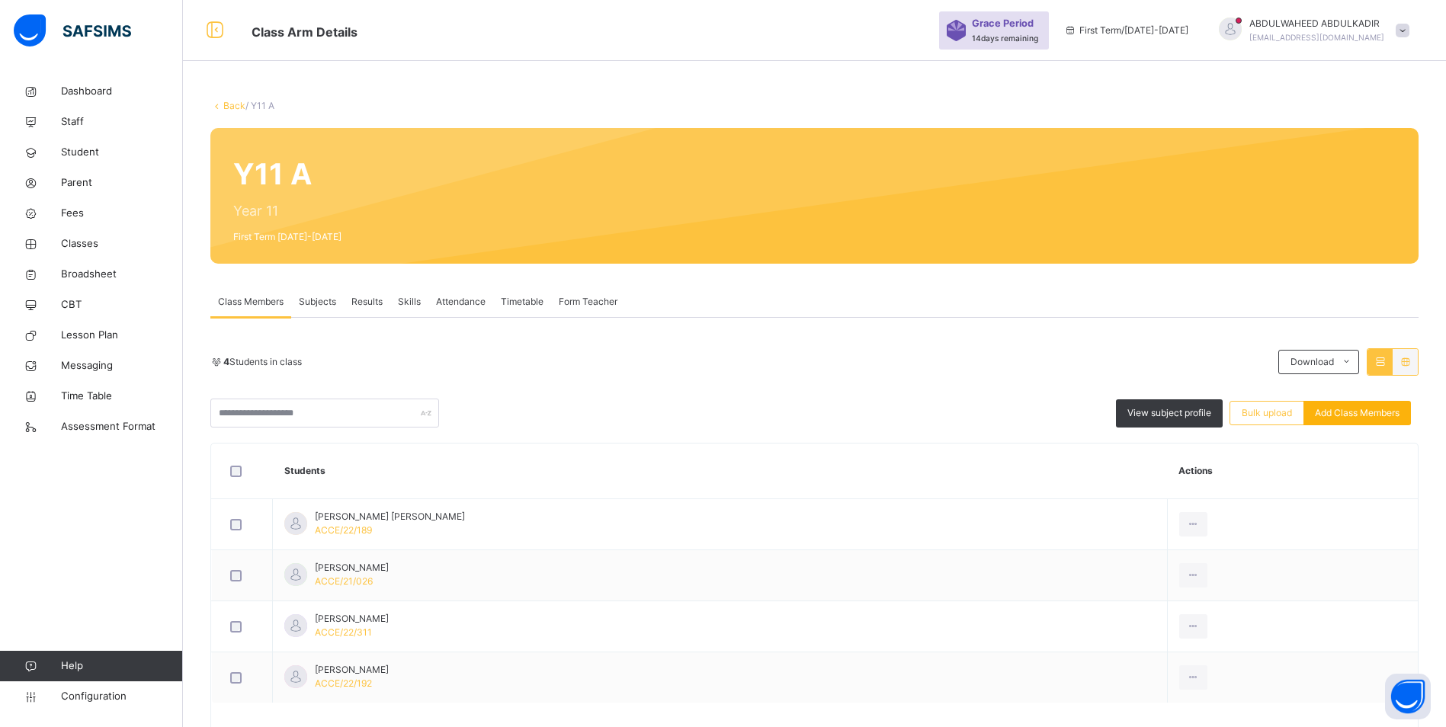
click at [1381, 420] on div "Add Class Members" at bounding box center [1357, 413] width 107 height 24
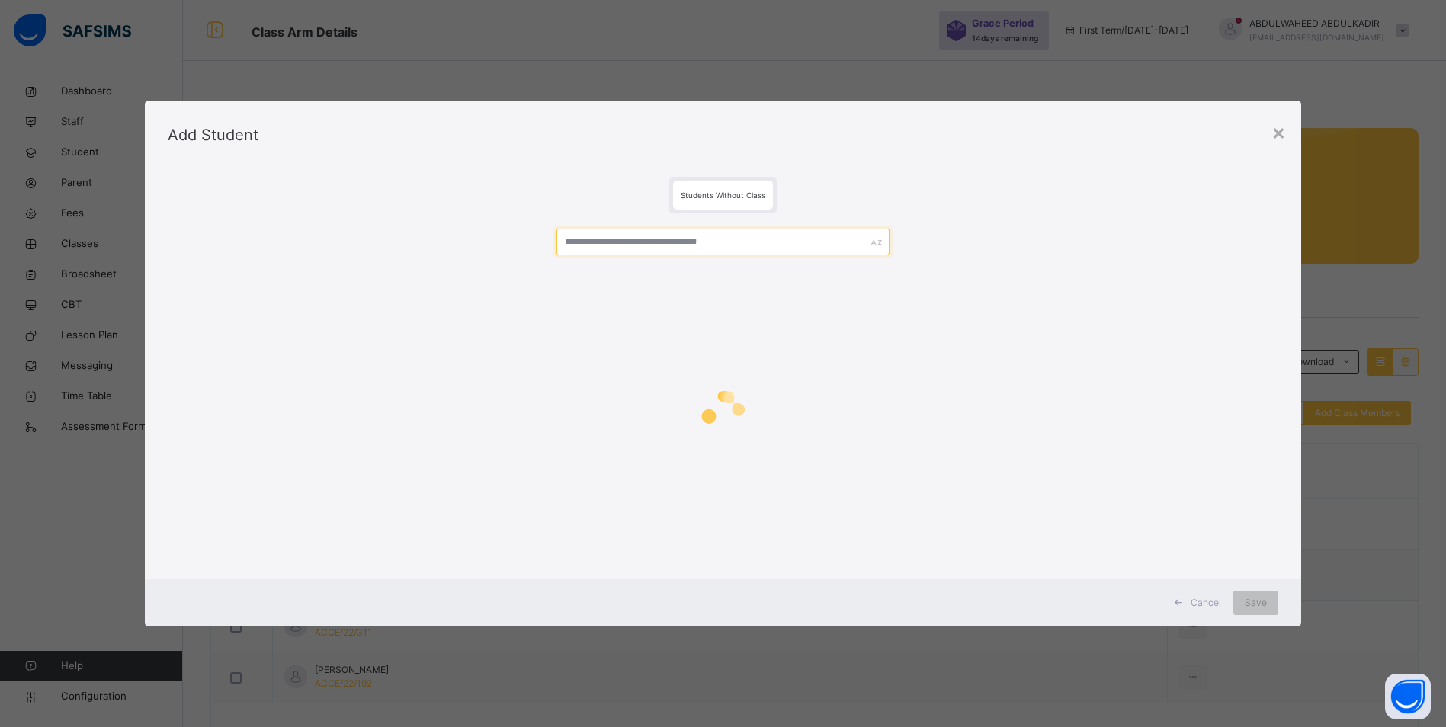
click at [665, 253] on div at bounding box center [723, 392] width 1111 height 358
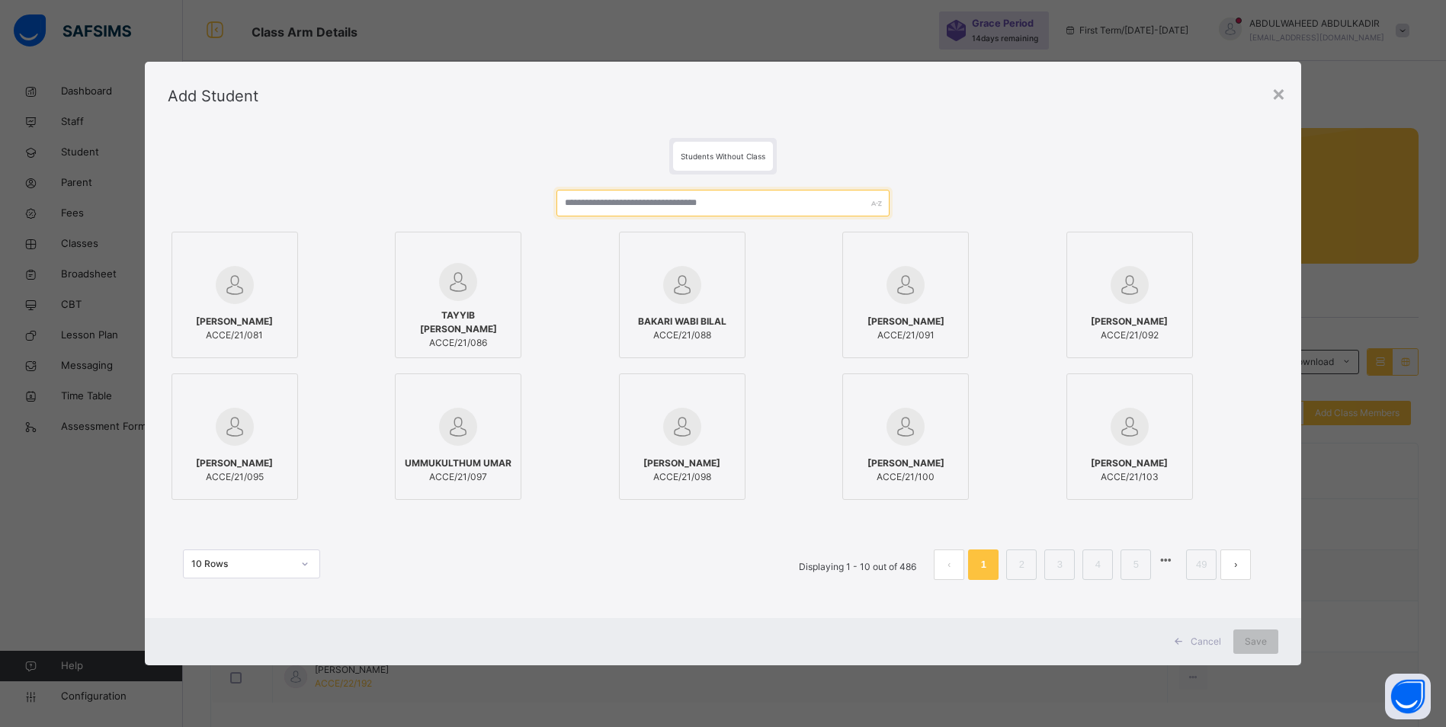
paste input "**********"
click at [564, 204] on input "**********" at bounding box center [722, 203] width 333 height 27
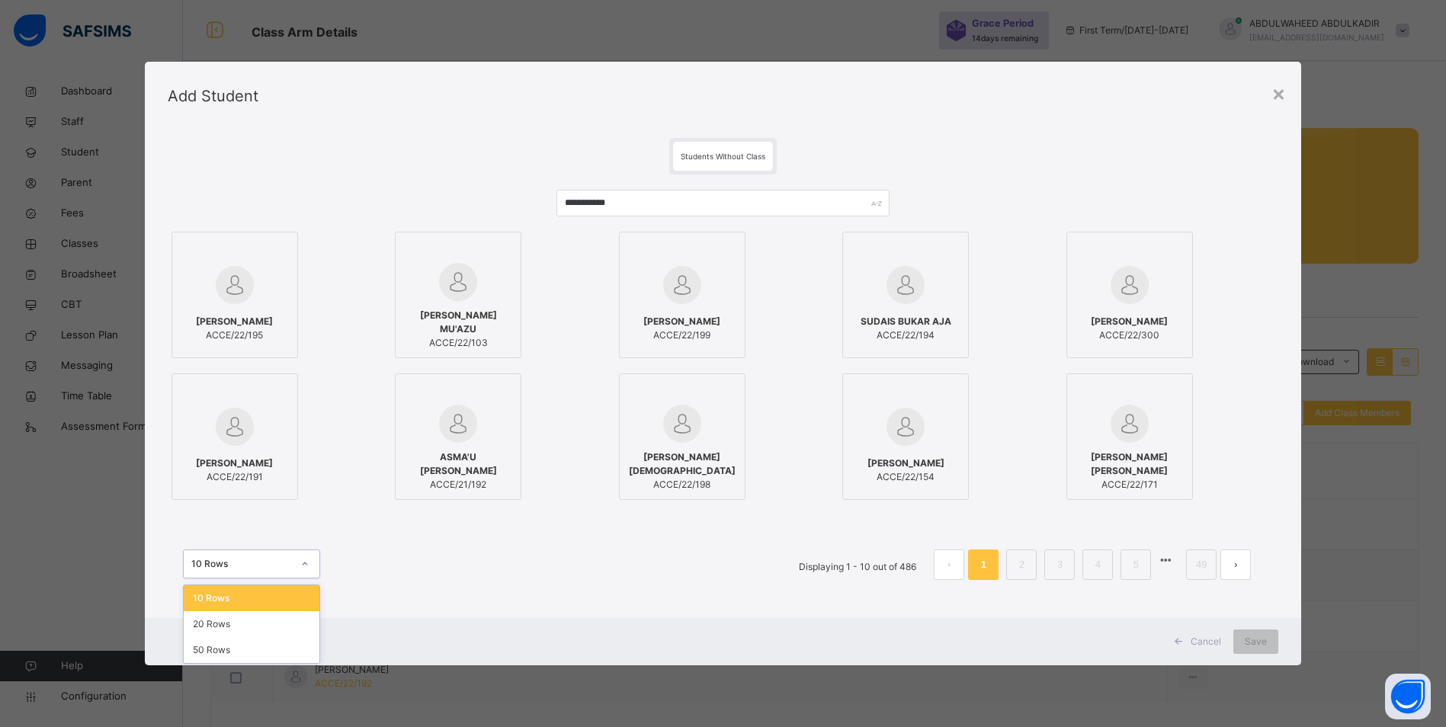
click at [292, 563] on div at bounding box center [305, 564] width 26 height 24
click at [233, 645] on div "50 Rows" at bounding box center [252, 650] width 136 height 26
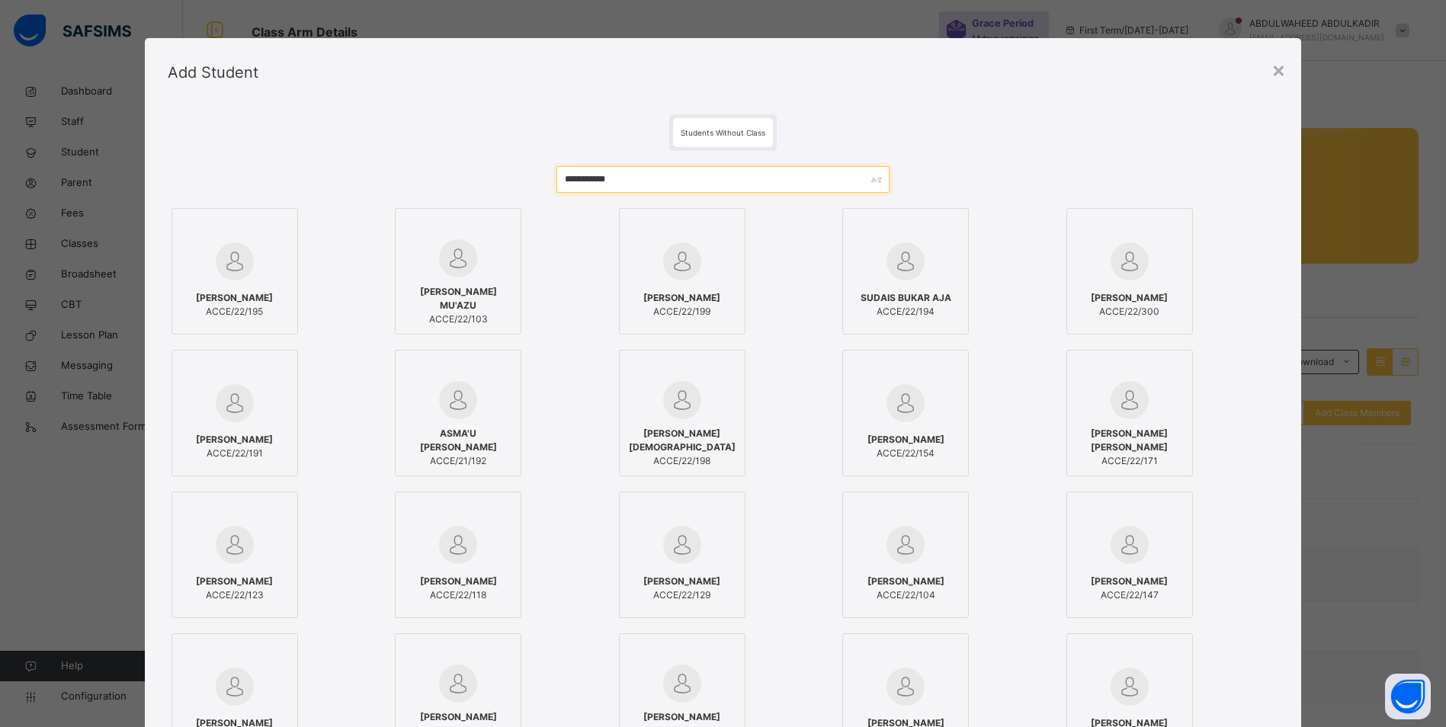
drag, startPoint x: 691, startPoint y: 176, endPoint x: 287, endPoint y: 181, distance: 404.8
click at [670, 178] on input "**********" at bounding box center [722, 179] width 333 height 27
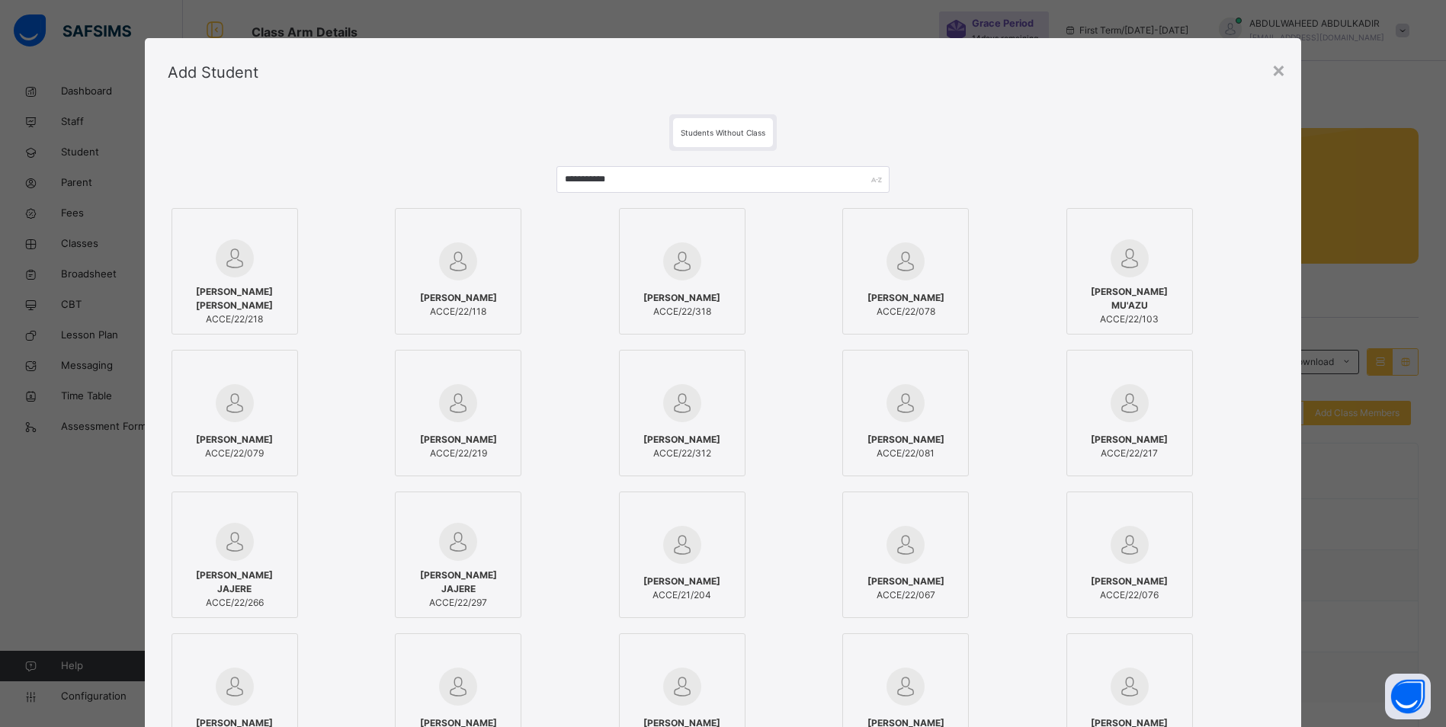
click at [244, 272] on img at bounding box center [235, 258] width 38 height 38
drag, startPoint x: 704, startPoint y: 181, endPoint x: 276, endPoint y: 167, distance: 428.7
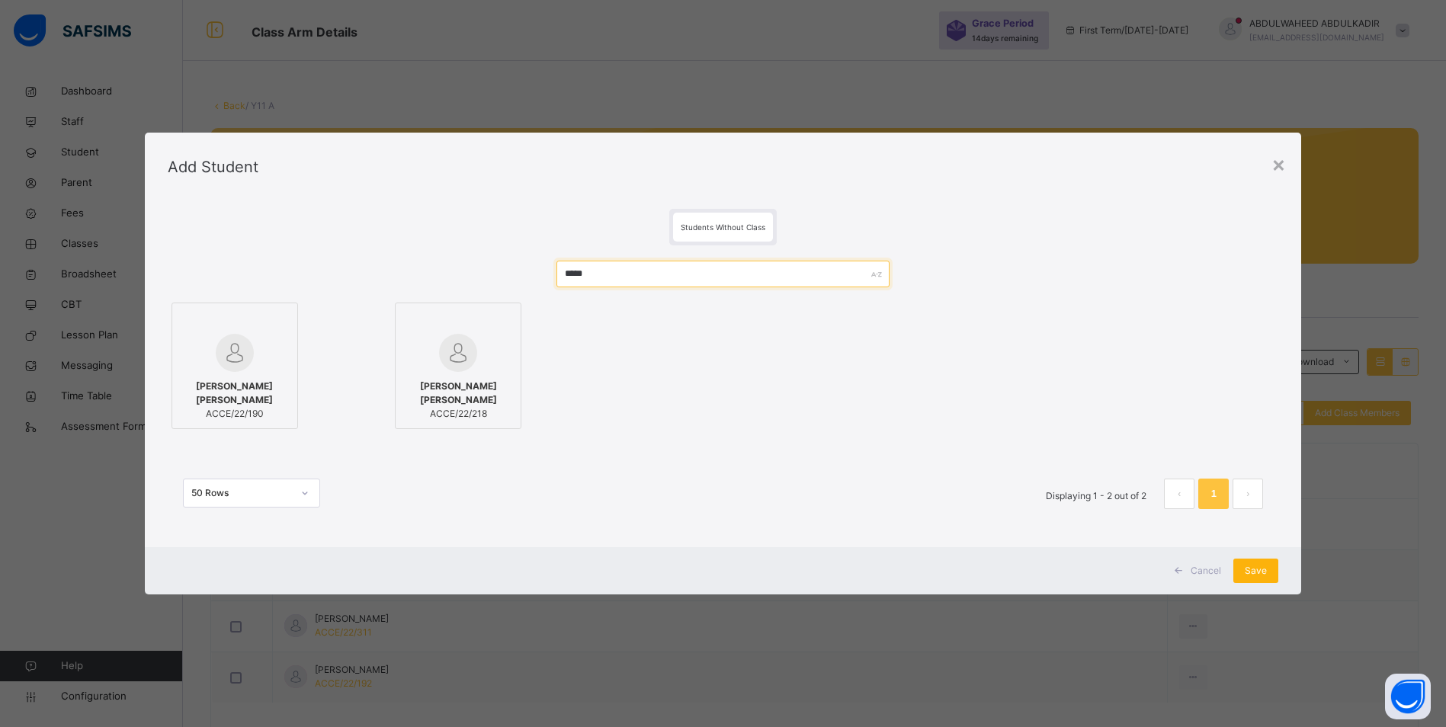
type input "*****"
click at [1267, 575] on span "Save" at bounding box center [1256, 571] width 22 height 14
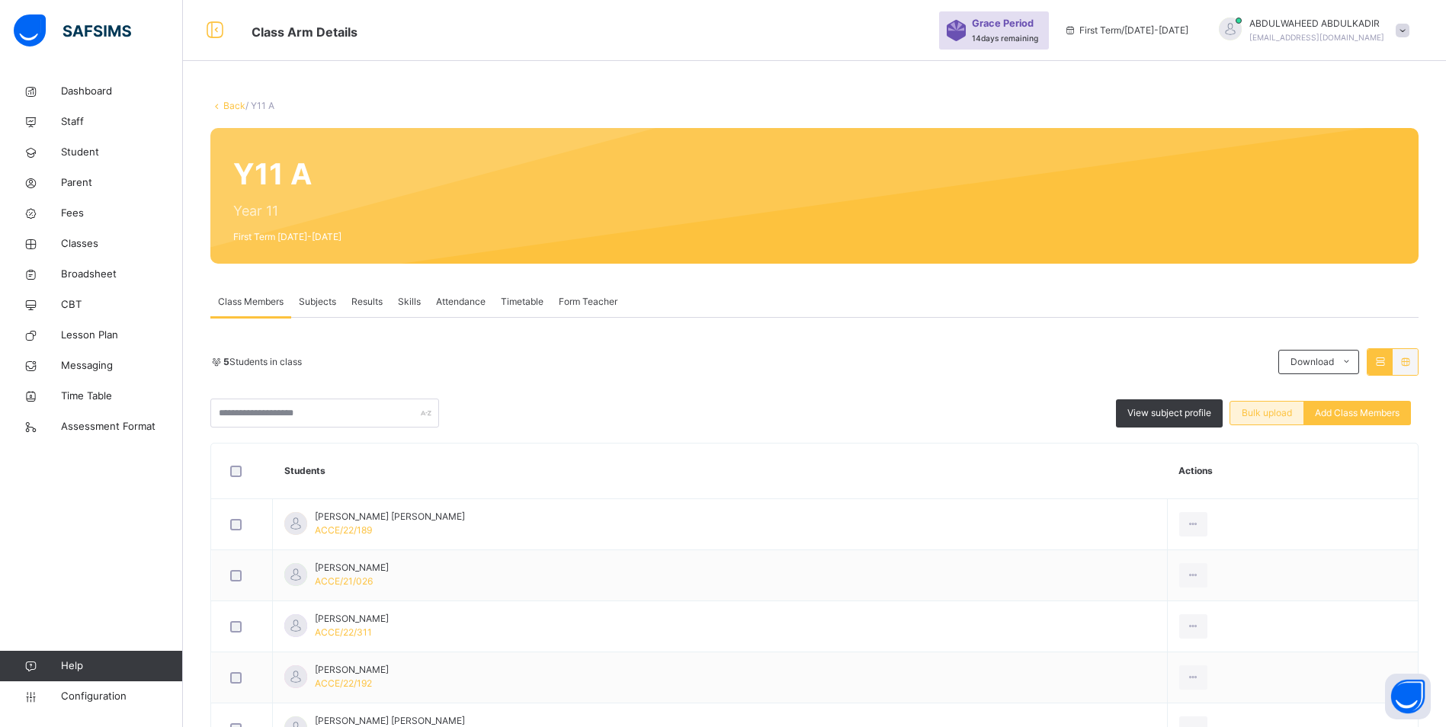
click at [1260, 412] on span "Bulk upload" at bounding box center [1267, 413] width 50 height 14
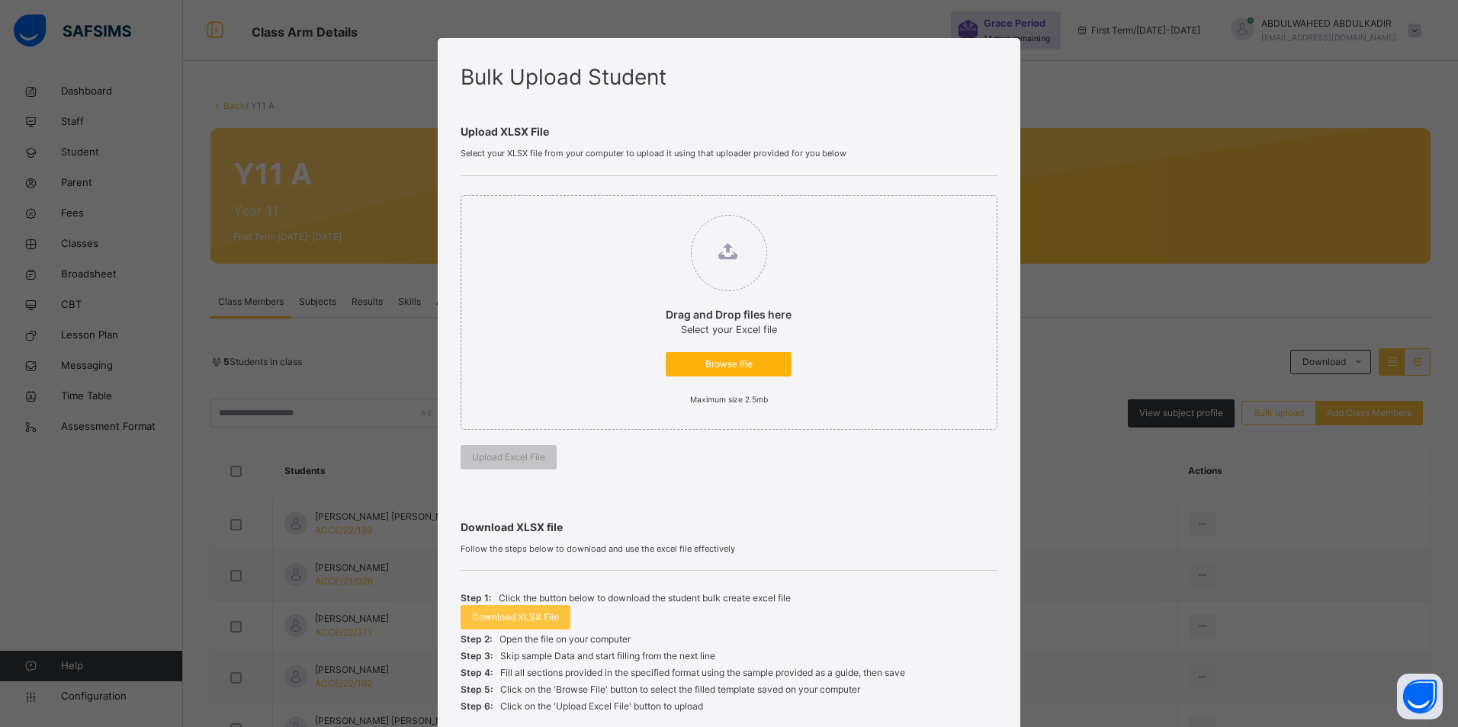
click at [730, 370] on span "Browse file" at bounding box center [728, 365] width 103 height 14
click at [650, 207] on input "Drag and Drop files here Select your Excel file Browse file Maximum size 2.5mb" at bounding box center [650, 207] width 0 height 0
type input "**********"
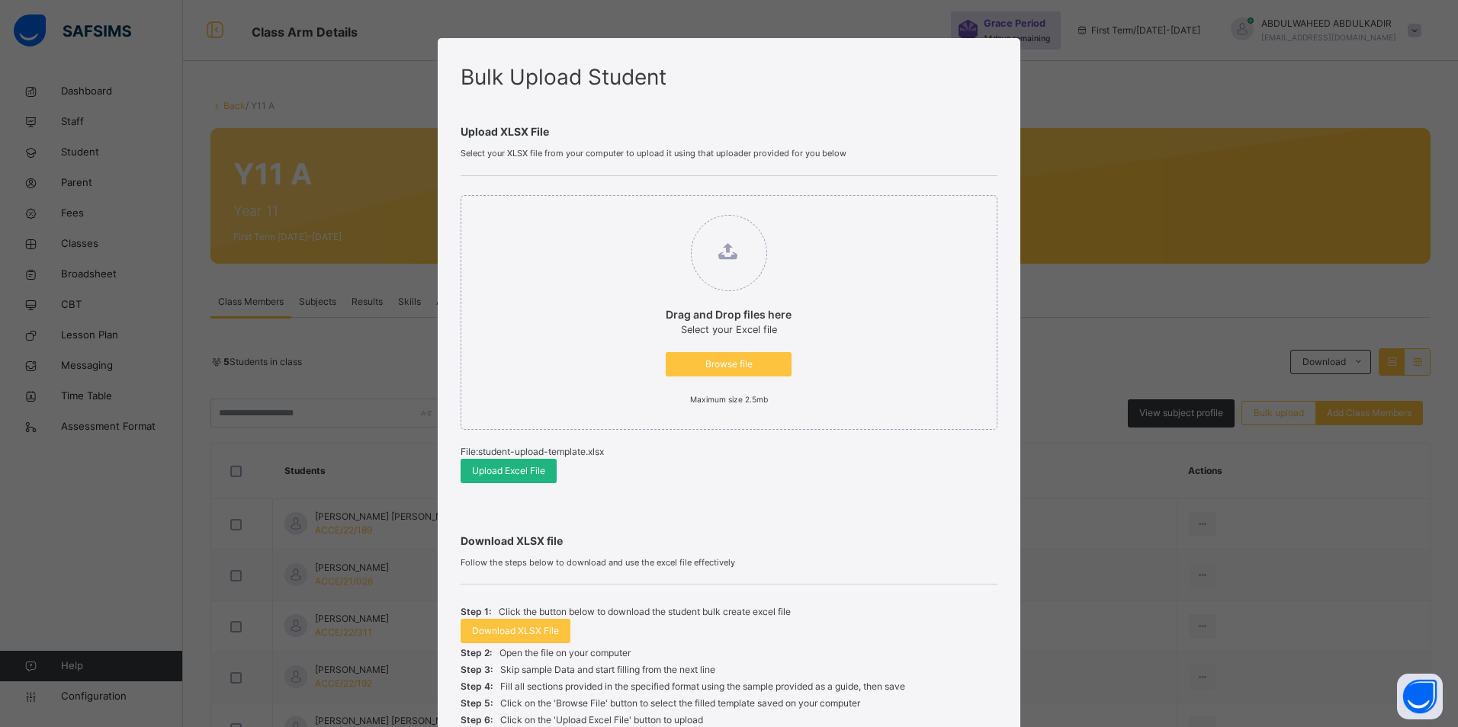
click at [509, 470] on span "Upload Excel File" at bounding box center [508, 471] width 73 height 14
click at [730, 363] on span "Browse file" at bounding box center [728, 365] width 103 height 14
click at [650, 207] on input "Drag and Drop files here Select your Excel file Browse file Maximum size 2.5mb" at bounding box center [650, 207] width 0 height 0
click at [500, 475] on span "Upload Excel File" at bounding box center [508, 471] width 73 height 14
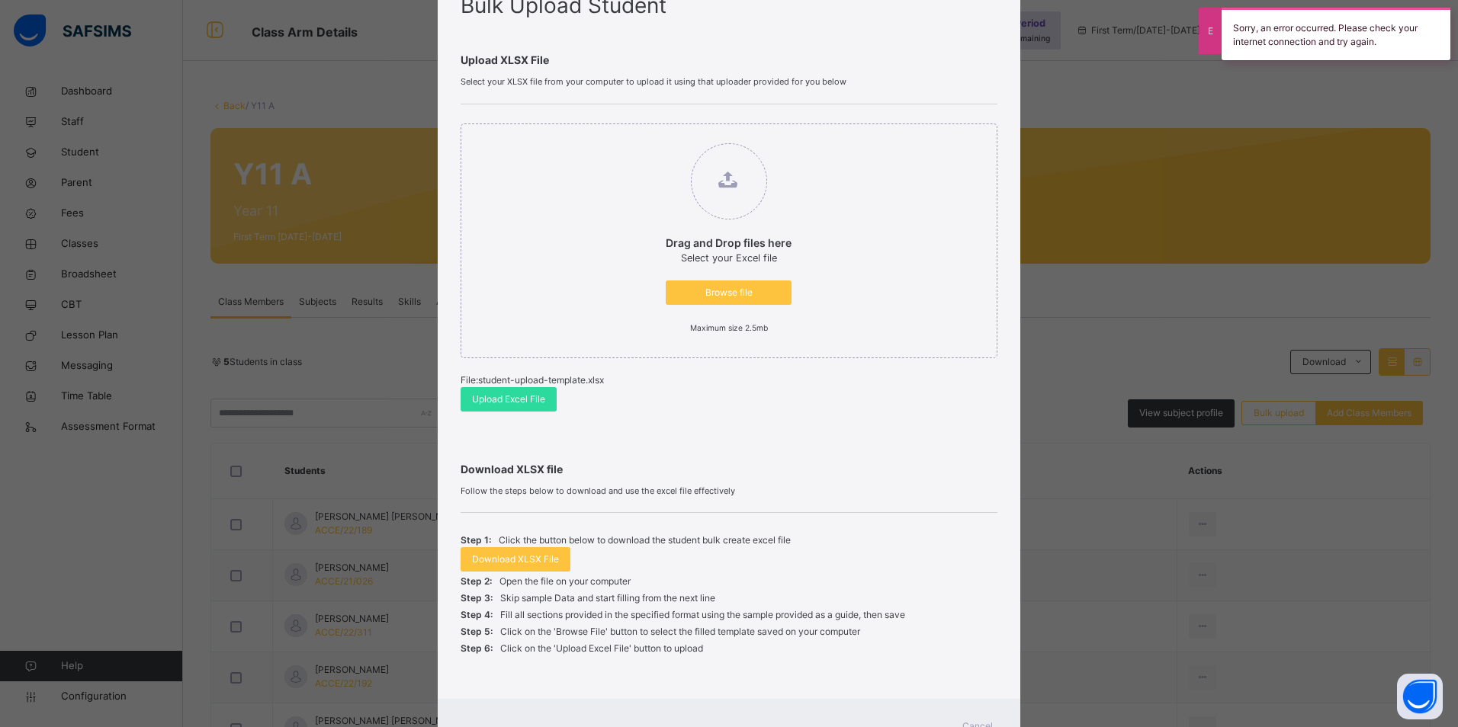
scroll to position [136, 0]
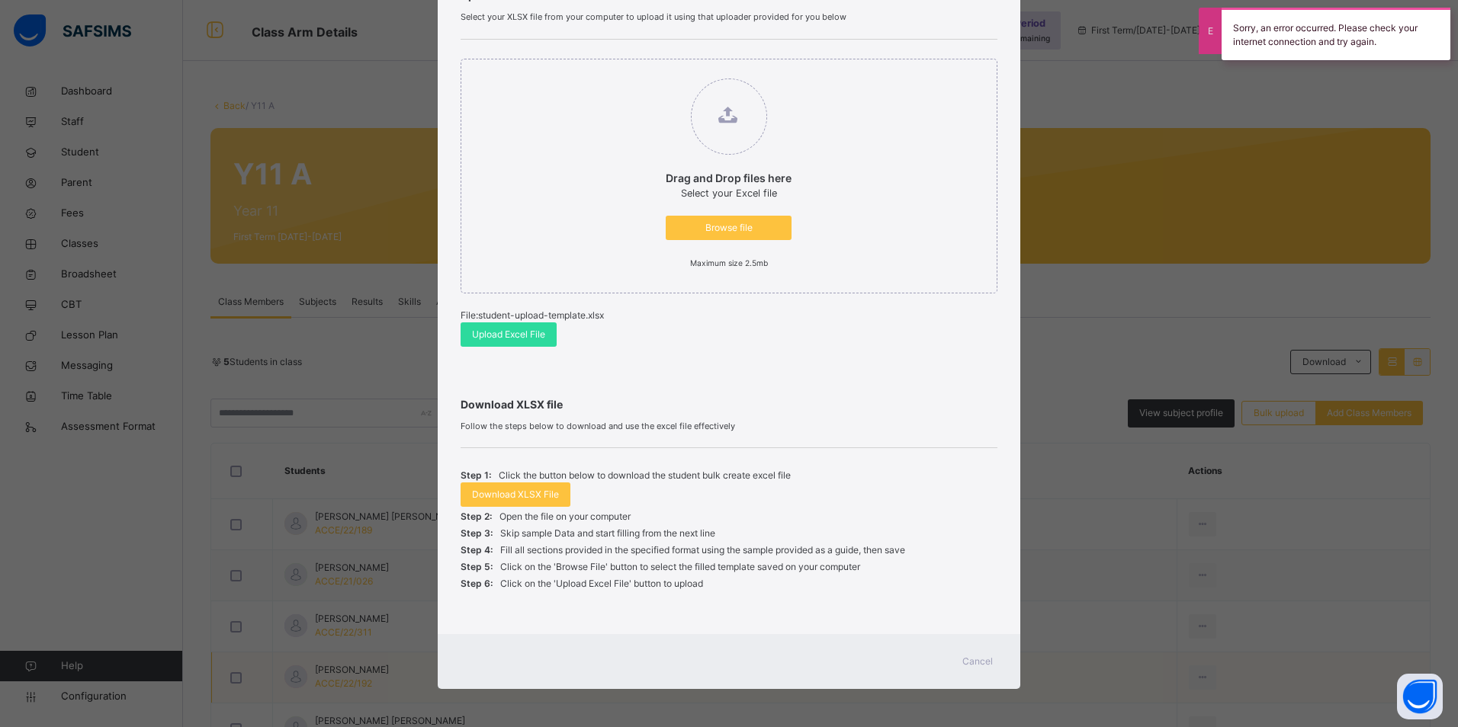
click at [973, 658] on span "Cancel" at bounding box center [977, 662] width 30 height 14
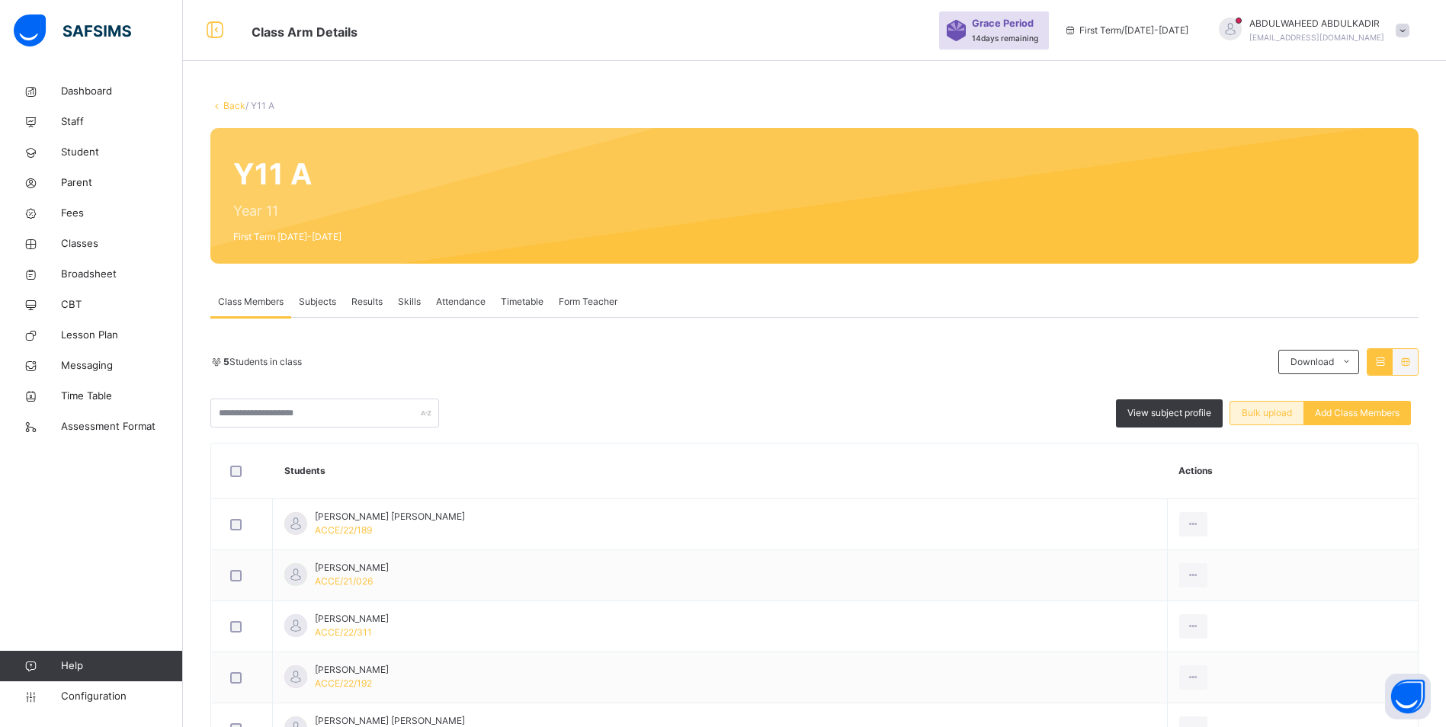
click at [1266, 417] on span "Bulk upload" at bounding box center [1267, 413] width 50 height 14
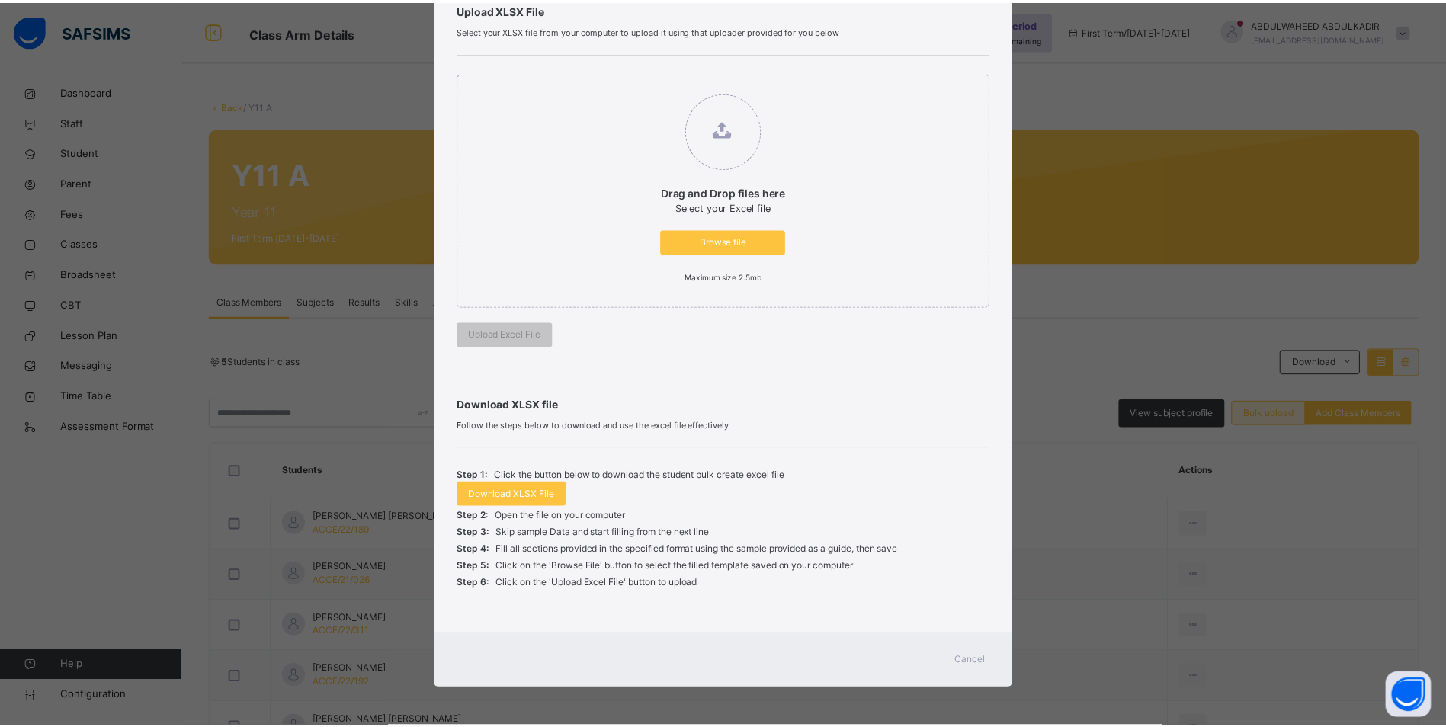
scroll to position [123, 0]
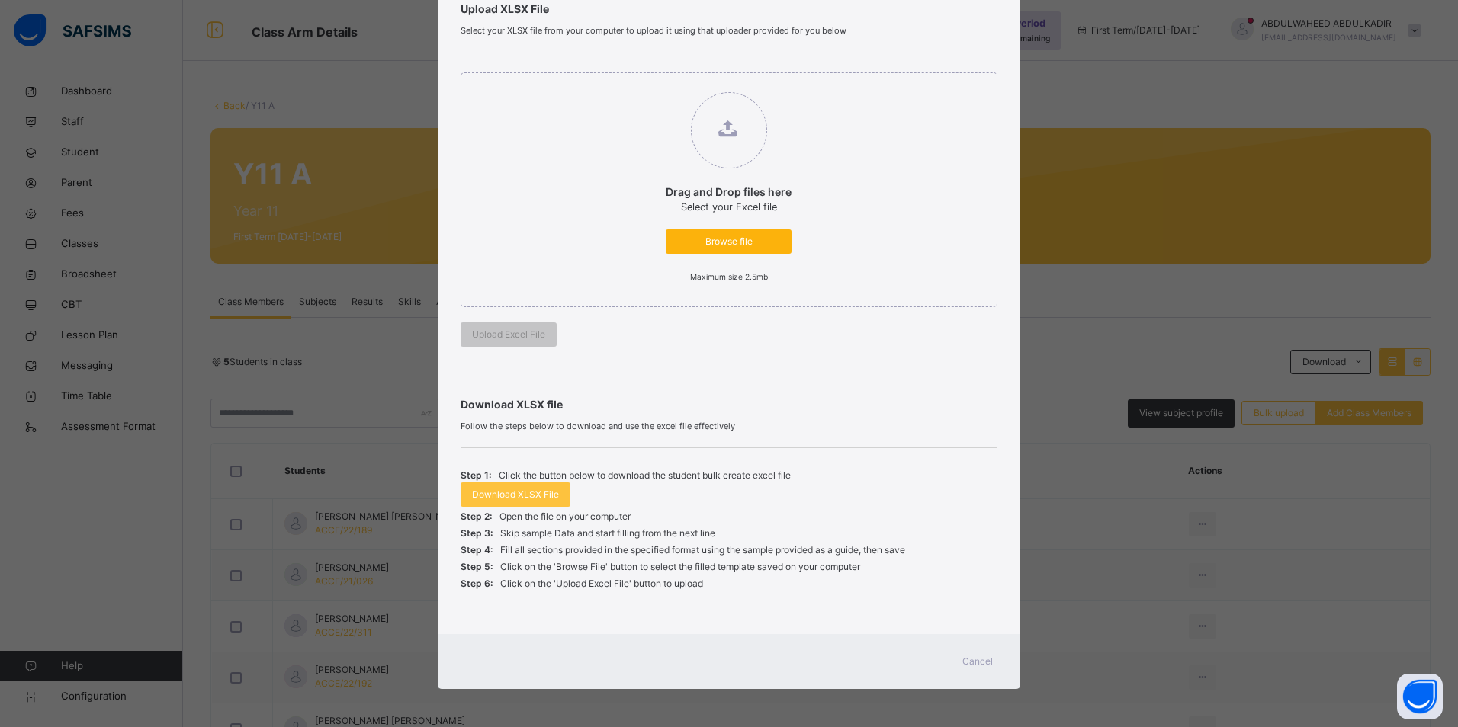
click at [699, 244] on span "Browse file" at bounding box center [728, 242] width 103 height 14
click at [650, 85] on input "Drag and Drop files here Select your Excel file Browse file Maximum size 2.5mb" at bounding box center [650, 85] width 0 height 0
click at [977, 659] on span "Cancel" at bounding box center [977, 662] width 30 height 14
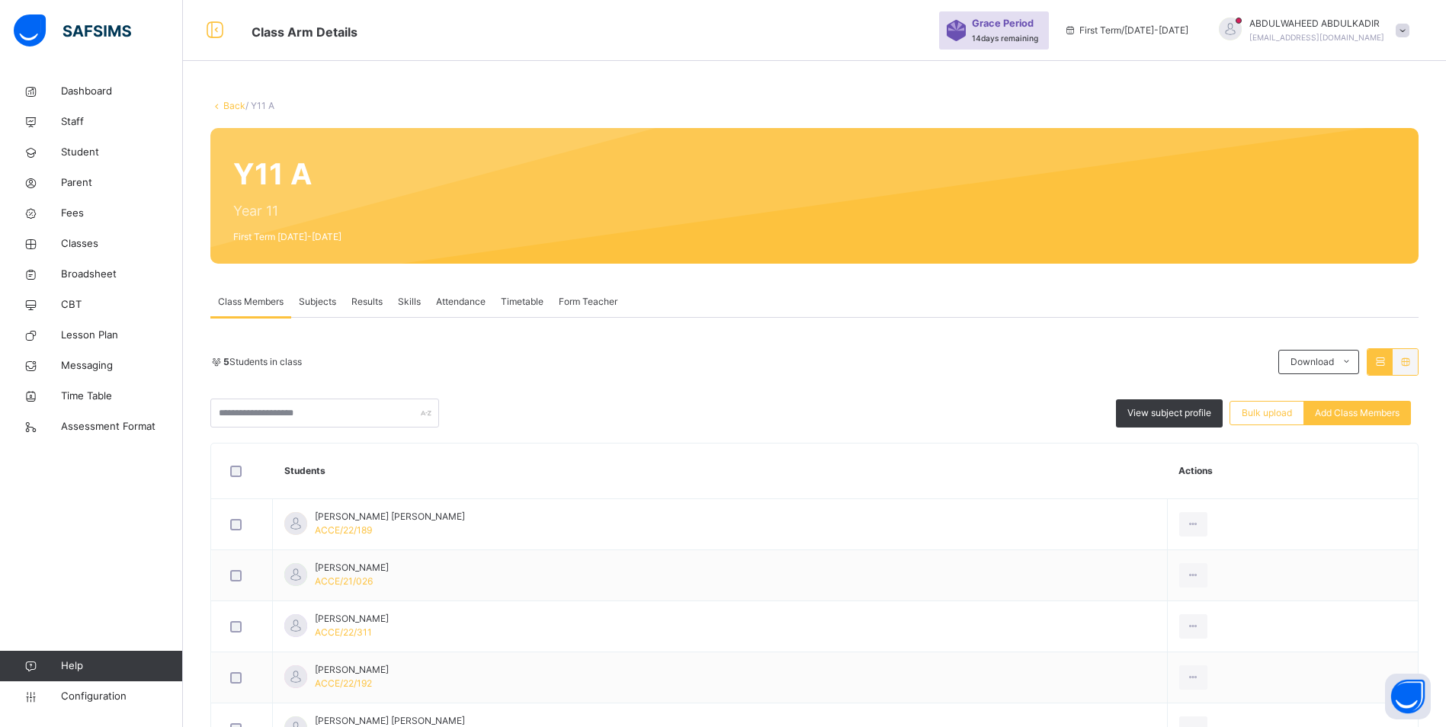
click at [229, 105] on link "Back" at bounding box center [234, 105] width 22 height 11
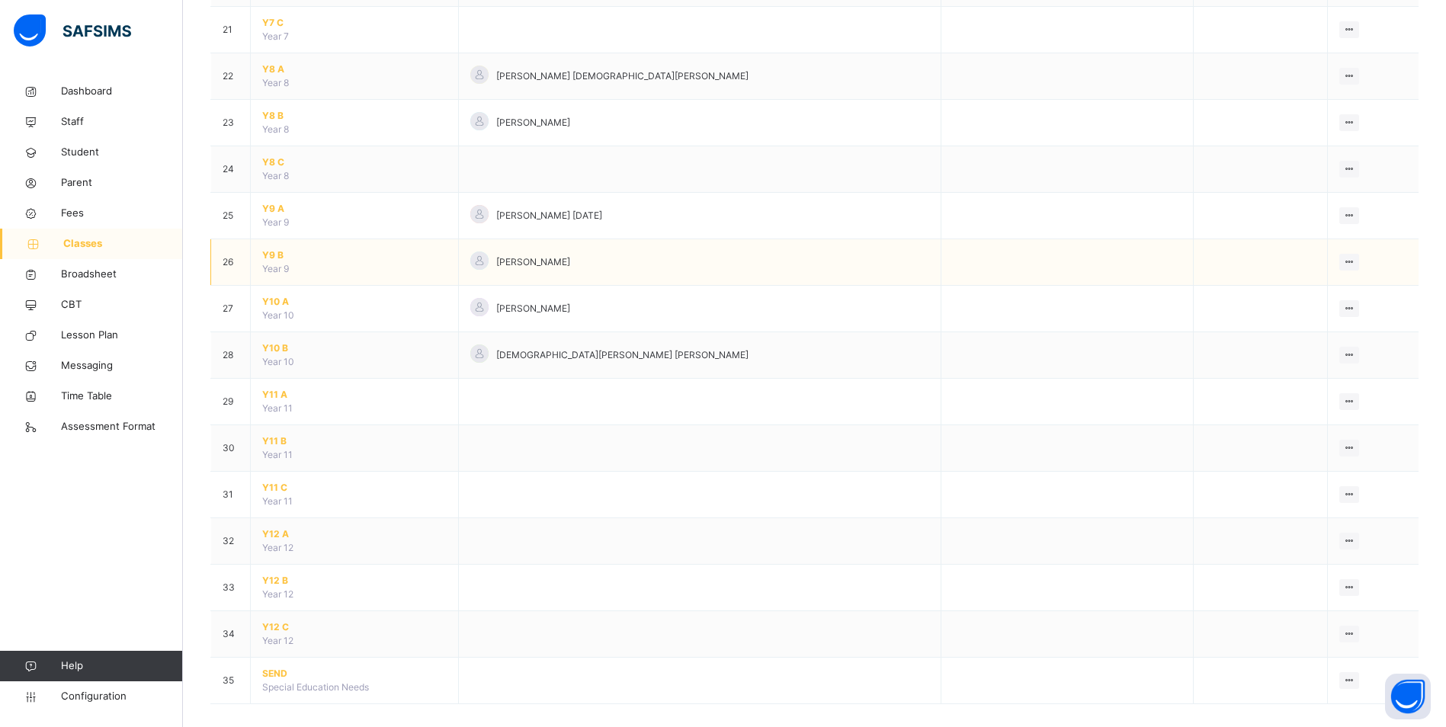
scroll to position [1120, 0]
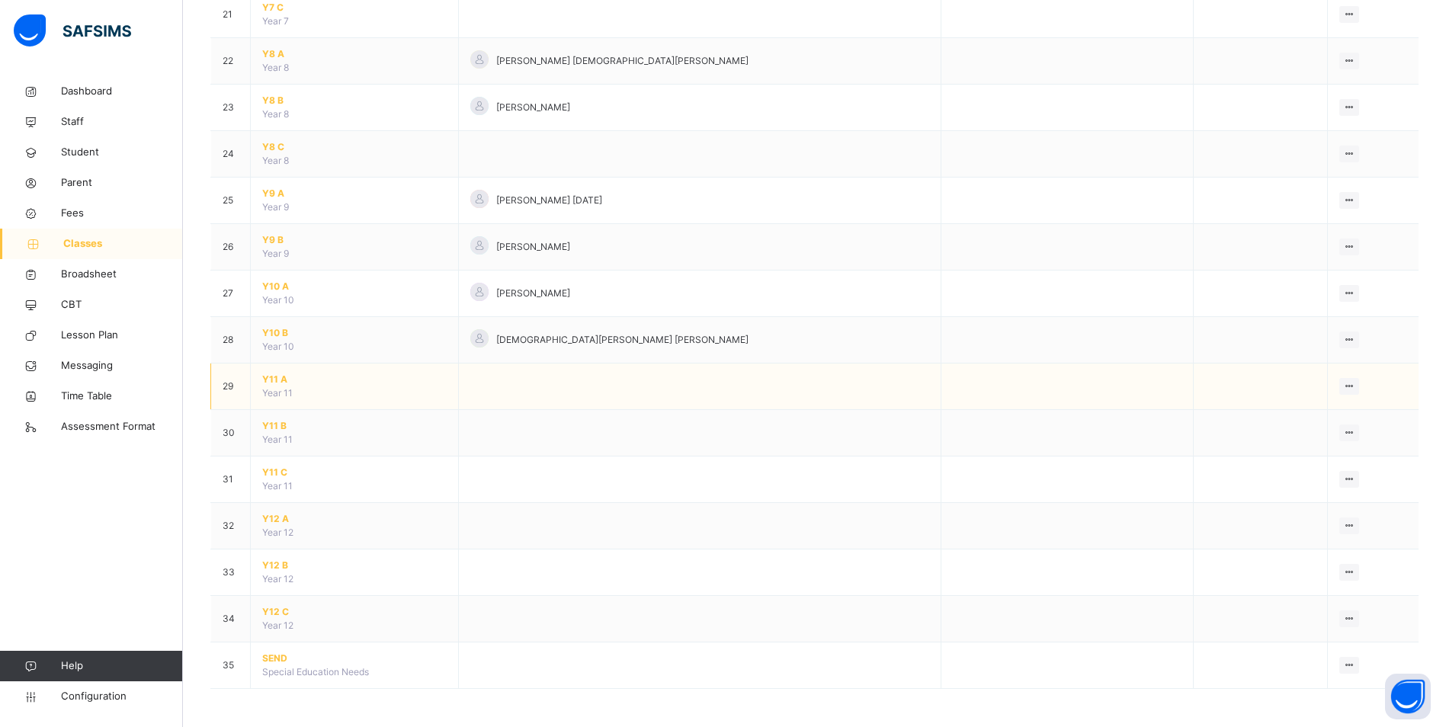
click at [271, 380] on span "Y11 A" at bounding box center [354, 380] width 184 height 14
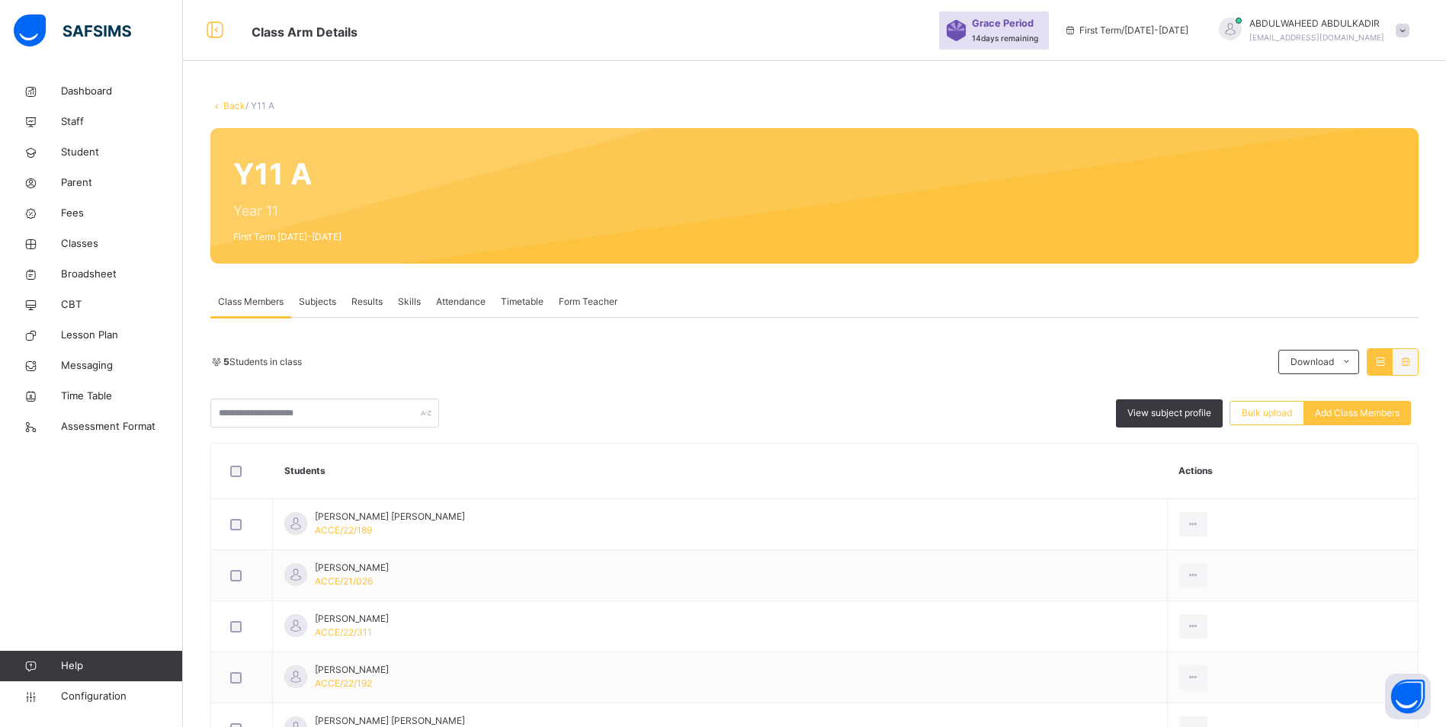
click at [518, 192] on div "Y11 A Year 11 First Term 2025-2026" at bounding box center [814, 196] width 1208 height 136
click at [1268, 415] on span "Bulk upload" at bounding box center [1267, 413] width 50 height 14
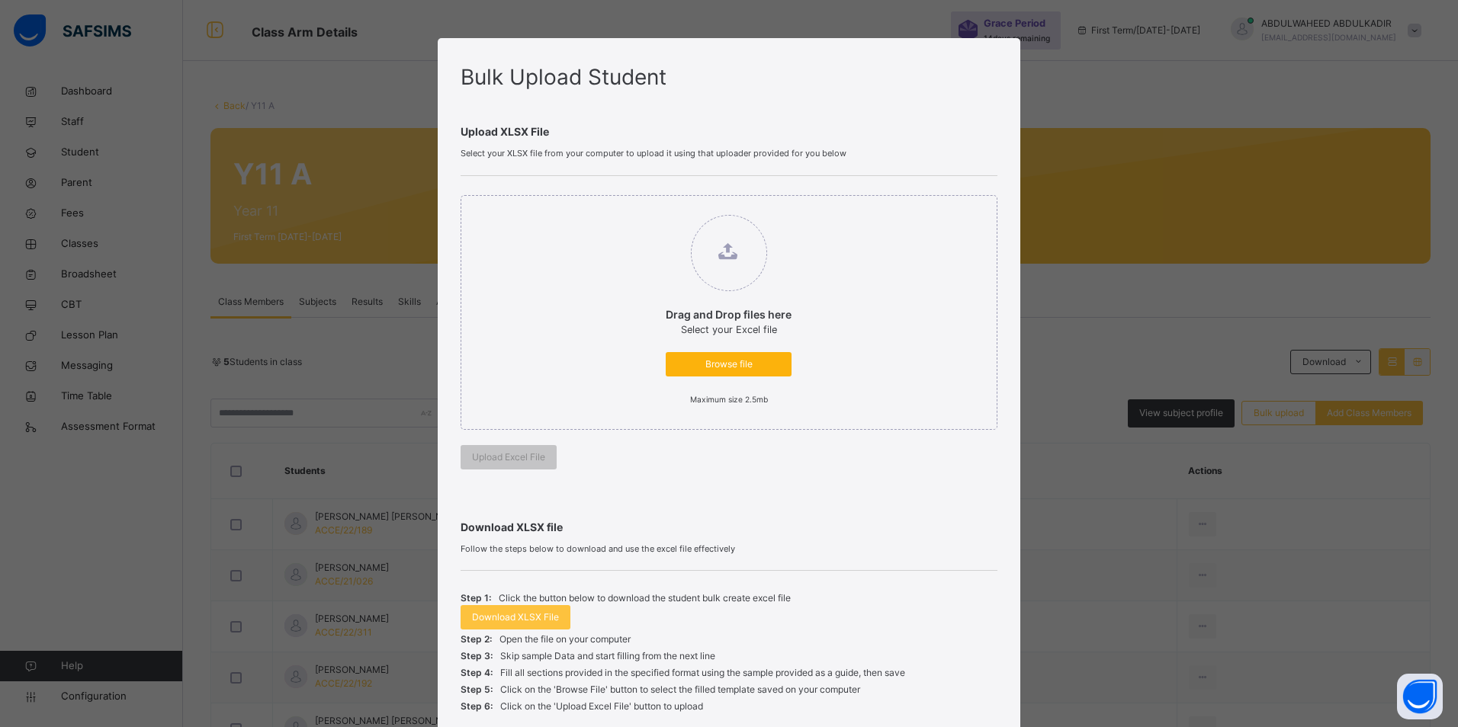
click at [742, 367] on span "Browse file" at bounding box center [728, 365] width 103 height 14
click at [650, 207] on input "Drag and Drop files here Select your Excel file Browse file Maximum size 2.5mb" at bounding box center [650, 207] width 0 height 0
type input "**********"
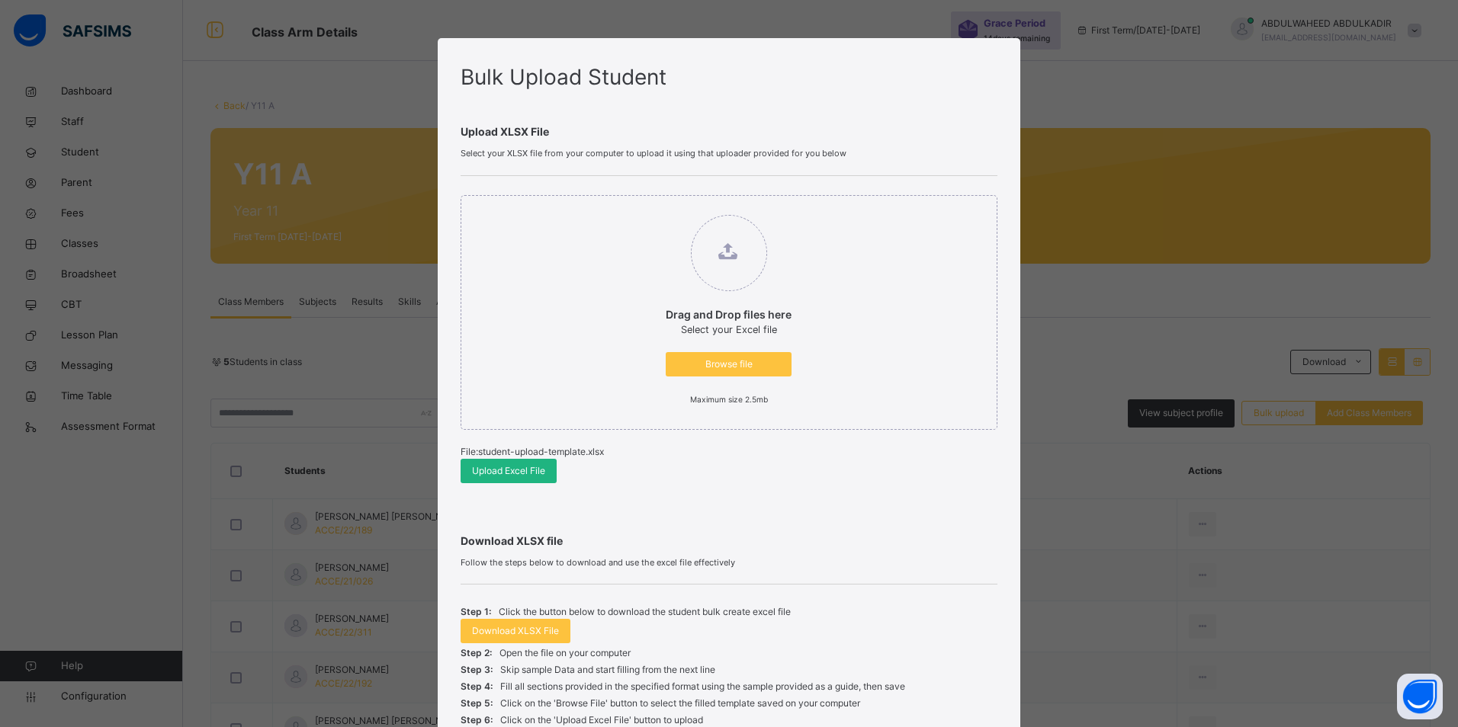
click at [521, 472] on span "Upload Excel File" at bounding box center [508, 471] width 73 height 14
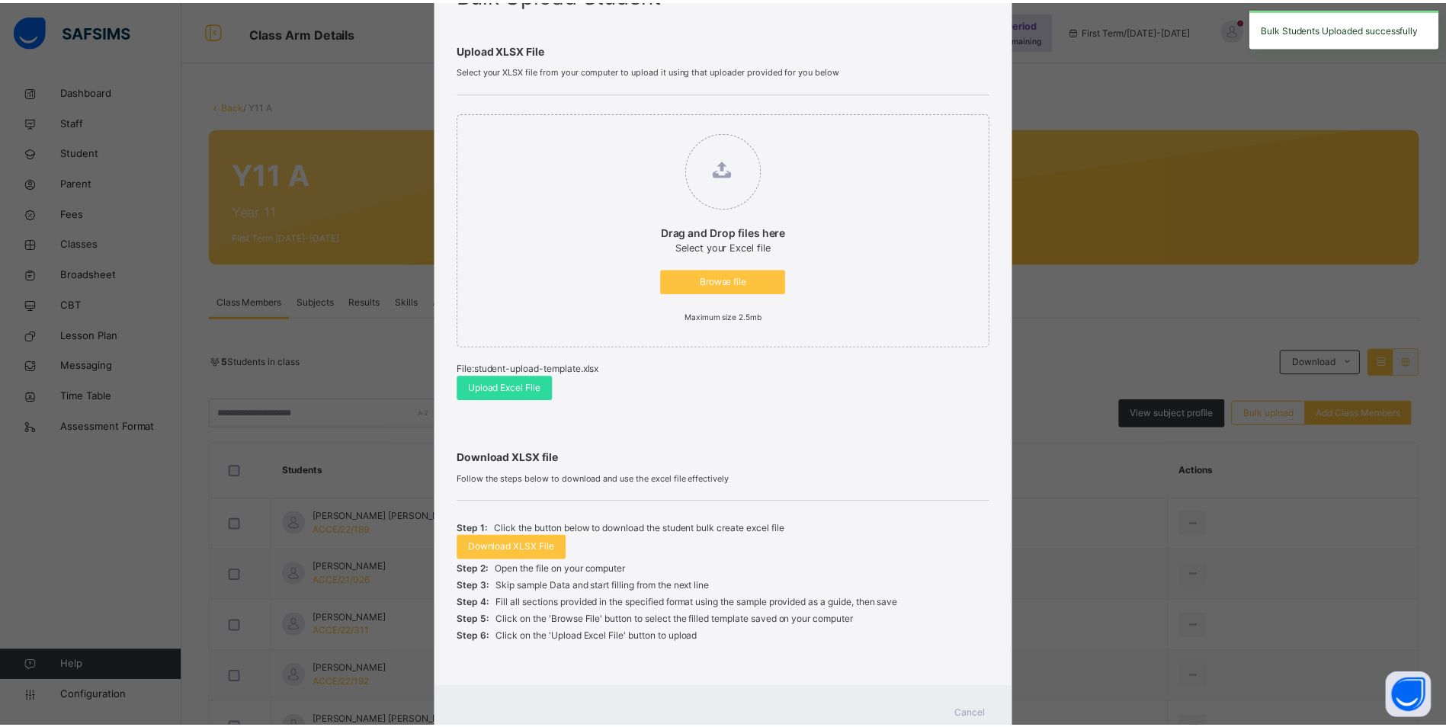
scroll to position [136, 0]
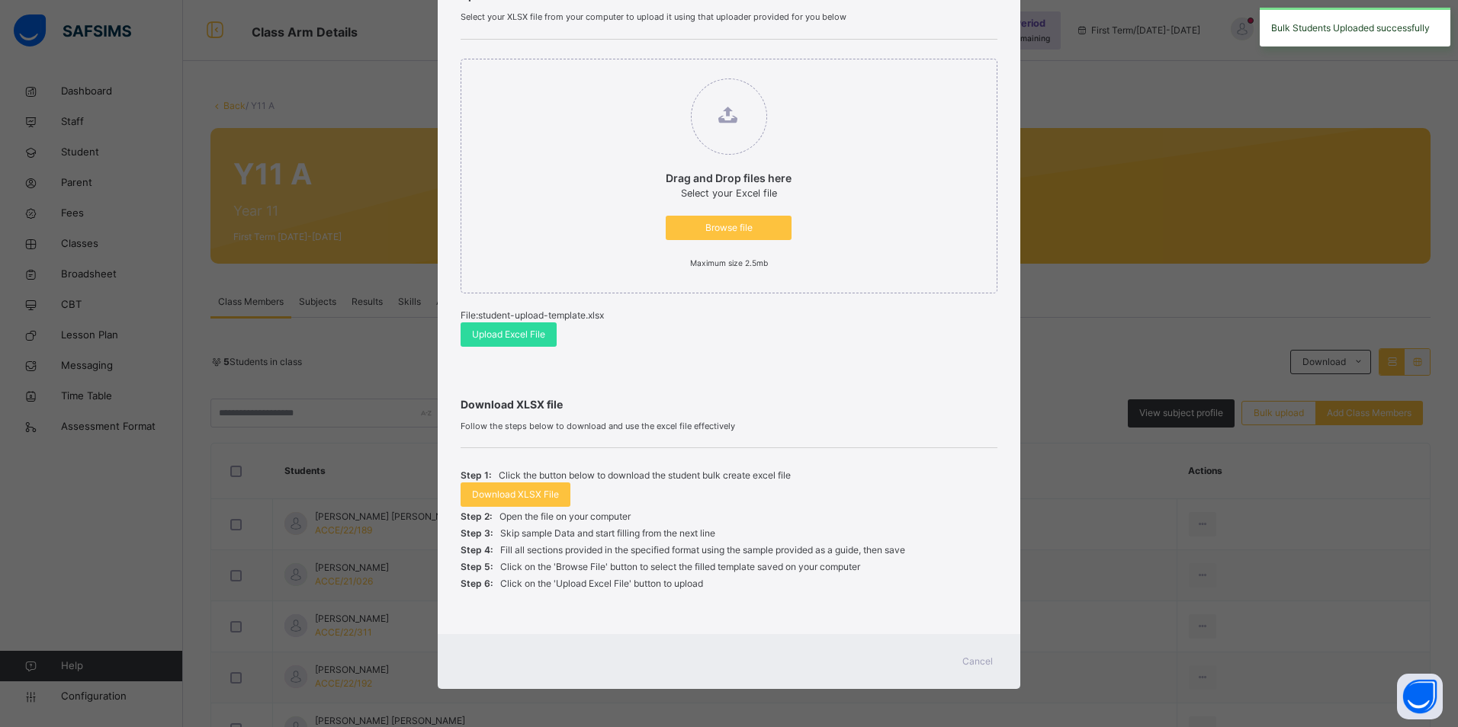
click at [973, 657] on span "Cancel" at bounding box center [977, 662] width 30 height 14
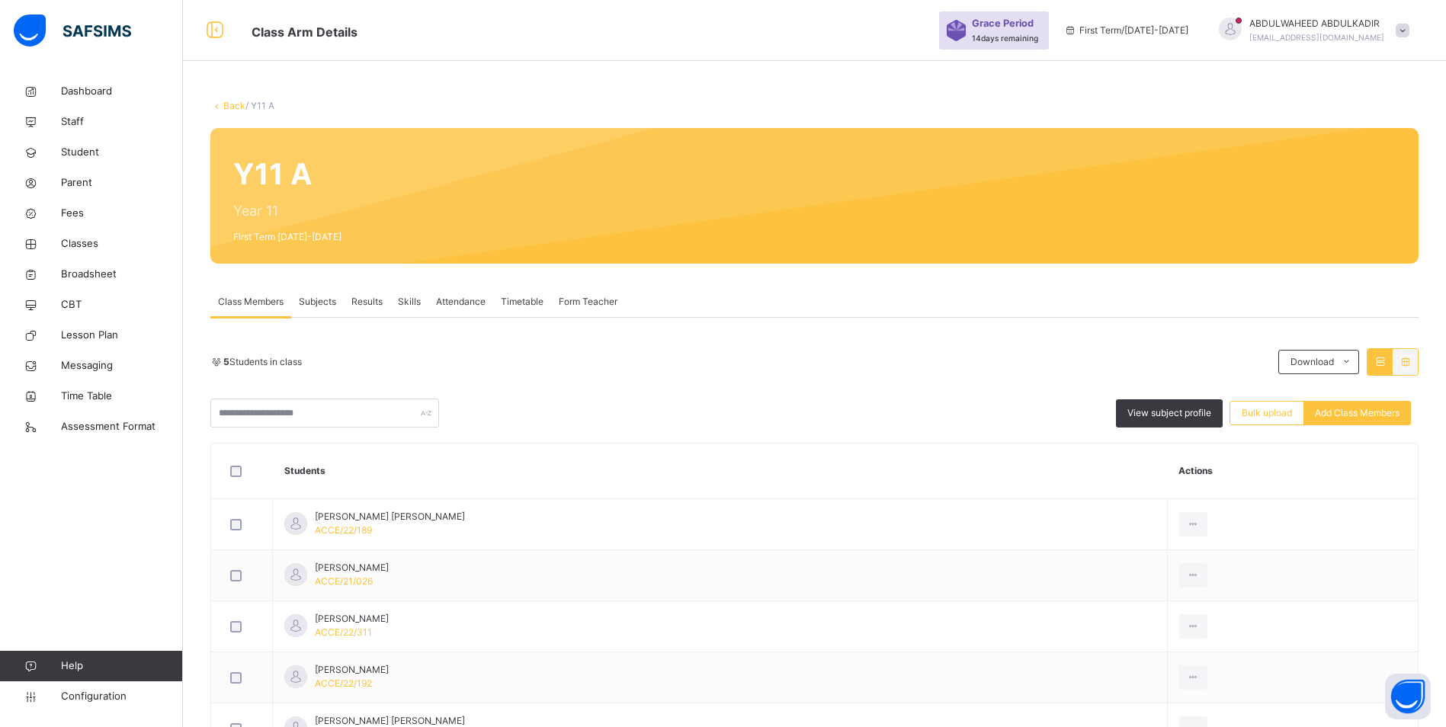
click at [228, 104] on link "Back" at bounding box center [234, 105] width 22 height 11
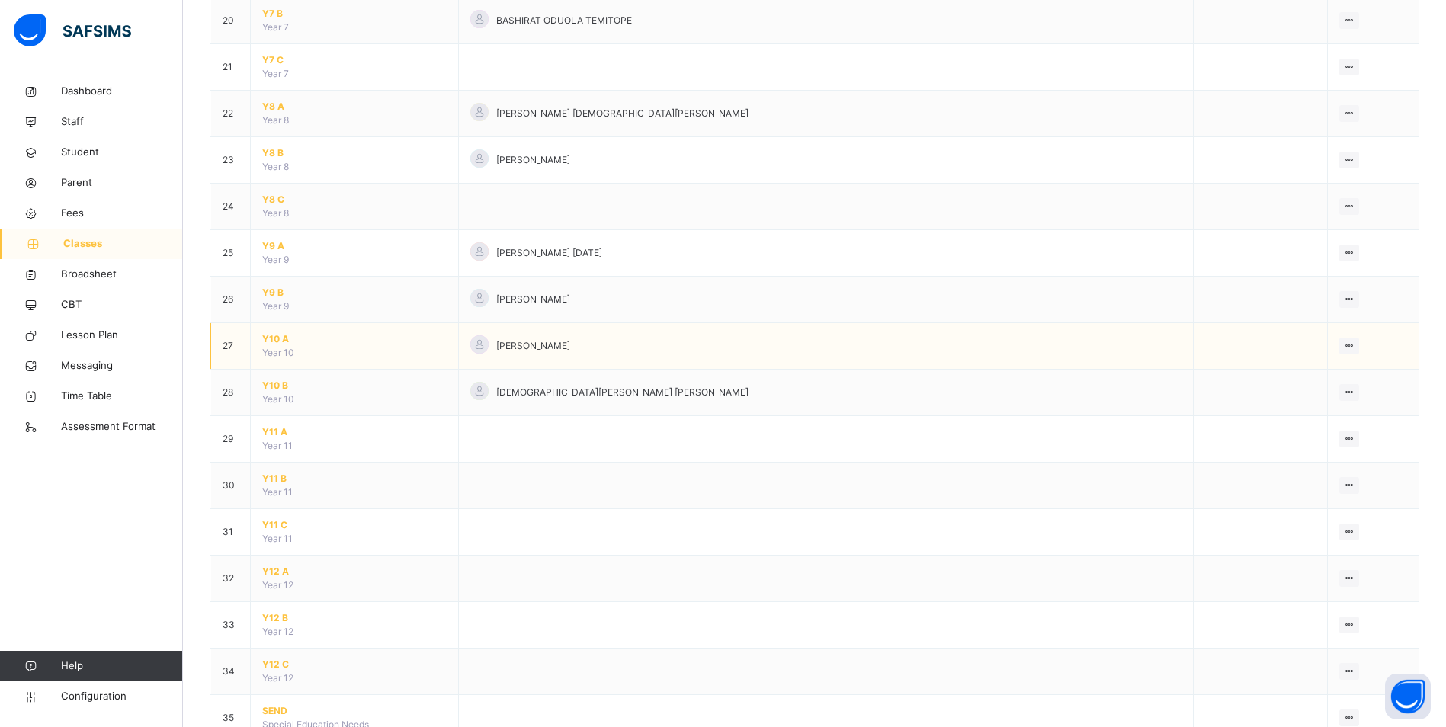
scroll to position [1120, 0]
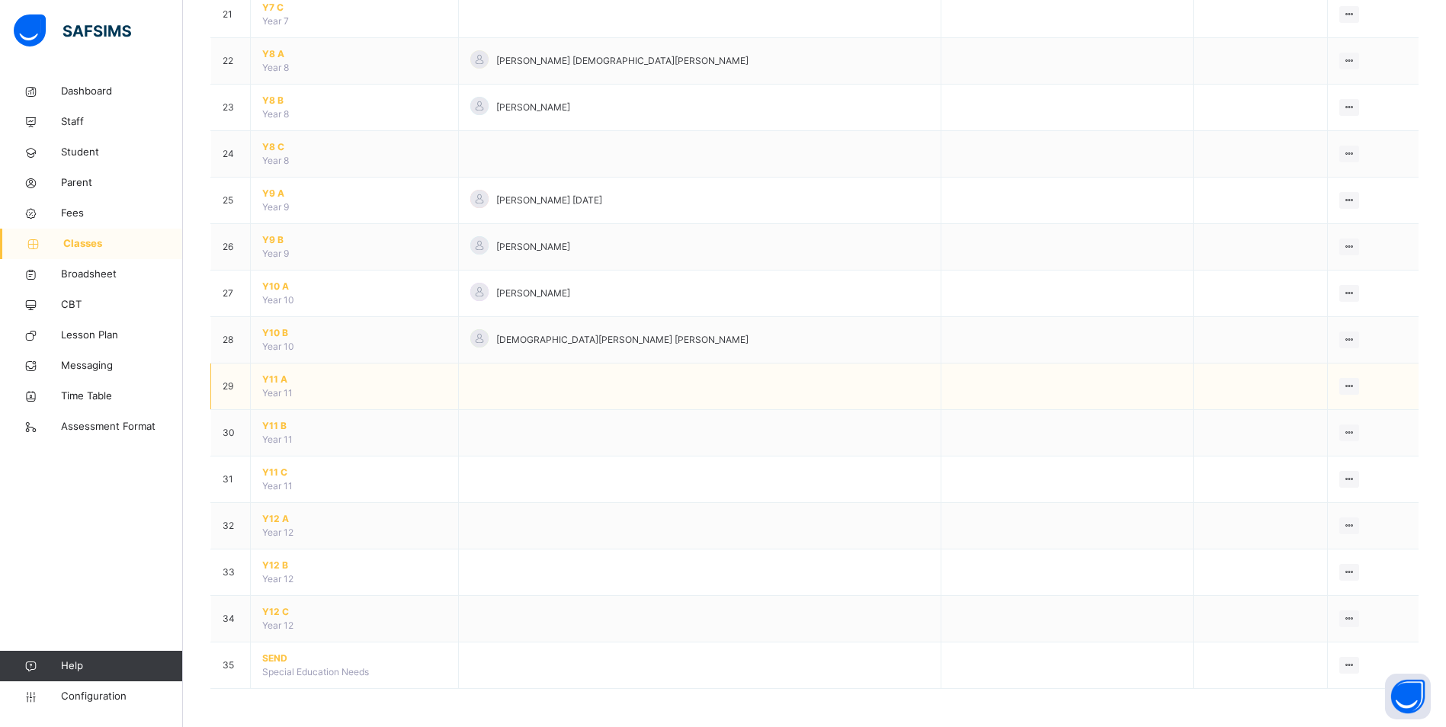
click at [271, 380] on span "Y11 A" at bounding box center [354, 380] width 184 height 14
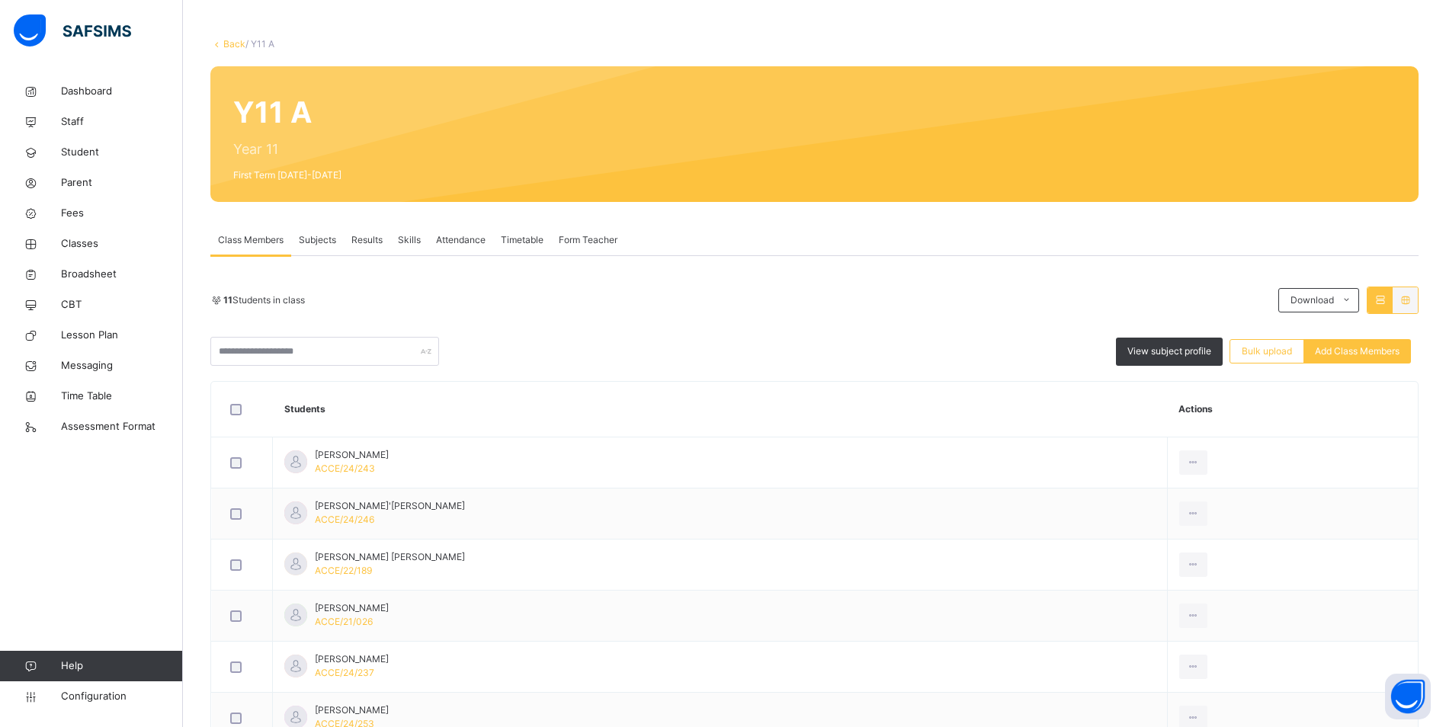
scroll to position [381, 0]
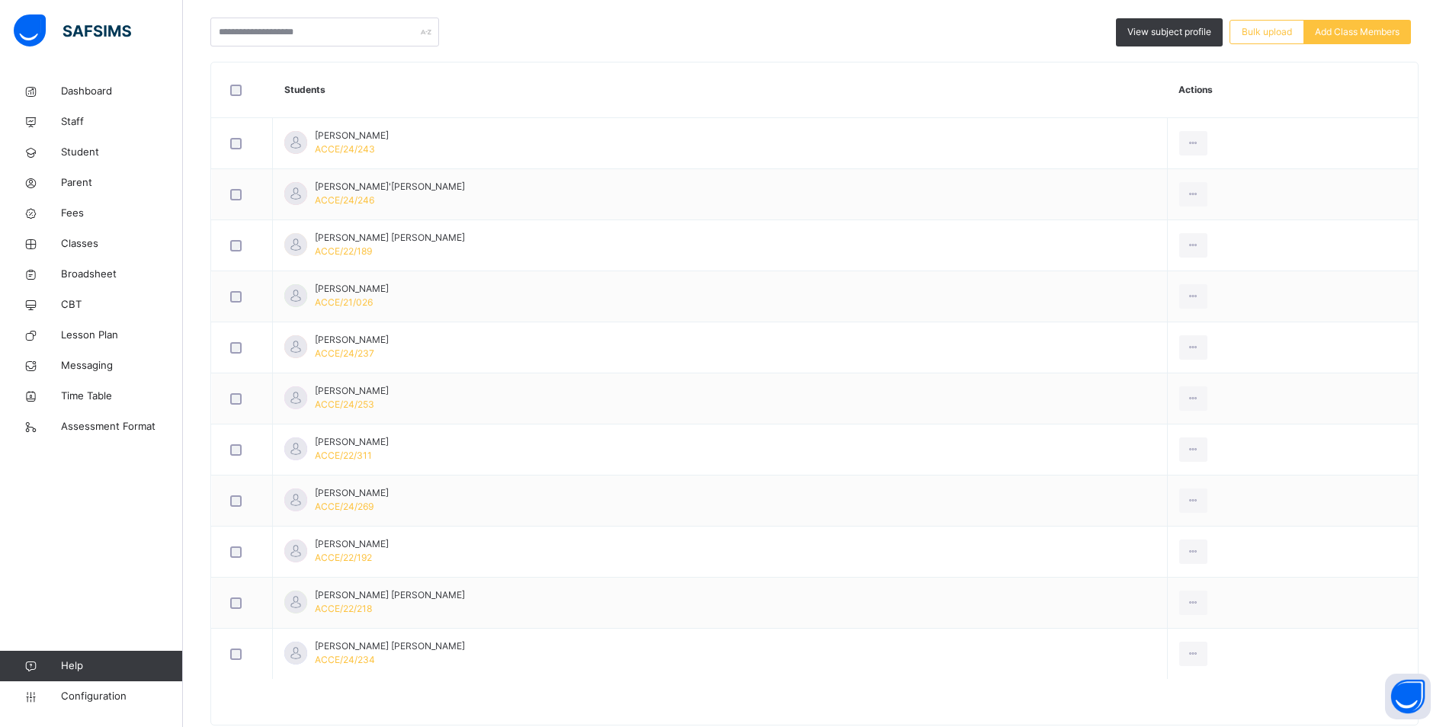
click at [684, 688] on table "Students Actions Iliyasu Sultan Yahya ACCE/24/243 View Profile Remove from Clas…" at bounding box center [814, 394] width 1207 height 662
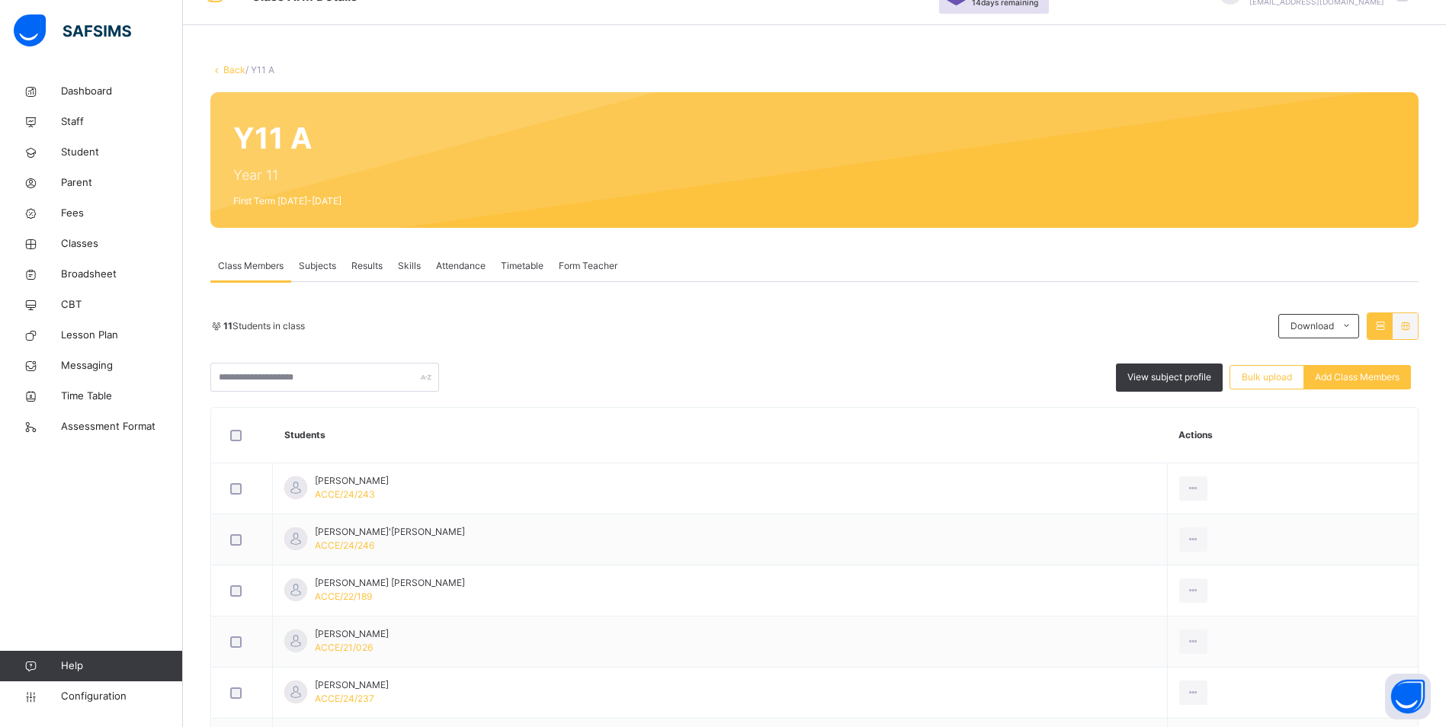
scroll to position [0, 0]
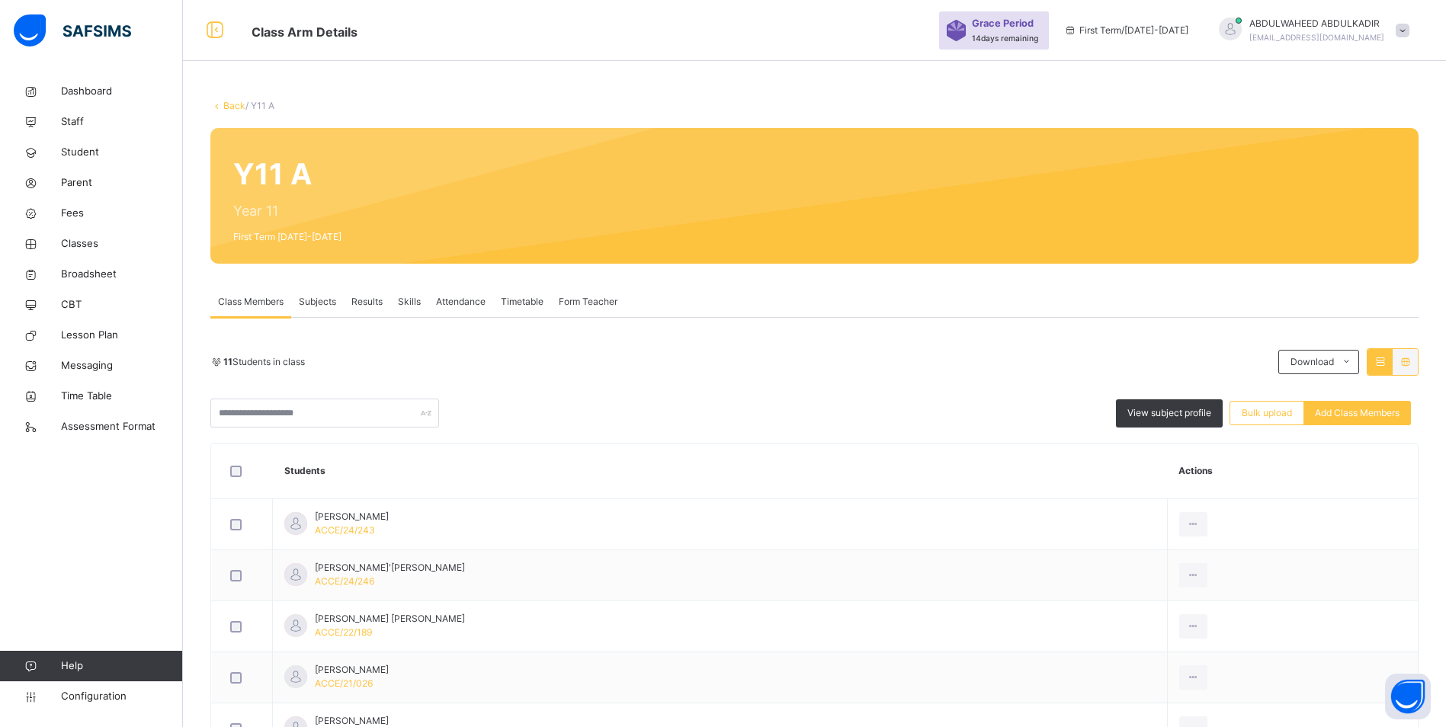
click at [228, 104] on link "Back" at bounding box center [234, 105] width 22 height 11
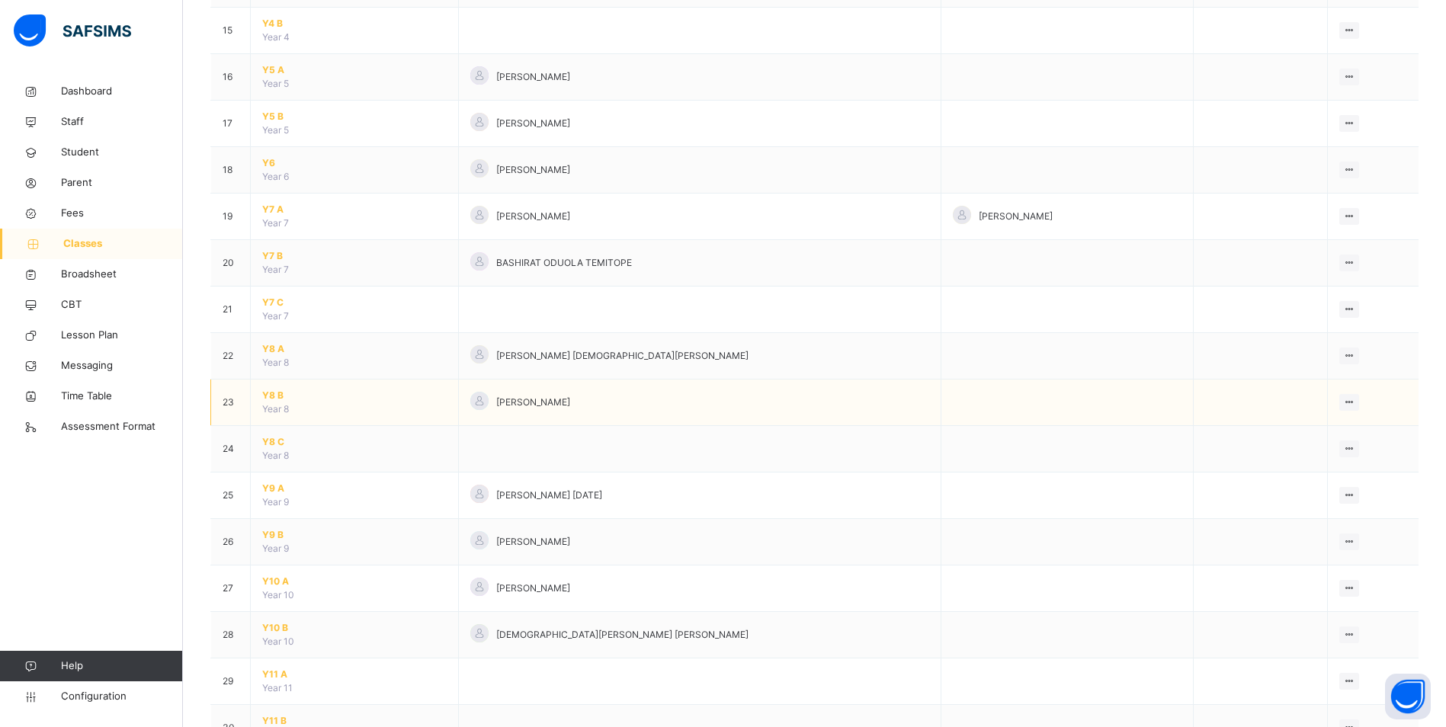
scroll to position [815, 0]
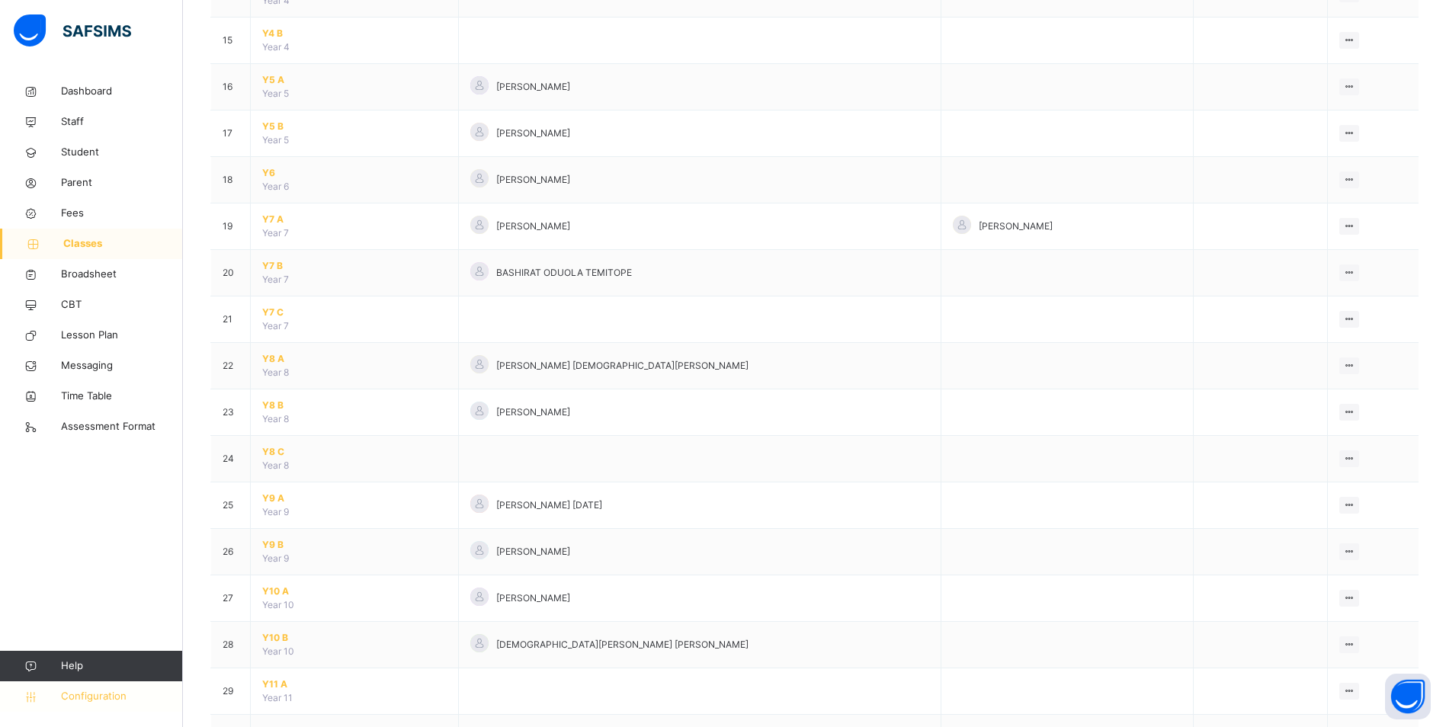
click at [95, 697] on span "Configuration" at bounding box center [121, 696] width 121 height 15
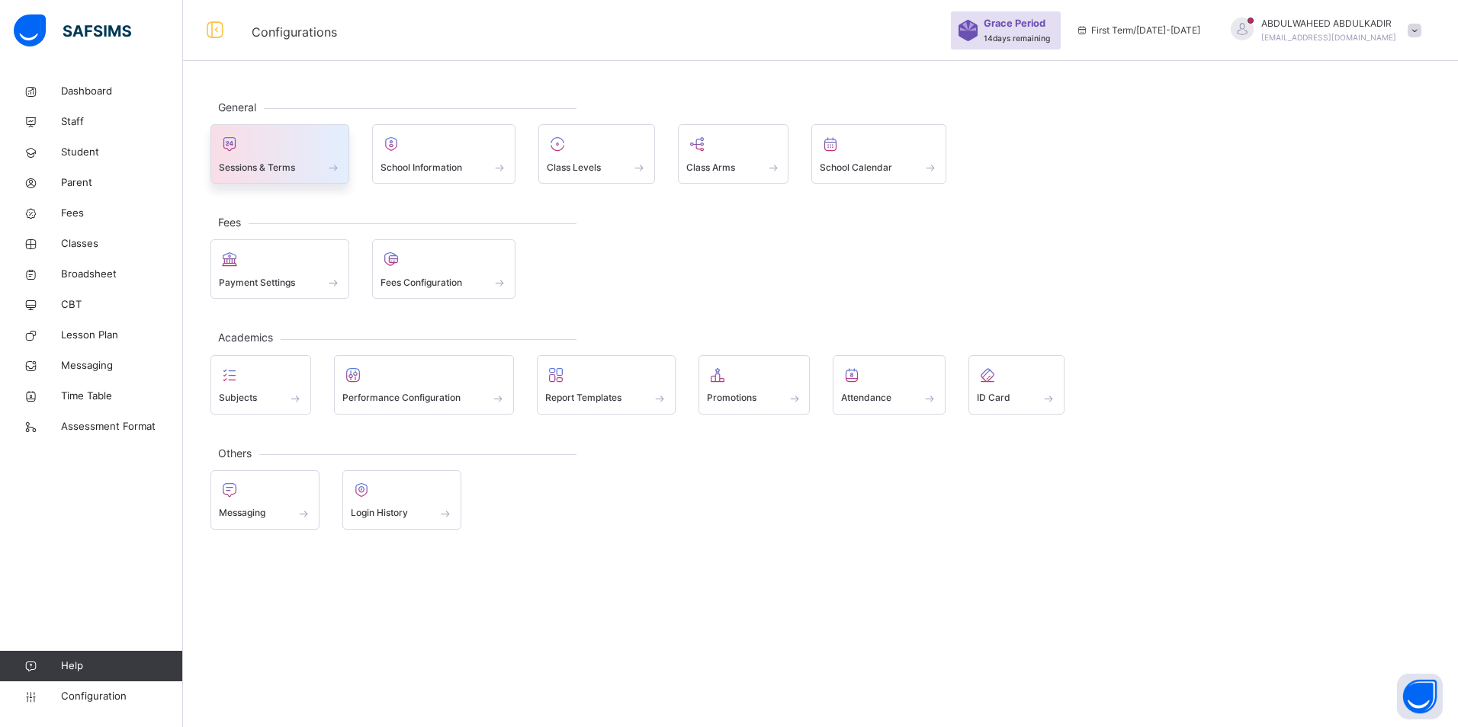
click at [297, 161] on div "Sessions & Terms" at bounding box center [280, 167] width 122 height 16
